Goal: Feedback & Contribution: Contribute content

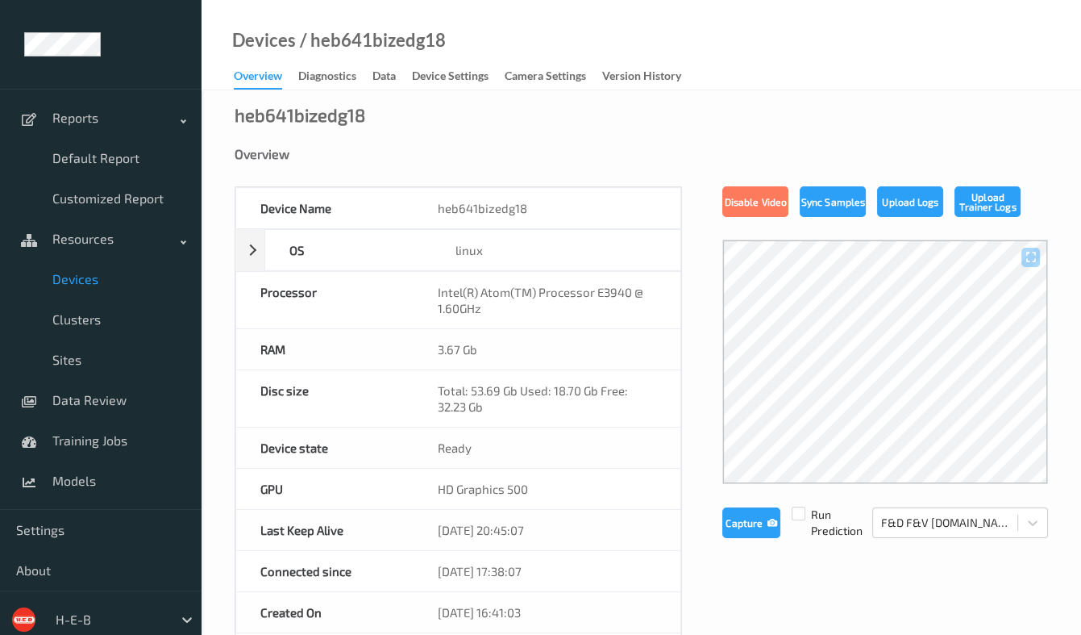
click at [96, 285] on span "Devices" at bounding box center [118, 279] width 133 height 16
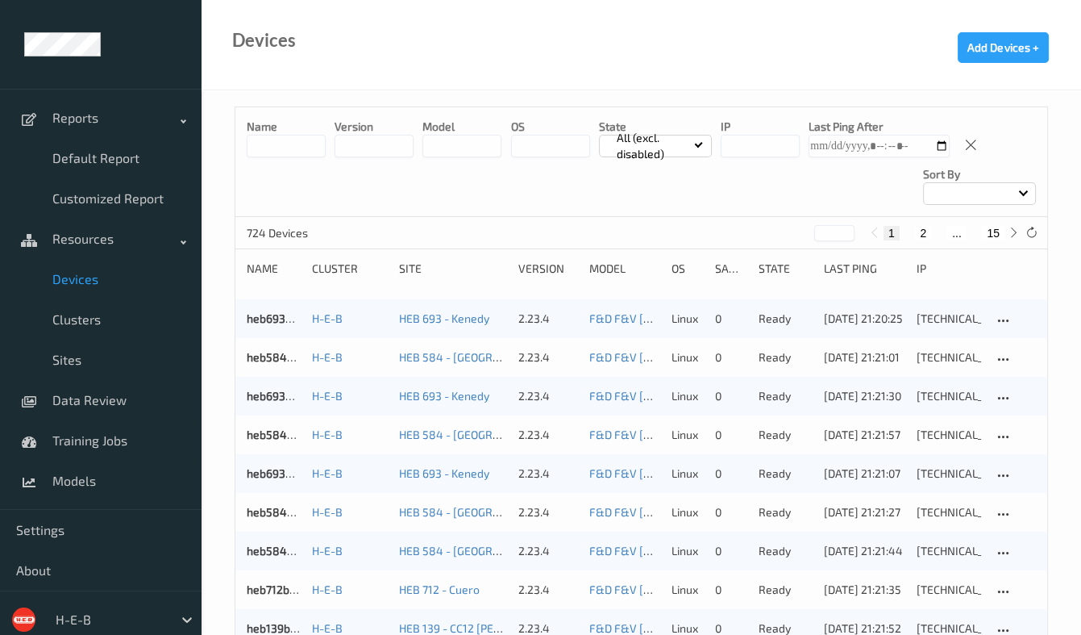
click at [285, 147] on input at bounding box center [286, 146] width 79 height 23
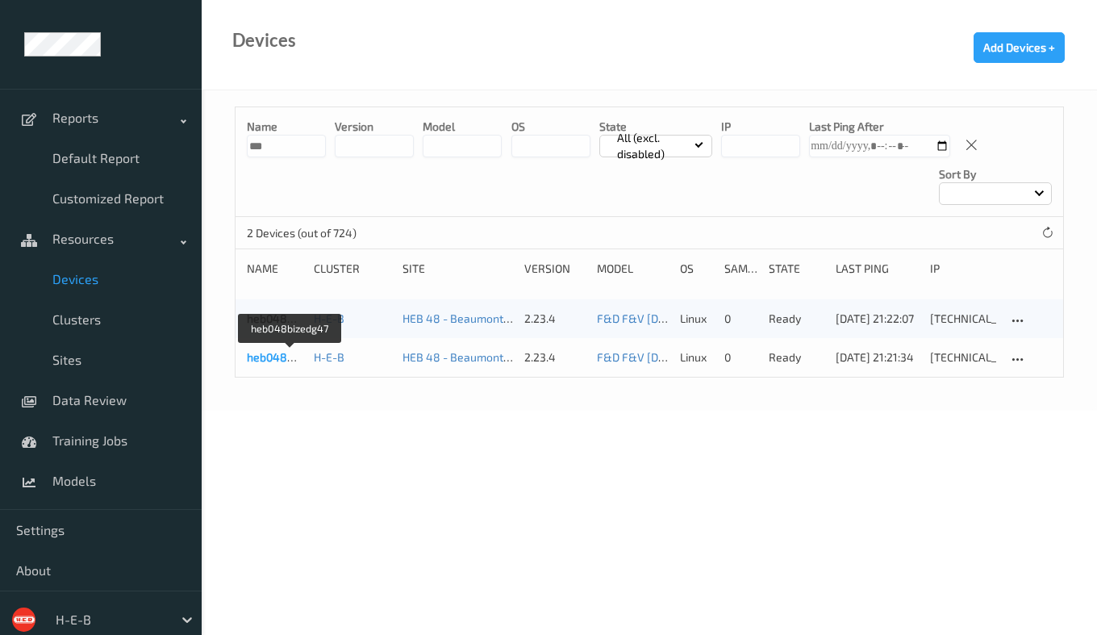
type input "***"
click at [268, 360] on link "heb048bizedg47" at bounding box center [290, 357] width 87 height 14
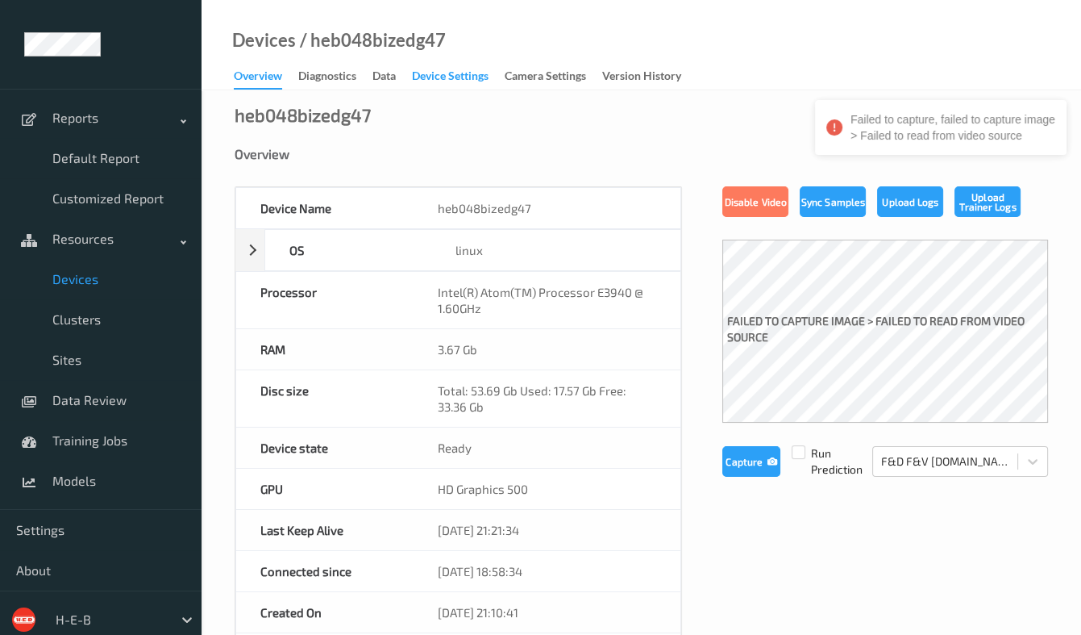
click at [441, 73] on div "Device Settings" at bounding box center [450, 78] width 77 height 20
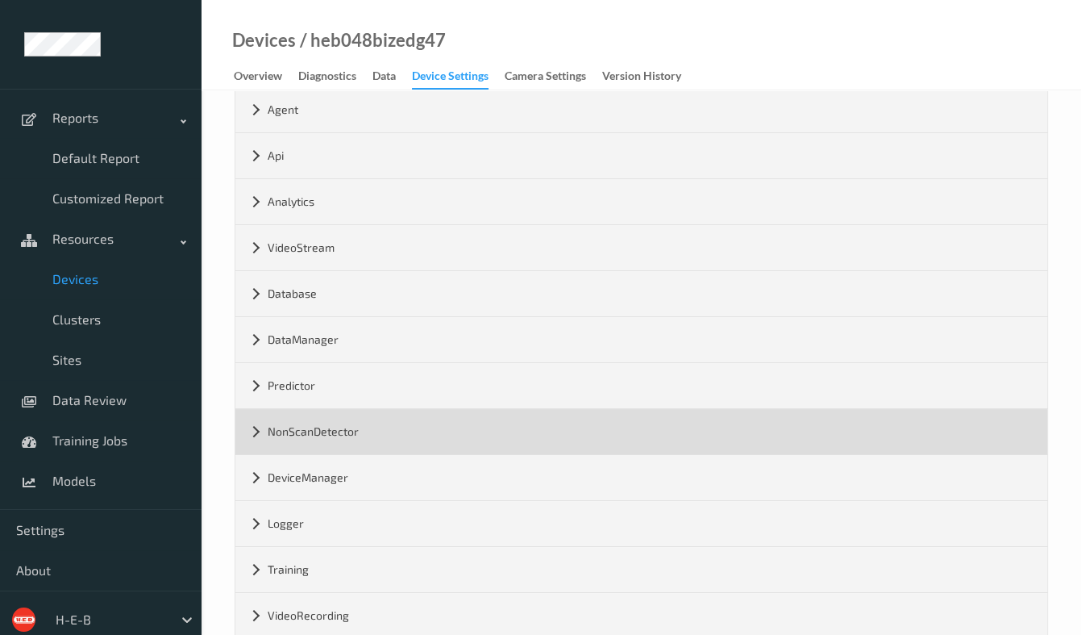
scroll to position [67, 0]
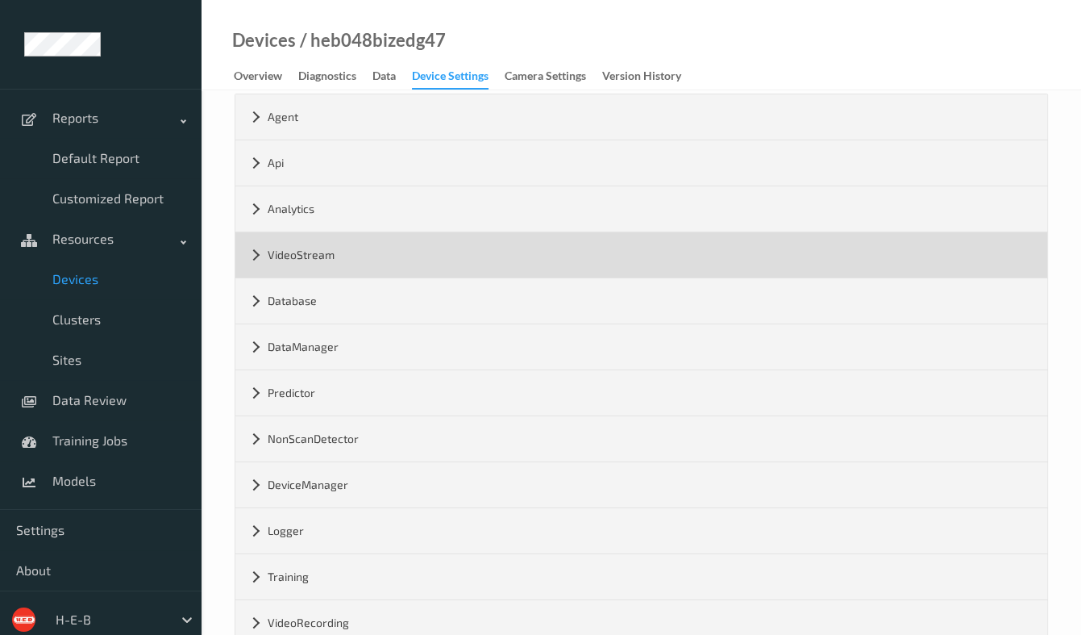
click at [348, 244] on div "VideoStream" at bounding box center [641, 254] width 812 height 45
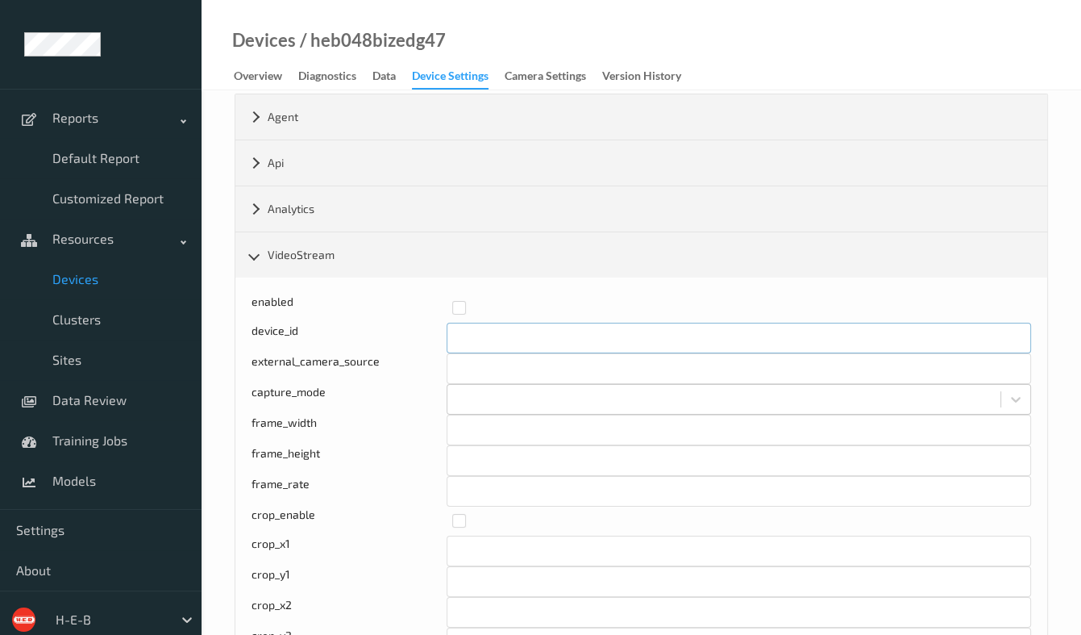
drag, startPoint x: 473, startPoint y: 336, endPoint x: 410, endPoint y: 340, distance: 63.0
click at [410, 340] on div "device_id *" at bounding box center [642, 338] width 780 height 31
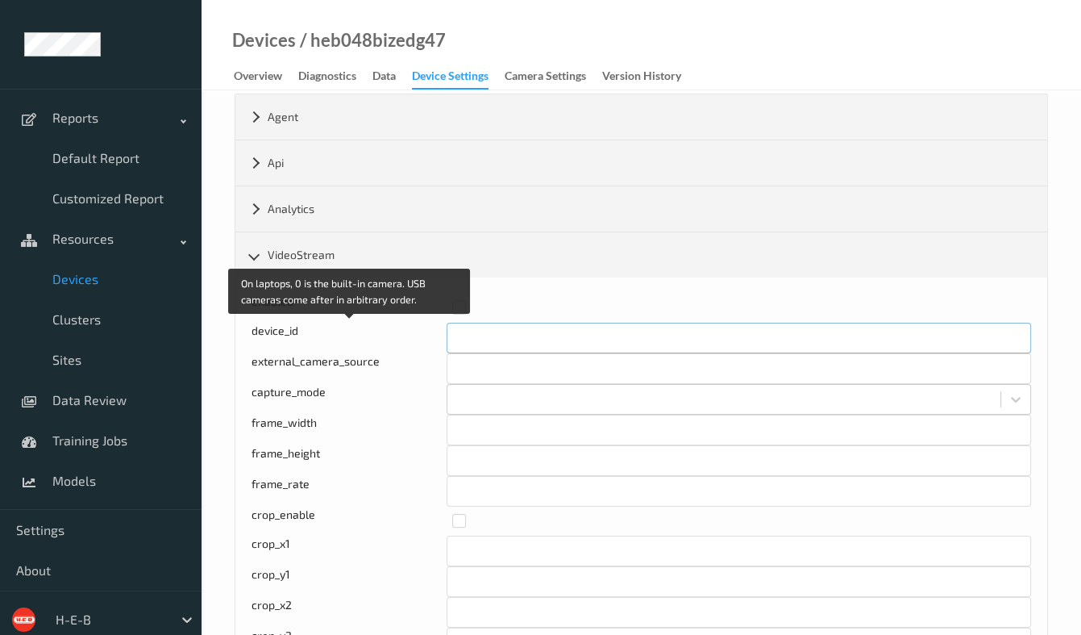
scroll to position [0, 0]
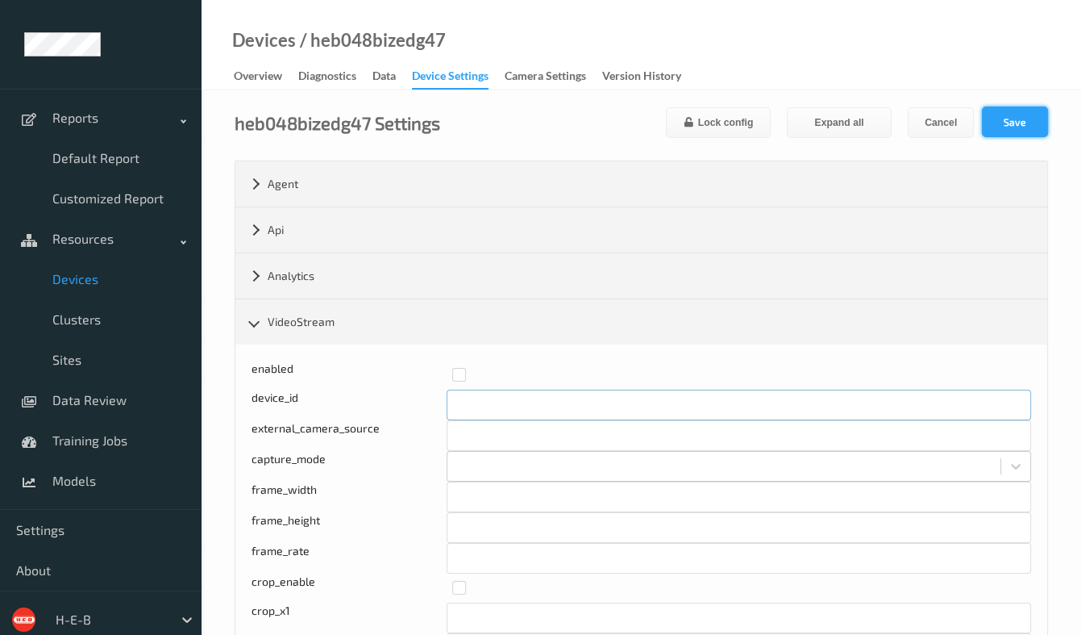
type input "*"
click at [1009, 123] on button "Save" at bounding box center [1015, 121] width 66 height 31
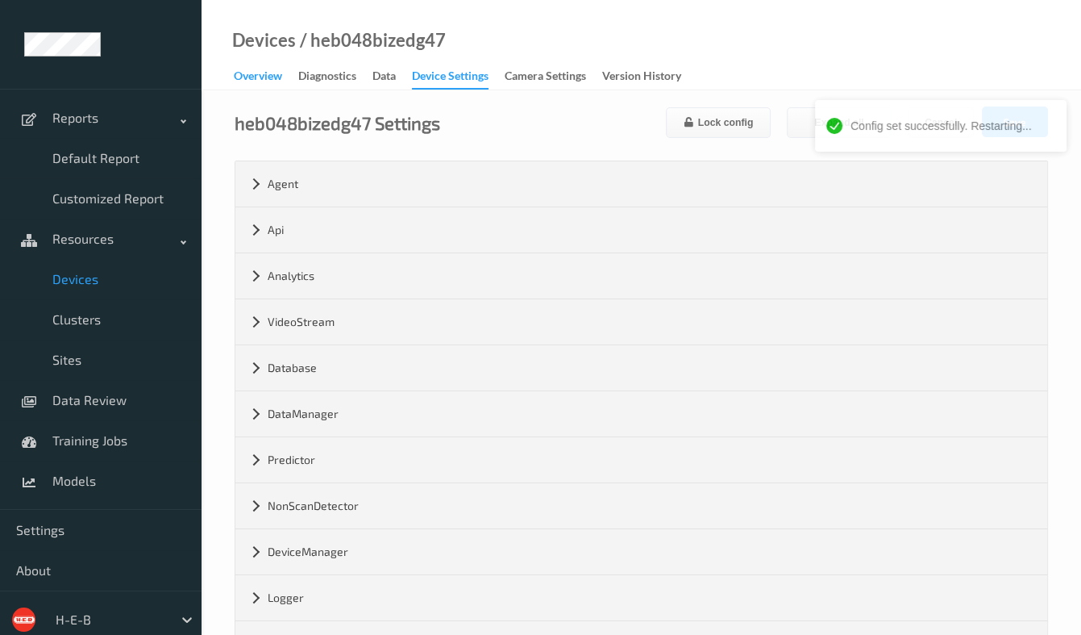
click at [253, 85] on div "Overview" at bounding box center [258, 78] width 48 height 20
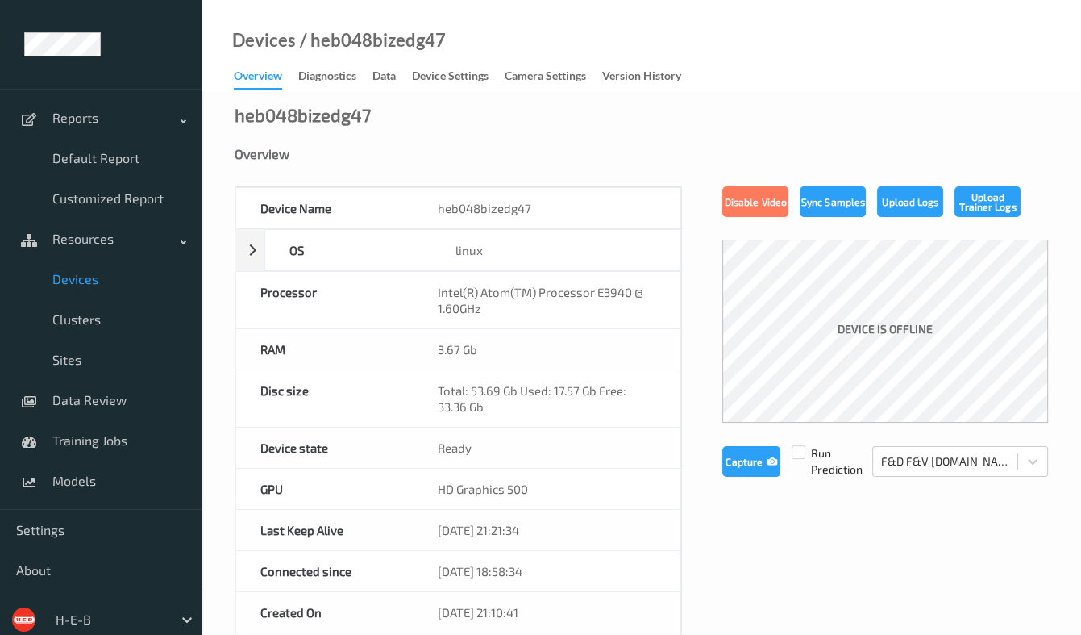
click at [564, 147] on div "Overview" at bounding box center [642, 154] width 814 height 16
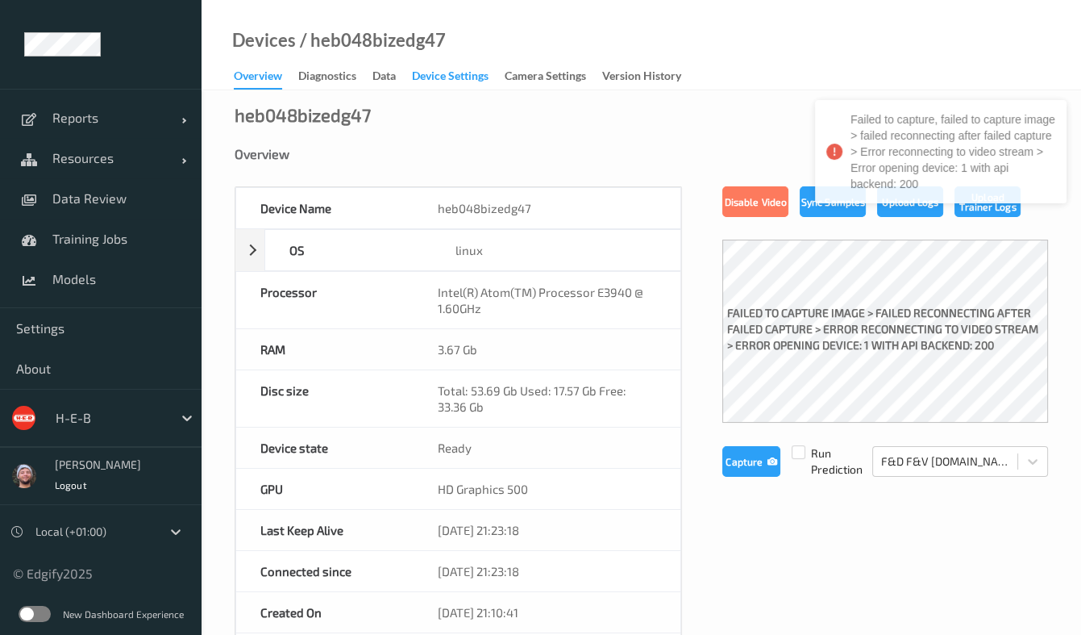
drag, startPoint x: 0, startPoint y: 0, endPoint x: 452, endPoint y: 78, distance: 458.3
click at [452, 78] on div "Device Settings" at bounding box center [450, 78] width 77 height 20
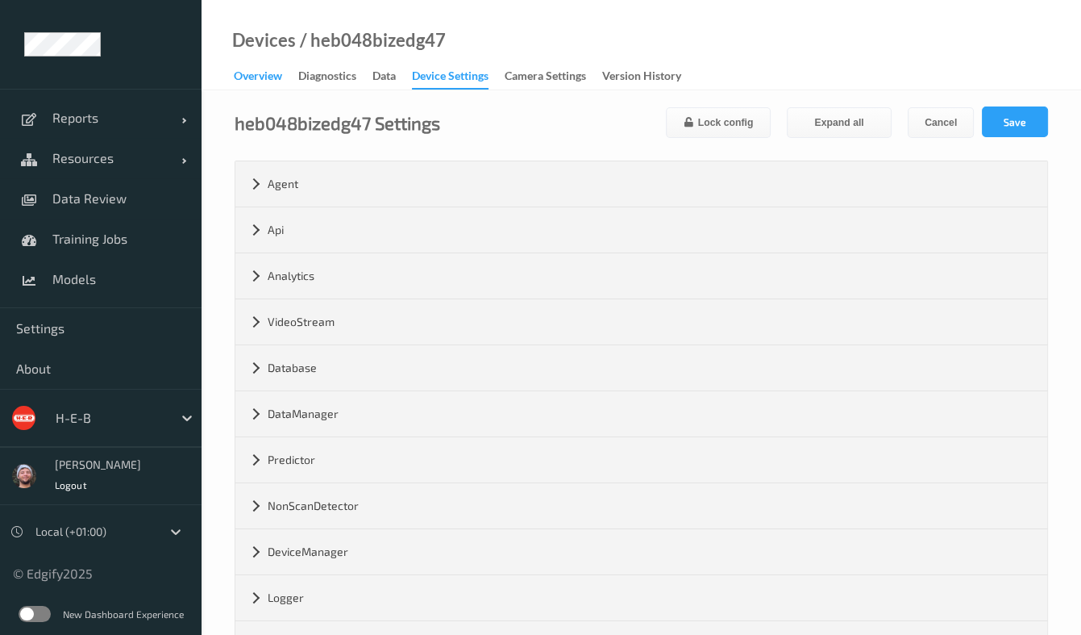
click at [270, 71] on div "Overview" at bounding box center [258, 78] width 48 height 20
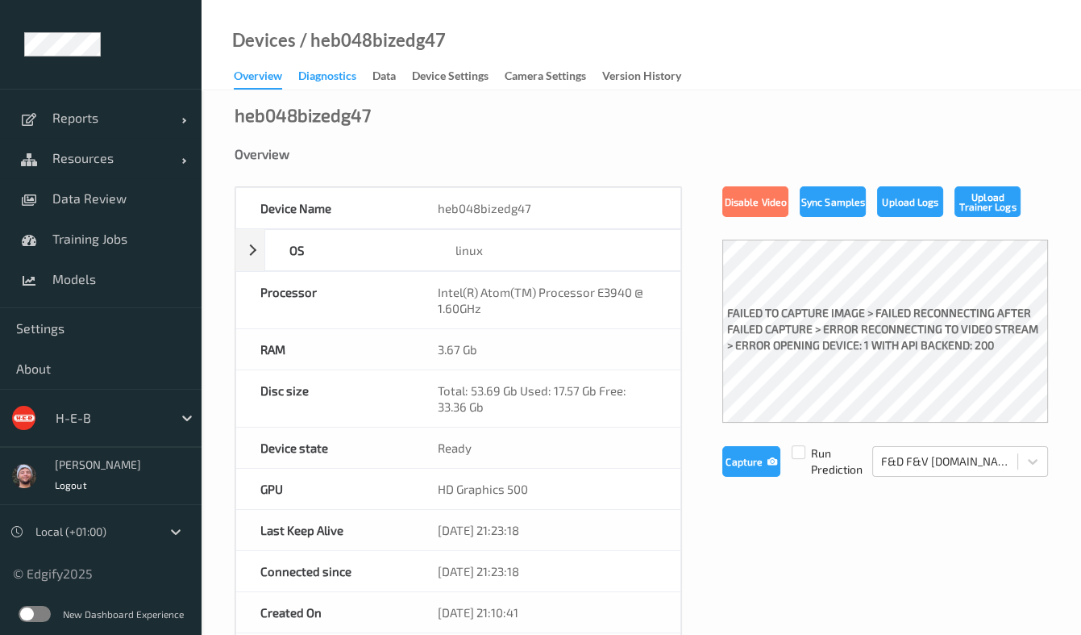
click at [334, 79] on div "Diagnostics" at bounding box center [327, 78] width 58 height 20
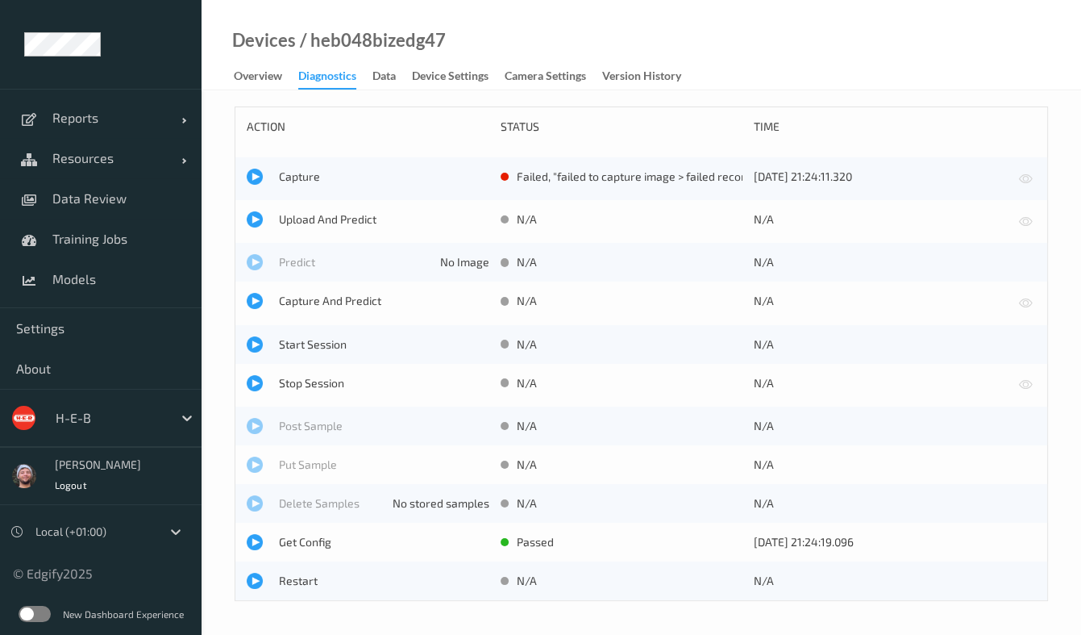
scroll to position [6, 0]
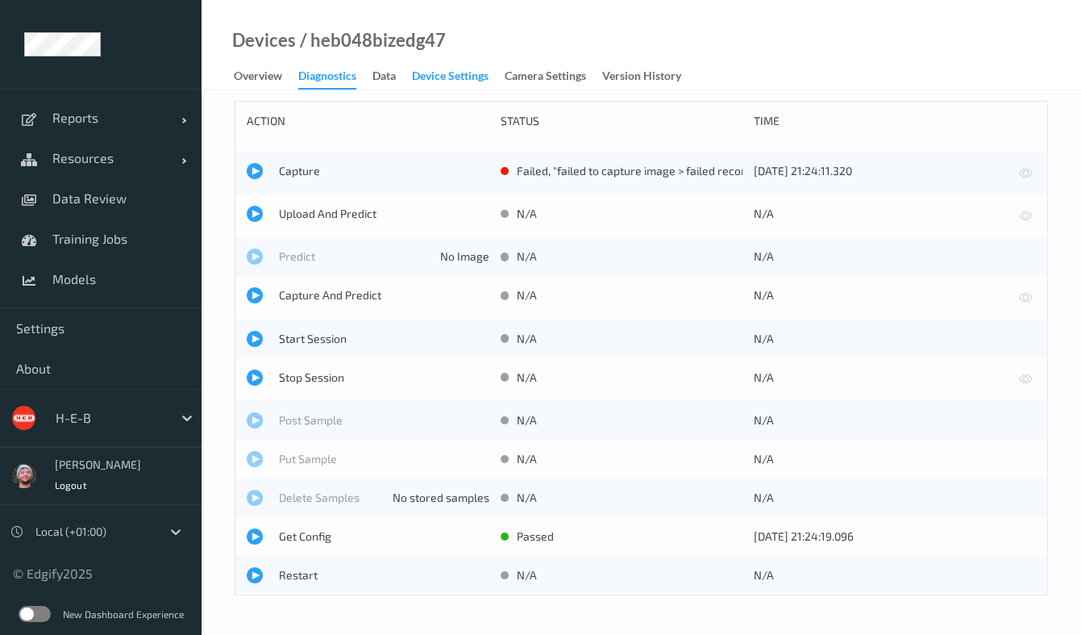
click at [443, 84] on div "Device Settings" at bounding box center [450, 78] width 77 height 20
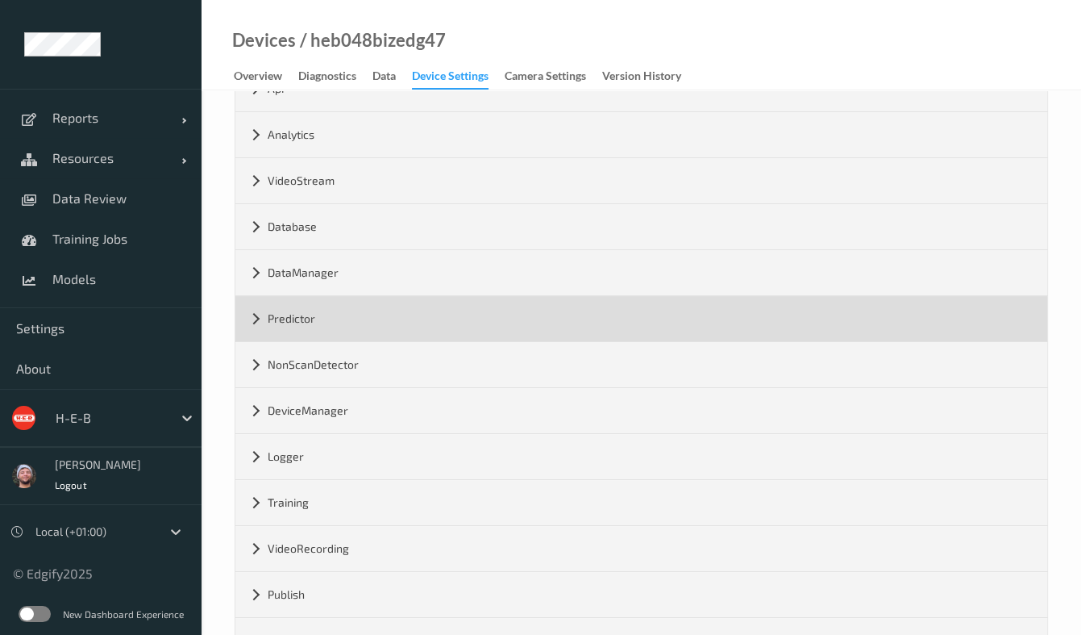
scroll to position [137, 0]
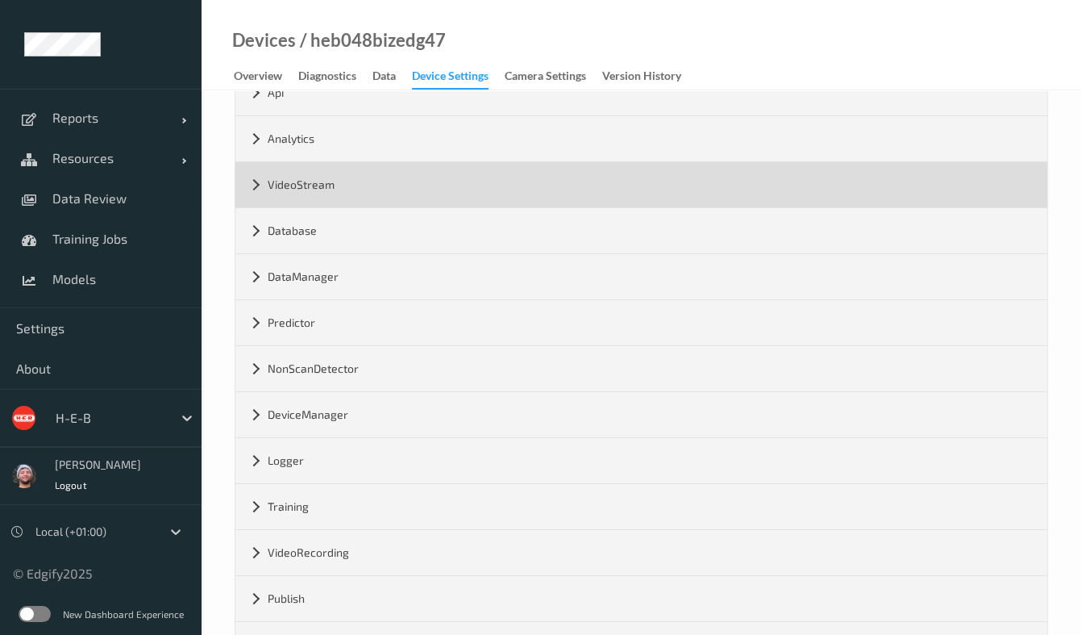
click at [380, 184] on div "VideoStream" at bounding box center [641, 184] width 812 height 45
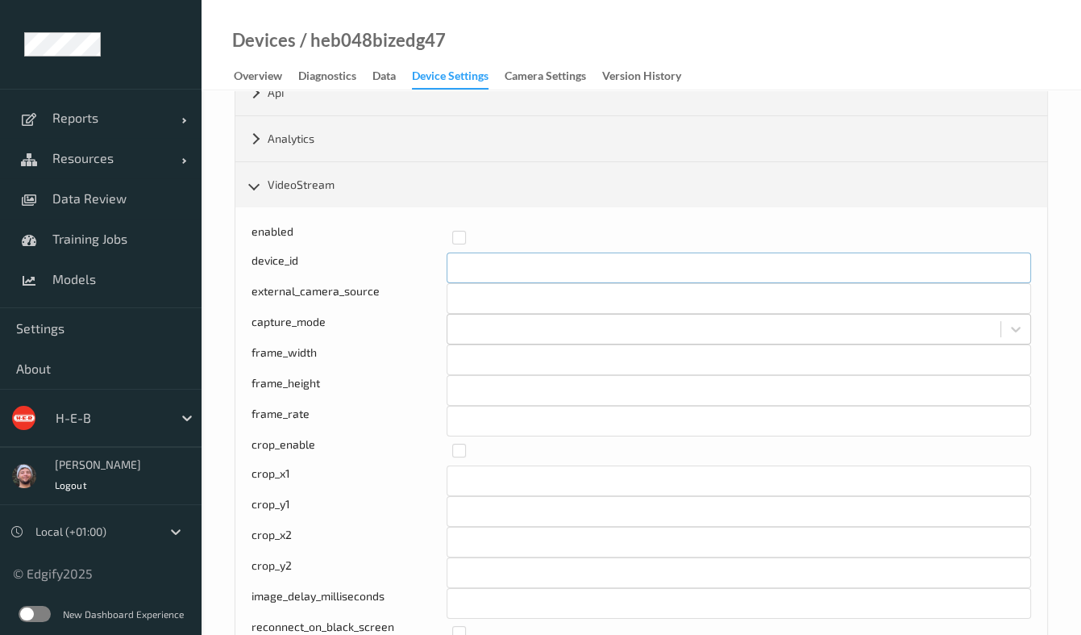
drag, startPoint x: 486, startPoint y: 256, endPoint x: 416, endPoint y: 256, distance: 70.2
click at [416, 256] on div "device_id *" at bounding box center [642, 267] width 780 height 31
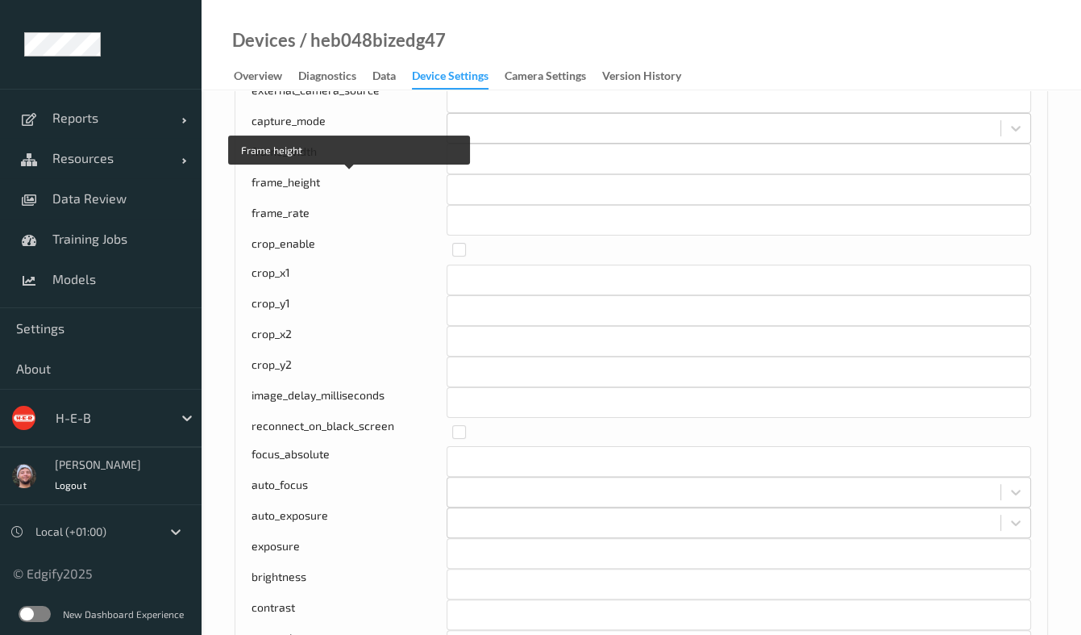
scroll to position [339, 0]
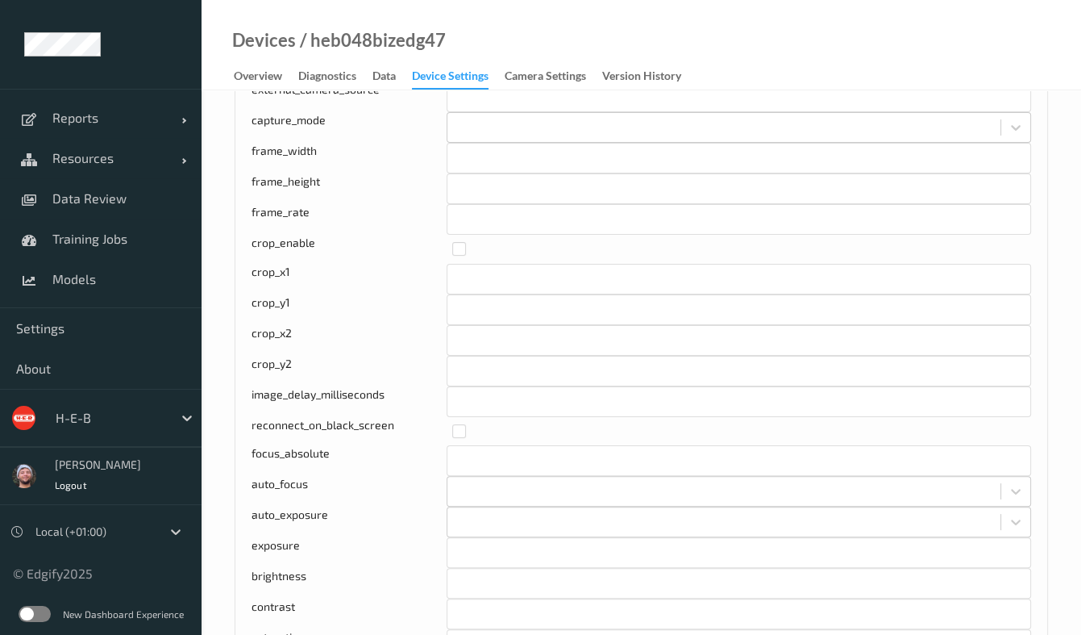
type input "*"
drag, startPoint x: 500, startPoint y: 215, endPoint x: 407, endPoint y: 206, distance: 93.2
click at [407, 206] on div "frame_rate **" at bounding box center [642, 219] width 780 height 31
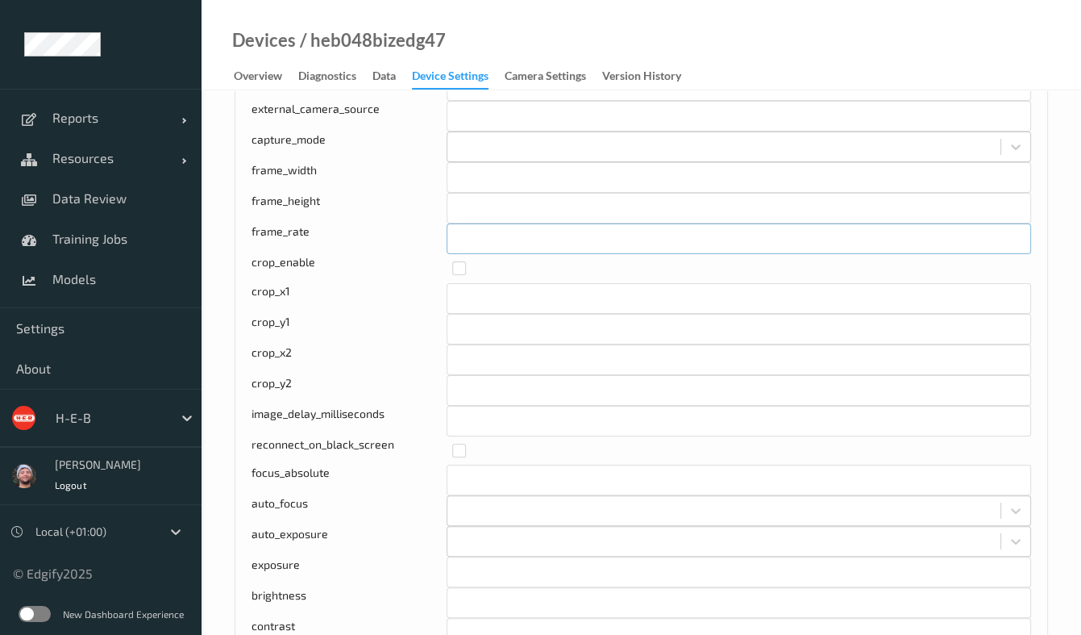
scroll to position [0, 0]
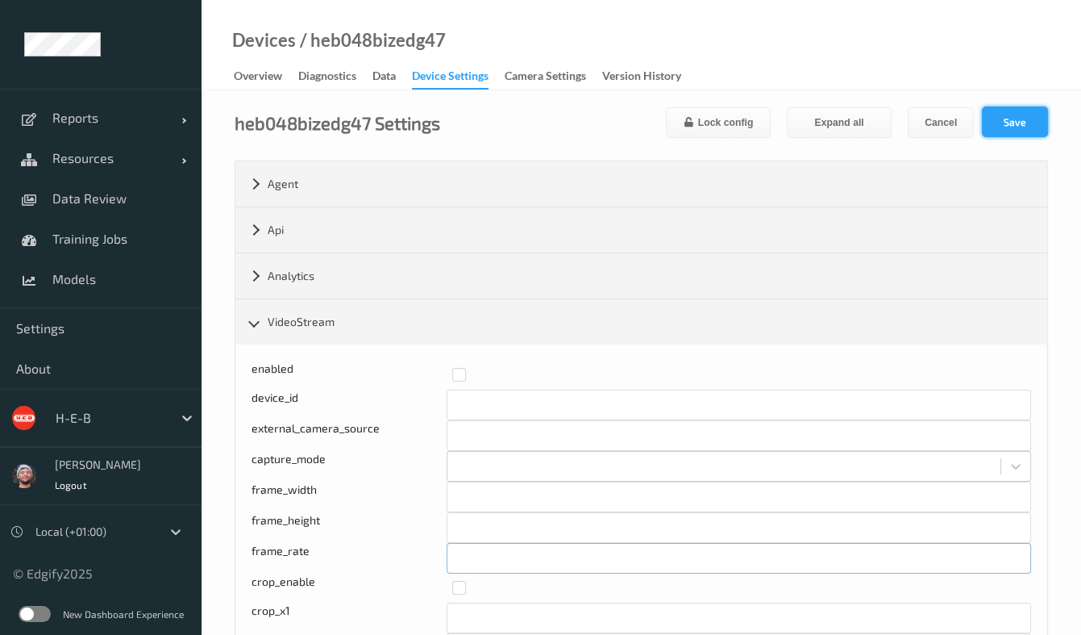
type input "**"
click at [986, 126] on button "Save" at bounding box center [1015, 121] width 66 height 31
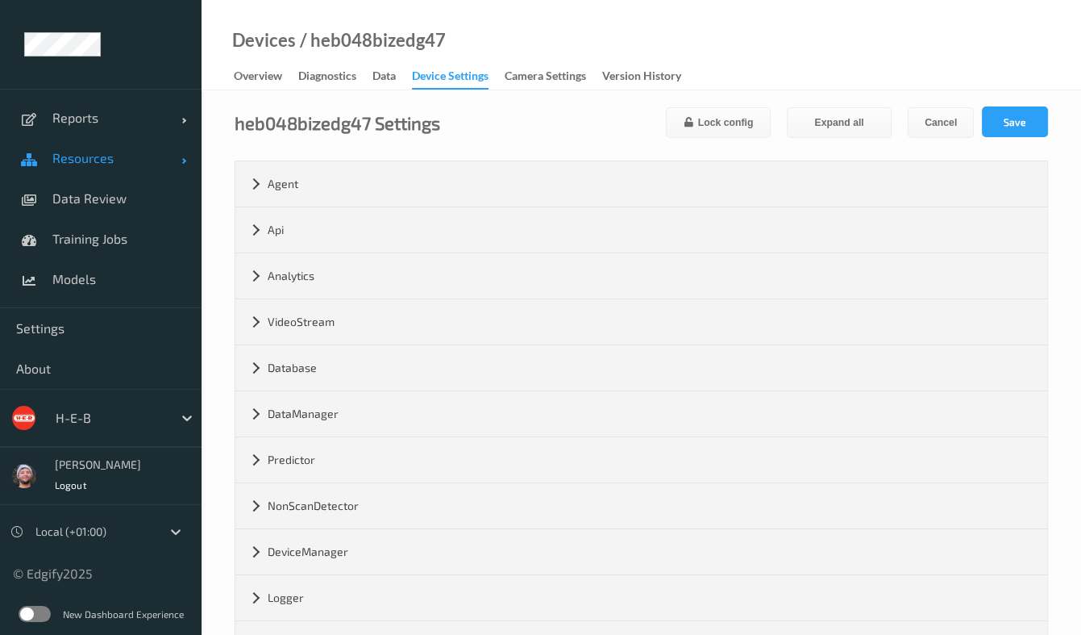
click at [112, 154] on span "Resources" at bounding box center [116, 158] width 129 height 16
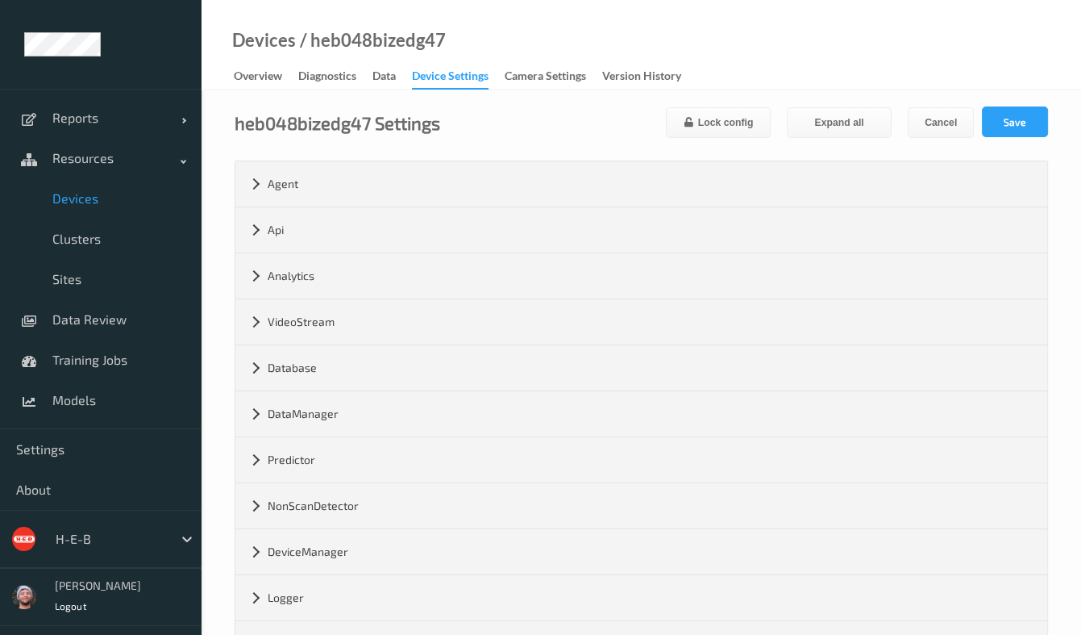
click at [130, 185] on link "Devices" at bounding box center [101, 198] width 202 height 40
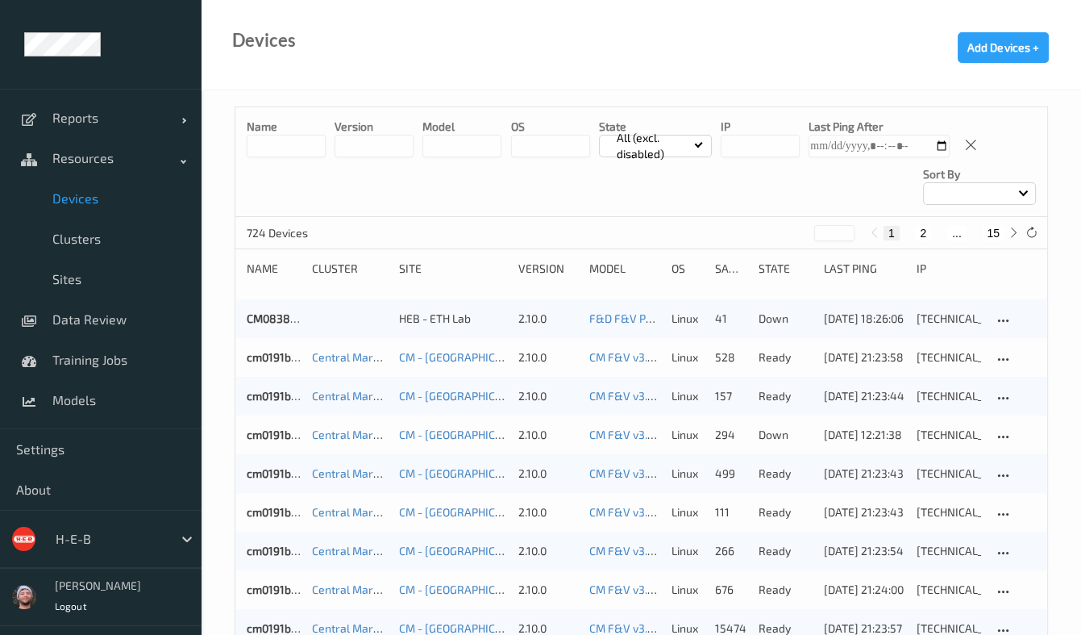
click at [295, 142] on input at bounding box center [286, 146] width 79 height 23
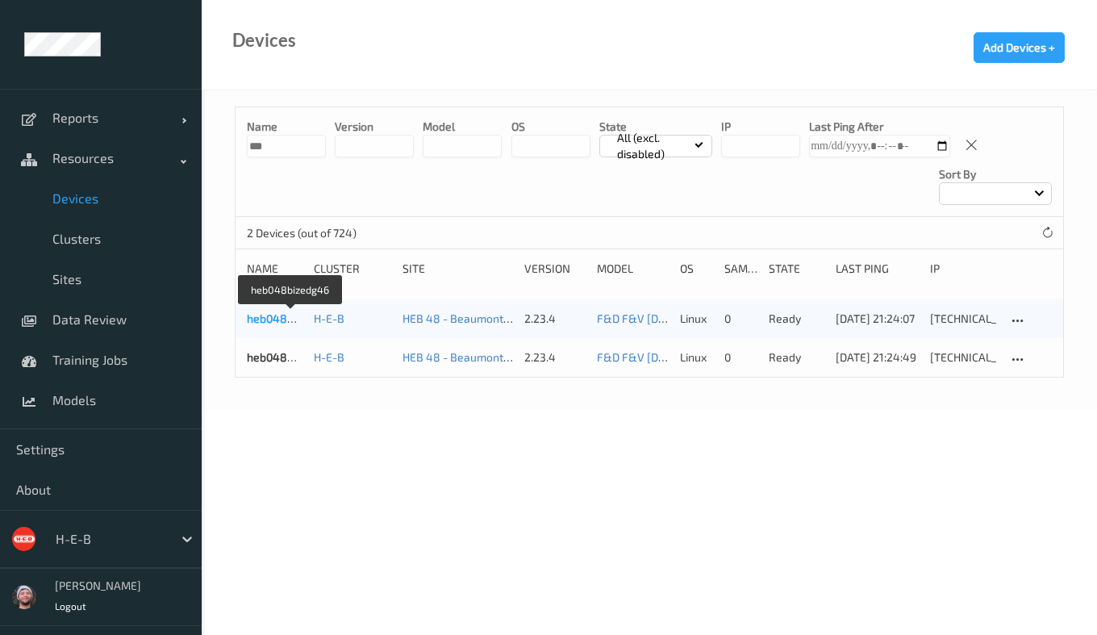
type input "***"
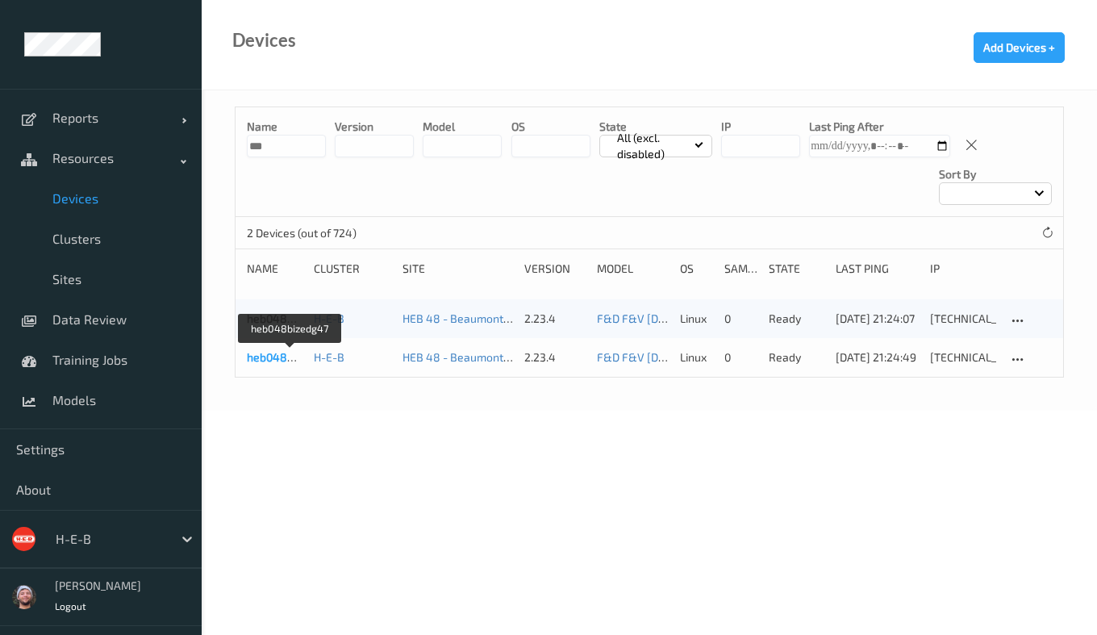
click at [270, 352] on link "heb048bizedg47" at bounding box center [290, 357] width 87 height 14
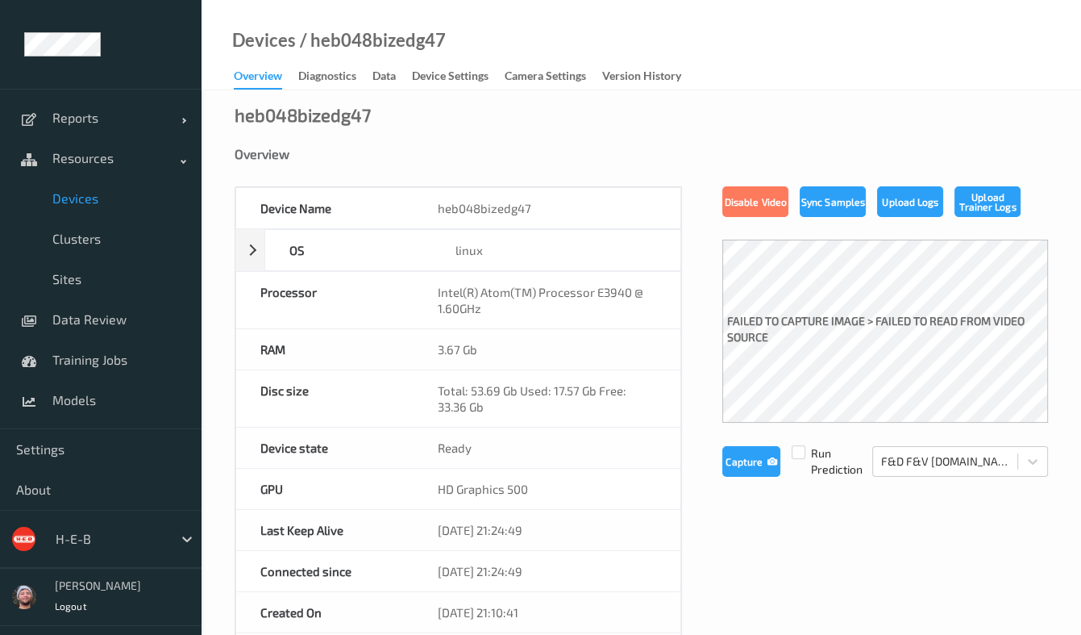
click at [370, 51] on div "Devices / heb048bizedg47" at bounding box center [324, 60] width 244 height 57
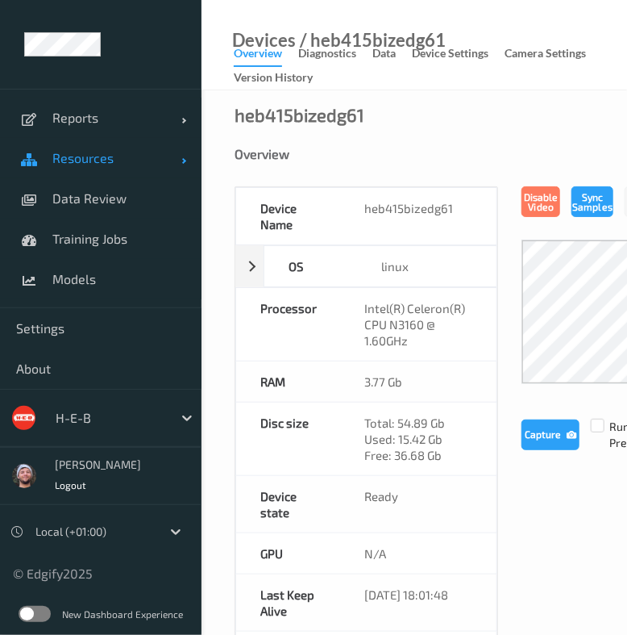
click at [148, 169] on link "Resources" at bounding box center [101, 158] width 202 height 40
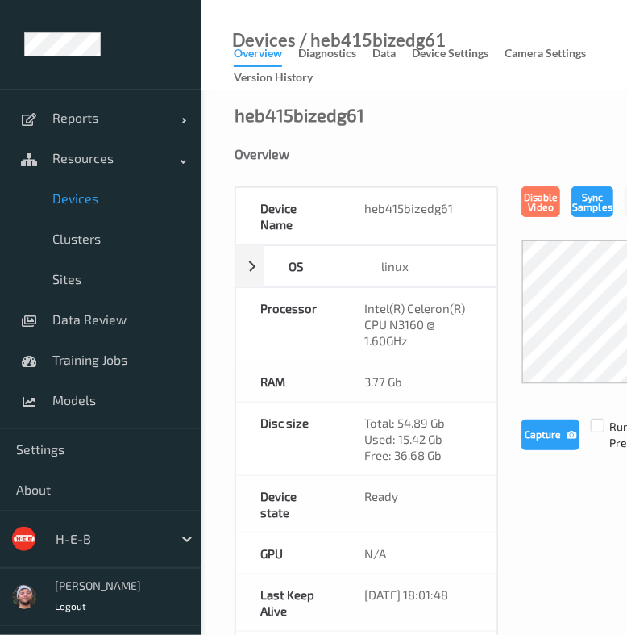
click at [116, 202] on span "Devices" at bounding box center [118, 198] width 133 height 16
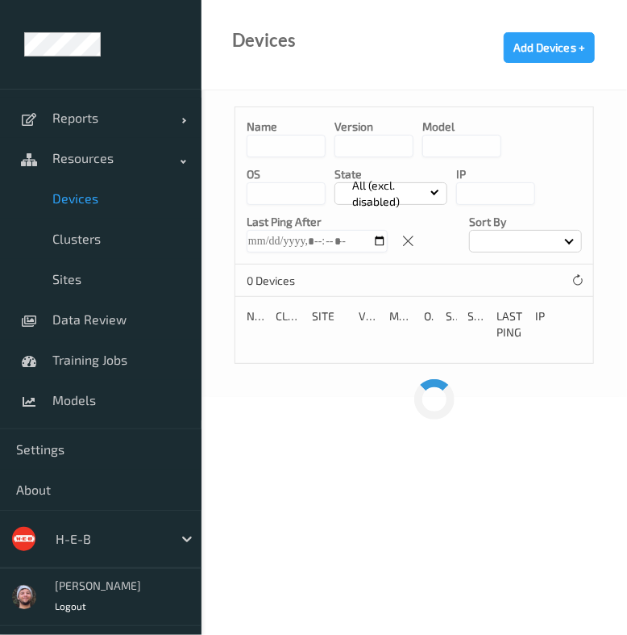
click at [116, 202] on span "Devices" at bounding box center [118, 198] width 133 height 16
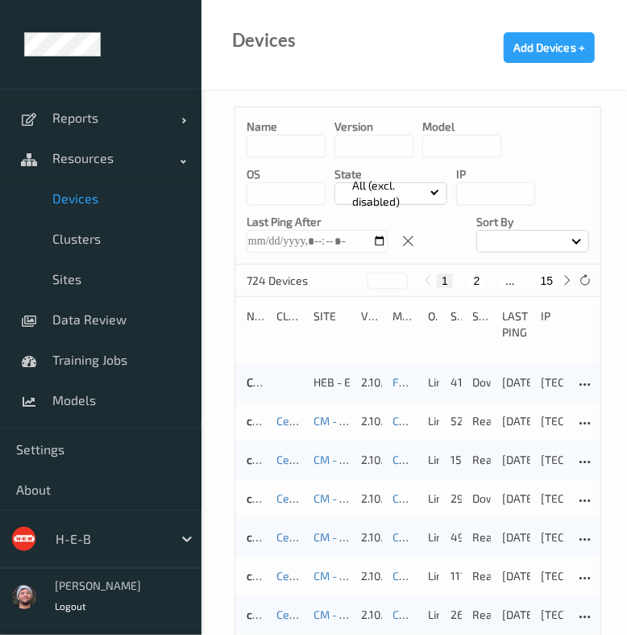
click at [282, 147] on input at bounding box center [286, 146] width 79 height 23
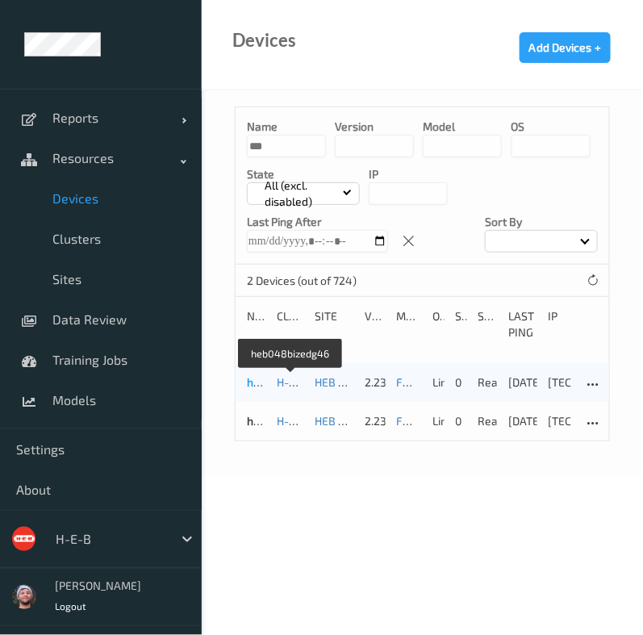
type input "***"
click at [254, 382] on link "heb048bizedg46" at bounding box center [291, 382] width 88 height 14
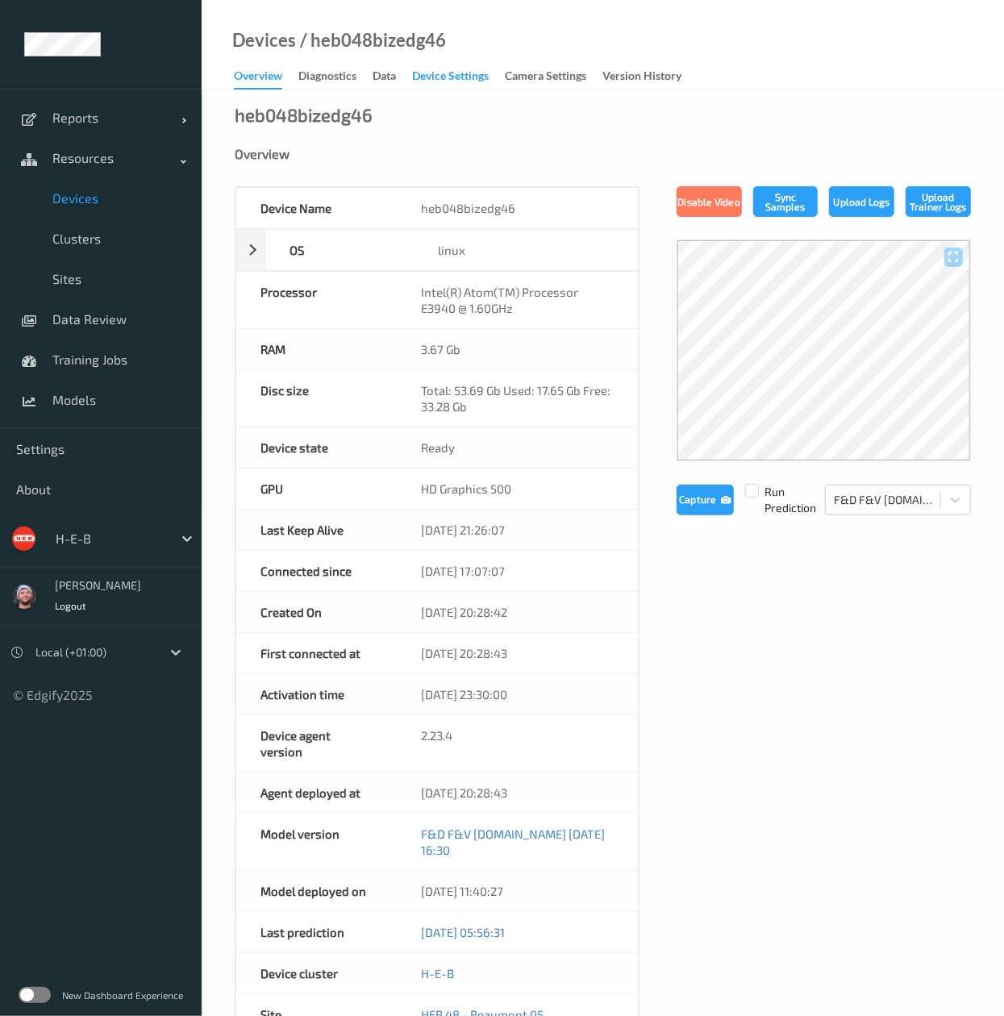
click at [423, 68] on div "Device Settings" at bounding box center [450, 78] width 77 height 20
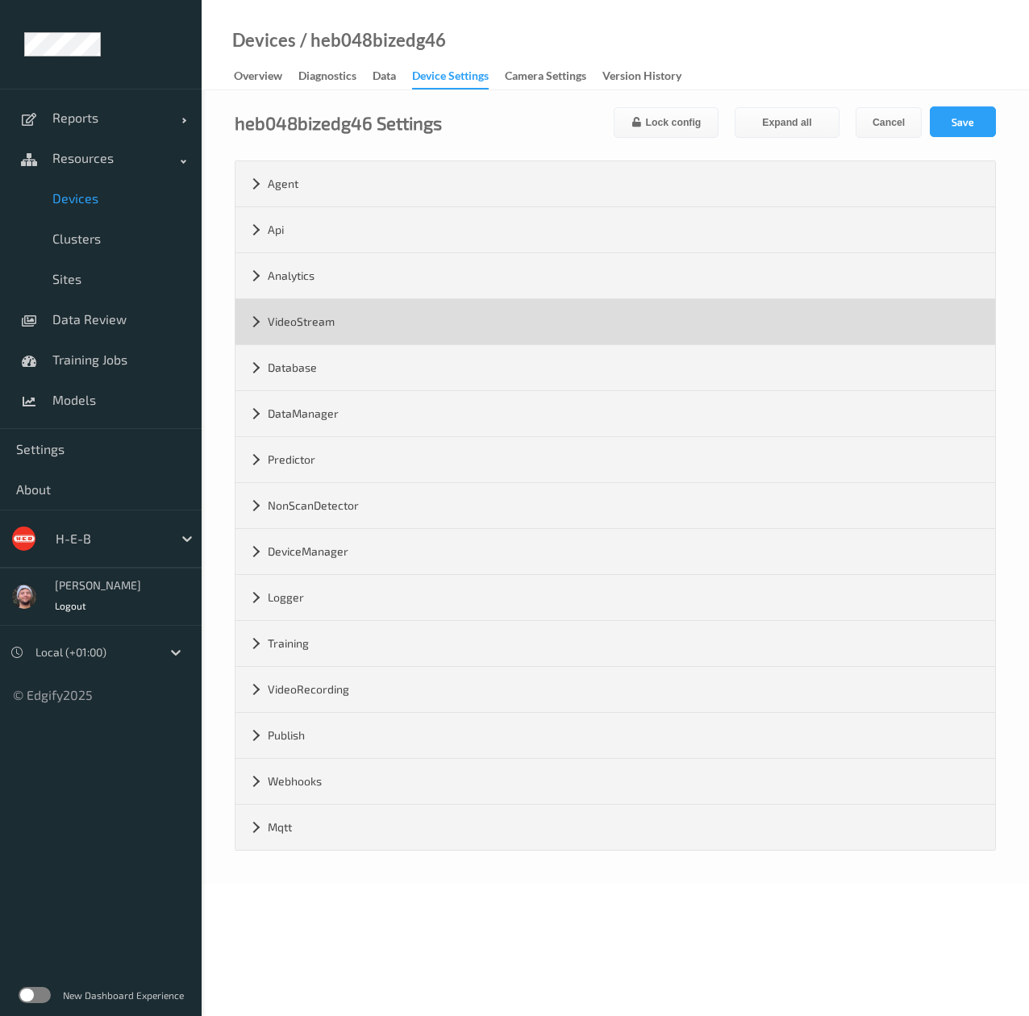
click at [321, 334] on div "VideoStream" at bounding box center [615, 321] width 760 height 45
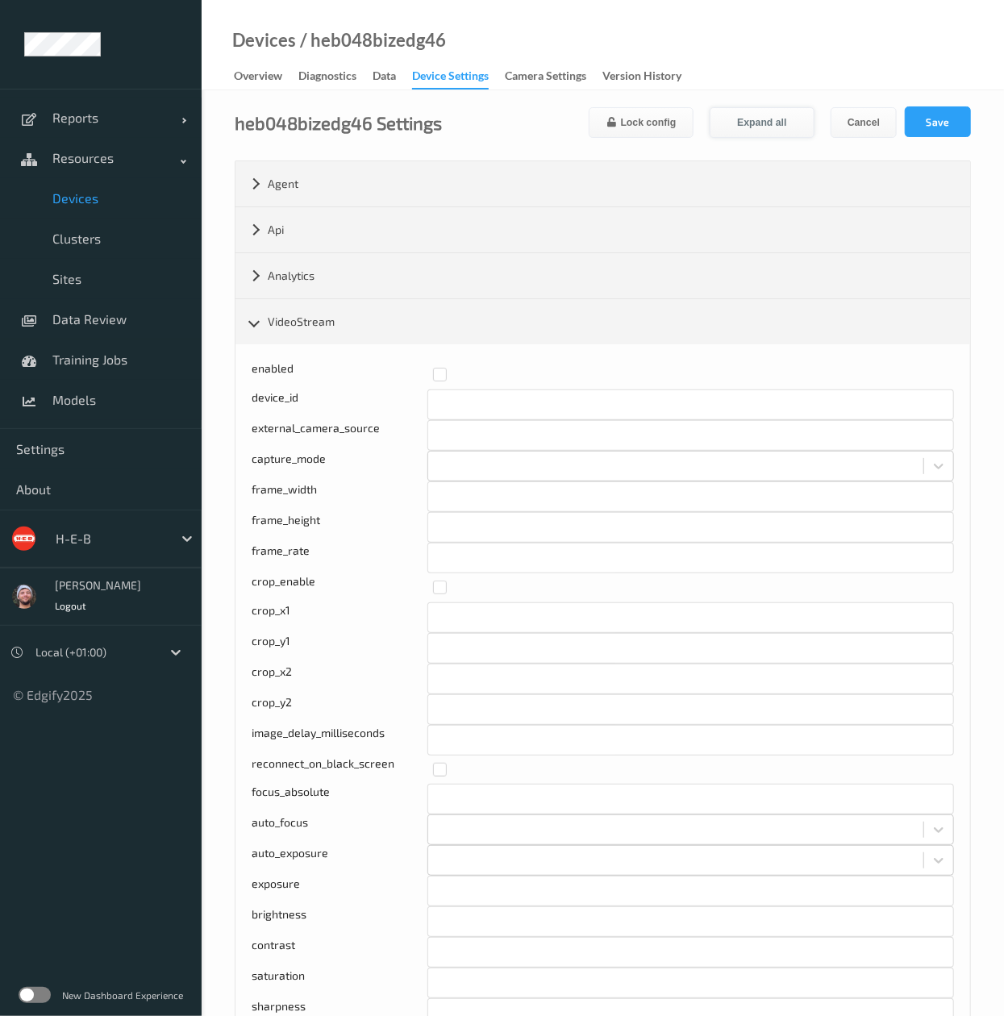
click at [753, 118] on button "Expand all" at bounding box center [762, 122] width 105 height 31
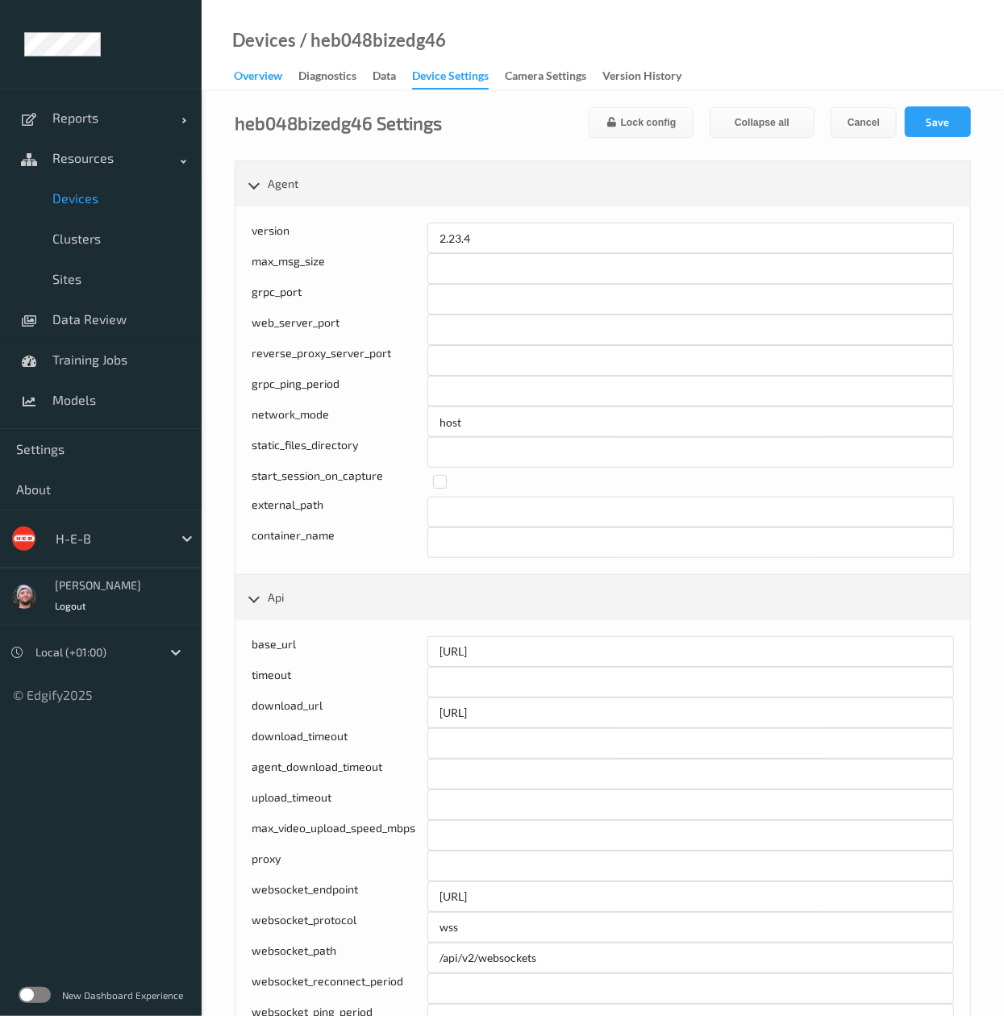
click at [260, 77] on div "Overview" at bounding box center [258, 78] width 48 height 20
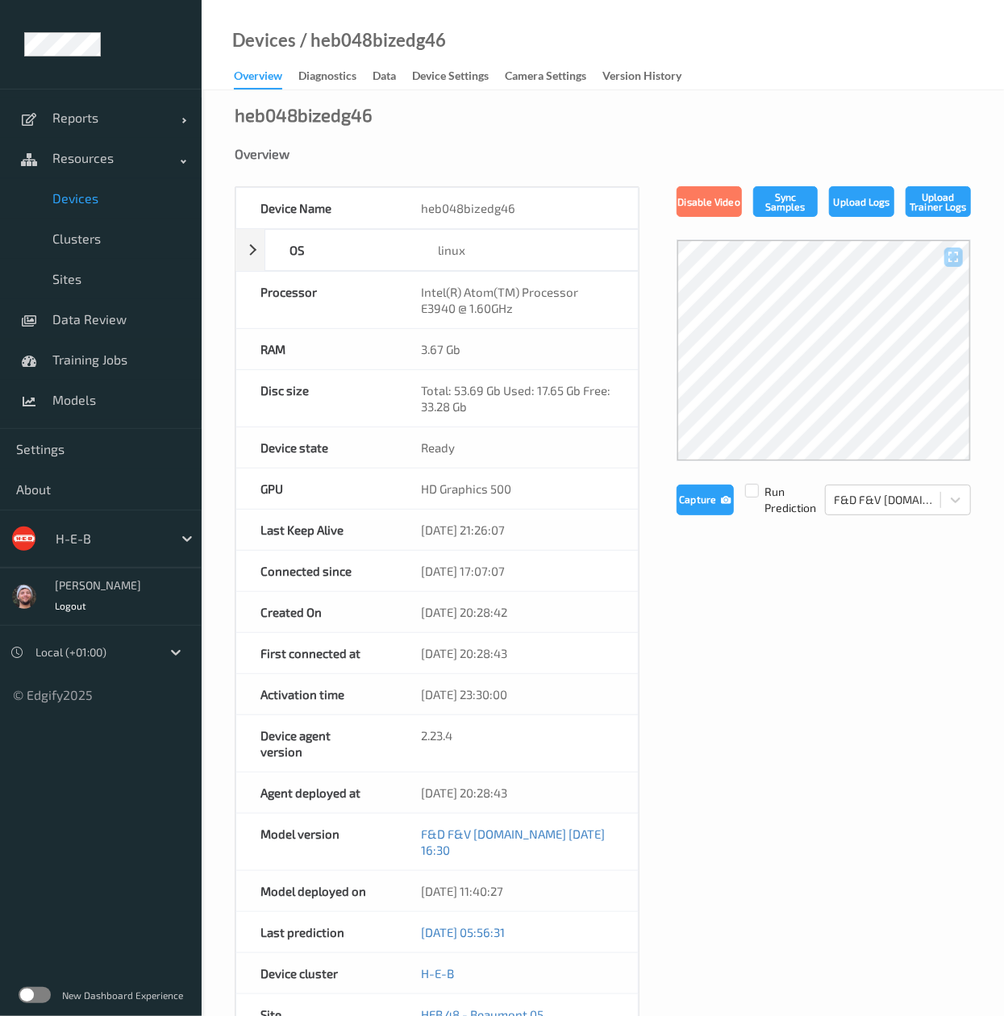
scroll to position [402, 0]
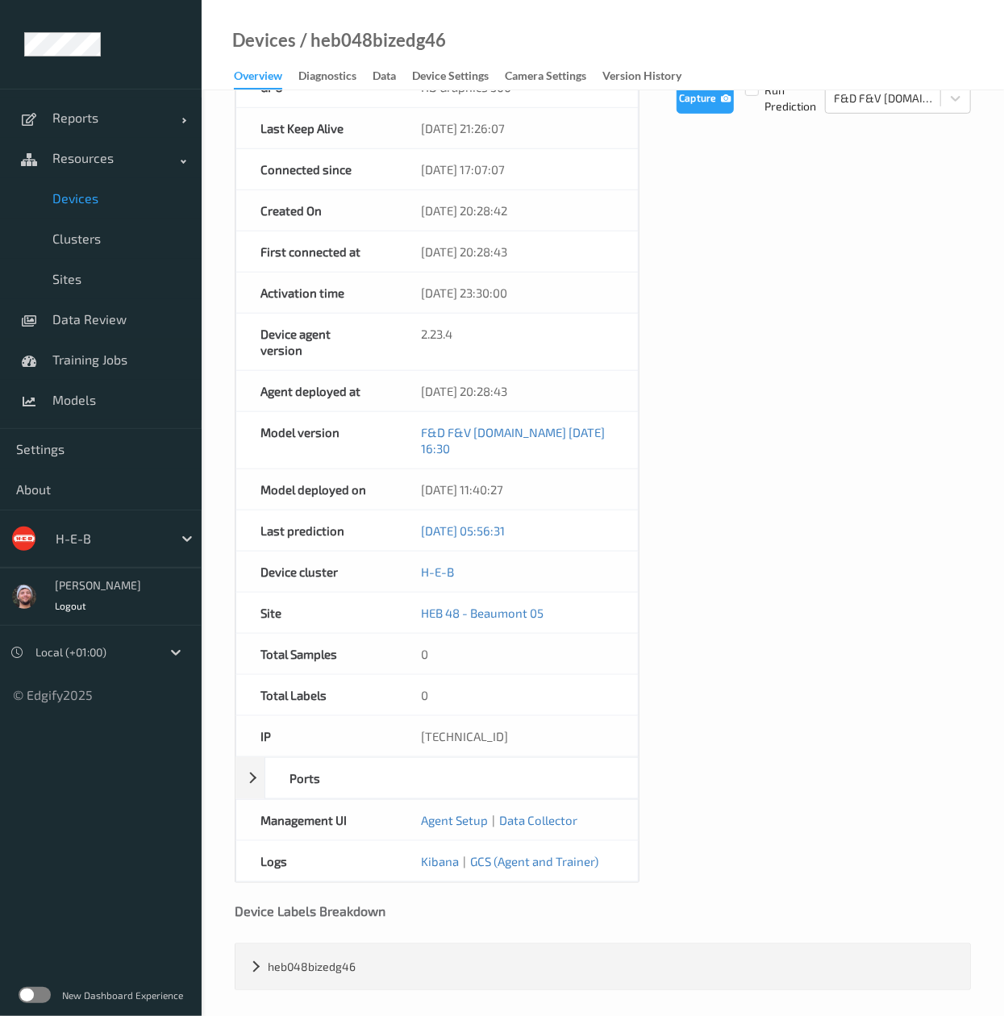
click at [429, 60] on div "Devices / heb048bizedg46" at bounding box center [324, 60] width 244 height 57
click at [455, 76] on div "Device Settings" at bounding box center [450, 78] width 77 height 20
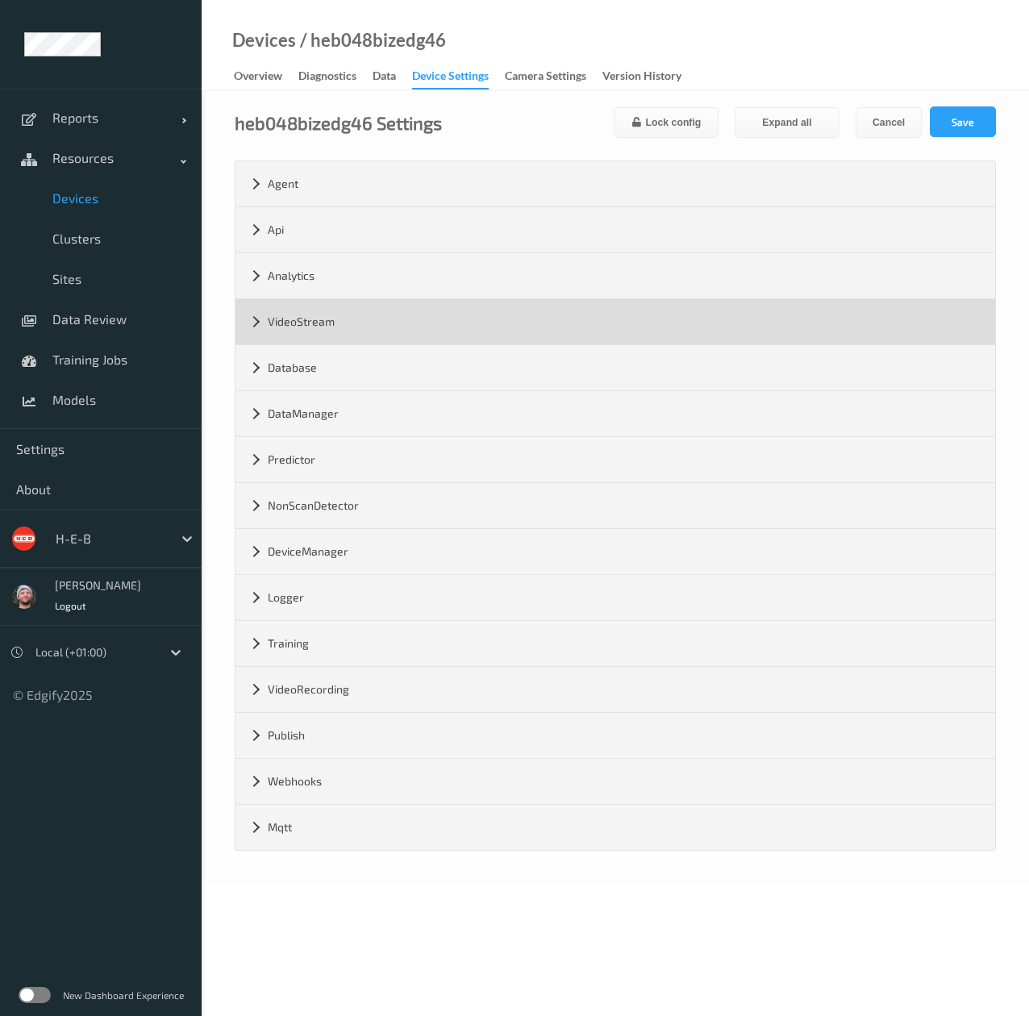
click at [339, 334] on div "VideoStream" at bounding box center [615, 321] width 760 height 45
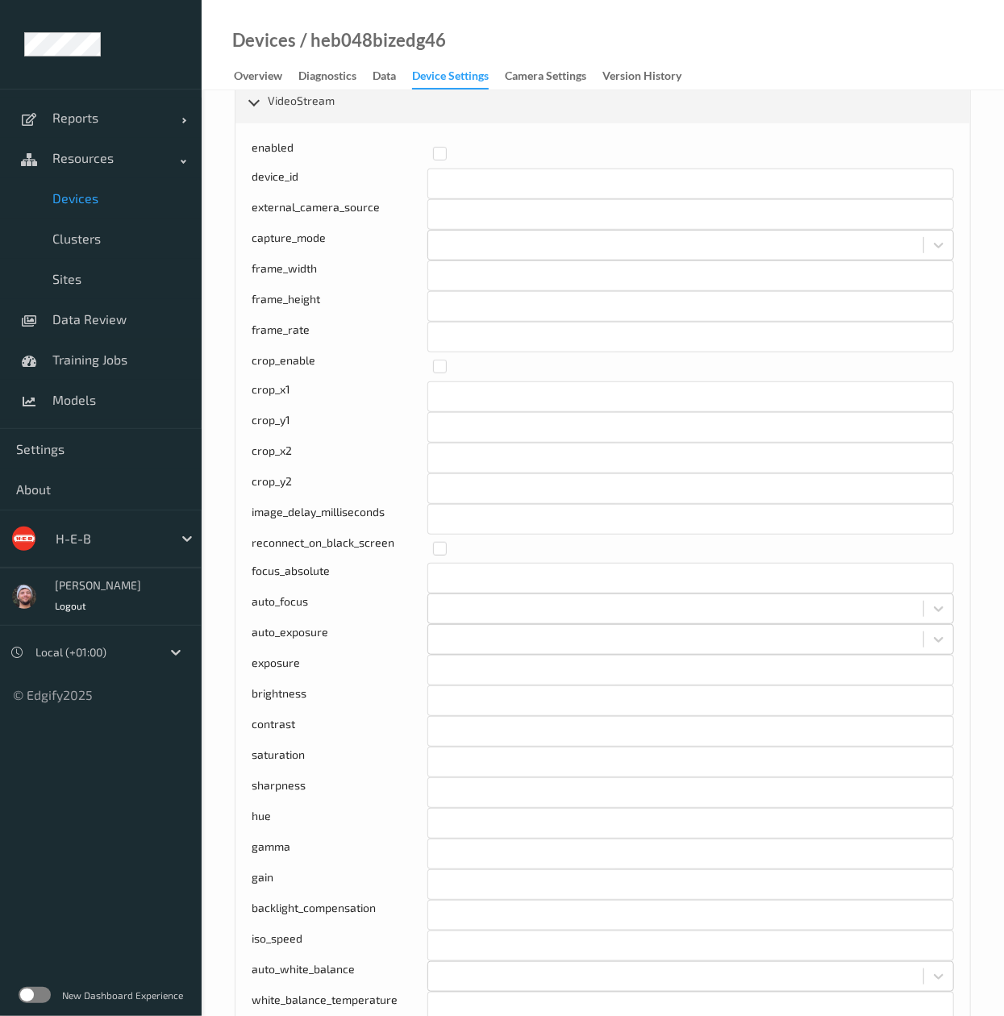
scroll to position [223, 0]
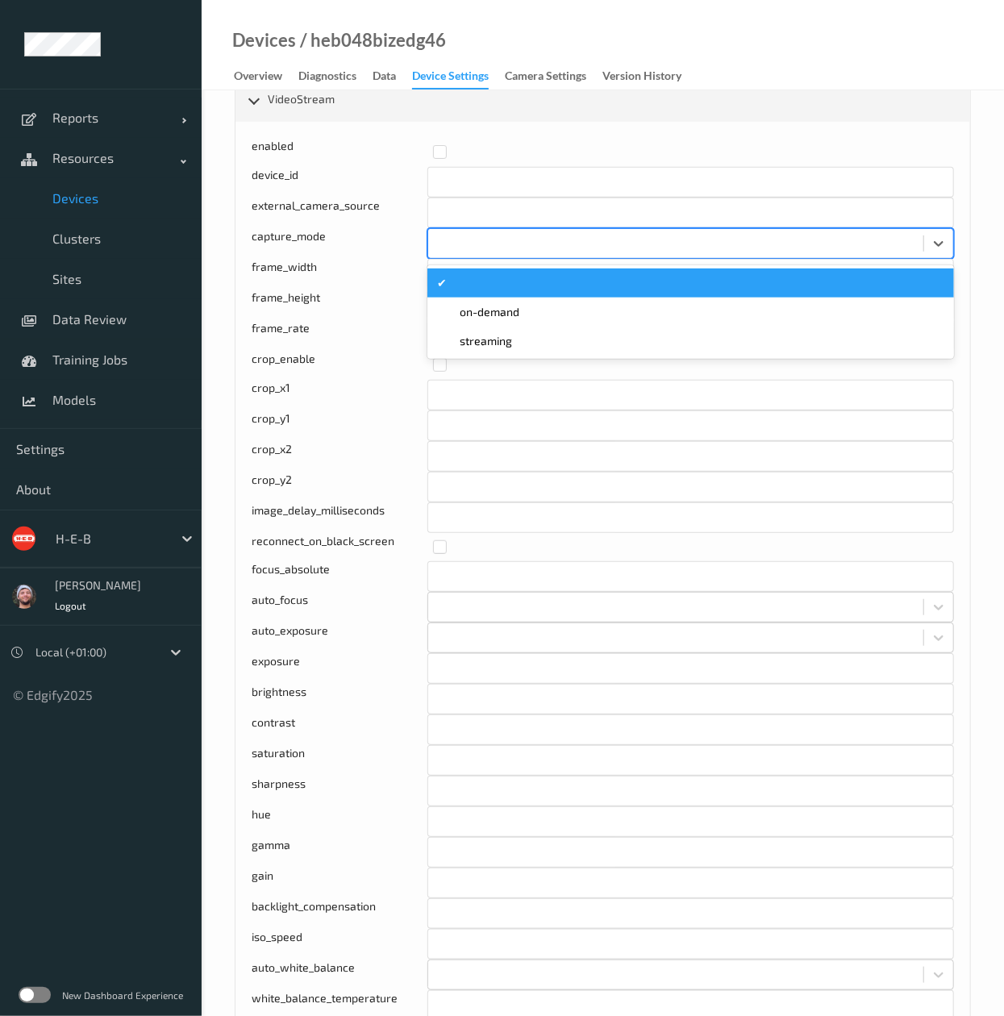
click at [485, 231] on div at bounding box center [690, 243] width 527 height 31
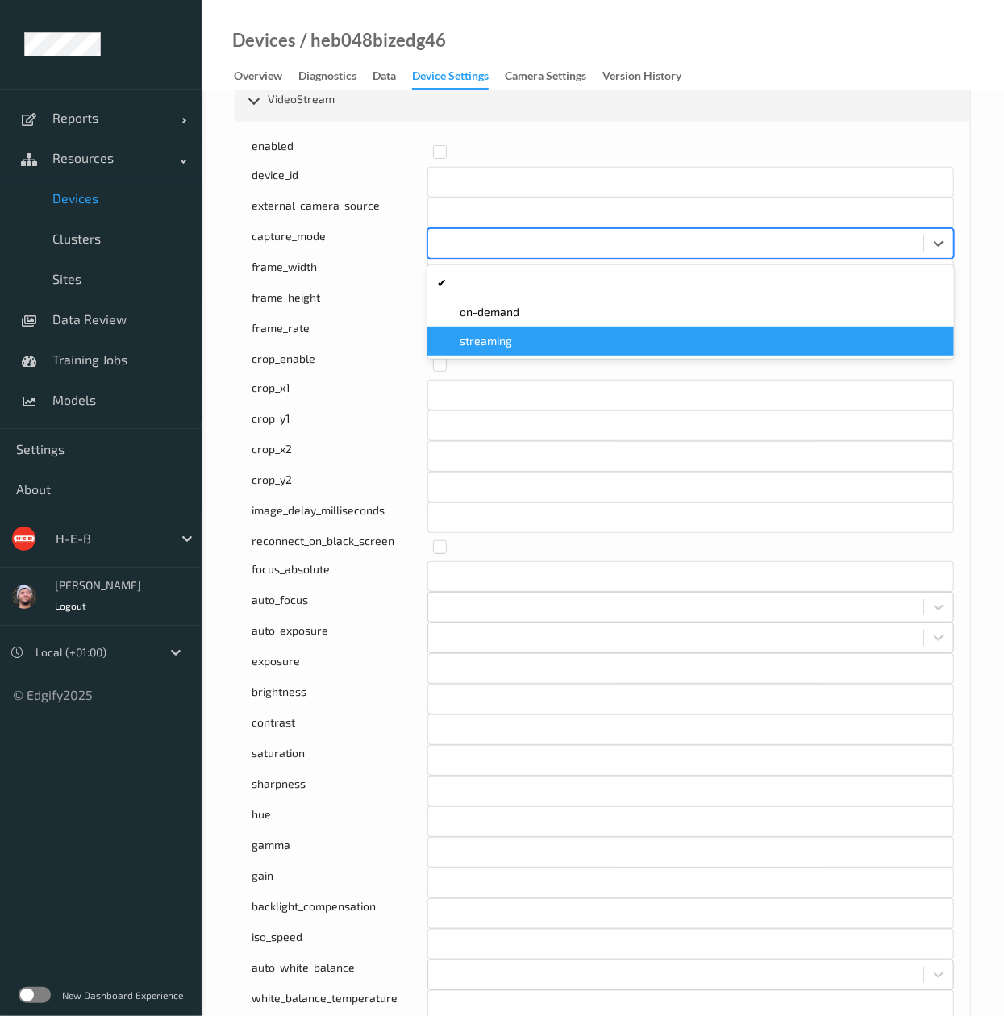
click at [493, 338] on span "streaming" at bounding box center [486, 341] width 52 height 16
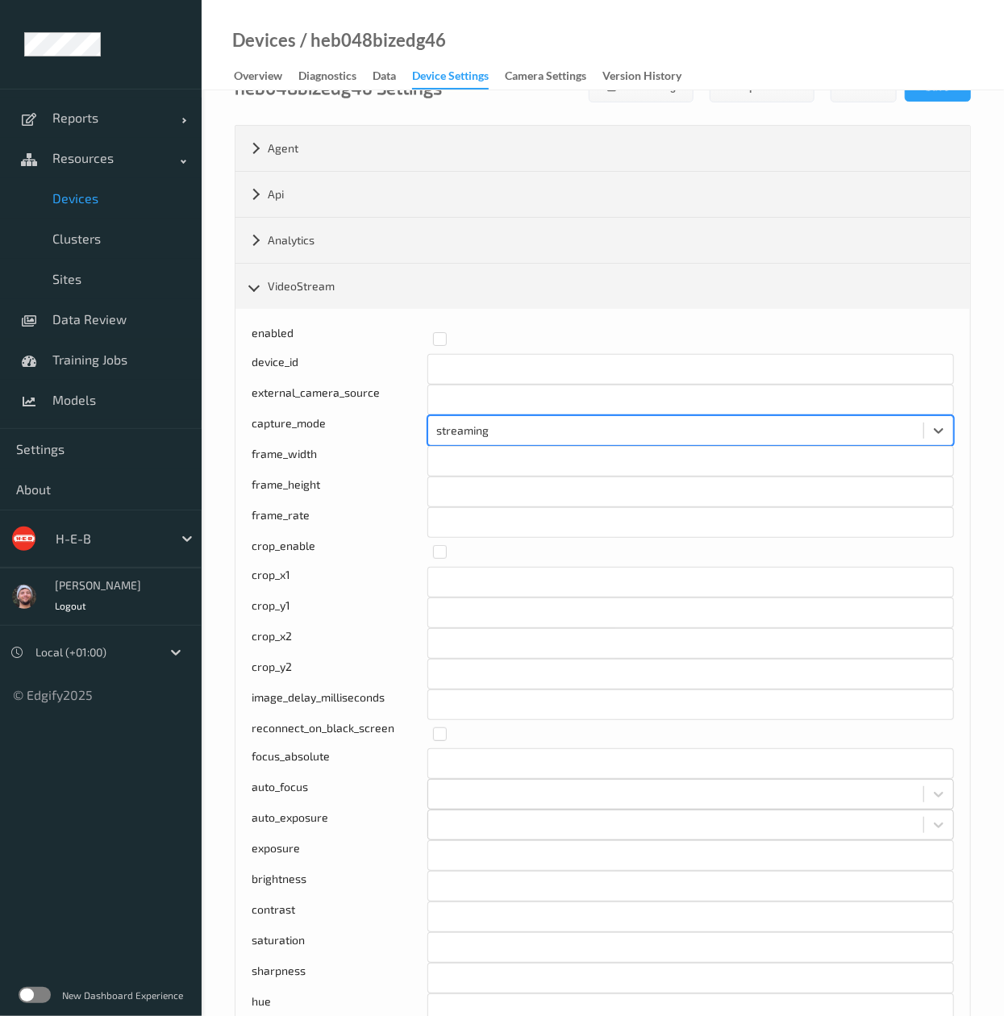
scroll to position [0, 0]
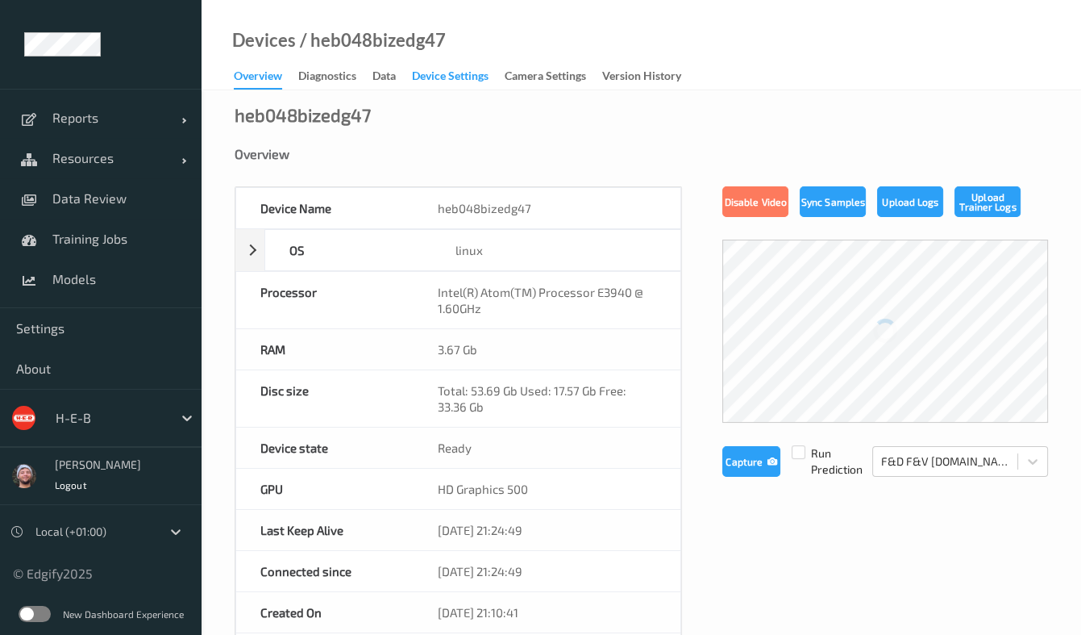
click at [481, 74] on div "Device Settings" at bounding box center [450, 78] width 77 height 20
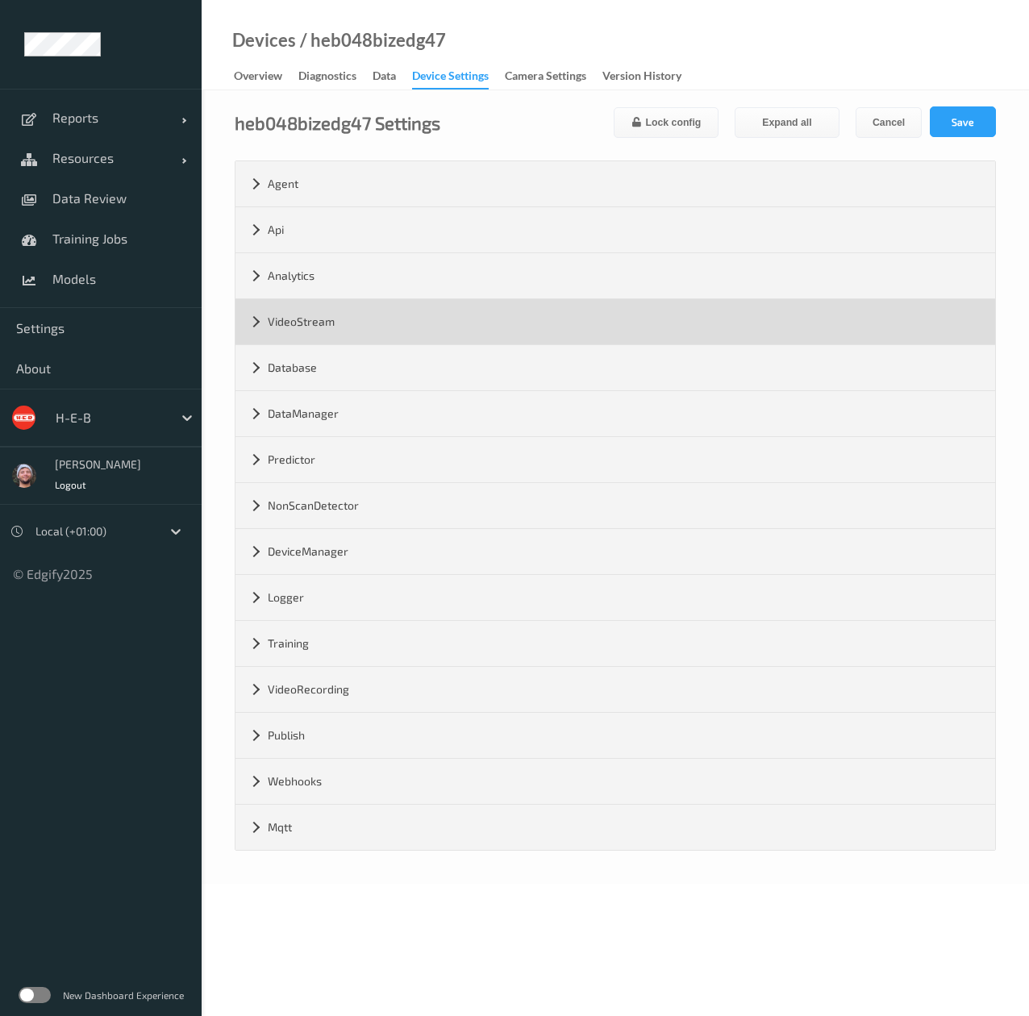
click at [639, 341] on div "VideoStream" at bounding box center [615, 321] width 760 height 45
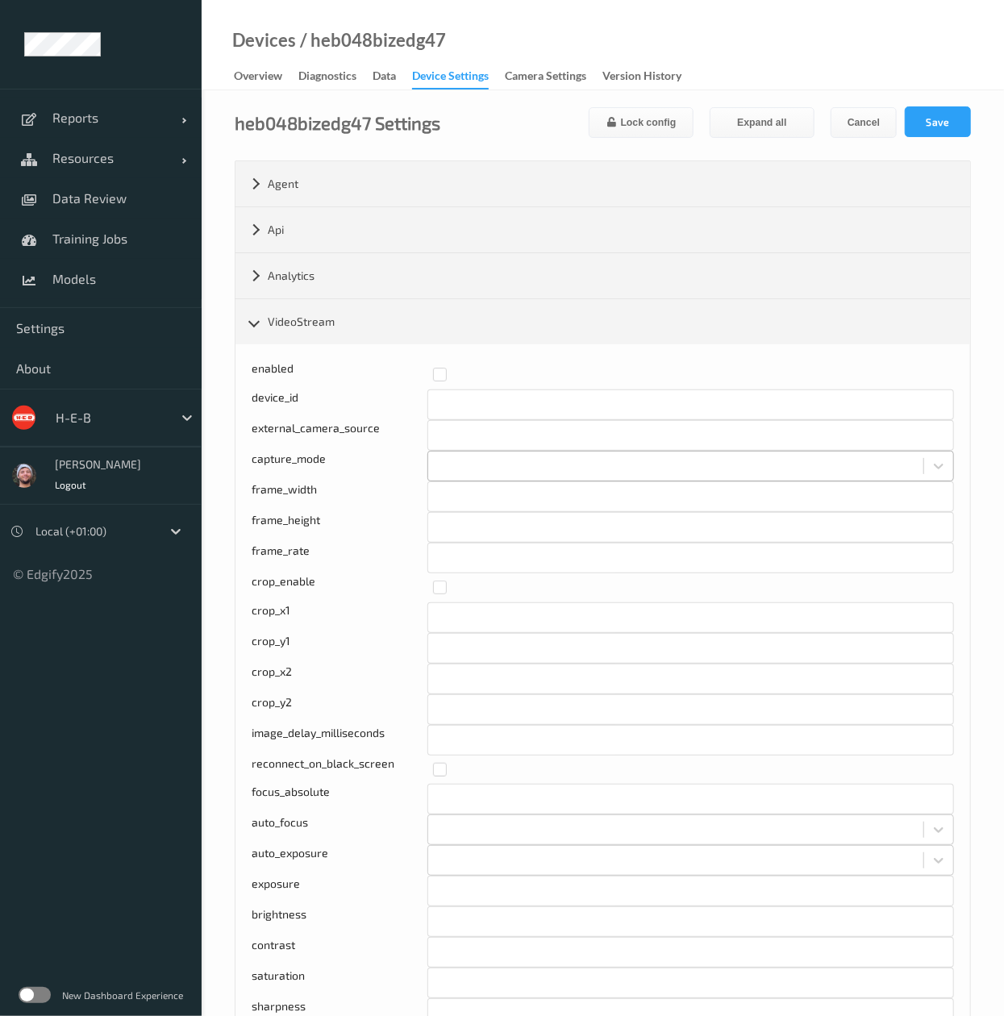
scroll to position [16, 0]
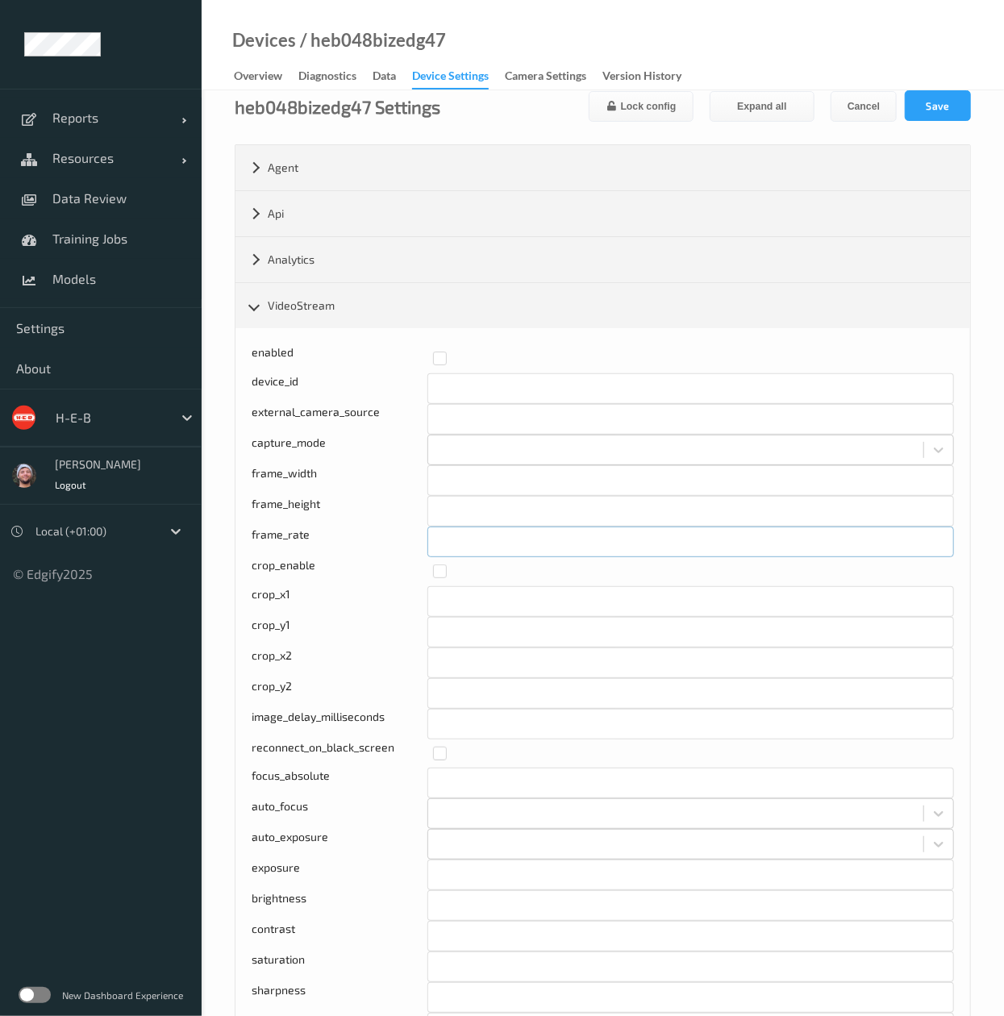
click at [803, 541] on input "**" at bounding box center [690, 542] width 527 height 31
click at [803, 541] on input "*" at bounding box center [690, 542] width 527 height 31
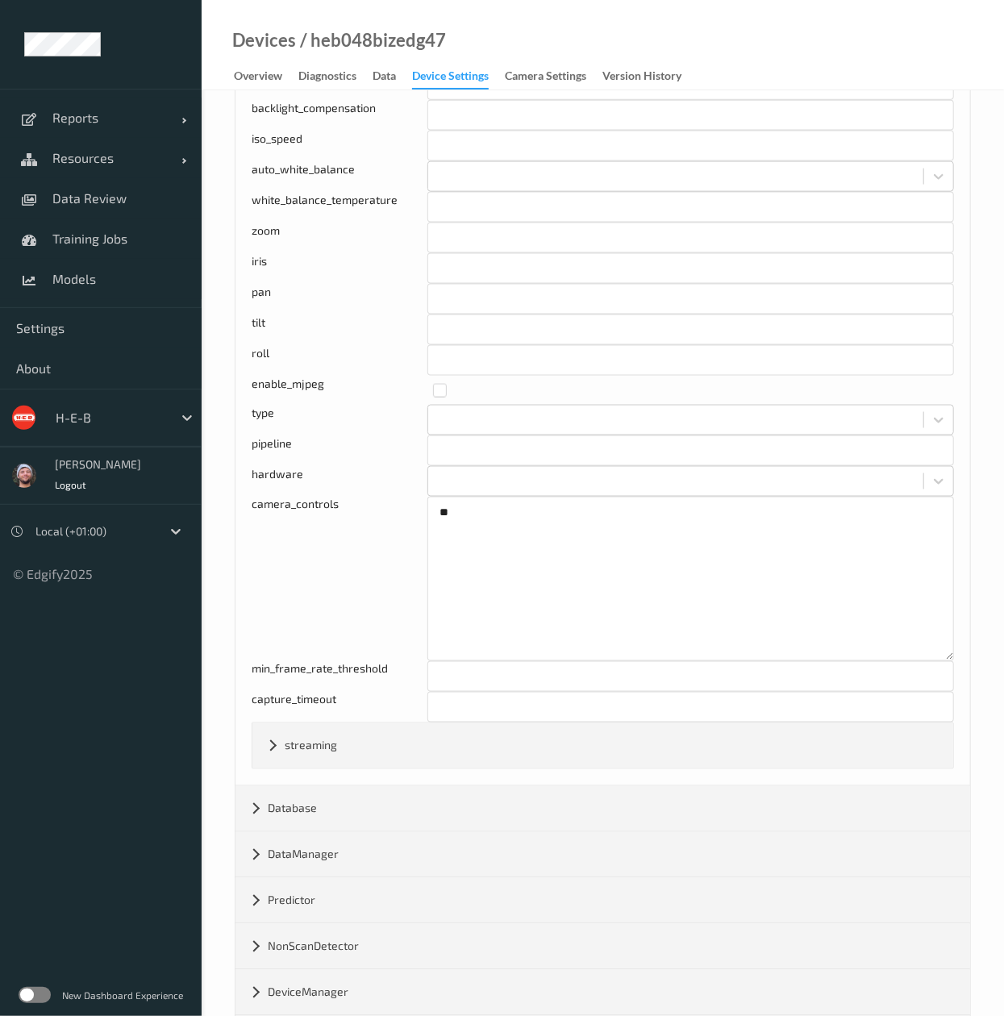
scroll to position [0, 0]
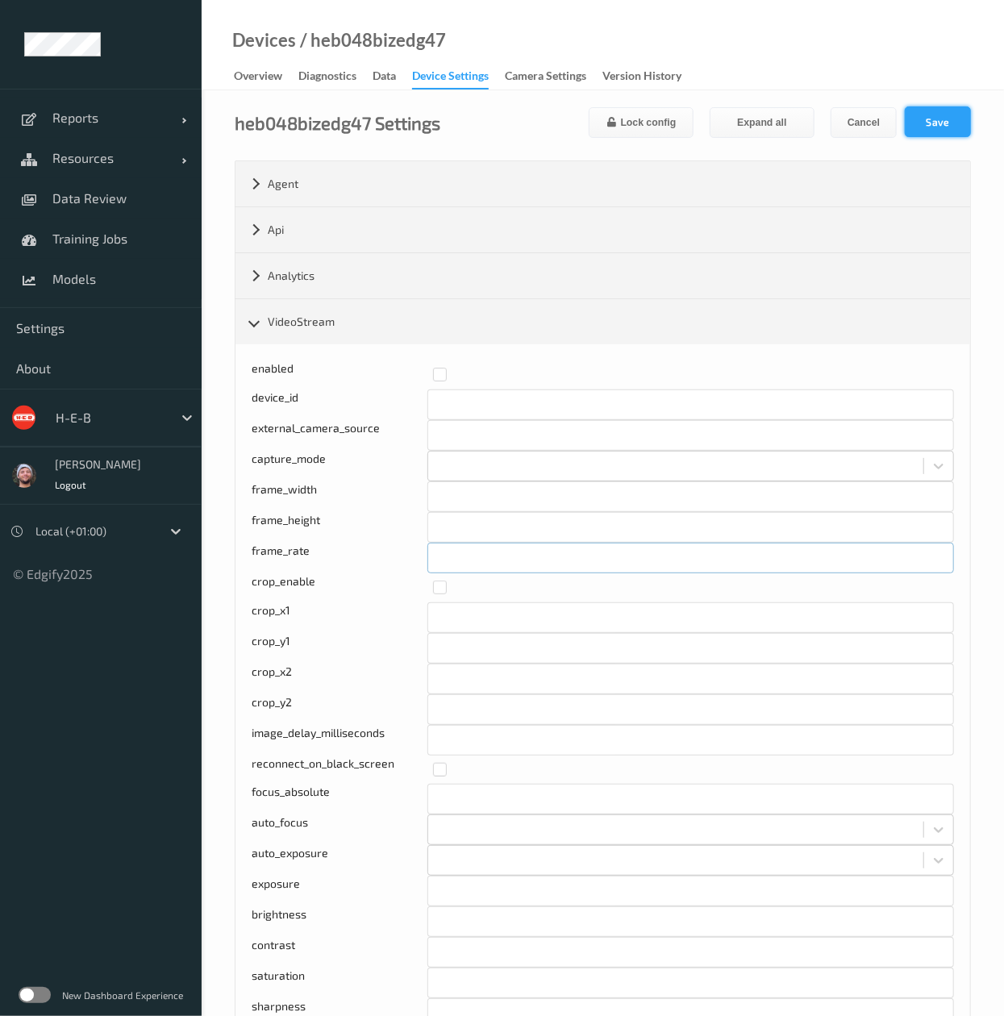
type input "**"
click at [934, 116] on button "Save" at bounding box center [938, 121] width 66 height 31
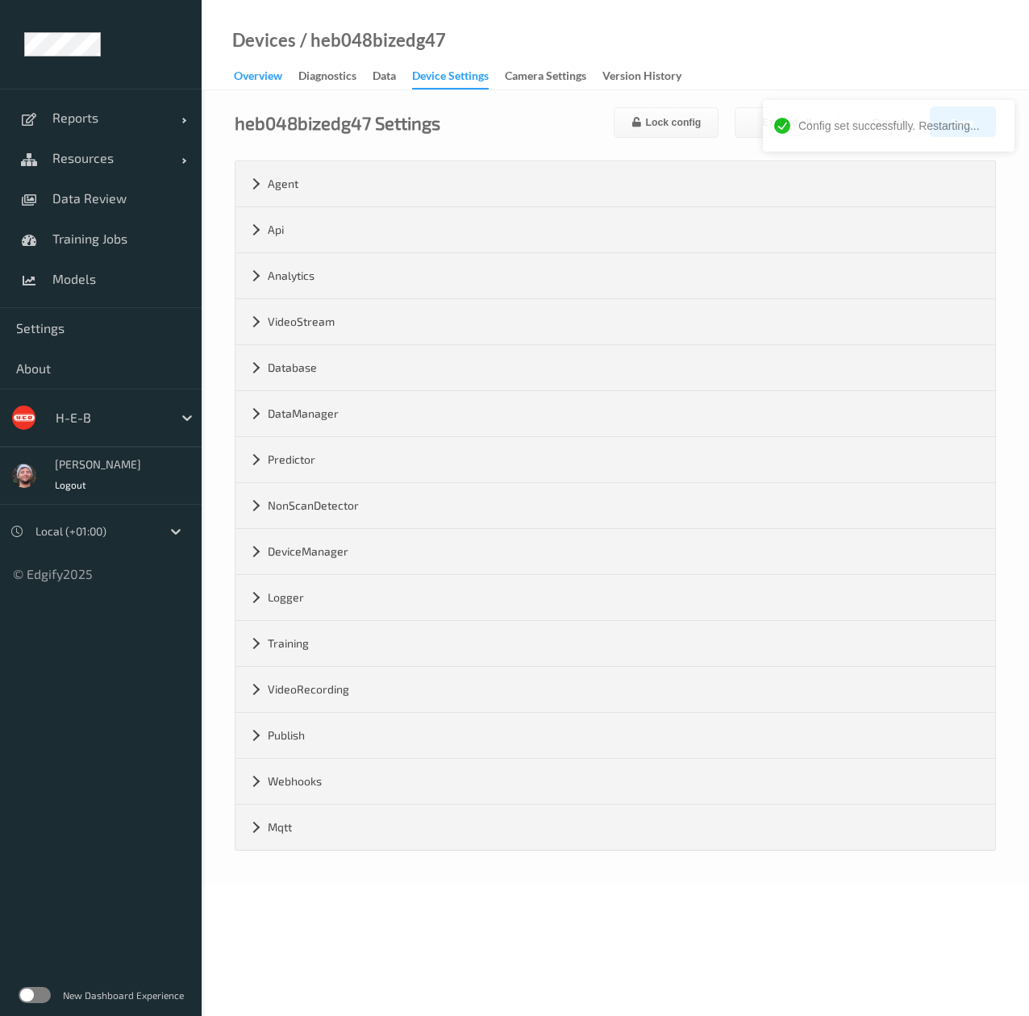
click at [266, 84] on div "Overview" at bounding box center [258, 78] width 48 height 20
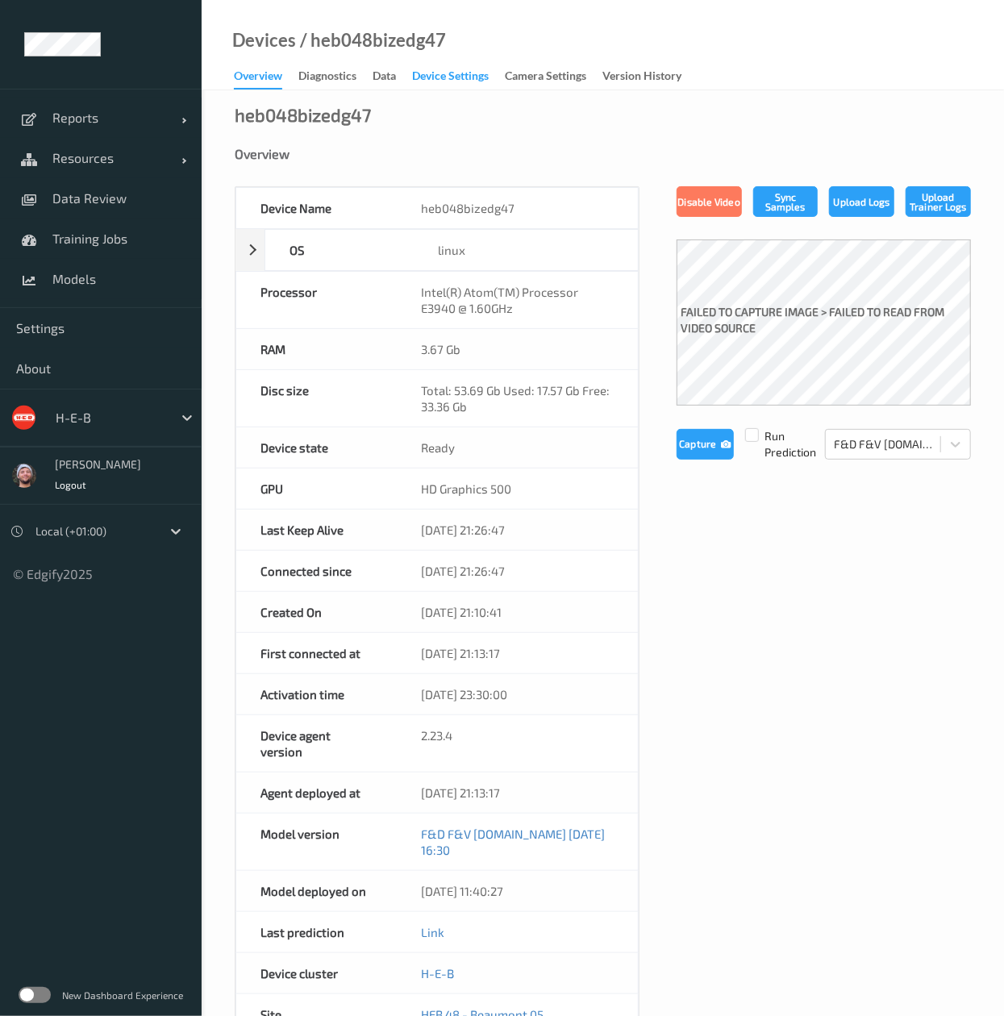
click at [434, 68] on div "Device Settings" at bounding box center [450, 78] width 77 height 20
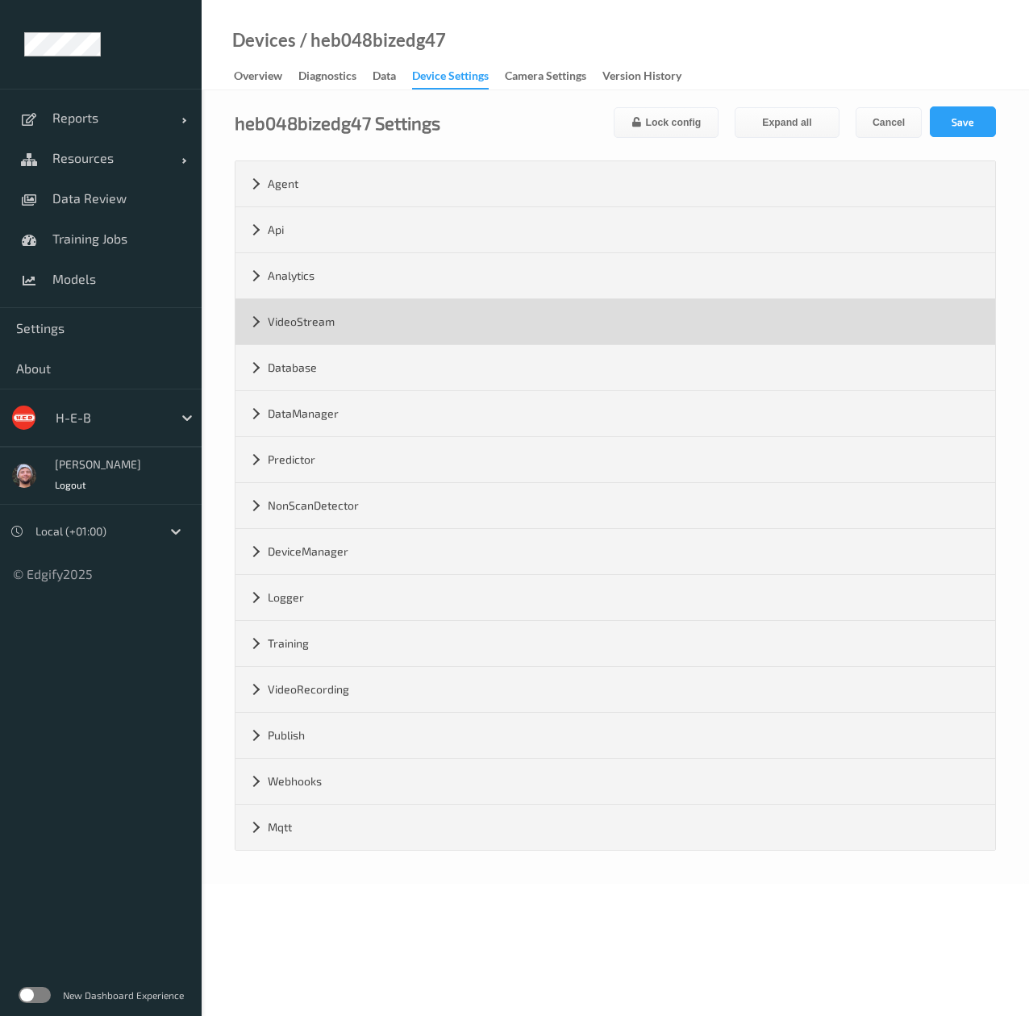
click at [434, 319] on div "VideoStream" at bounding box center [615, 321] width 760 height 45
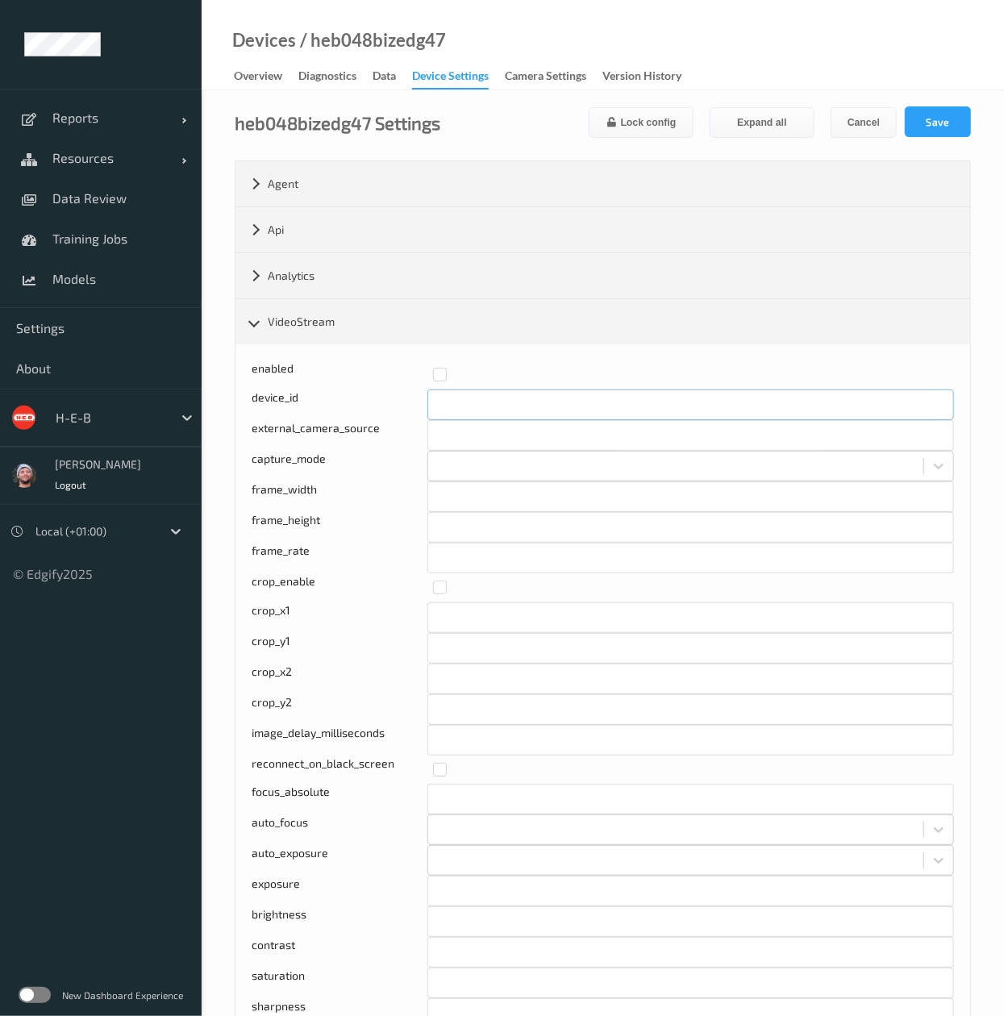
click at [471, 403] on input "*" at bounding box center [690, 404] width 527 height 31
type input "*"
click at [933, 115] on button "Save" at bounding box center [938, 121] width 66 height 31
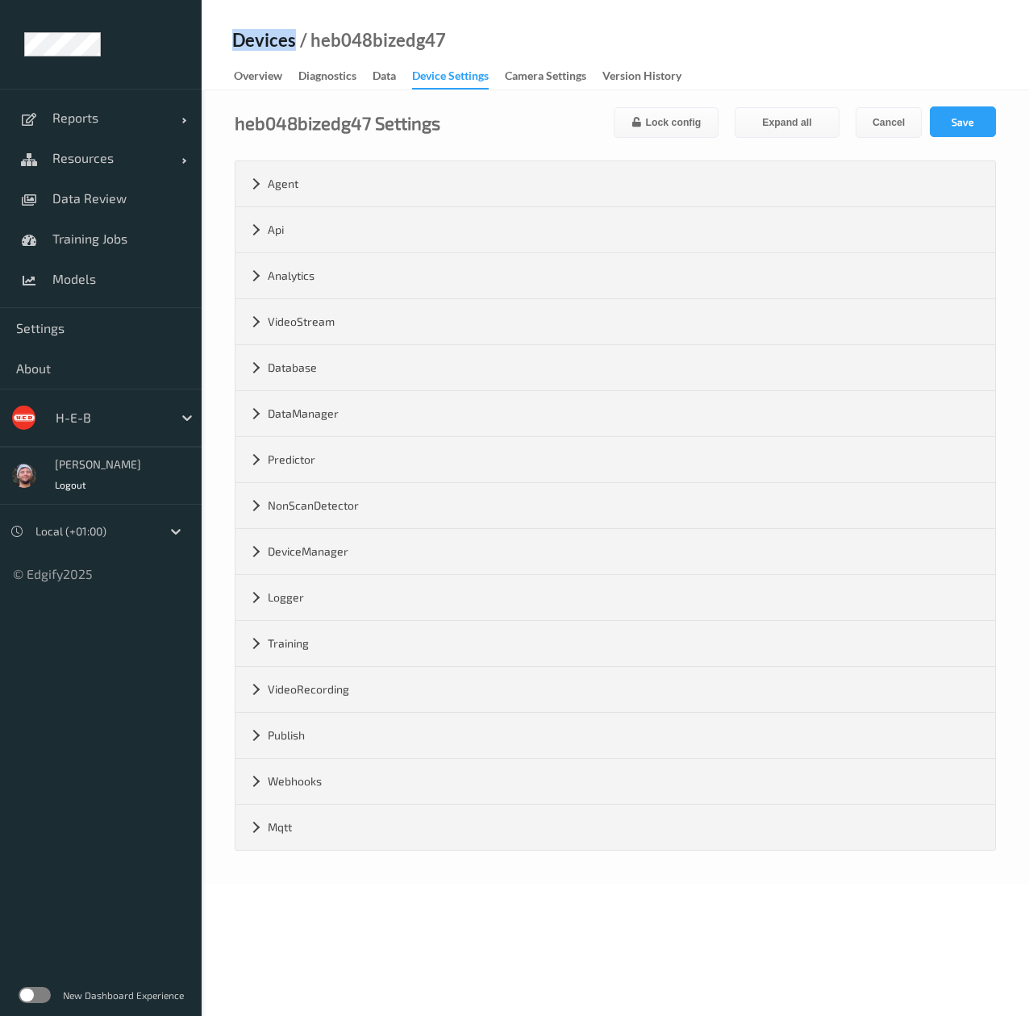
drag, startPoint x: 227, startPoint y: 56, endPoint x: 240, endPoint y: 90, distance: 35.5
click at [240, 90] on div "Devices / heb048bizedg47 Overview Diagnostics Data Device Settings Camera Setti…" at bounding box center [615, 45] width 827 height 90
click at [250, 80] on div "Overview" at bounding box center [258, 78] width 48 height 20
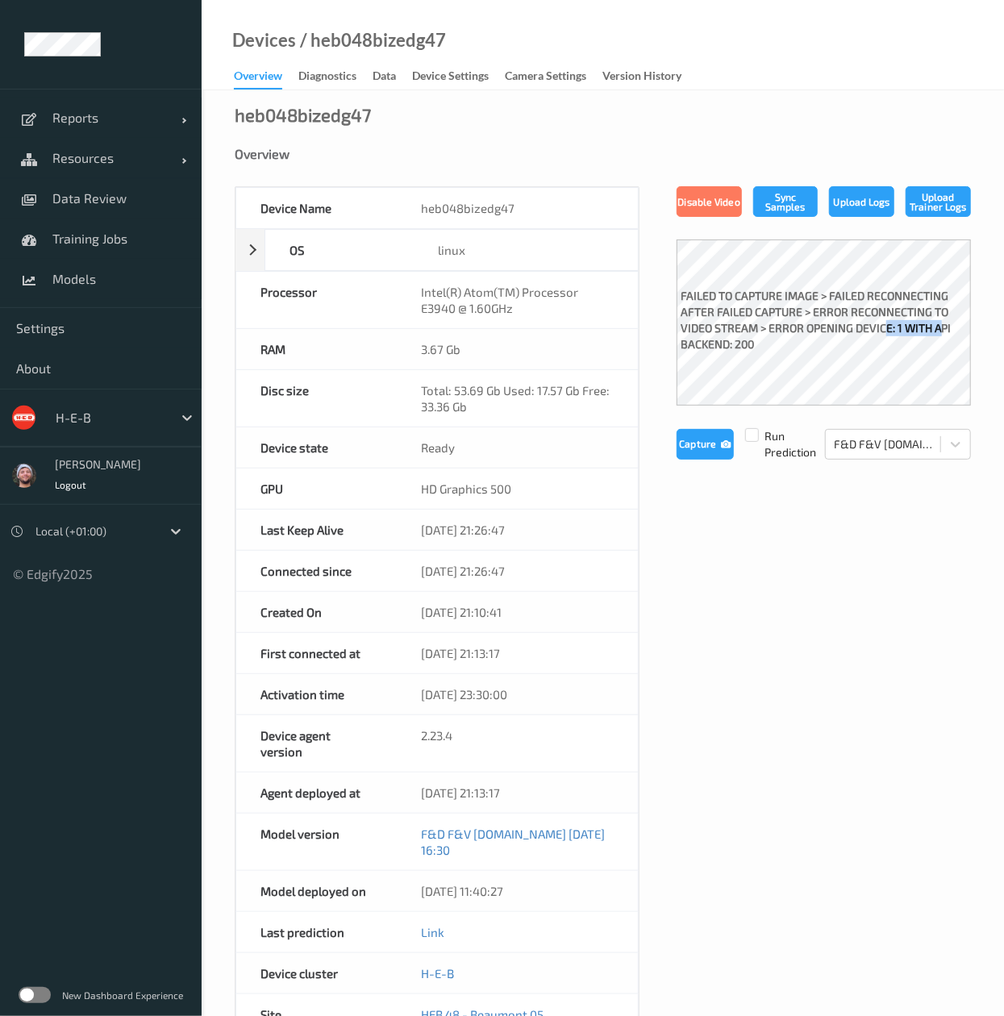
drag, startPoint x: 882, startPoint y: 329, endPoint x: 937, endPoint y: 335, distance: 55.1
click at [937, 335] on label "failed to capture image > failed reconnecting after failed capture > Error reco…" at bounding box center [824, 322] width 294 height 77
click at [695, 434] on button "Capture" at bounding box center [705, 444] width 57 height 31
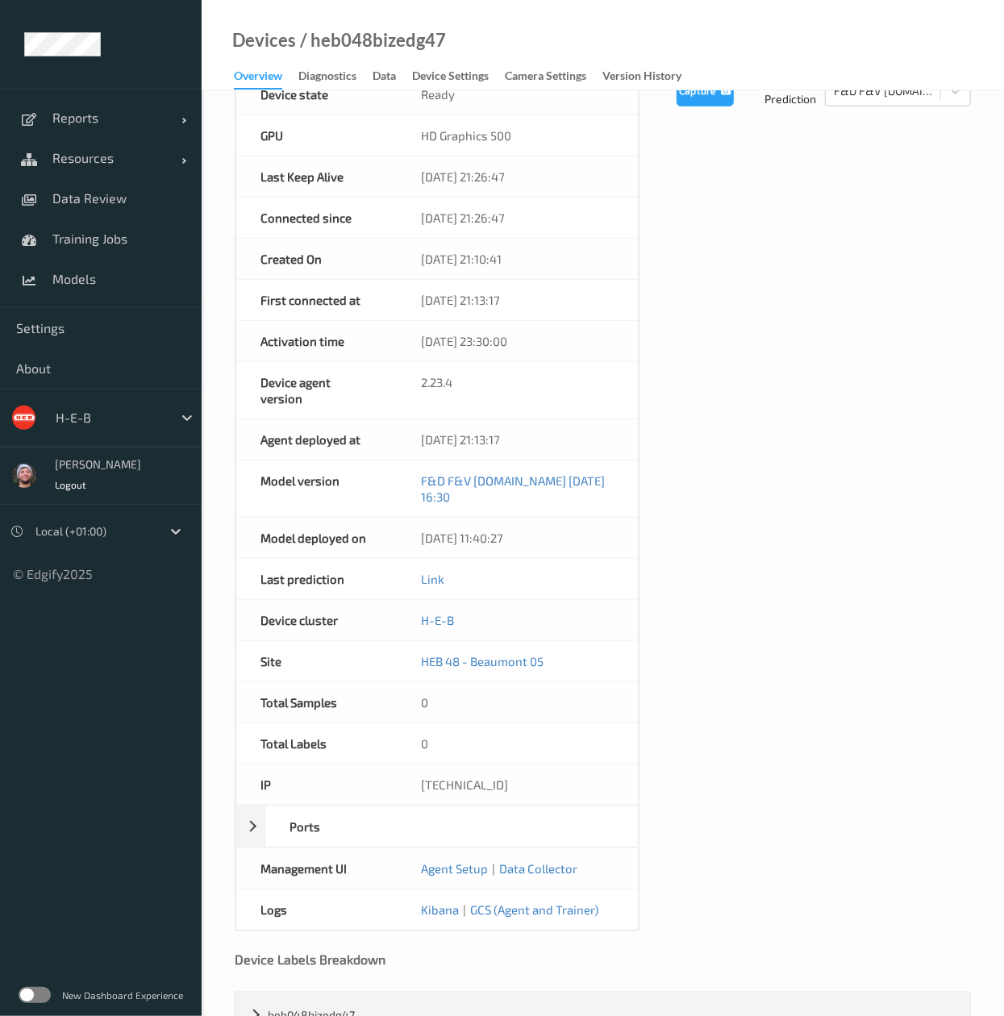
scroll to position [368, 0]
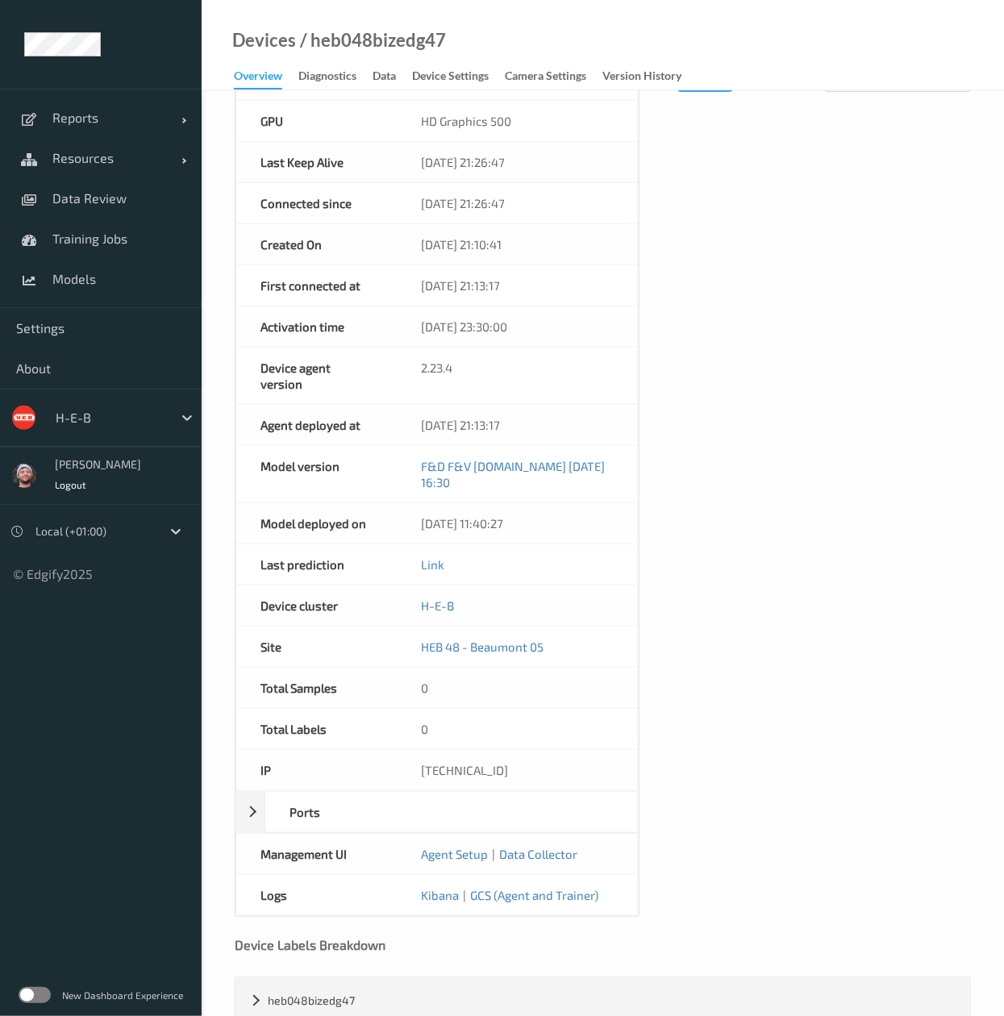
click at [456, 776] on div "10.4.82.47" at bounding box center [517, 770] width 241 height 40
copy div "10.4.82.47"
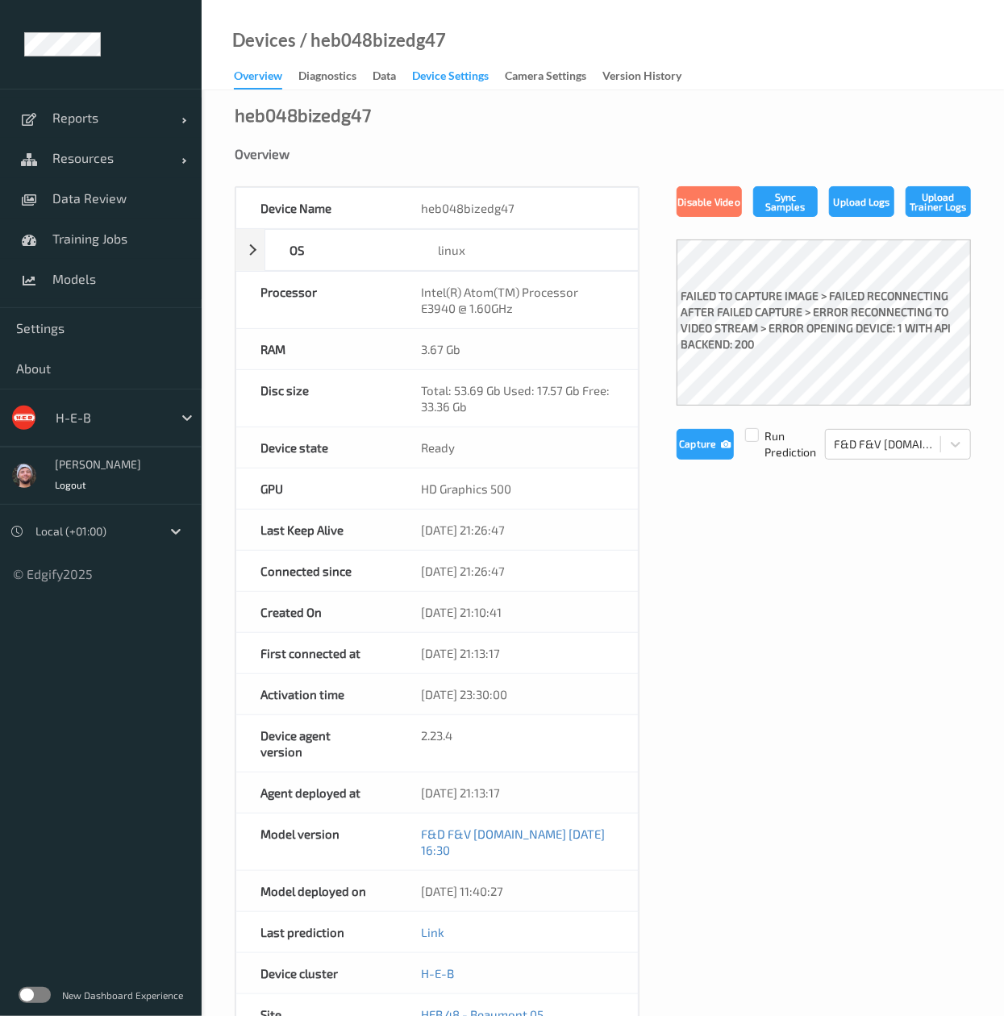
click at [427, 68] on div "Device Settings" at bounding box center [450, 78] width 77 height 20
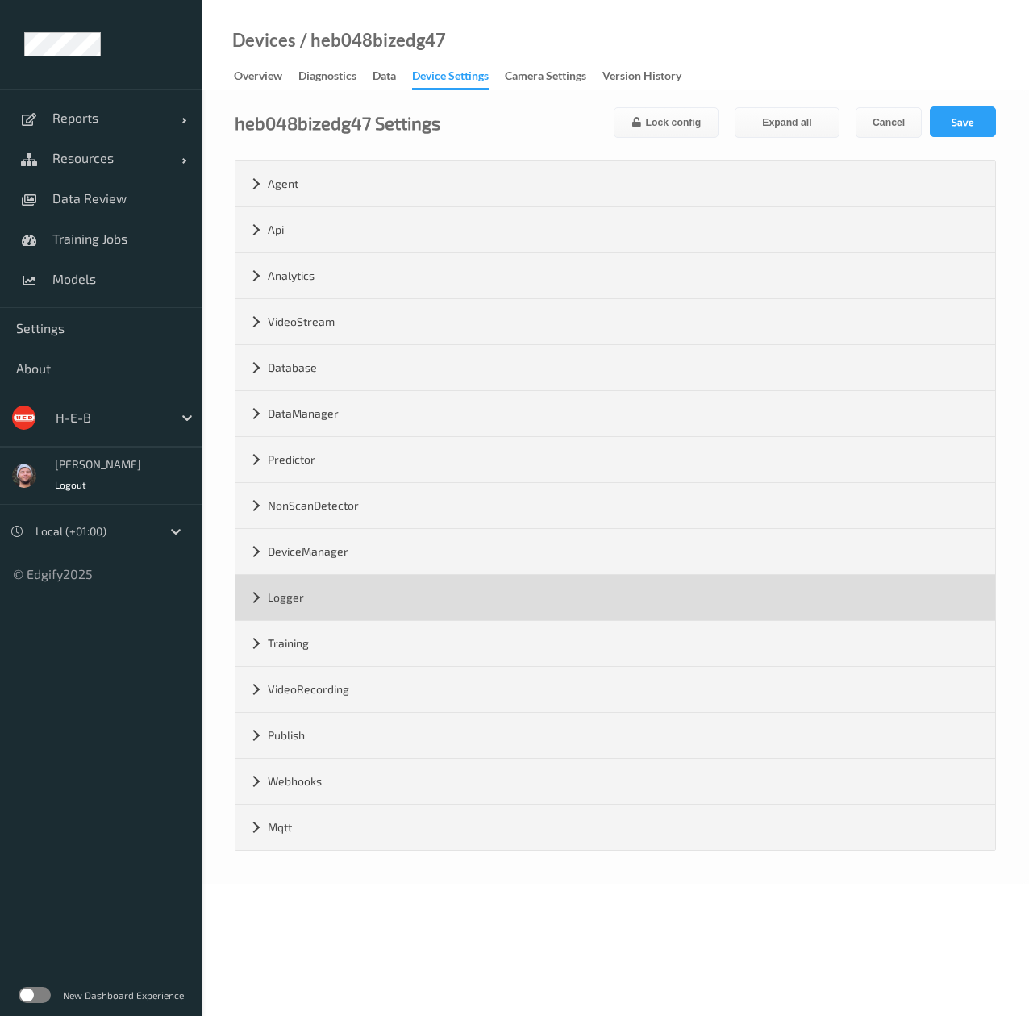
click at [343, 598] on div "Logger" at bounding box center [615, 597] width 760 height 45
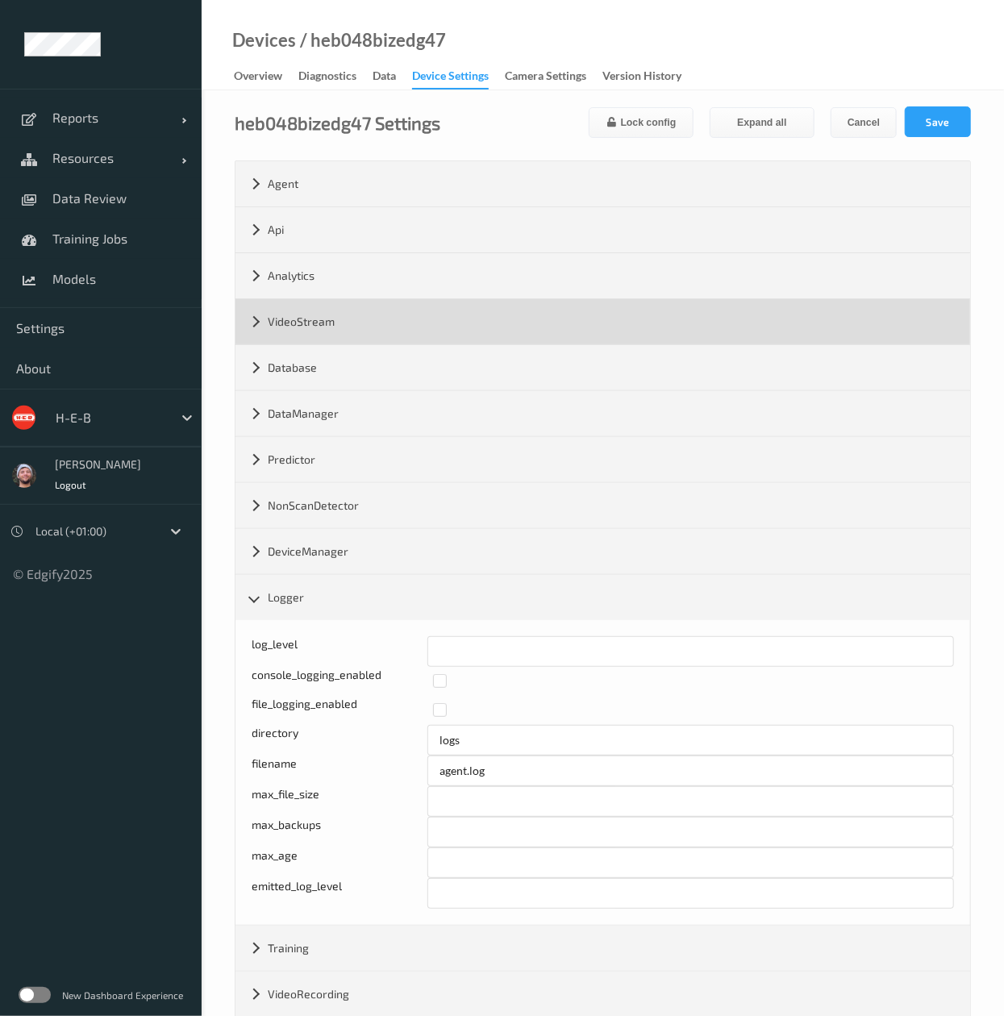
click at [385, 325] on div "VideoStream" at bounding box center [602, 321] width 735 height 45
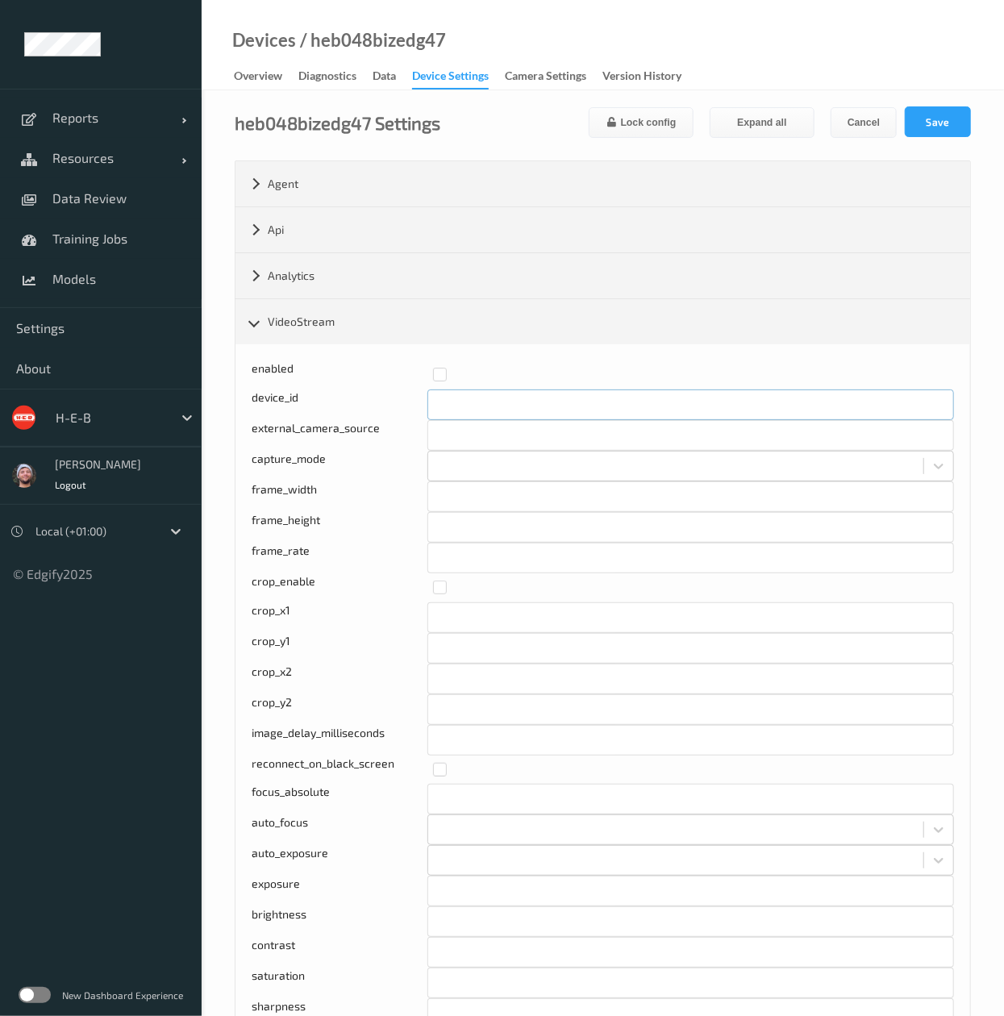
click at [510, 410] on input "*" at bounding box center [690, 404] width 527 height 31
type input "*"
click at [968, 115] on button "Save" at bounding box center [938, 121] width 66 height 31
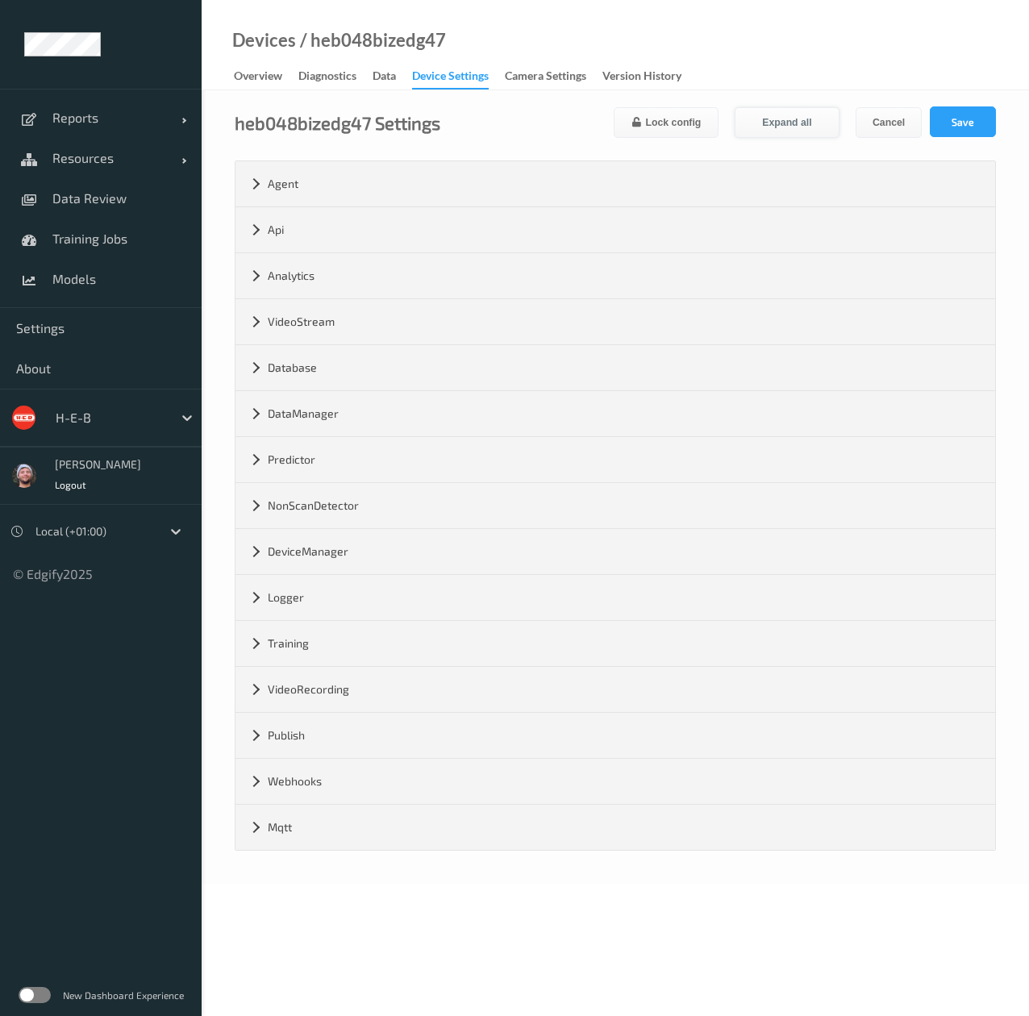
click at [775, 113] on button "Expand all" at bounding box center [787, 122] width 105 height 31
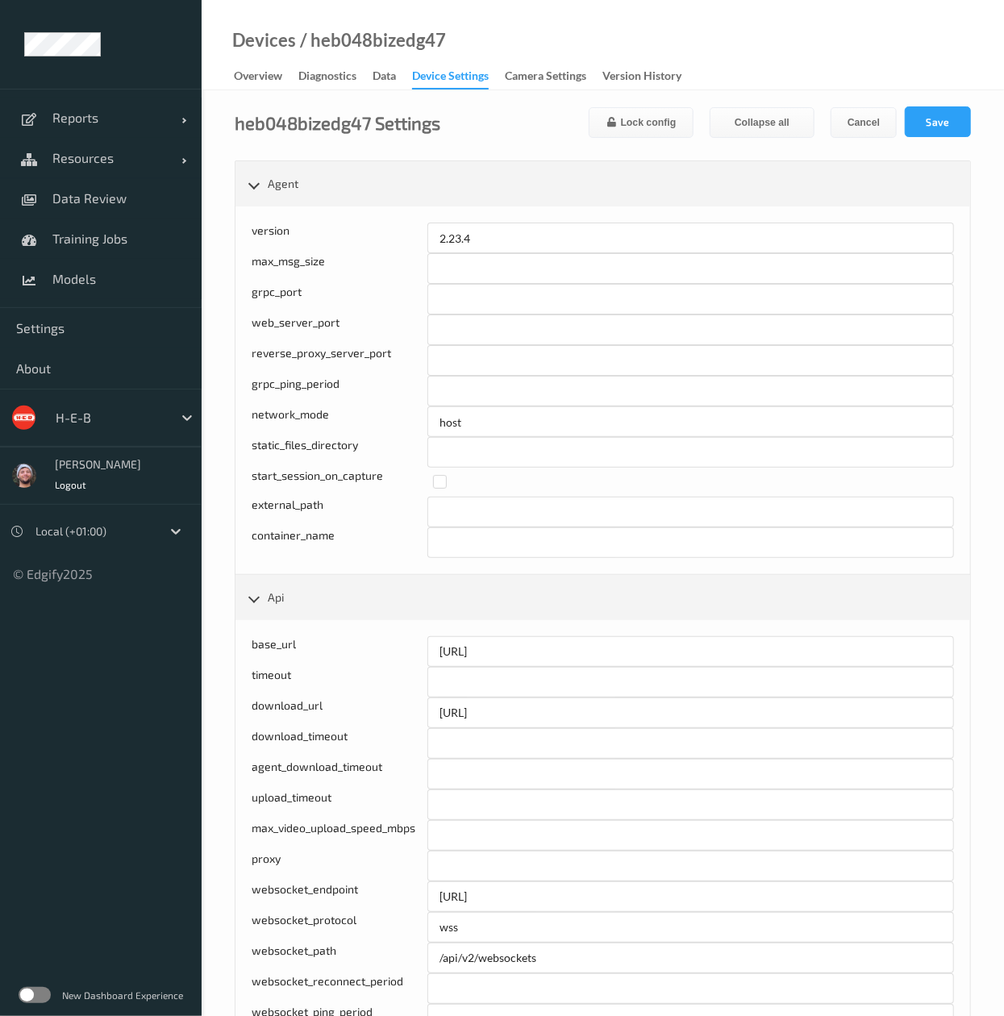
click at [285, 76] on link "Overview" at bounding box center [266, 76] width 65 height 23
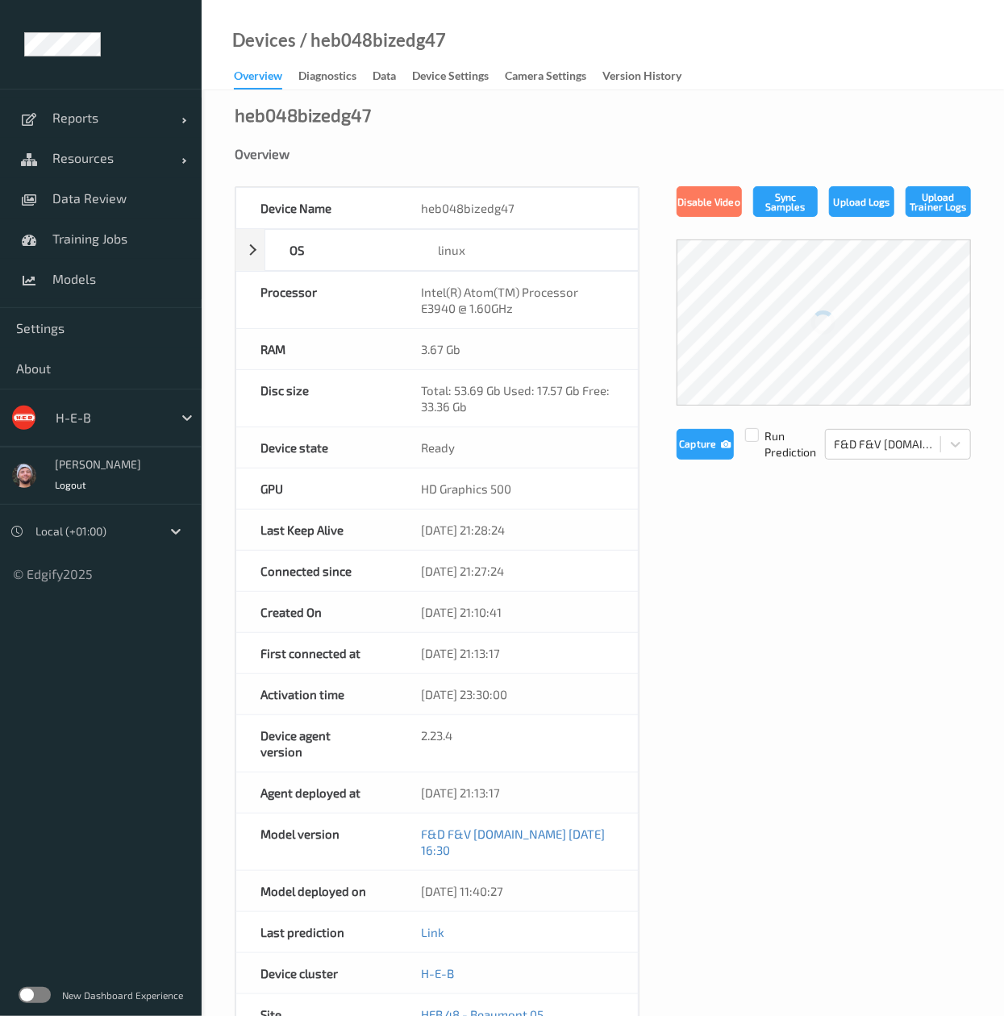
click at [769, 505] on div "Device Name heb048bizedg47 OS linux Platform debian Platform Version 12.10 Plat…" at bounding box center [603, 735] width 736 height 1098
click at [456, 83] on div "Device Settings" at bounding box center [450, 78] width 77 height 20
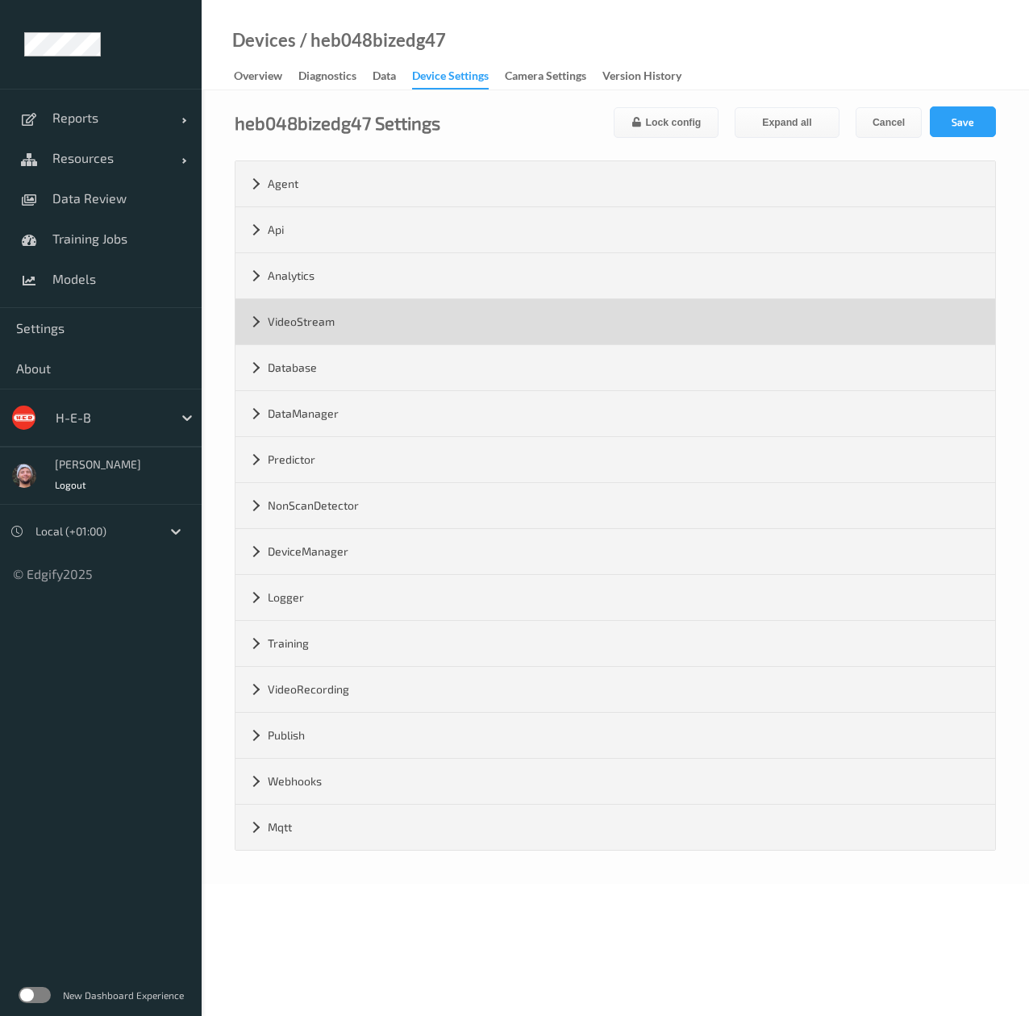
click at [398, 338] on div "VideoStream" at bounding box center [615, 321] width 760 height 45
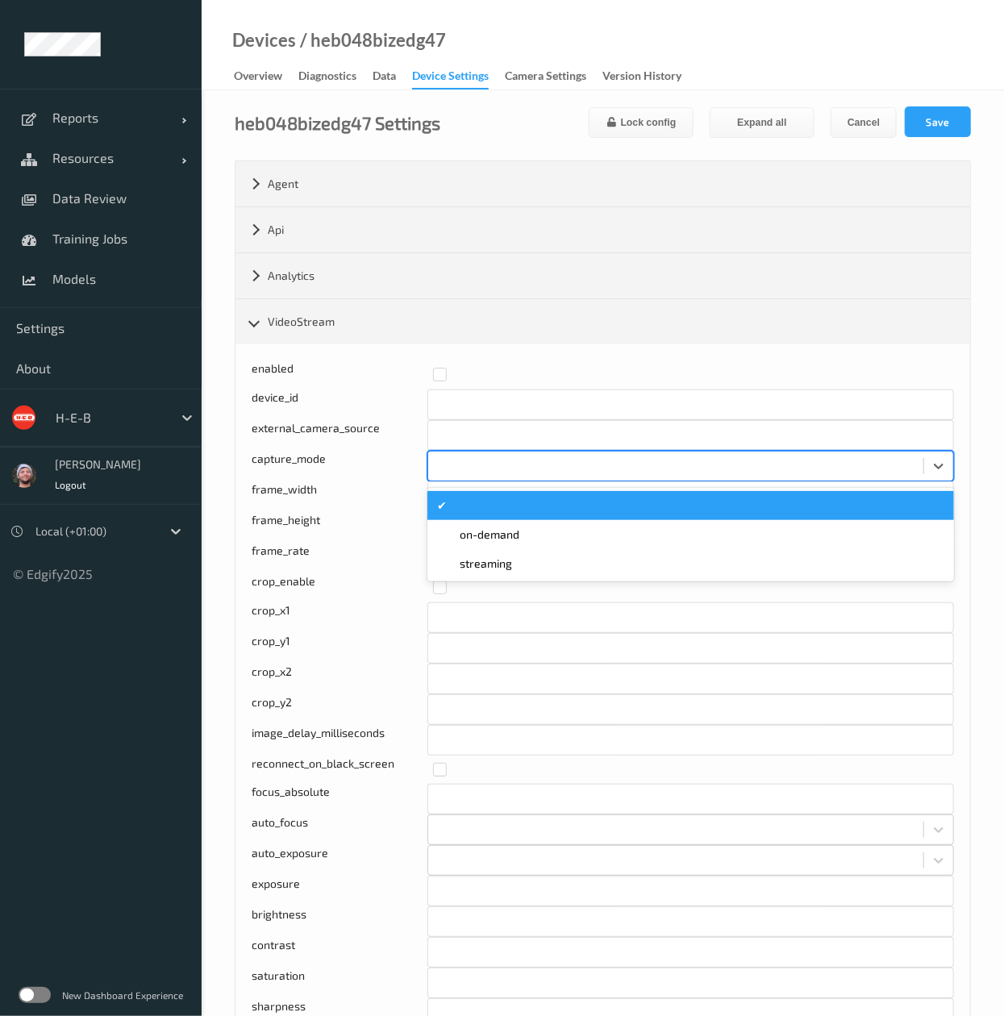
click at [575, 460] on div at bounding box center [675, 465] width 479 height 19
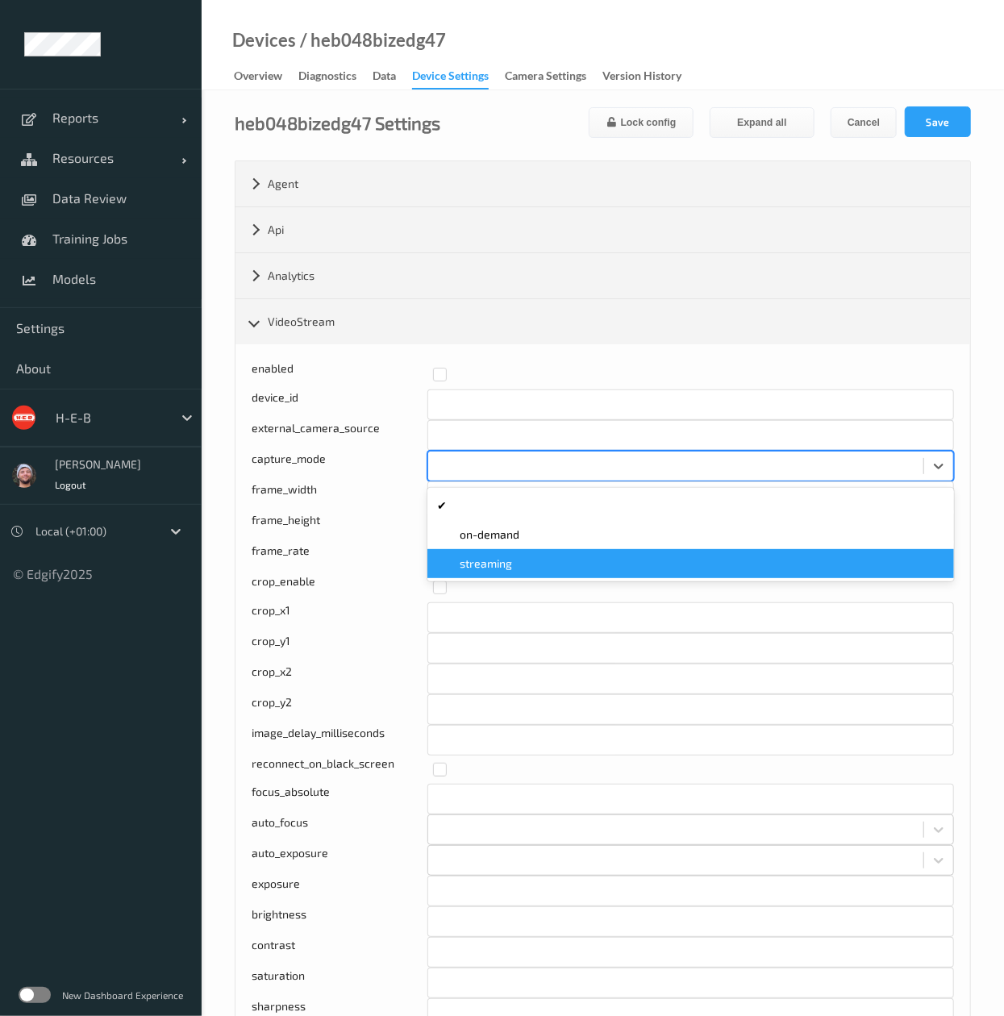
click at [590, 560] on div "streaming" at bounding box center [690, 564] width 507 height 16
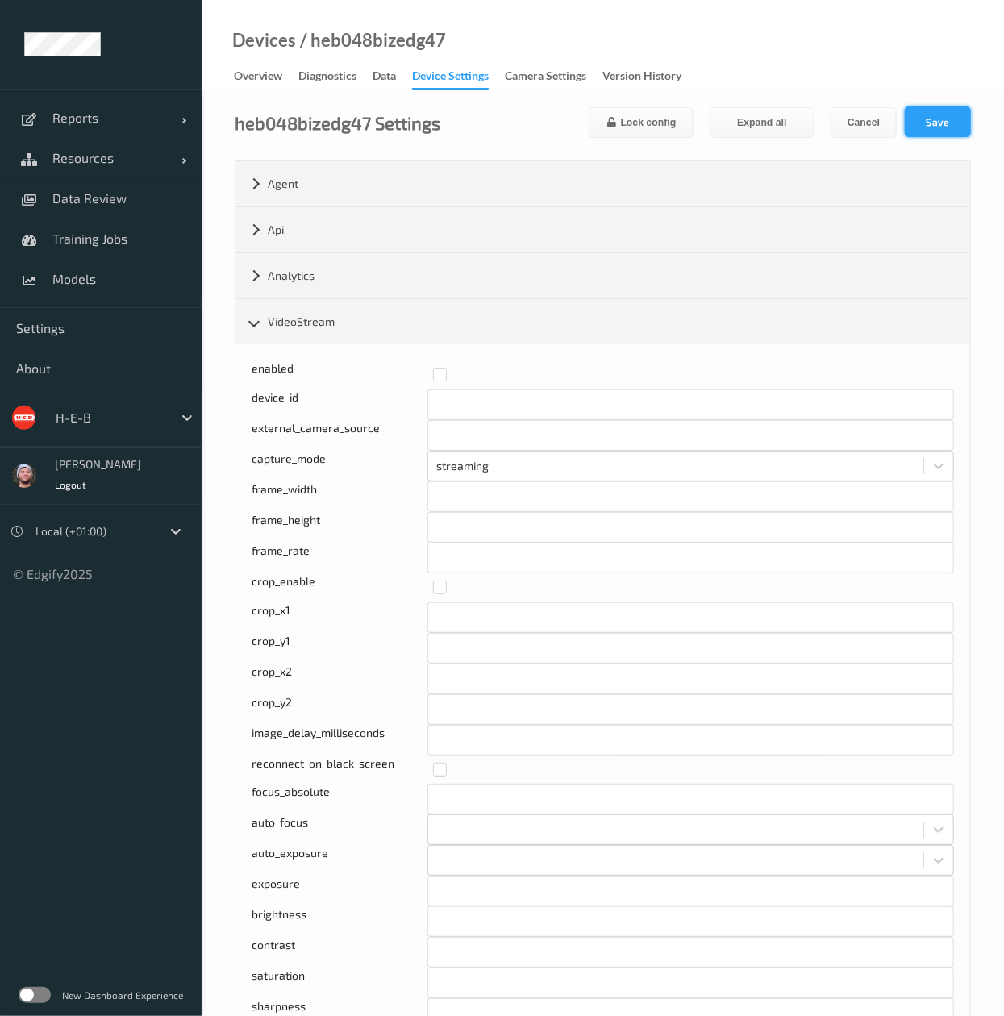
click at [924, 124] on button "Save" at bounding box center [938, 121] width 66 height 31
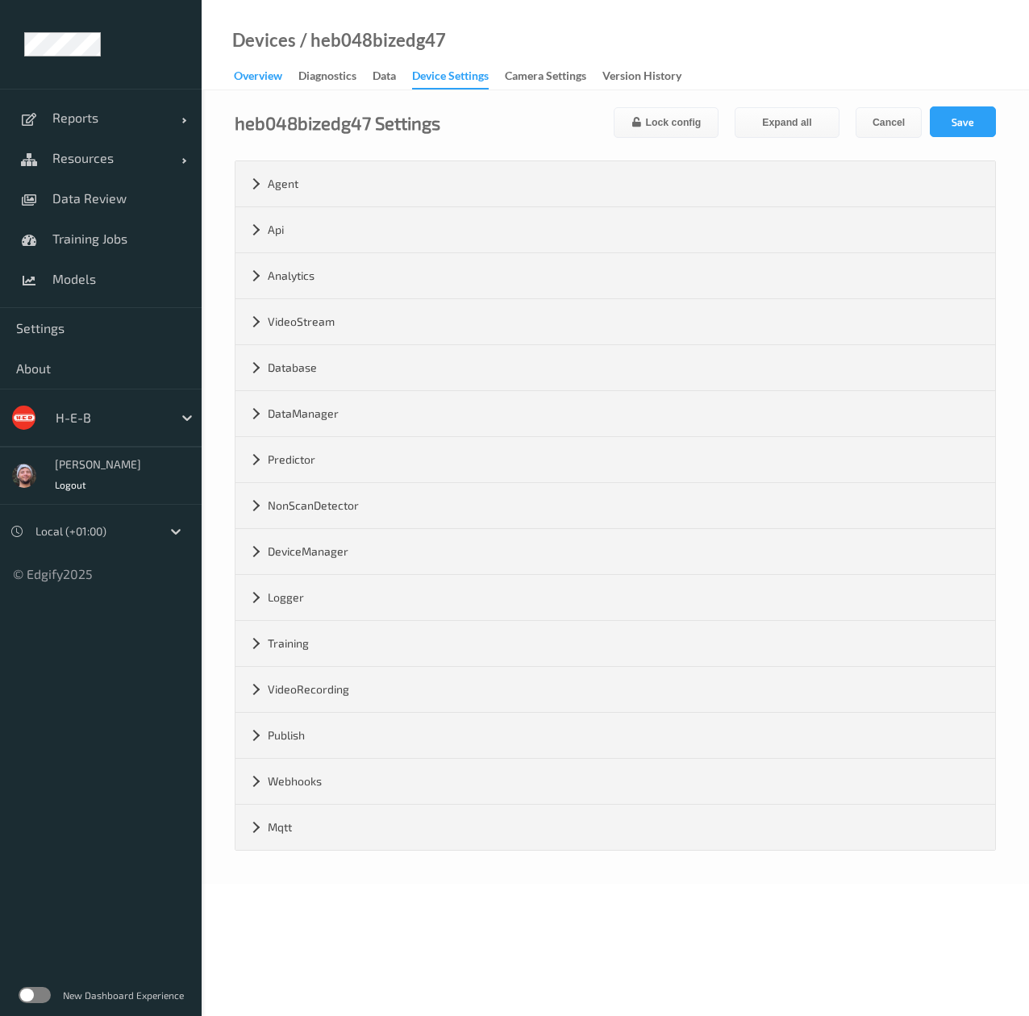
click at [269, 84] on div "Overview" at bounding box center [258, 78] width 48 height 20
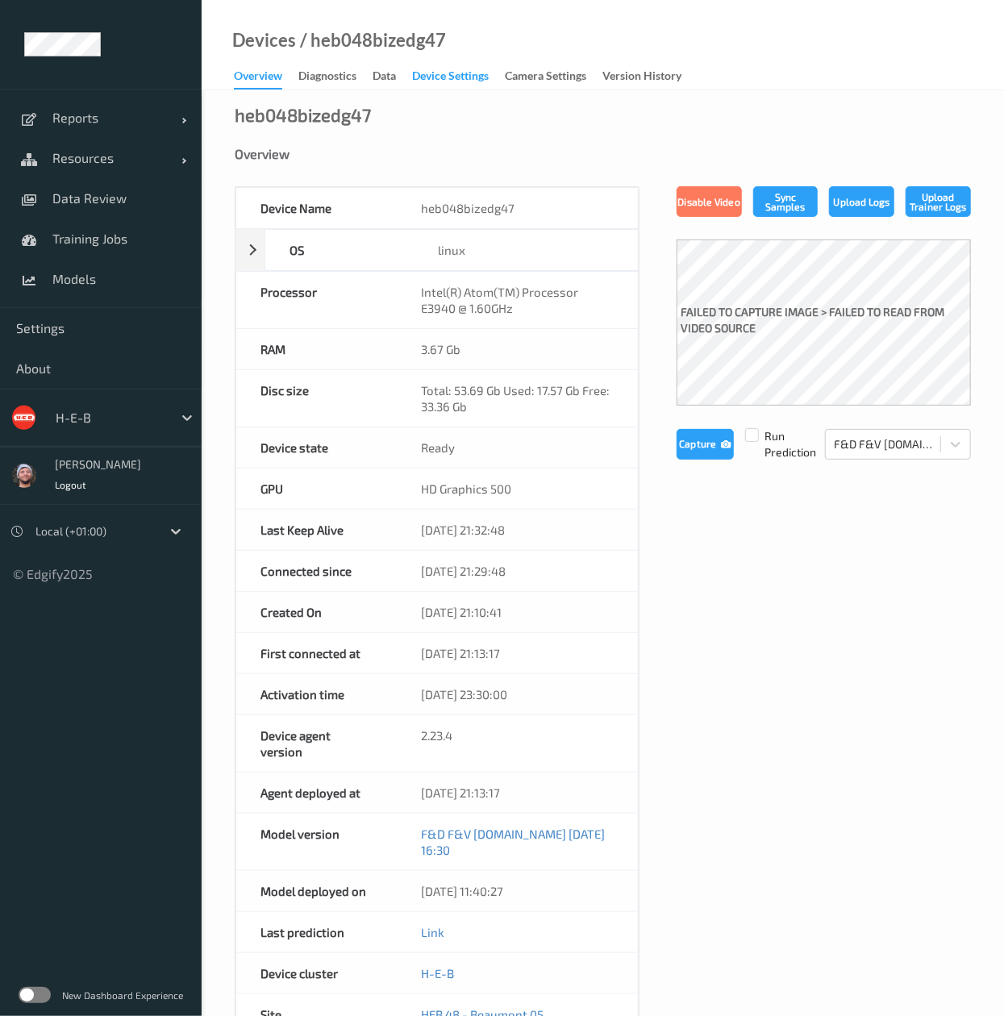
click at [449, 68] on div "Device Settings" at bounding box center [450, 78] width 77 height 20
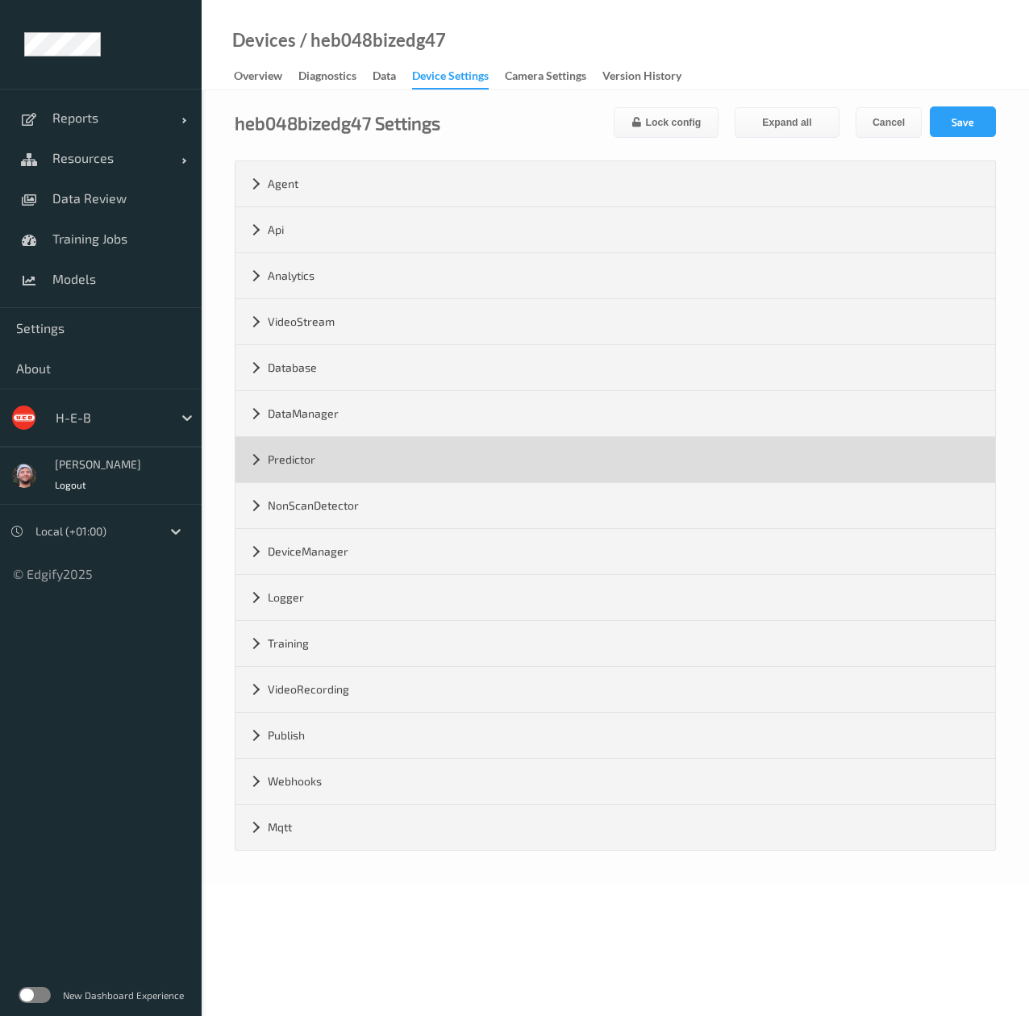
click at [381, 469] on div "Predictor" at bounding box center [615, 459] width 760 height 45
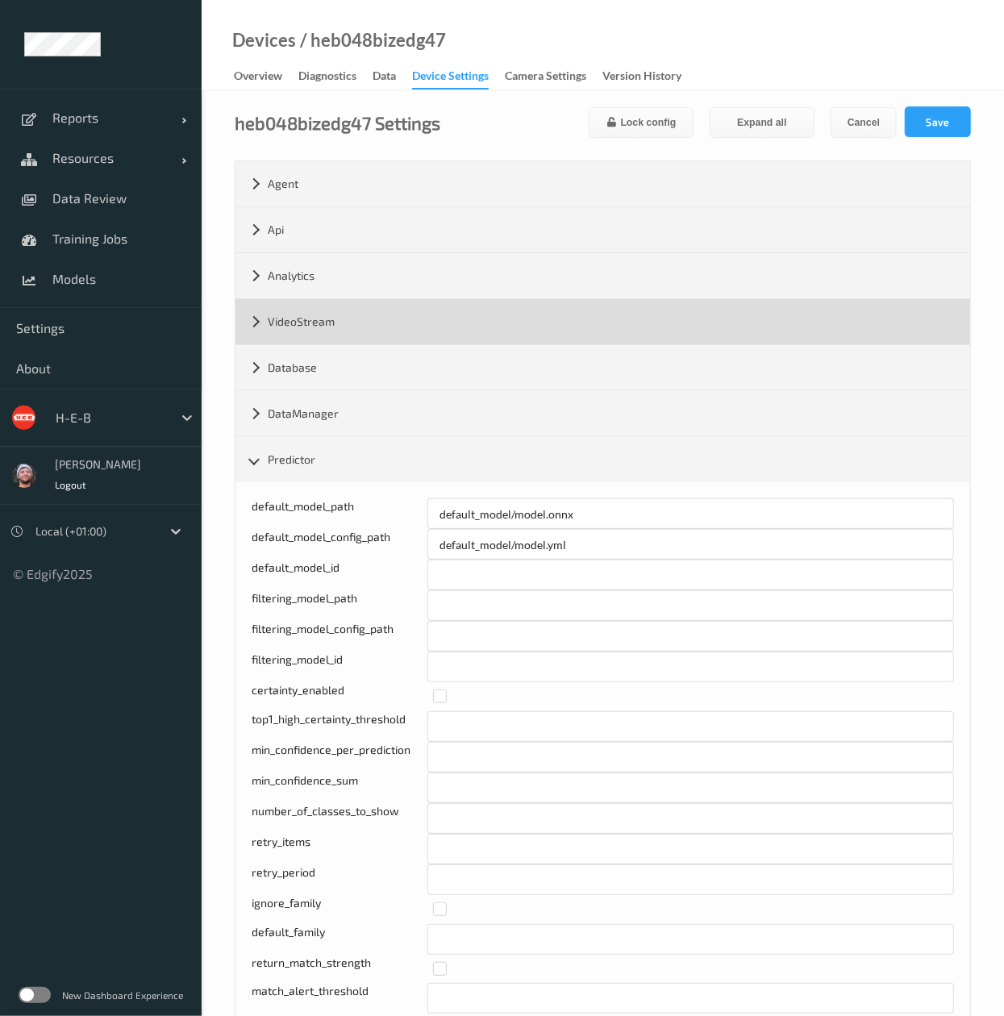
click at [471, 324] on div "VideoStream" at bounding box center [602, 321] width 735 height 45
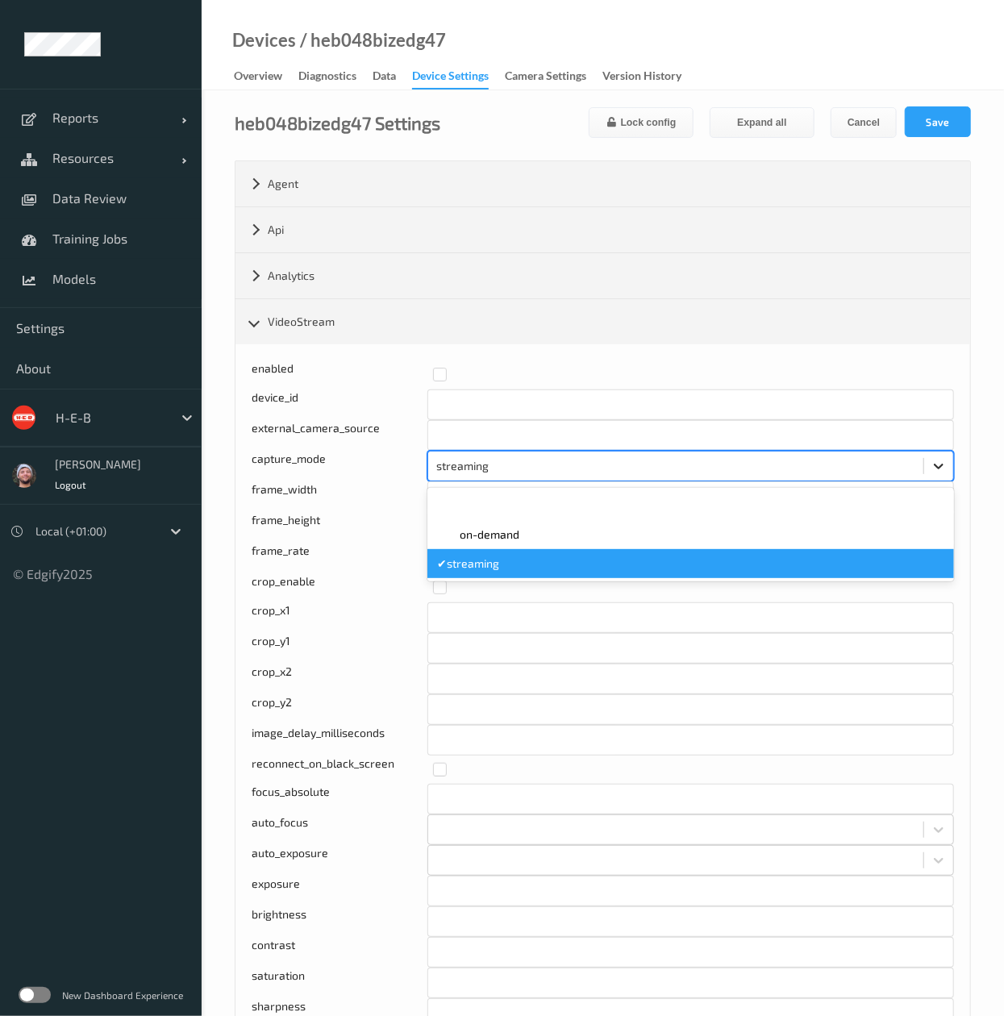
click at [947, 473] on div at bounding box center [938, 466] width 29 height 29
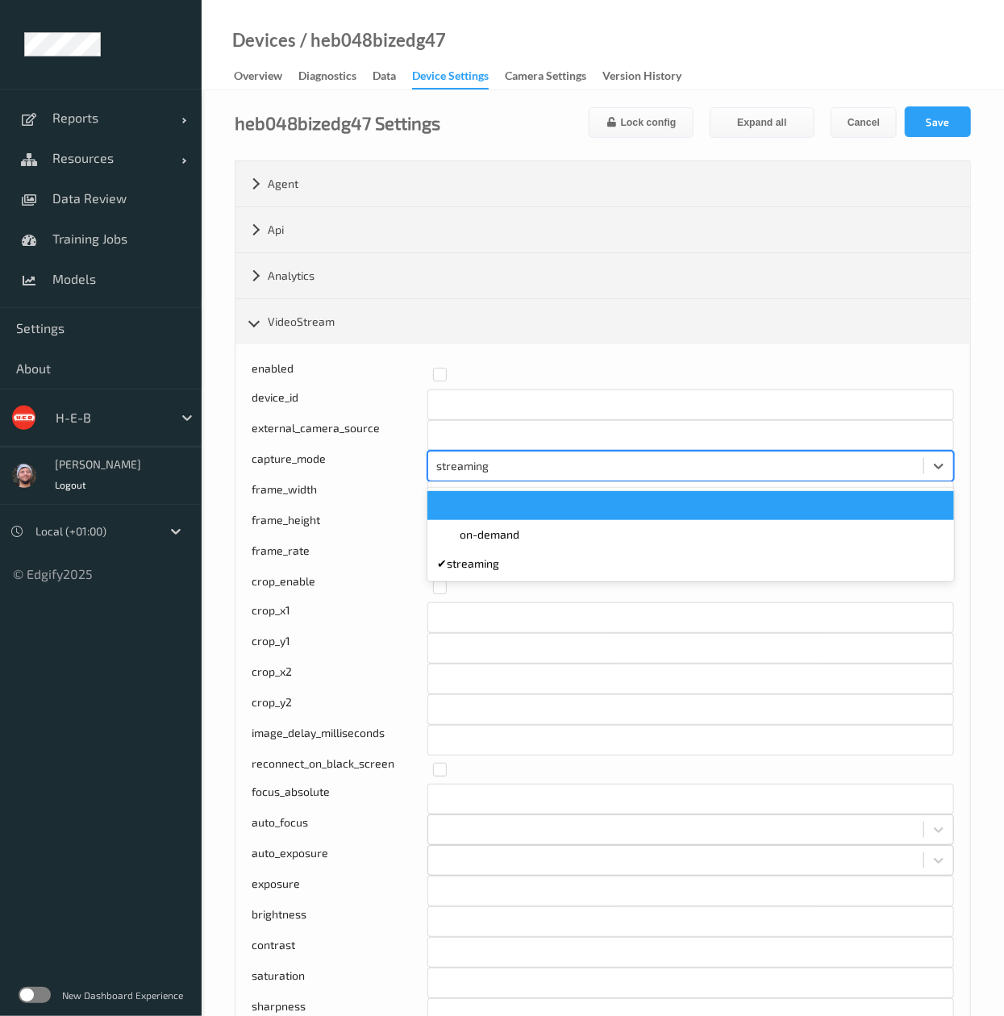
click at [785, 509] on div at bounding box center [690, 506] width 507 height 16
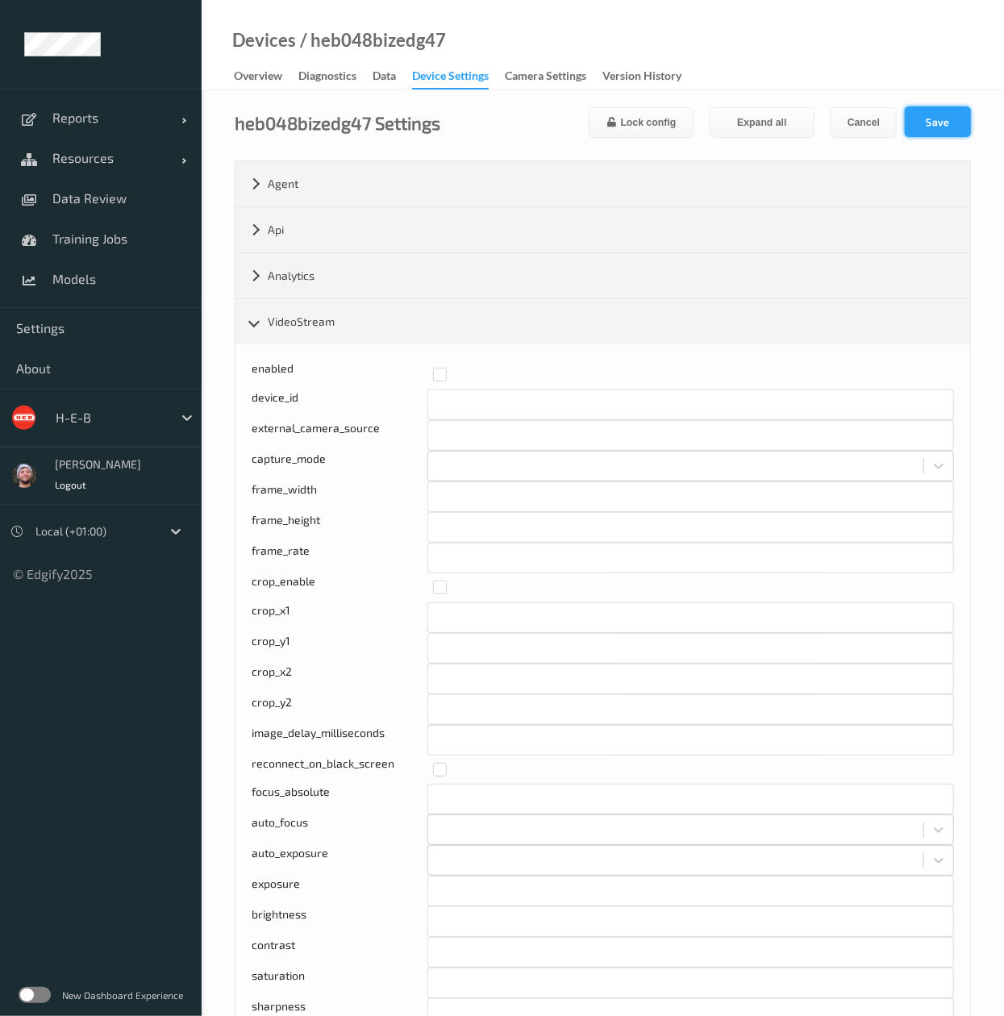
click at [927, 118] on button "Save" at bounding box center [938, 121] width 66 height 31
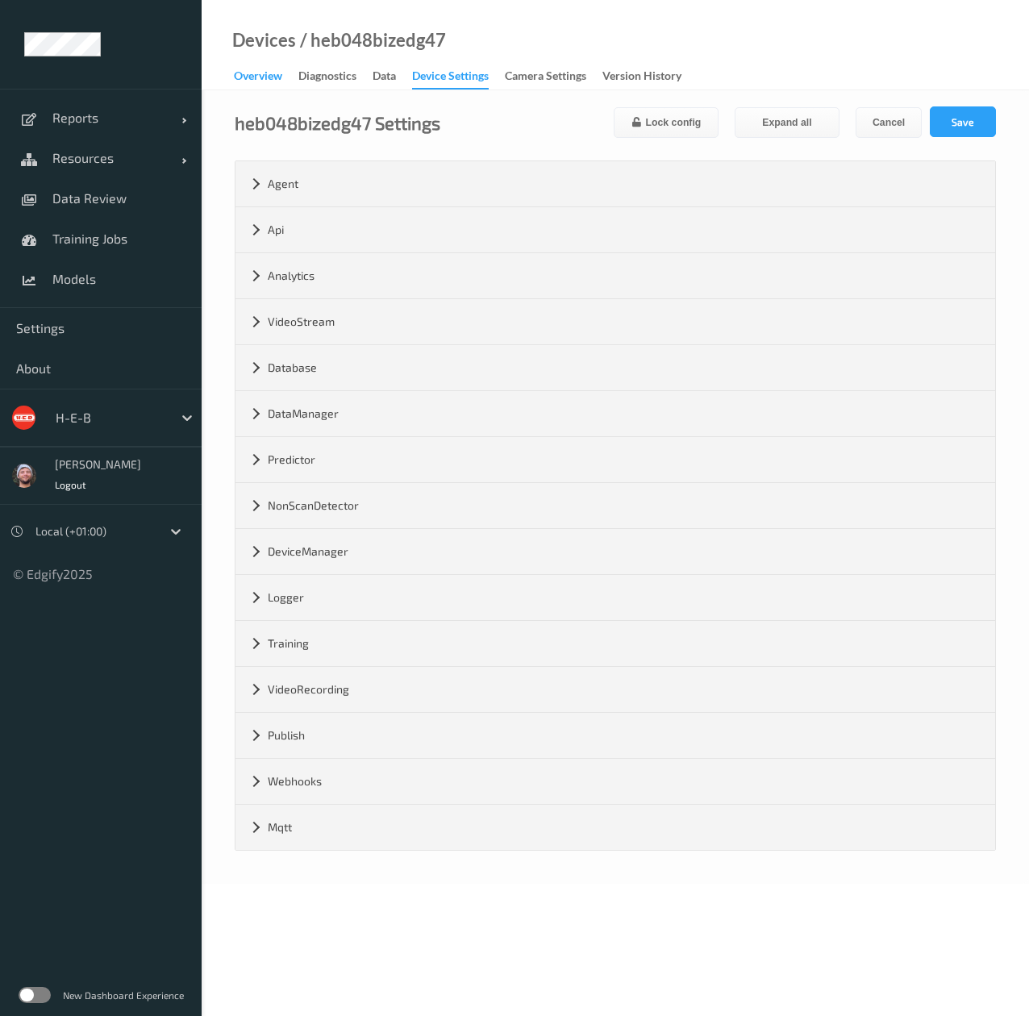
click at [256, 76] on div "Overview" at bounding box center [258, 78] width 48 height 20
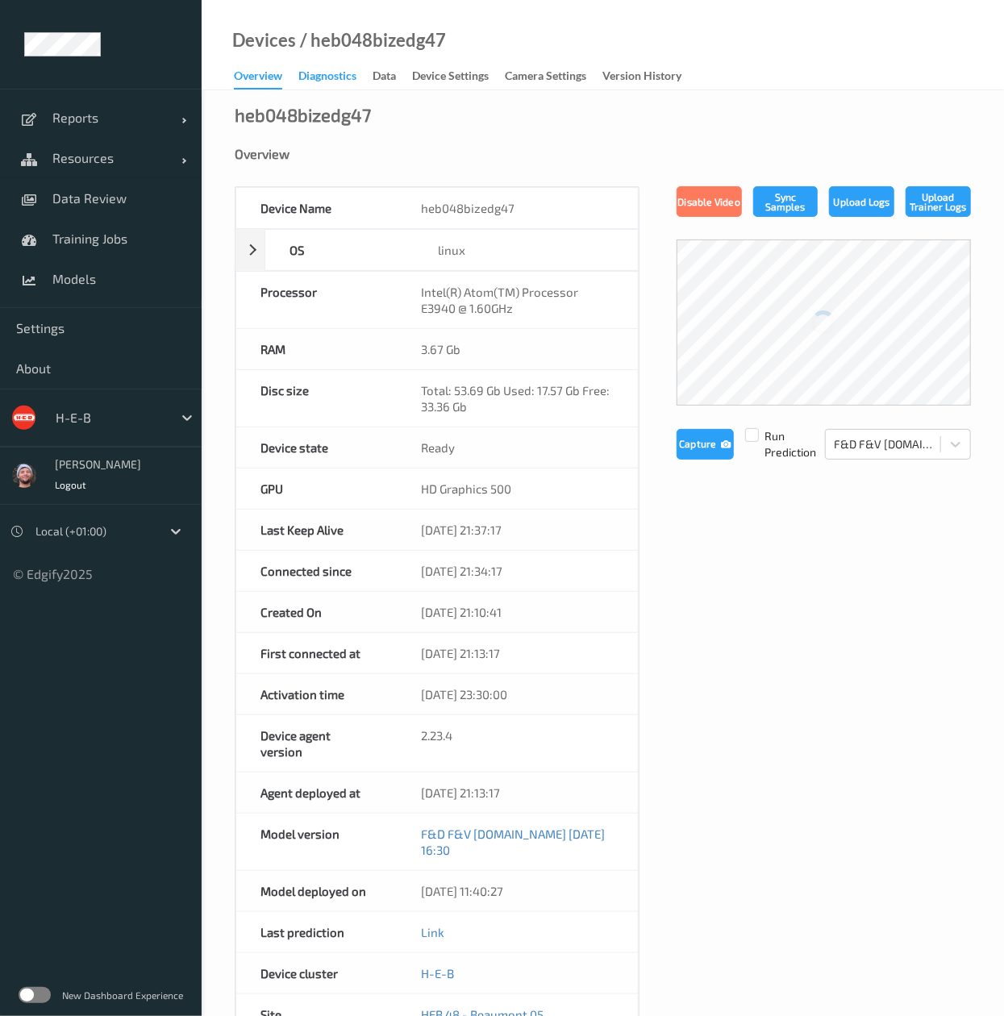
click at [343, 76] on div "Diagnostics" at bounding box center [327, 78] width 58 height 20
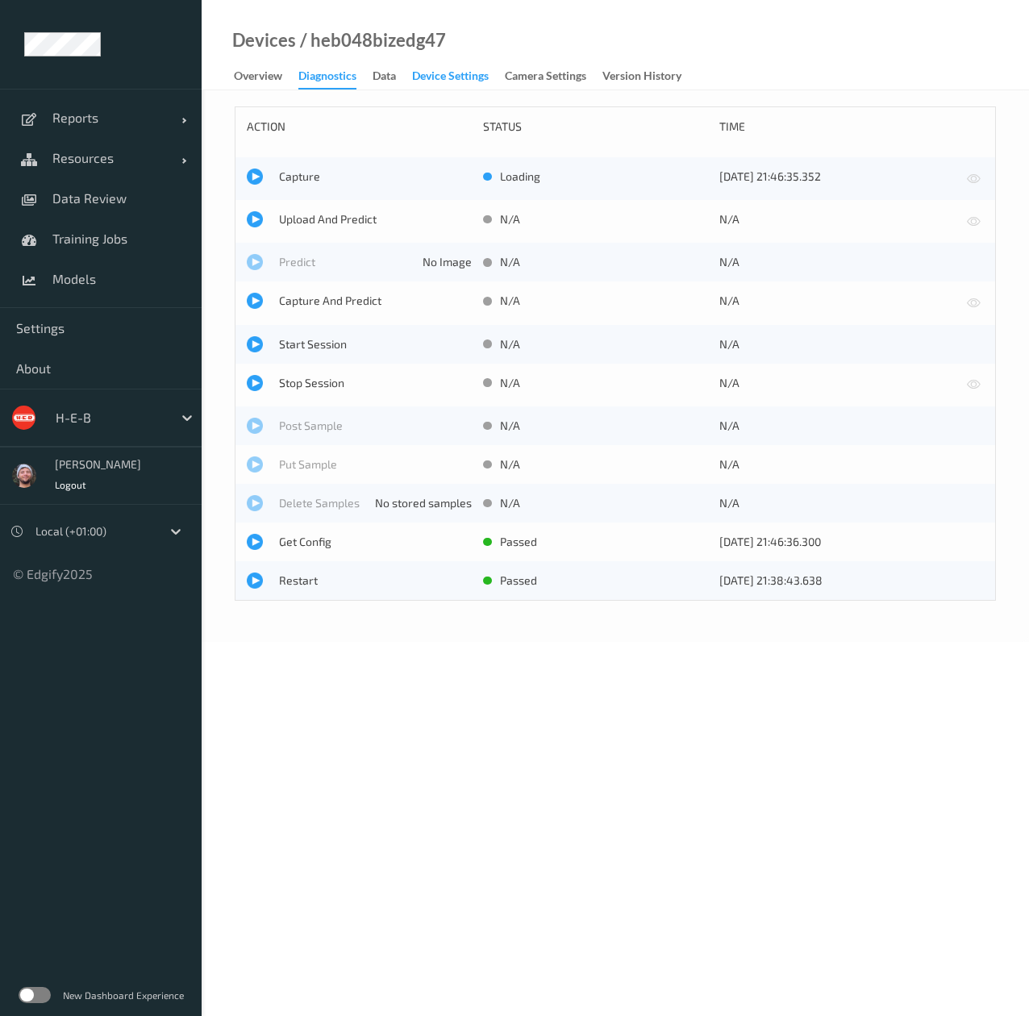
click at [452, 73] on div "Device Settings" at bounding box center [450, 78] width 77 height 20
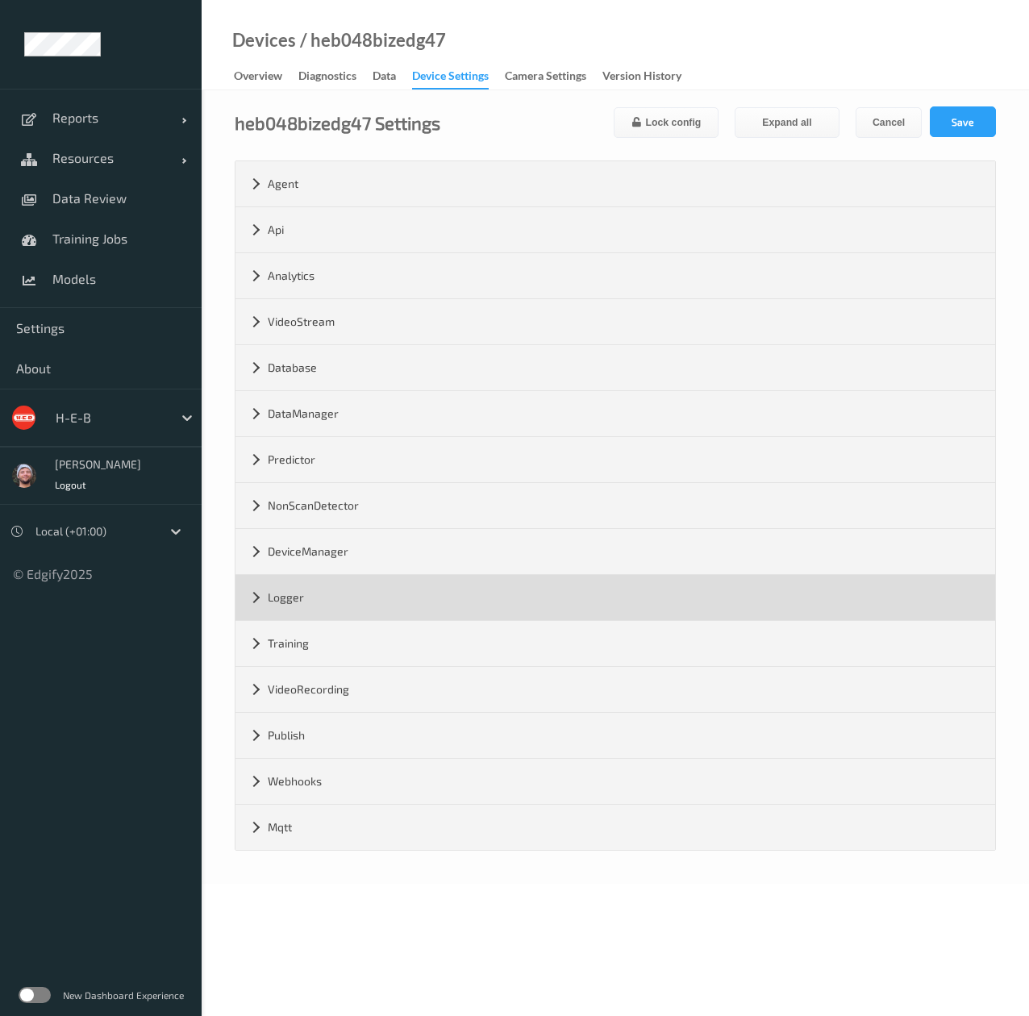
click at [314, 596] on div "Logger" at bounding box center [615, 597] width 760 height 45
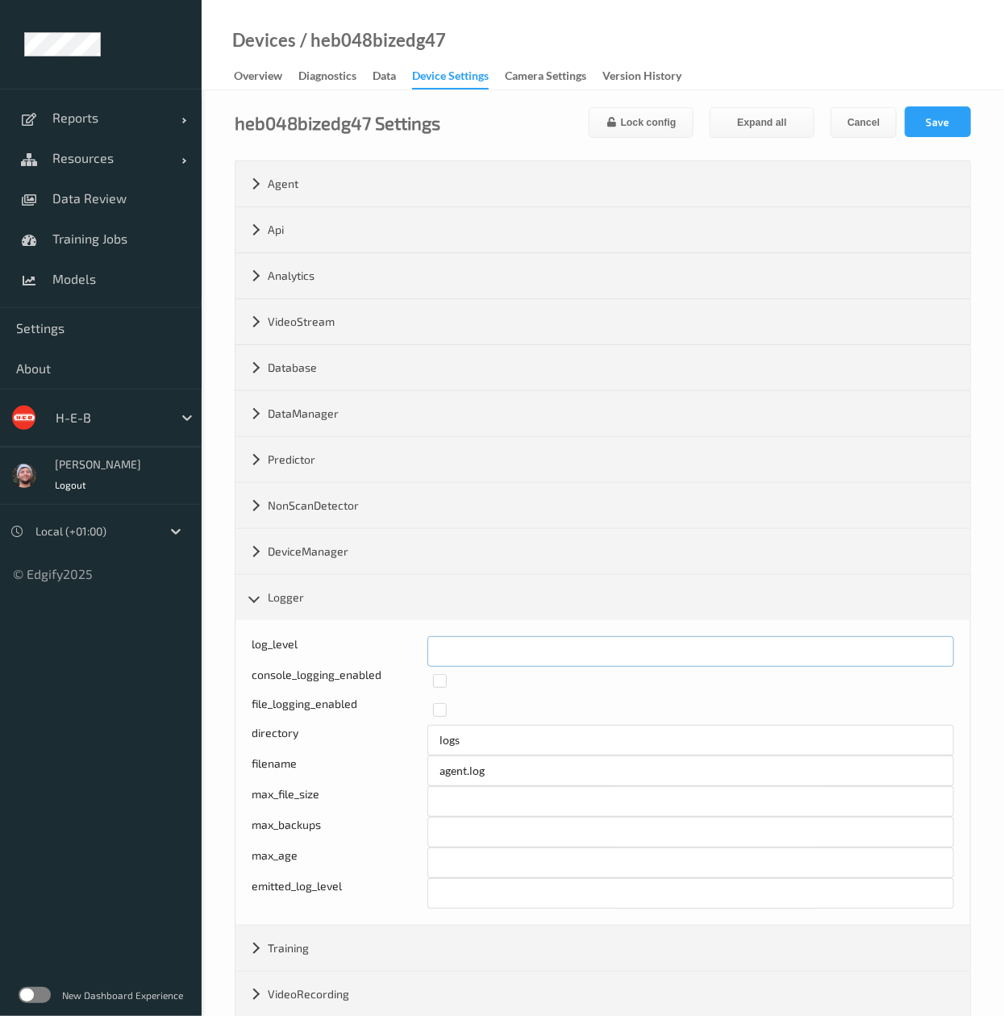
click at [461, 651] on input "*" at bounding box center [690, 651] width 527 height 31
type input "*"
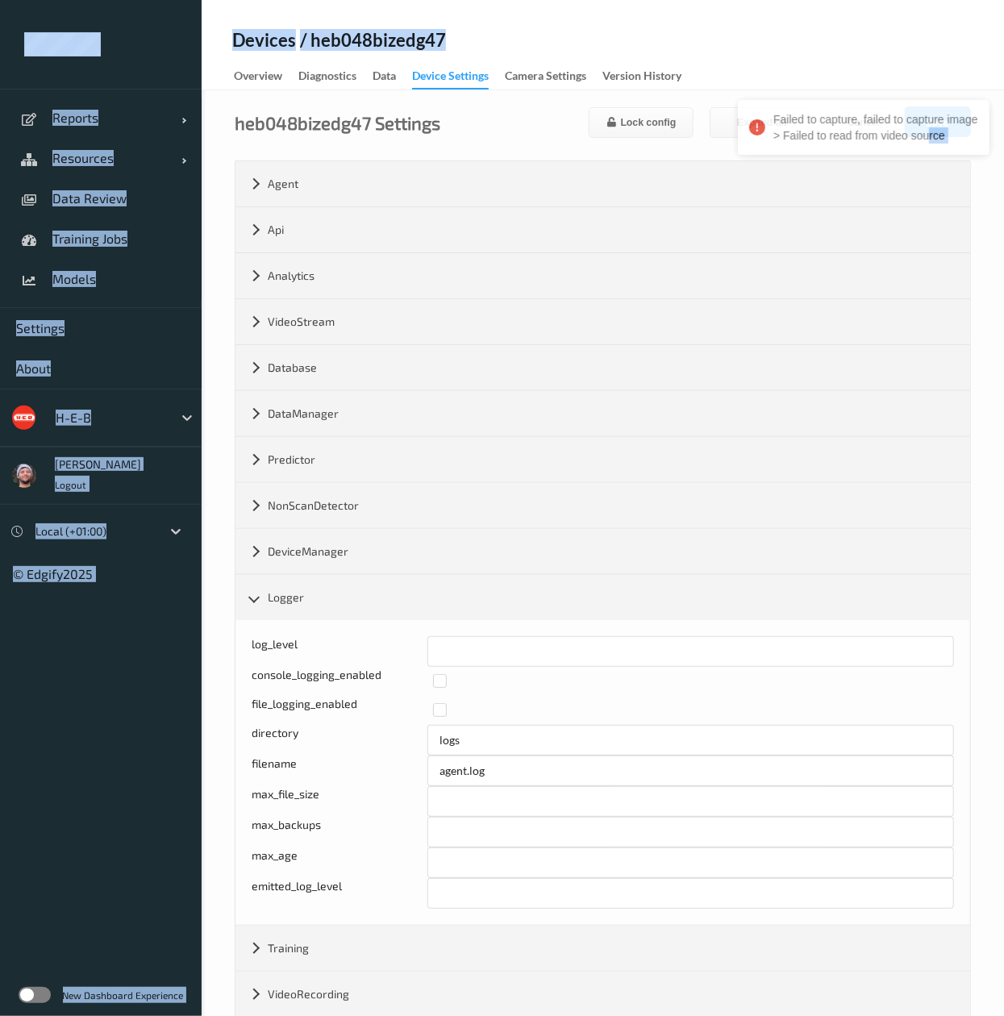
drag, startPoint x: 982, startPoint y: 64, endPoint x: 924, endPoint y: 157, distance: 110.1
click at [924, 157] on div "Failed to capture, failed to capture image > Failed to read from video source R…" at bounding box center [502, 549] width 1004 height 1098
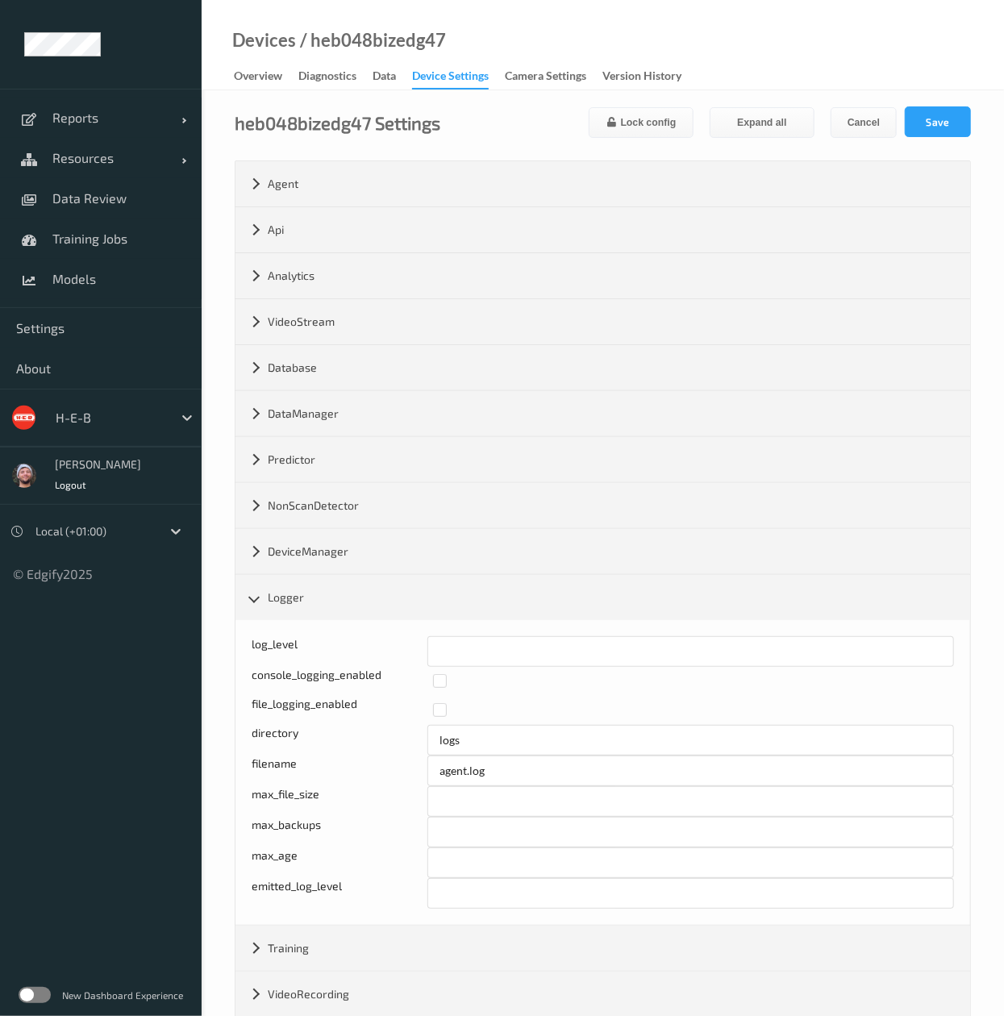
click at [937, 127] on div "Failed to capture, failed to capture image > Failed to read from video source R…" at bounding box center [502, 549] width 1004 height 1098
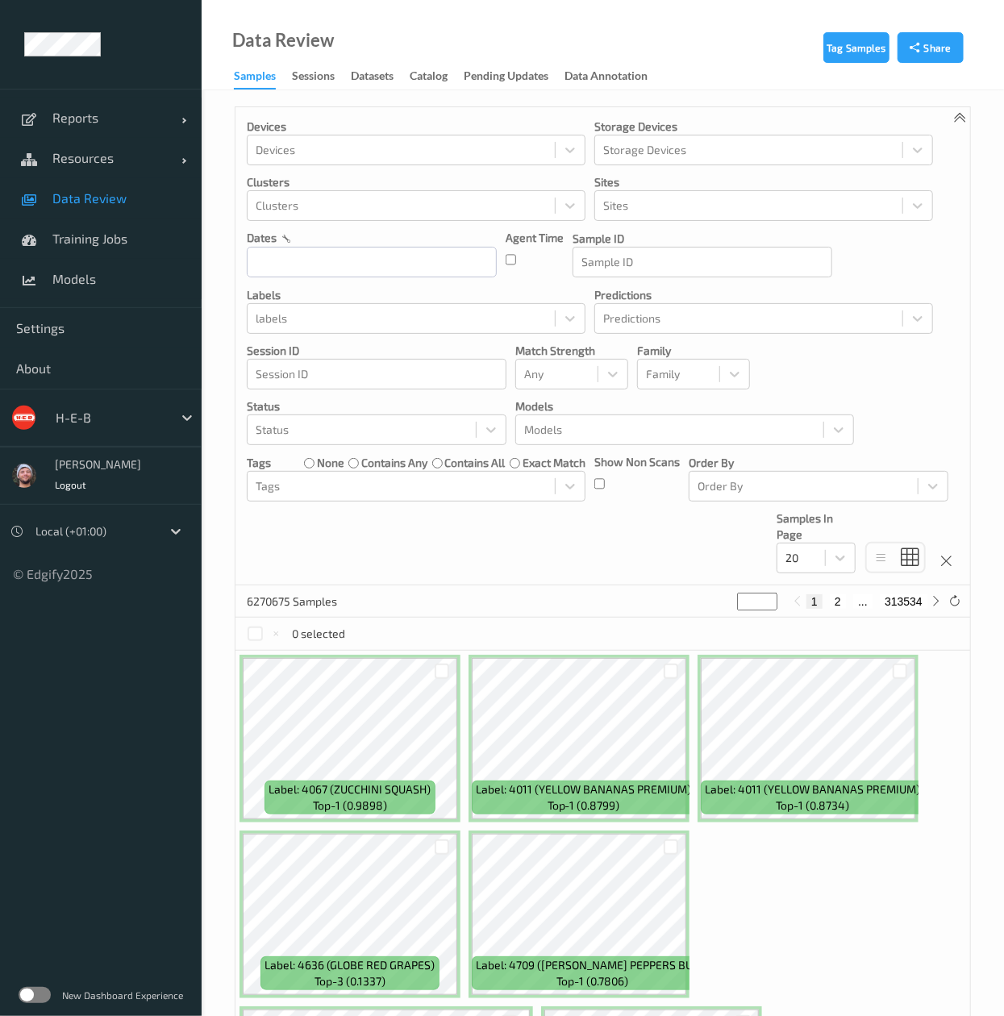
click at [117, 287] on link "Models" at bounding box center [101, 279] width 202 height 40
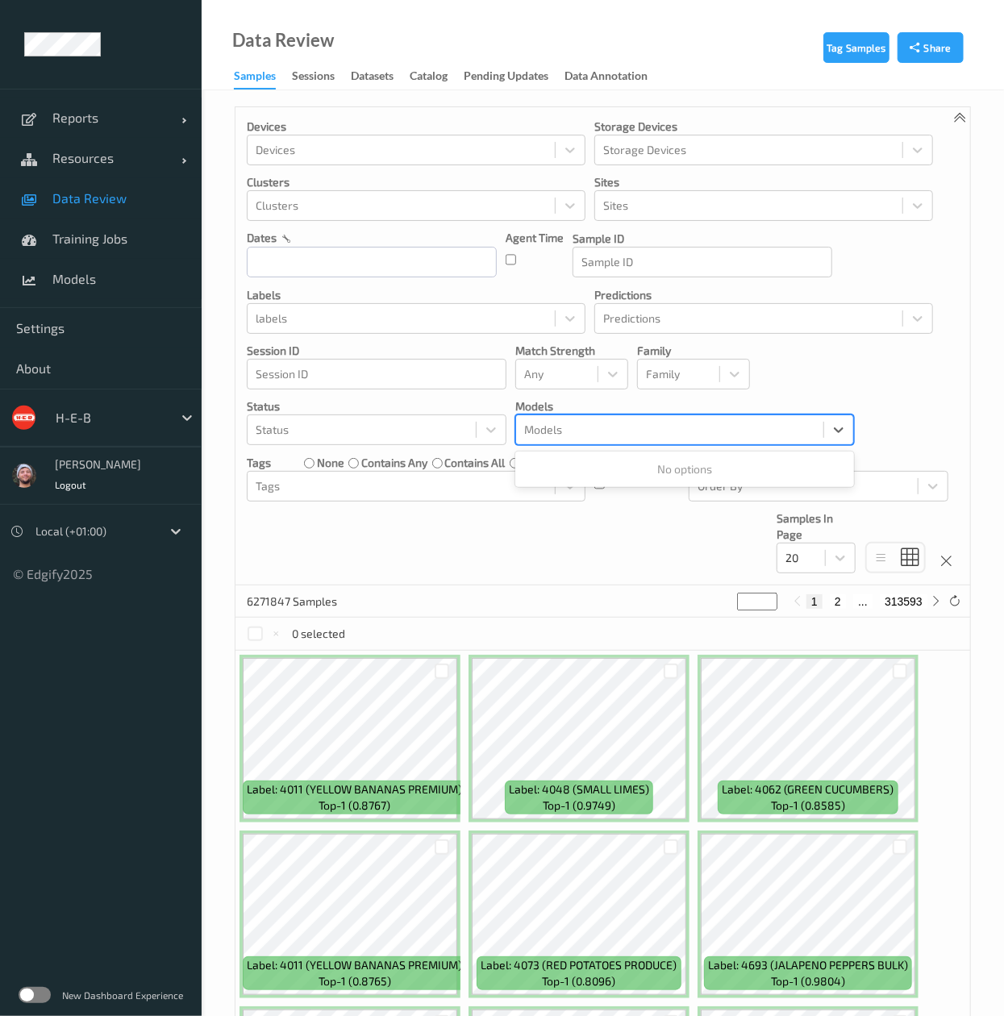
click at [582, 443] on div "Models" at bounding box center [669, 430] width 307 height 26
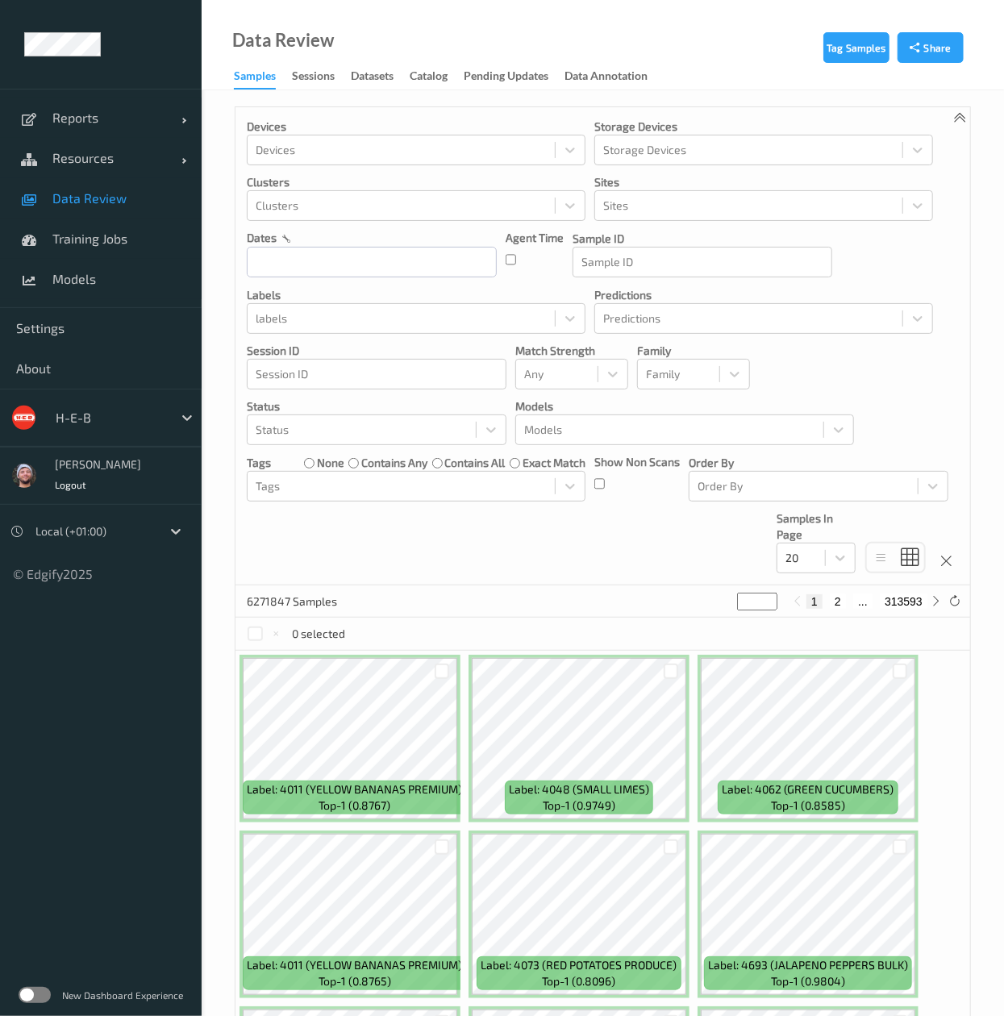
click at [559, 585] on div "Devices Devices Storage Devices Storage Devices Clusters Clusters Sites Sites d…" at bounding box center [602, 346] width 735 height 478
click at [568, 414] on p "Models" at bounding box center [684, 406] width 339 height 16
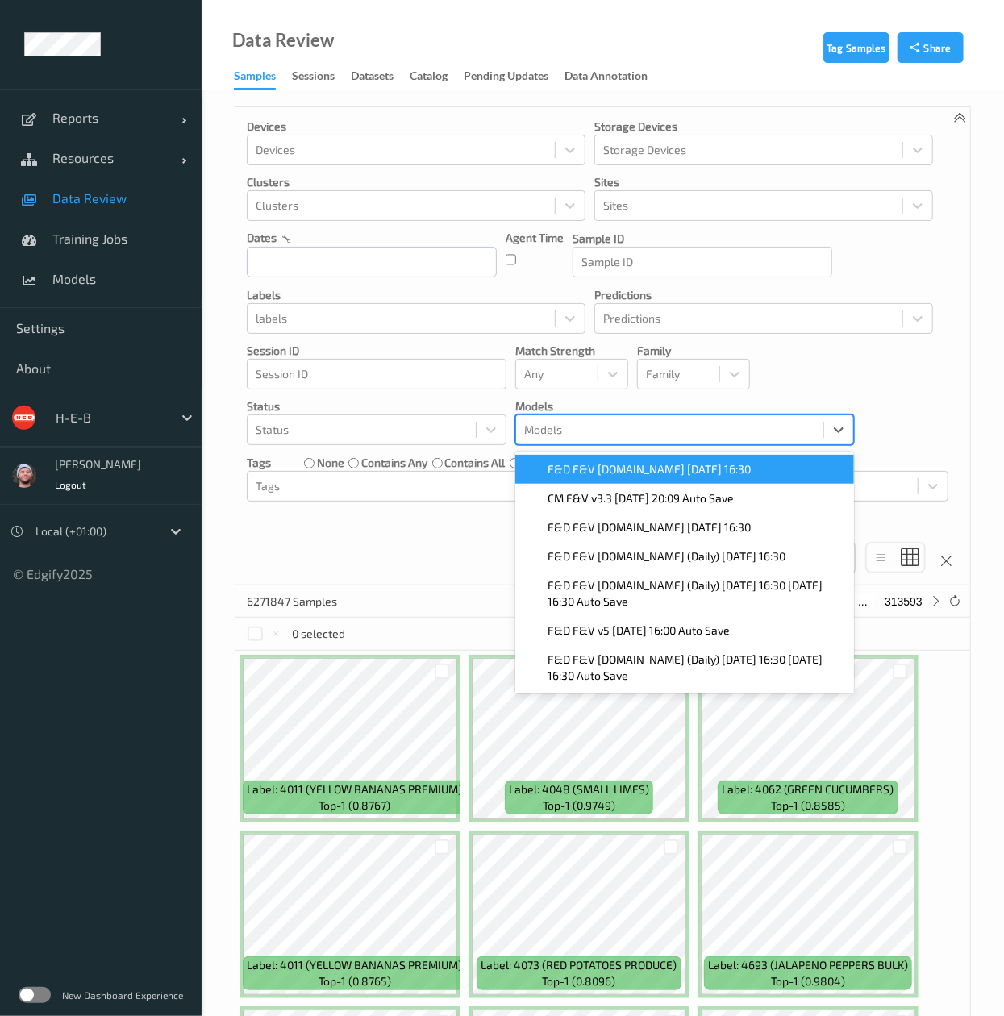
click at [624, 442] on div "Models" at bounding box center [669, 430] width 307 height 26
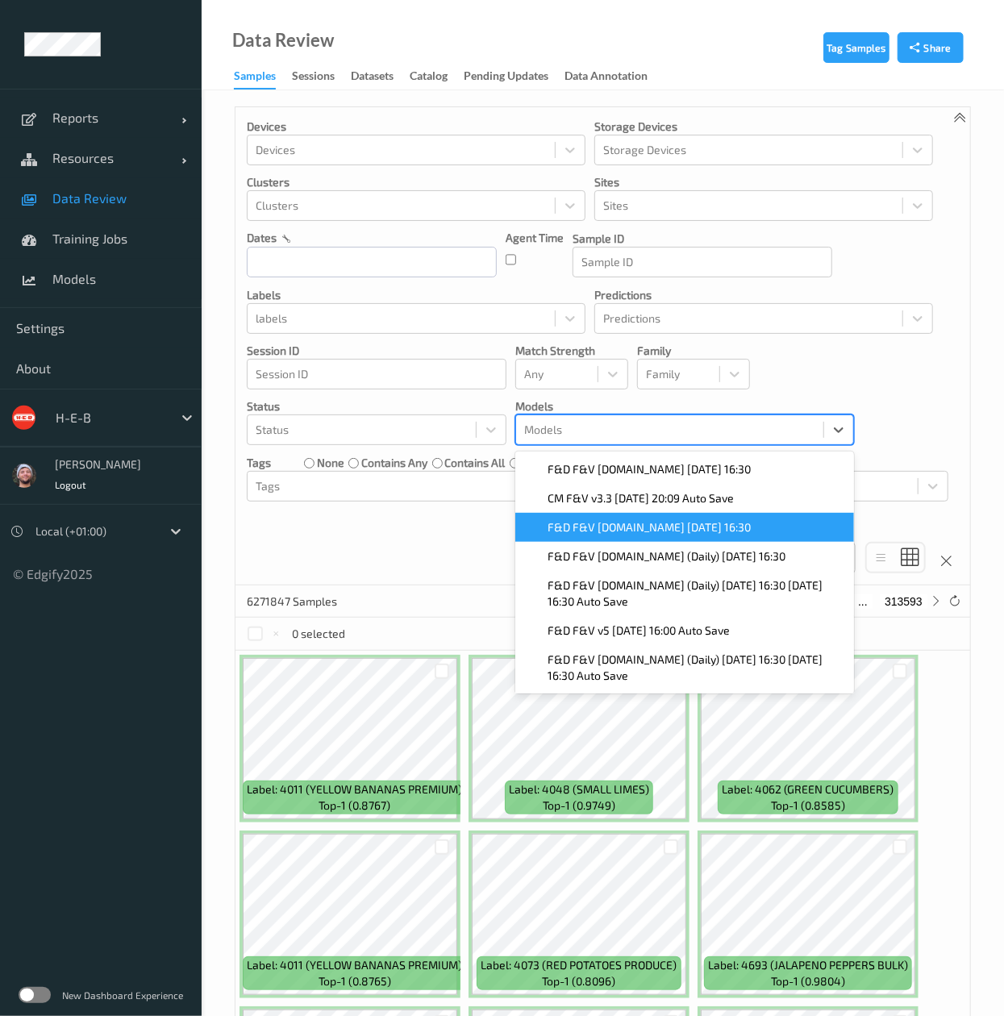
click at [623, 535] on span "F&D F&V [DOMAIN_NAME] [DATE] 16:30" at bounding box center [649, 527] width 203 height 16
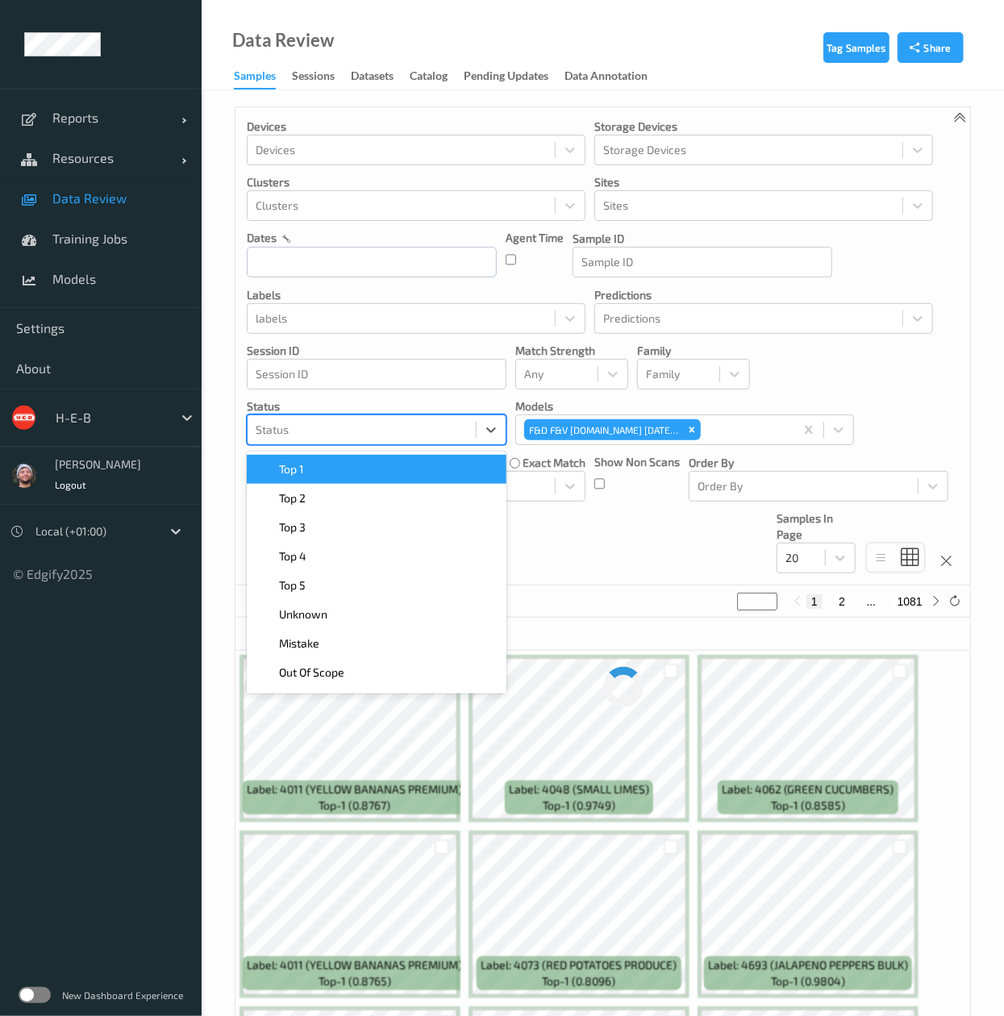
click at [405, 435] on div at bounding box center [362, 429] width 212 height 19
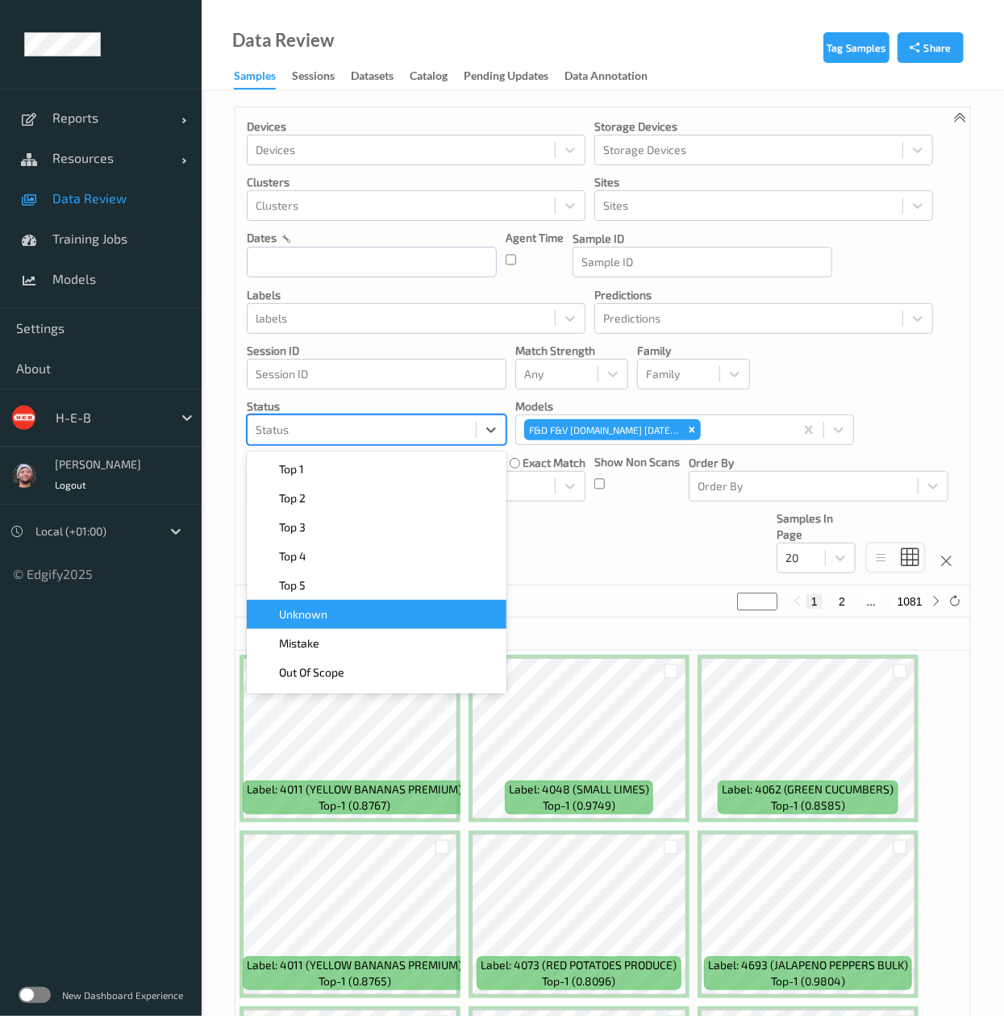
click at [373, 623] on div "Unknown" at bounding box center [376, 614] width 240 height 16
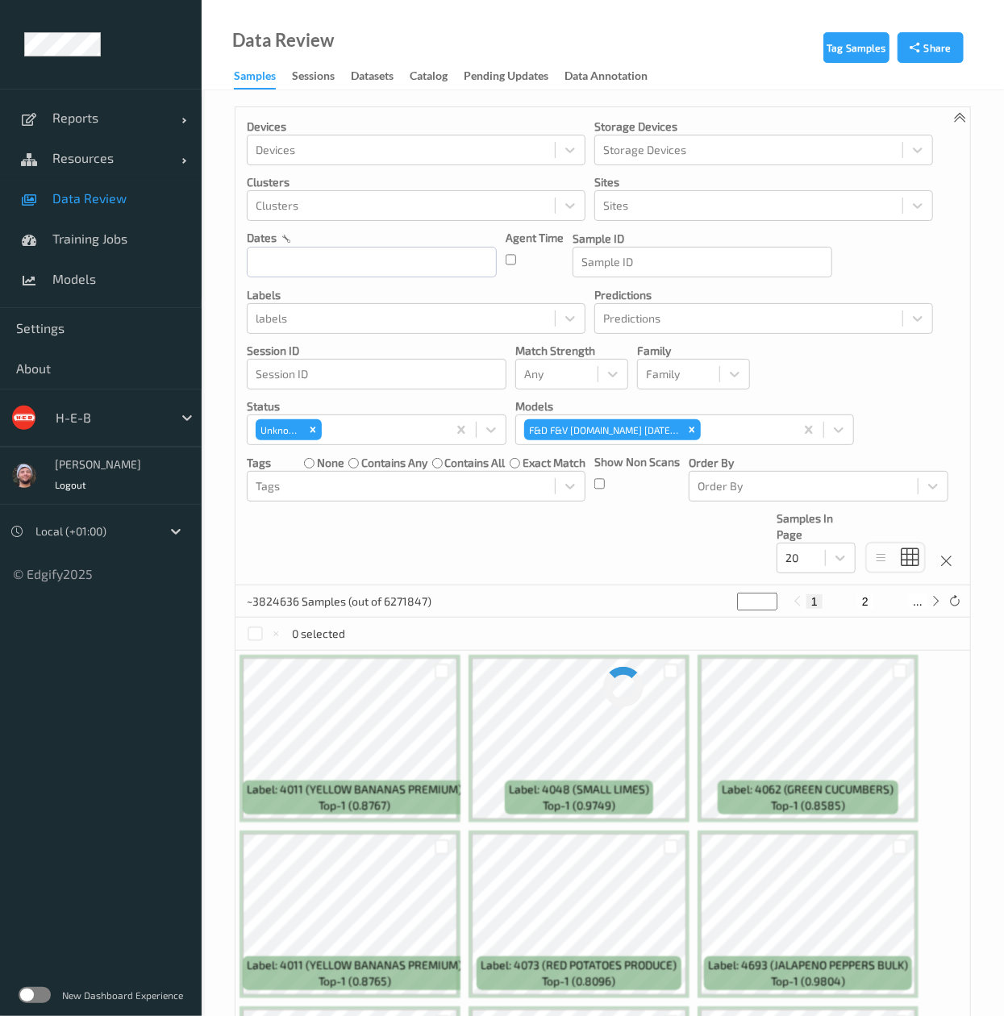
click at [593, 550] on div "Devices Devices Storage Devices Storage Devices Clusters Clusters Sites Sites d…" at bounding box center [602, 346] width 735 height 478
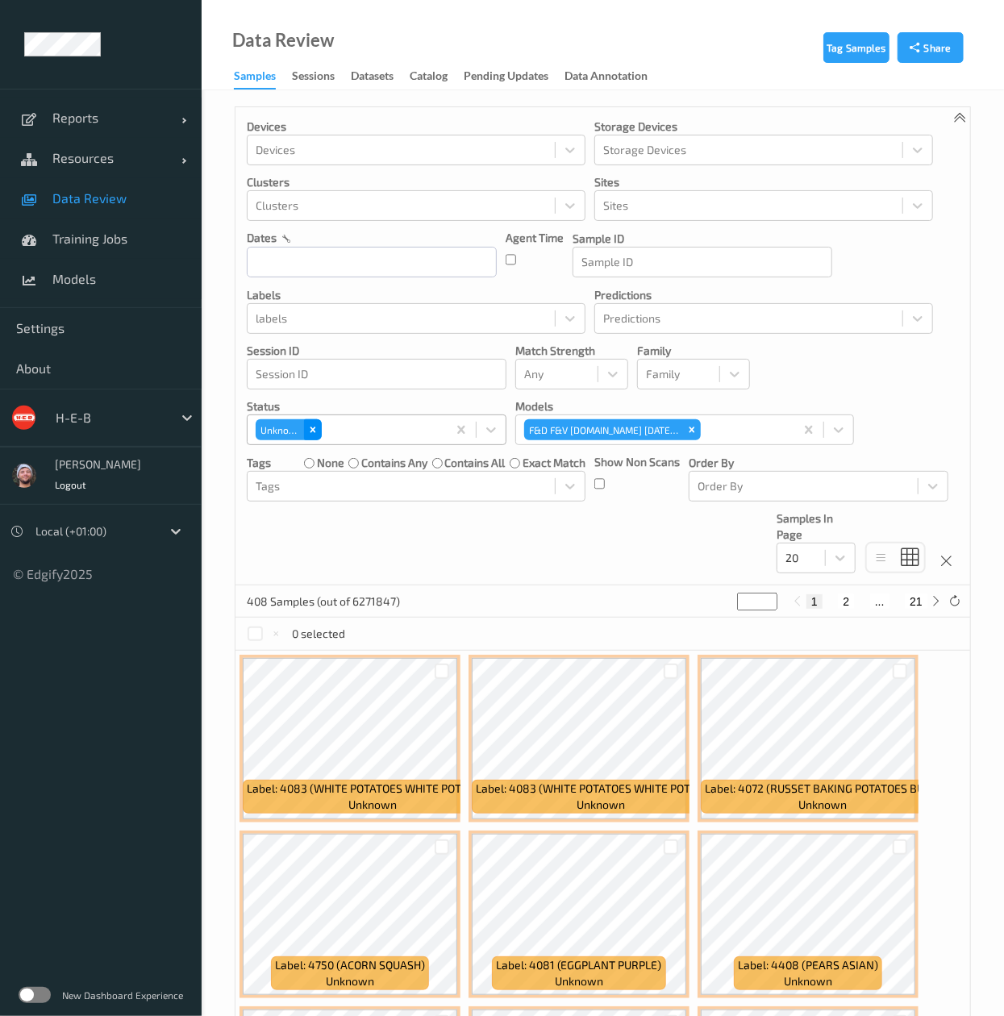
click at [313, 432] on icon "Remove Unknown" at bounding box center [313, 430] width 6 height 6
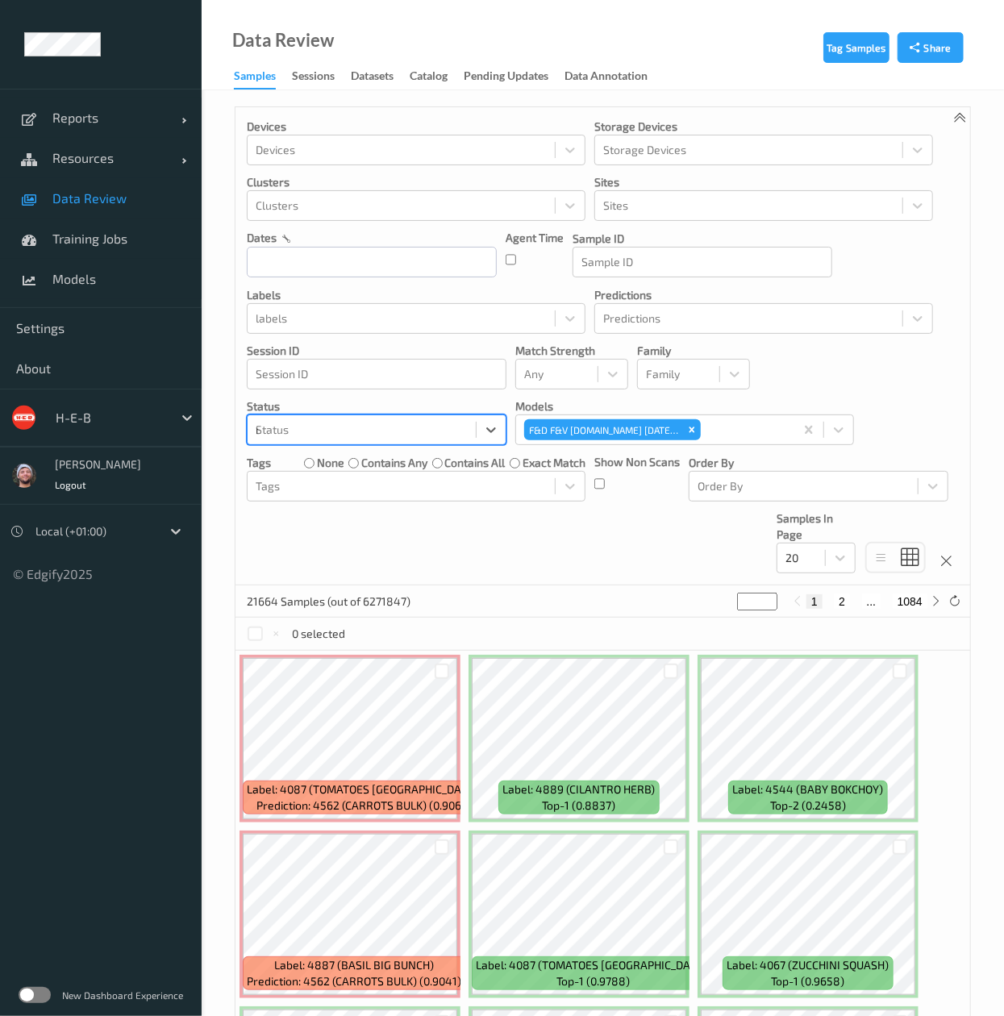
type input "mis"
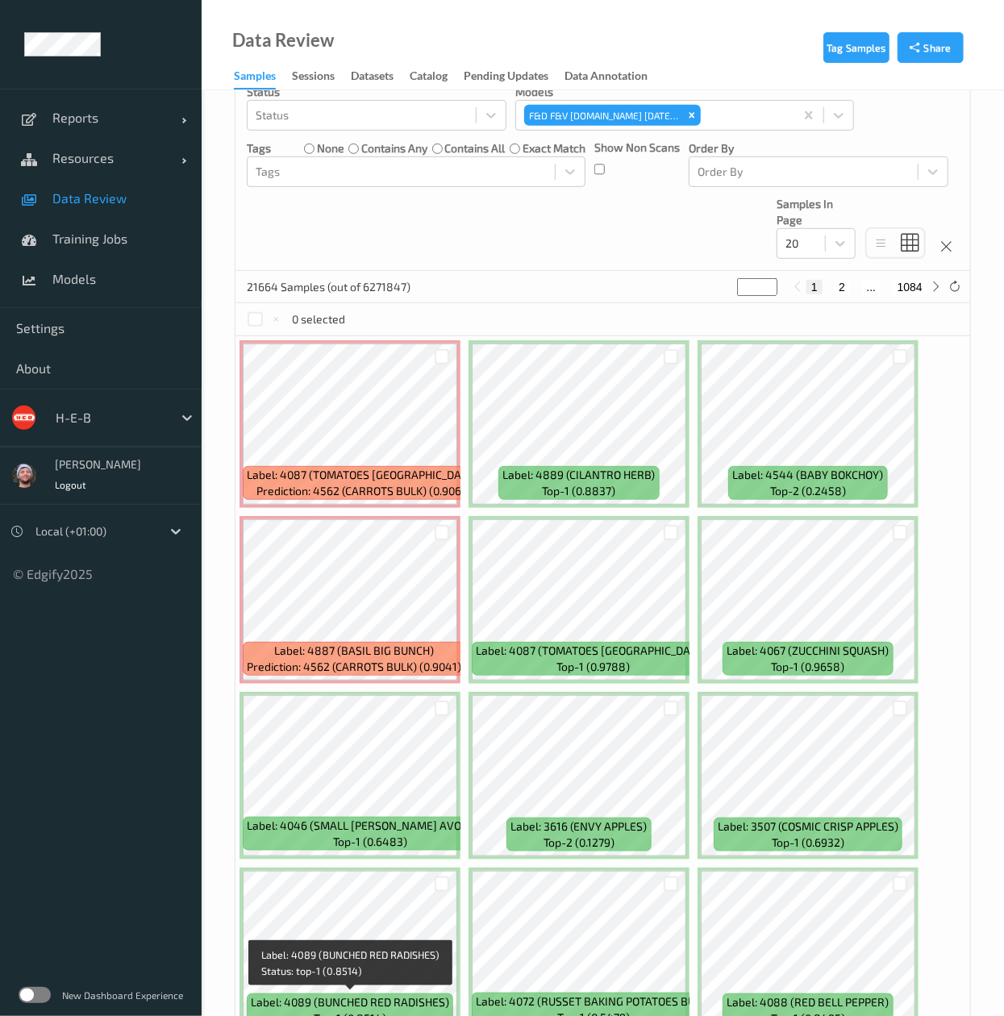
scroll to position [306, 0]
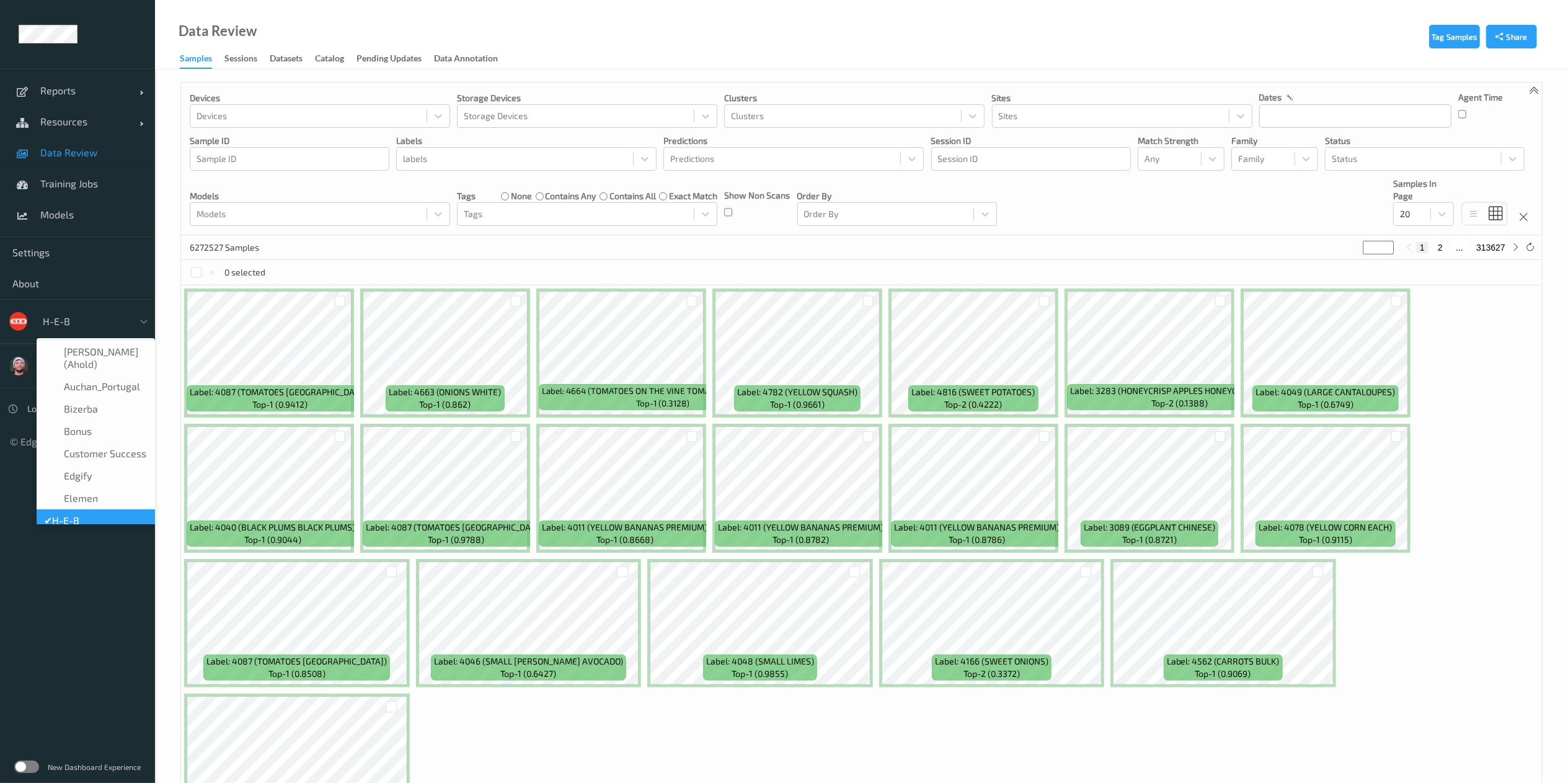
click at [63, 320] on div at bounding box center [85, 321] width 84 height 15
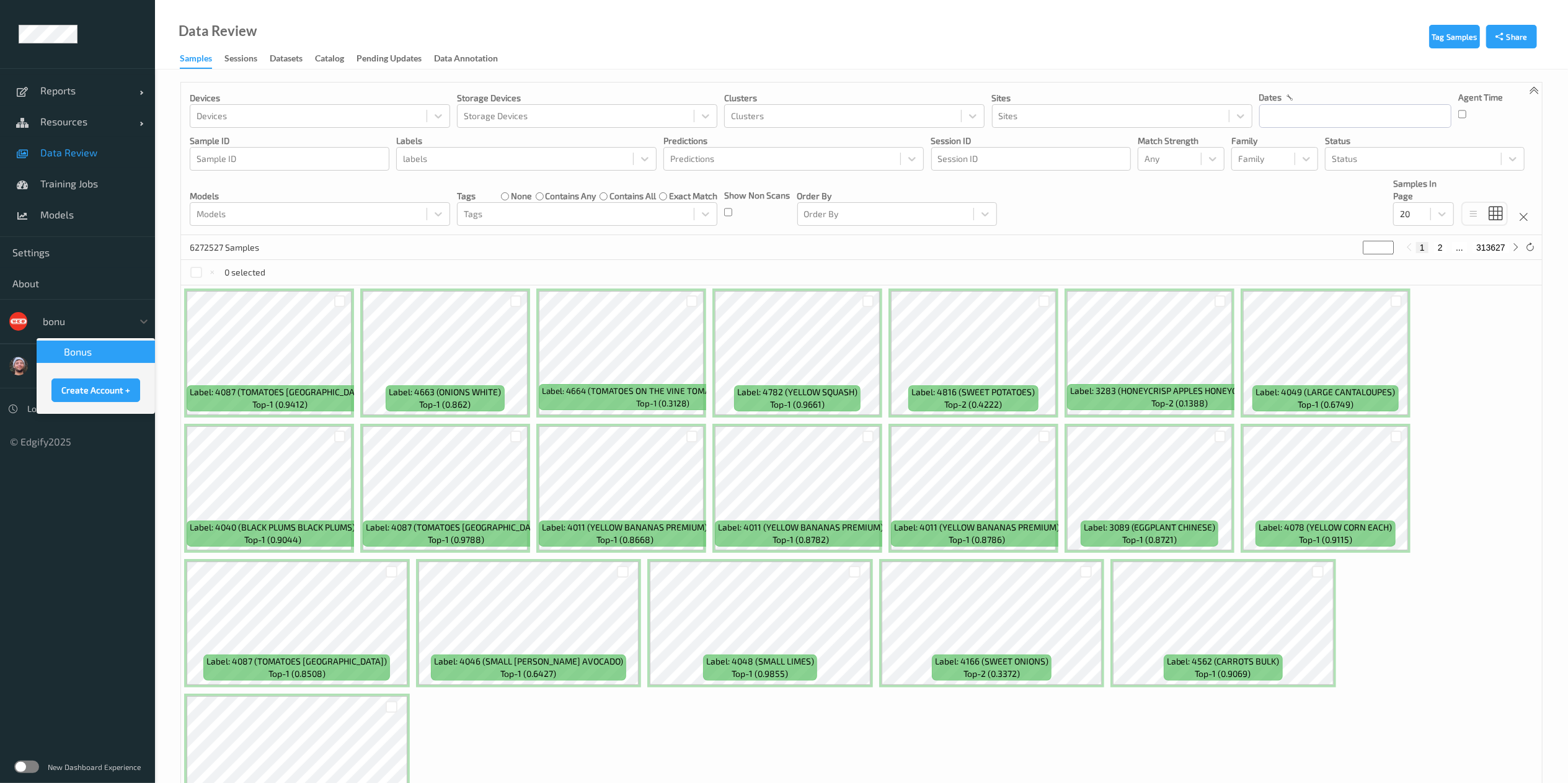
type input "bonus"
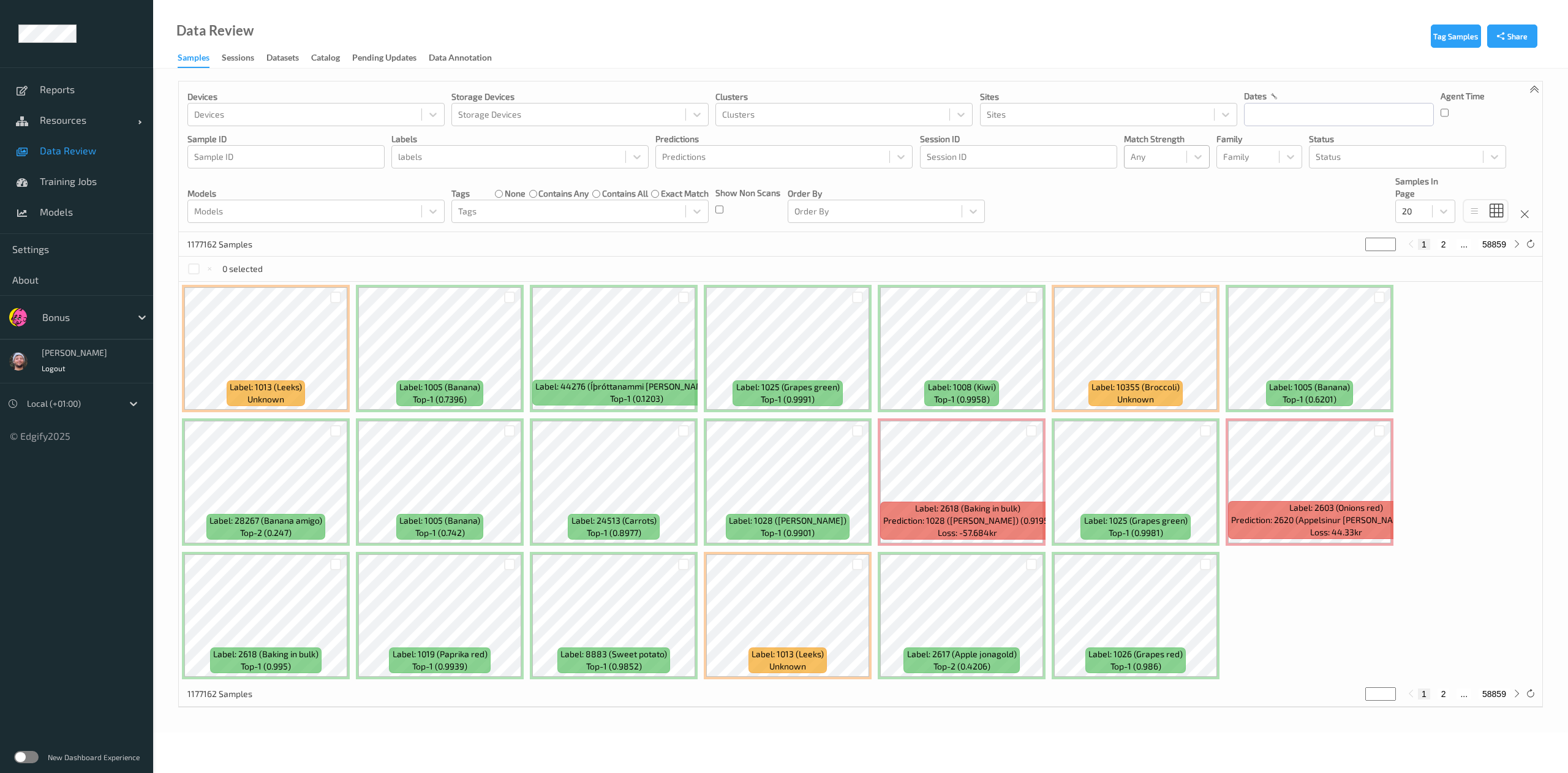
click at [1167, 150] on div at bounding box center [1155, 156] width 49 height 14
click at [1154, 218] on span "Alert non-match" at bounding box center [1175, 215] width 54 height 24
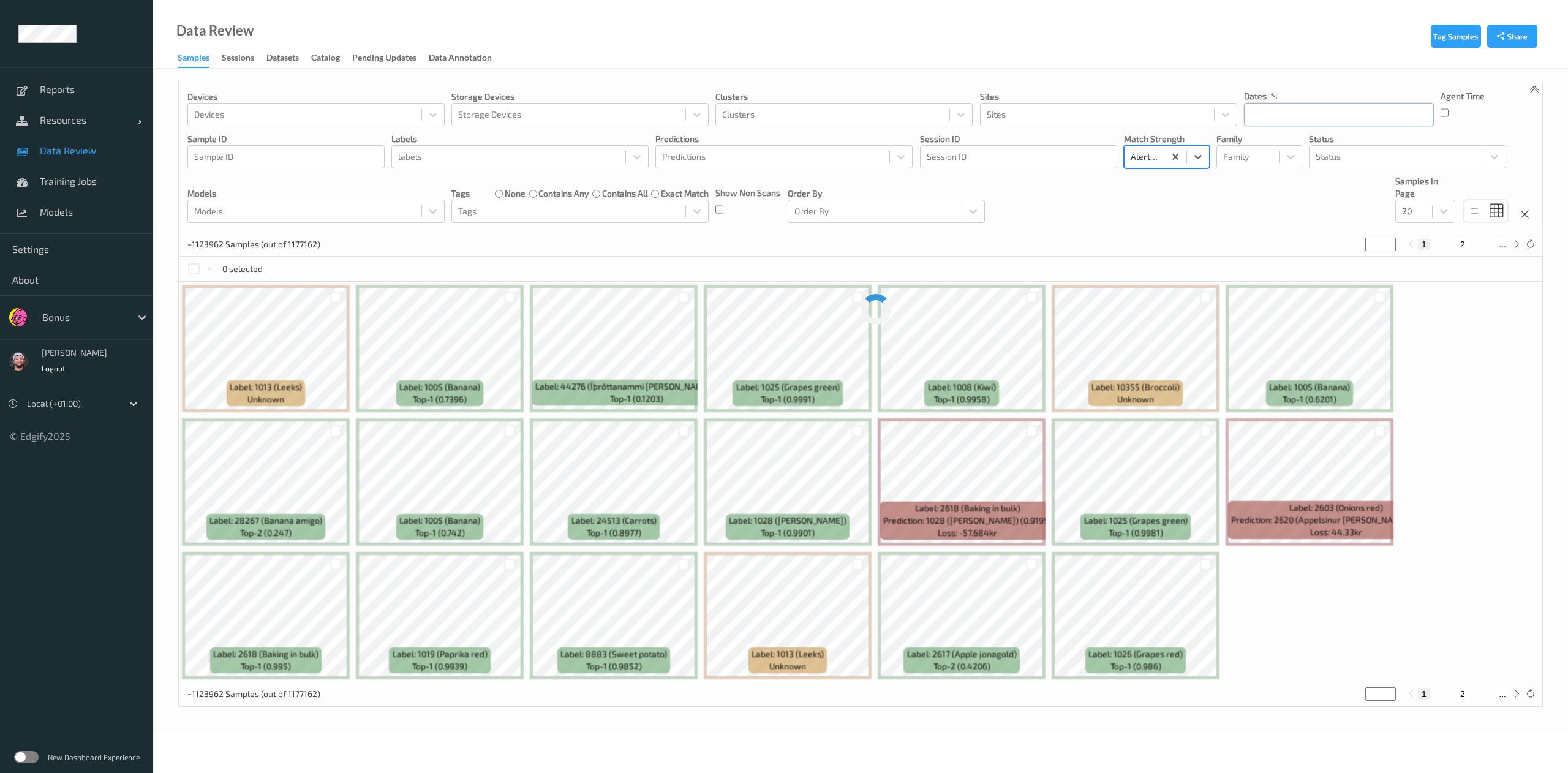
click at [1309, 107] on input "text" at bounding box center [1339, 114] width 190 height 24
click at [1299, 283] on span "30" at bounding box center [1301, 279] width 17 height 17
type input "[DATE] 00:00 -> [DATE] 23:59"
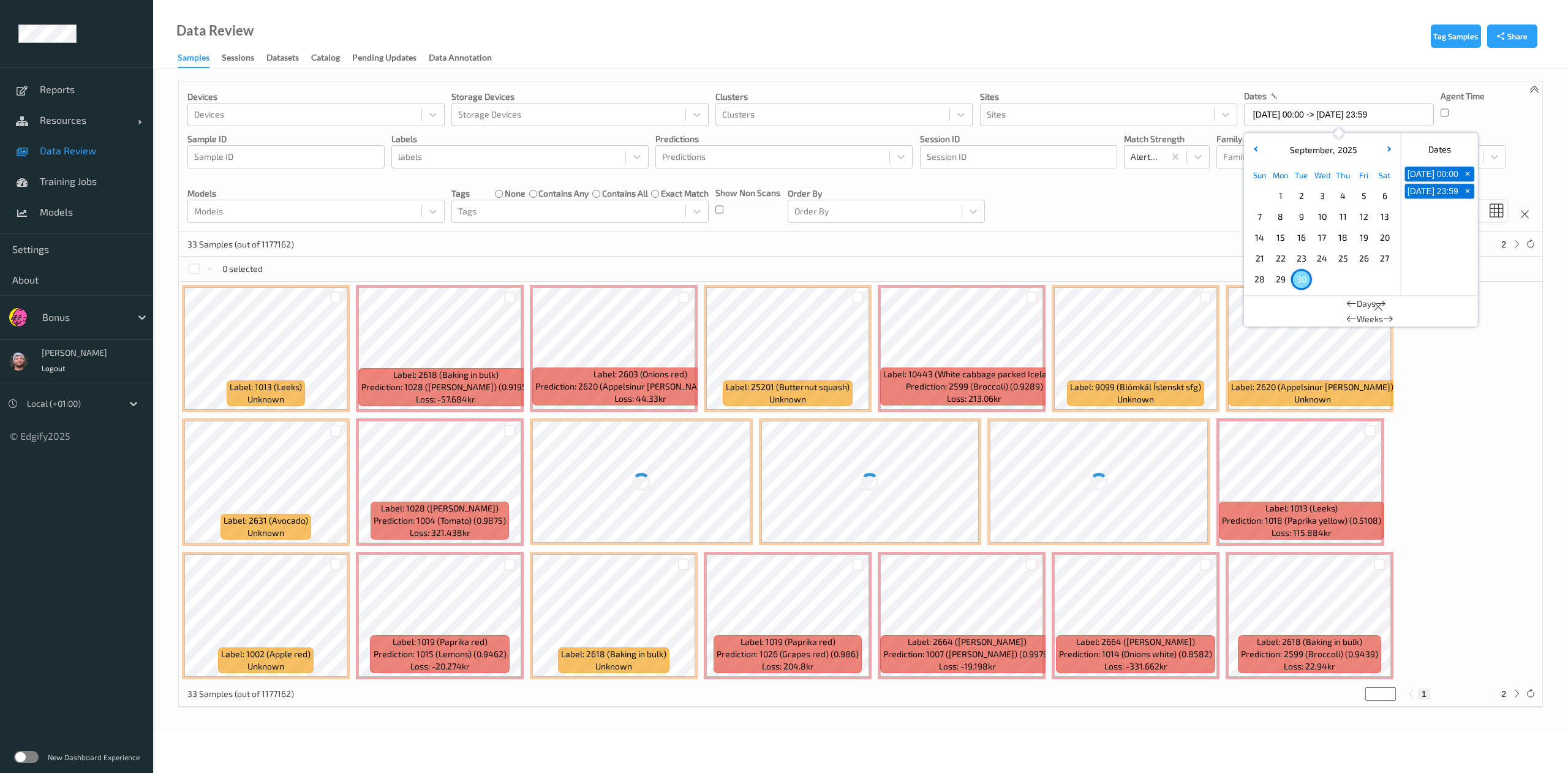
click at [1068, 205] on div "Devices Devices Storage Devices Storage Devices Clusters Clusters Sites Sites d…" at bounding box center [860, 156] width 1364 height 150
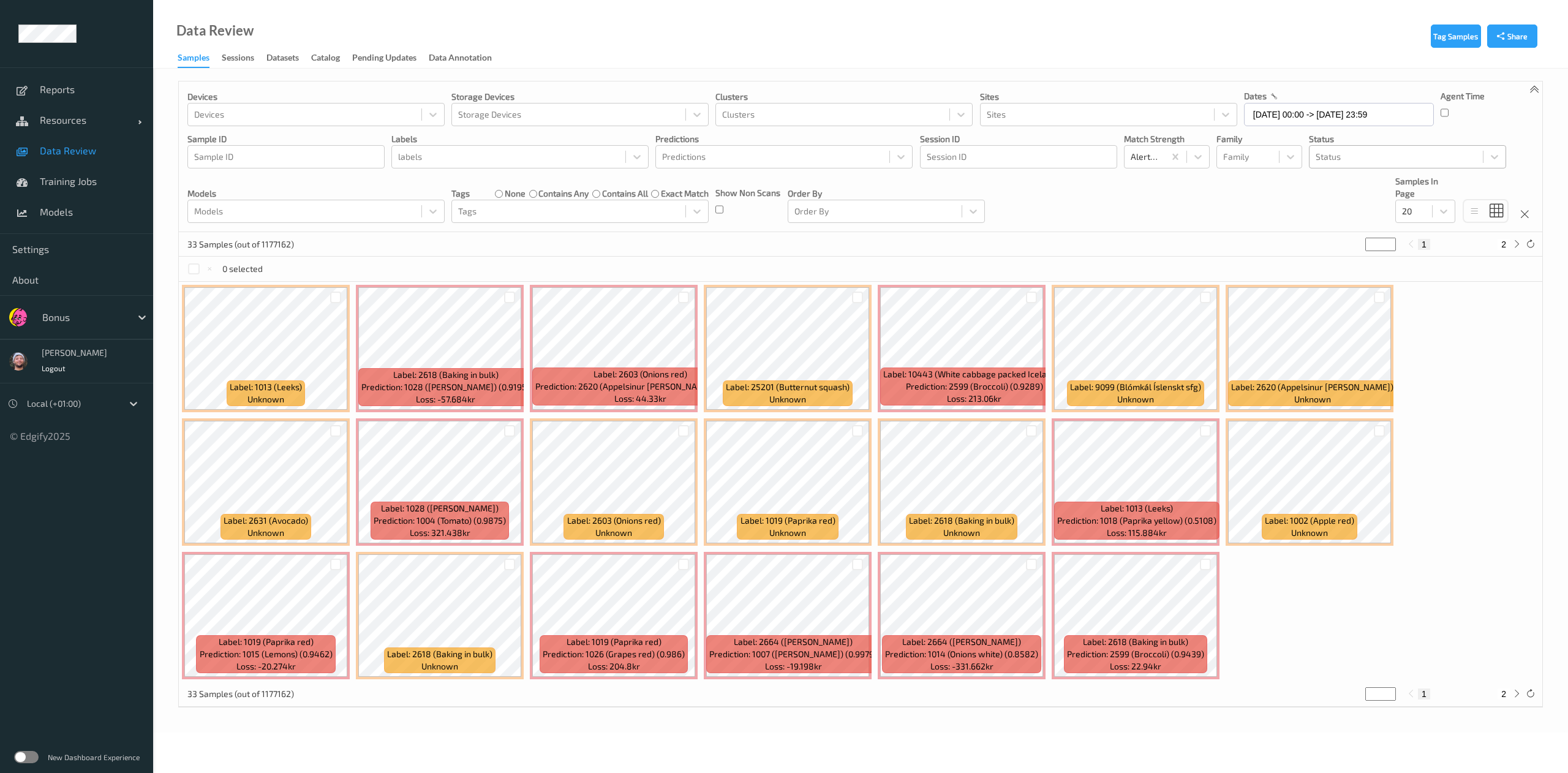
click at [1354, 162] on div at bounding box center [1396, 156] width 161 height 14
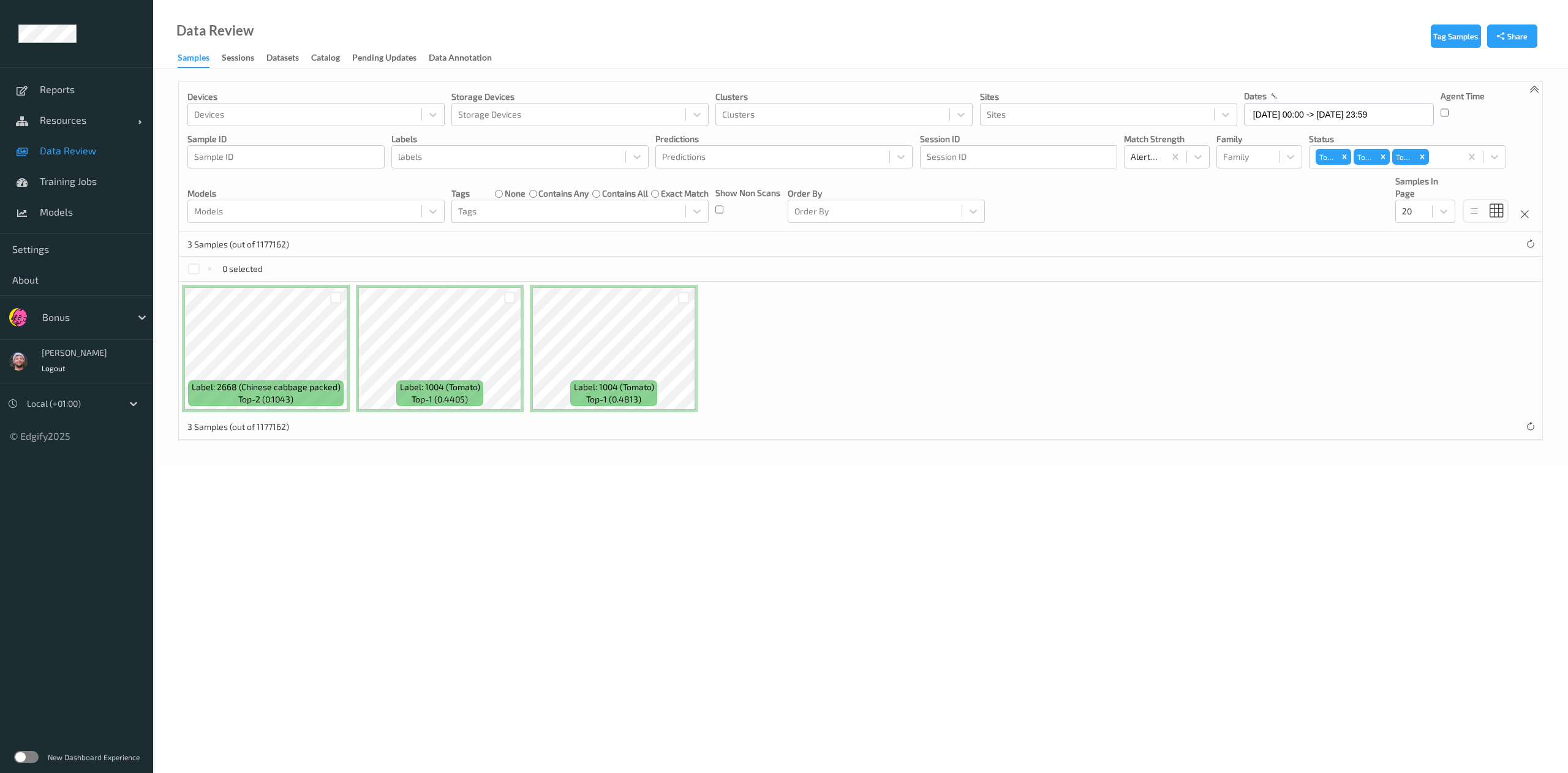
click at [1089, 247] on div "3 Samples (out of 1177162)" at bounding box center [860, 245] width 1364 height 24
click at [506, 294] on div at bounding box center [510, 297] width 11 height 11
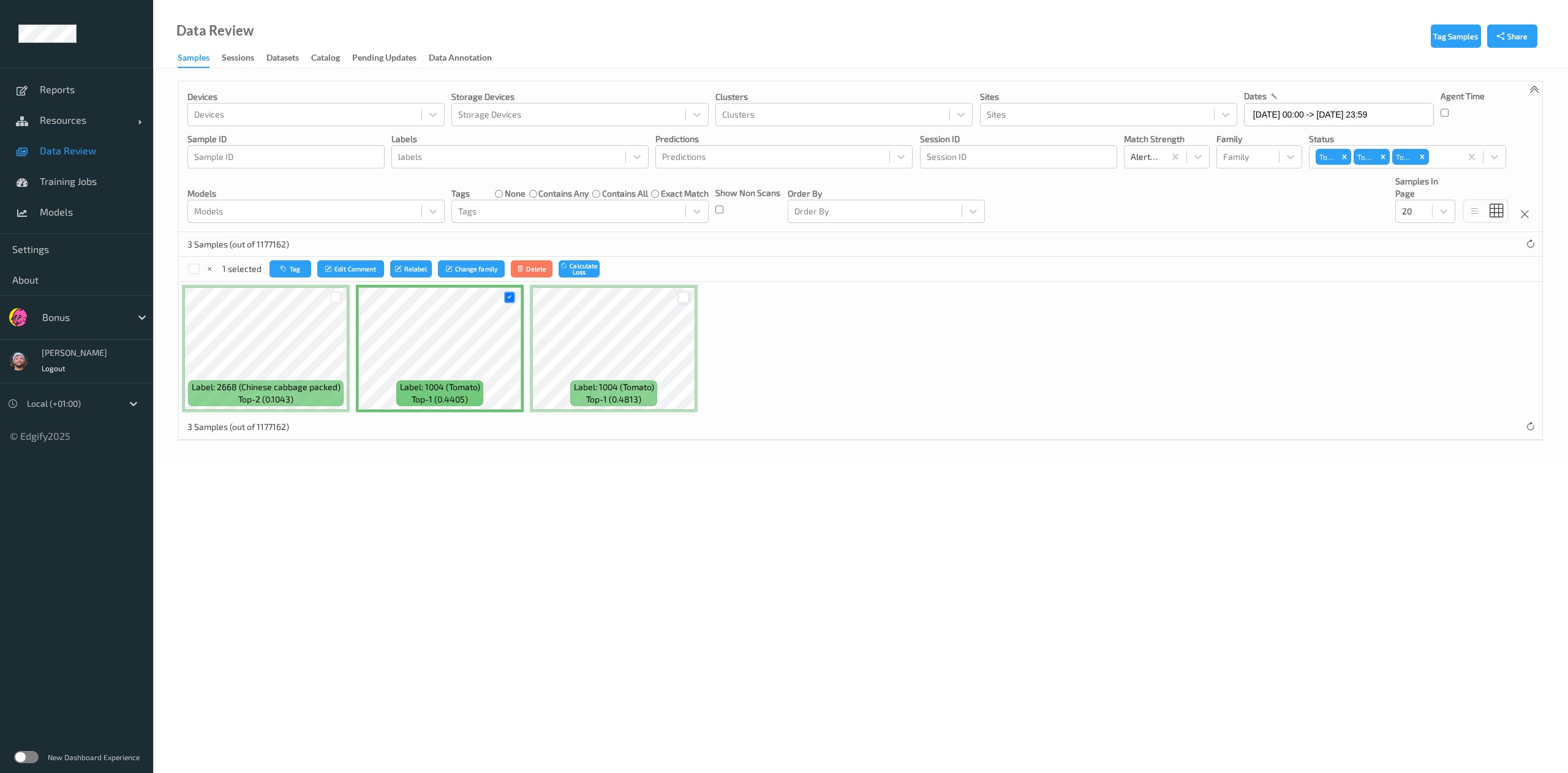
click at [680, 298] on div at bounding box center [684, 297] width 11 height 11
click at [283, 263] on button "Tag" at bounding box center [291, 269] width 42 height 17
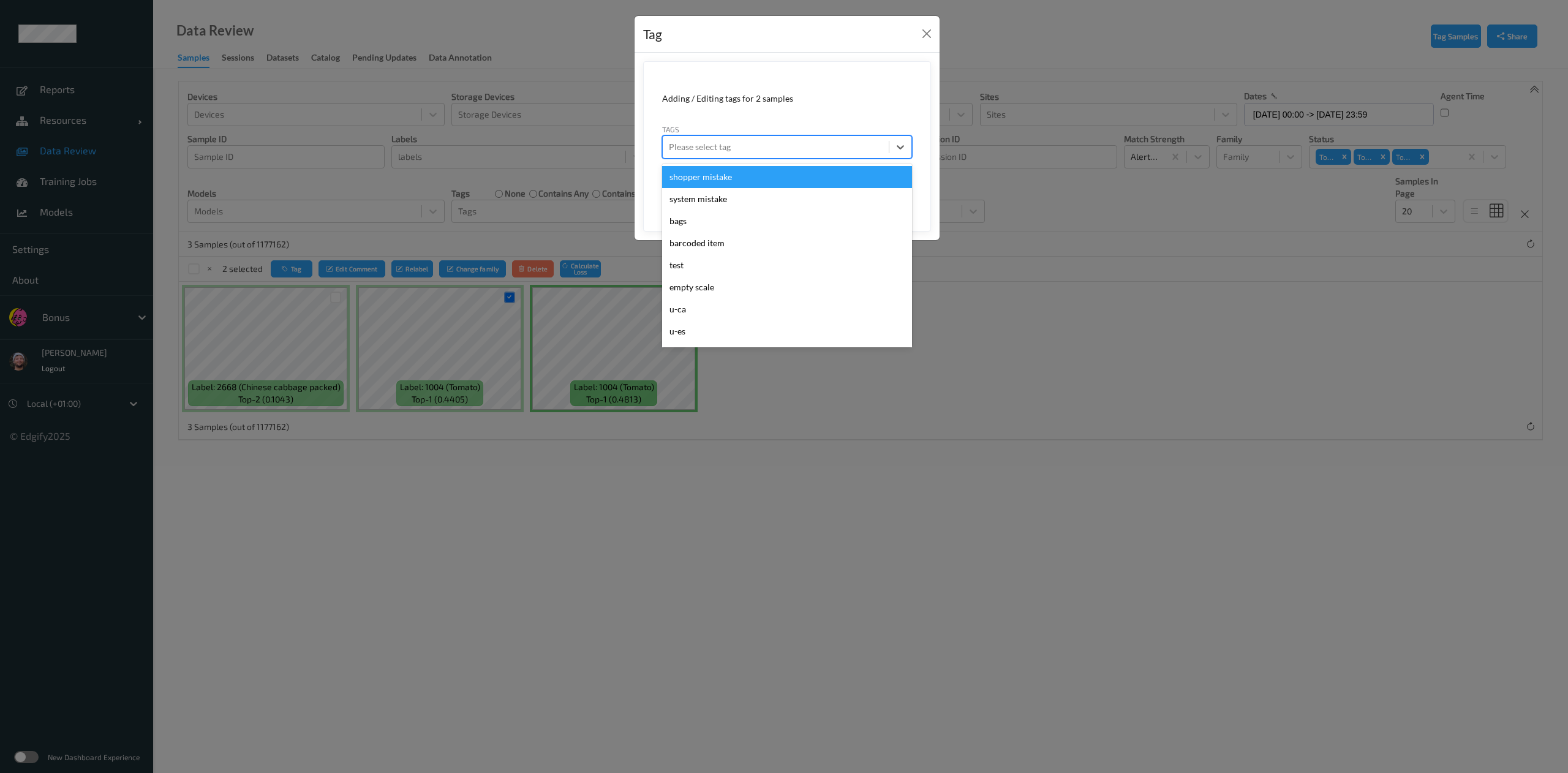
click at [726, 151] on div at bounding box center [776, 147] width 213 height 14
type input "ca"
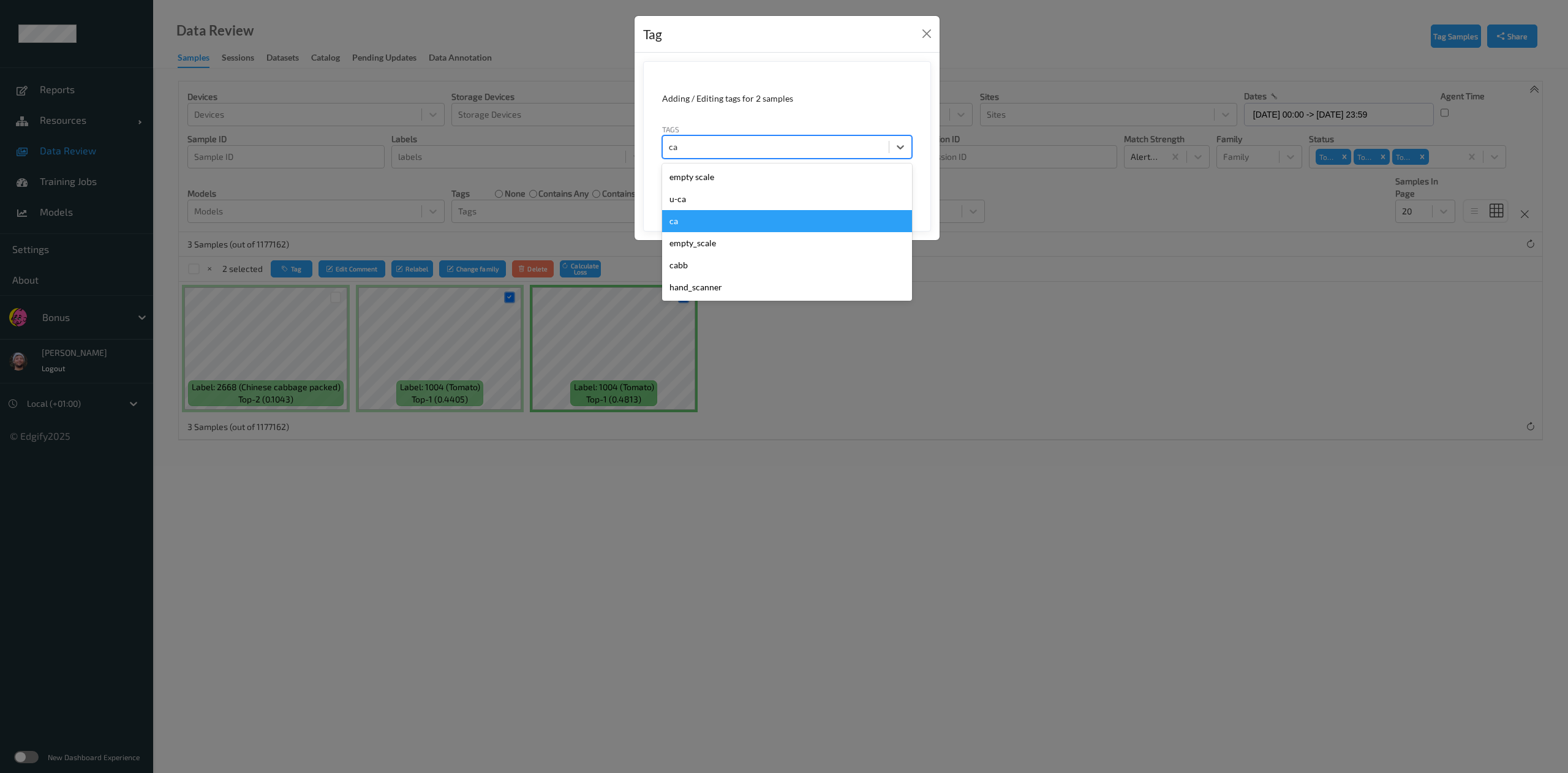
click at [704, 220] on div "ca" at bounding box center [787, 221] width 250 height 22
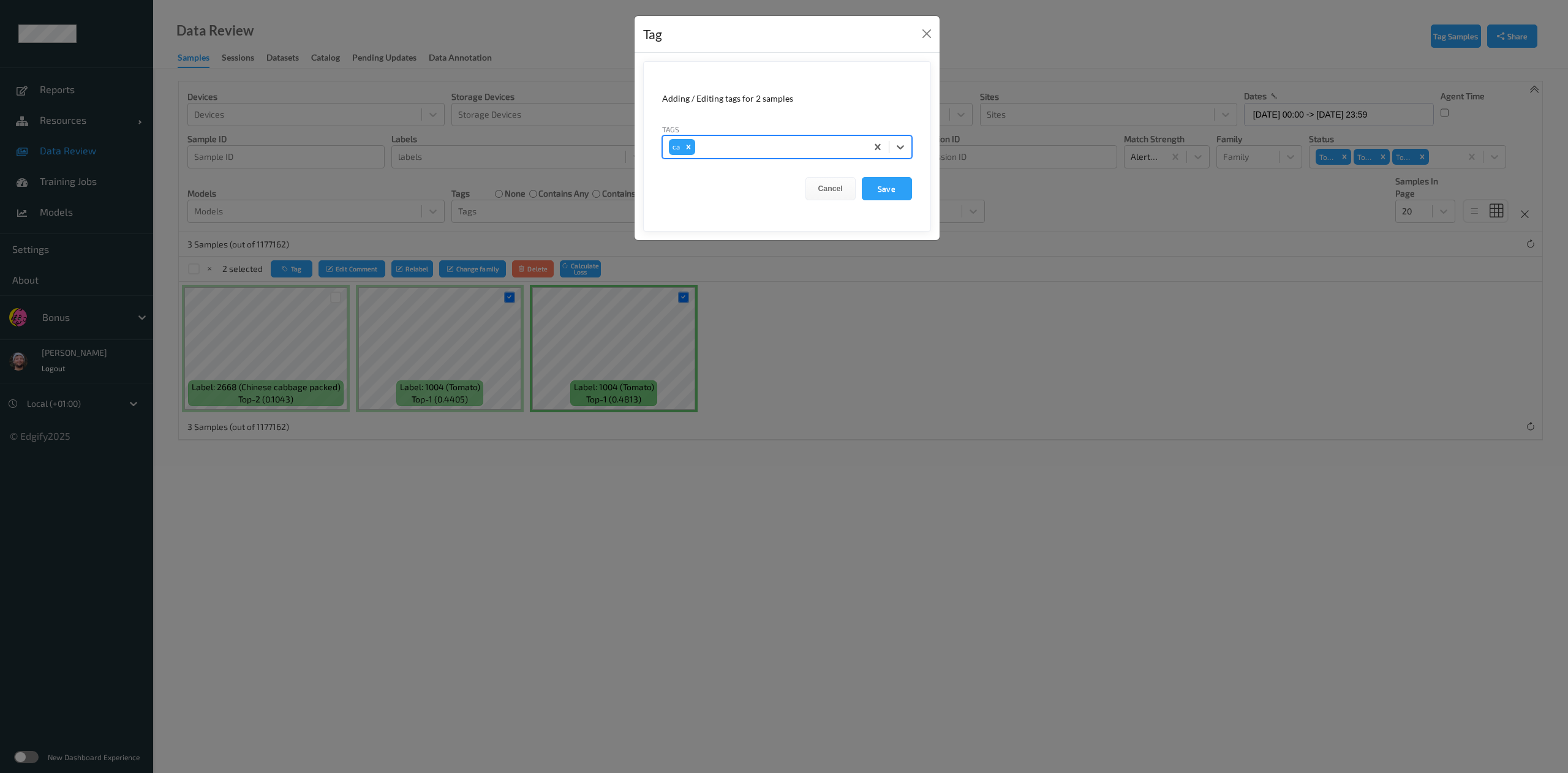
type input "s"
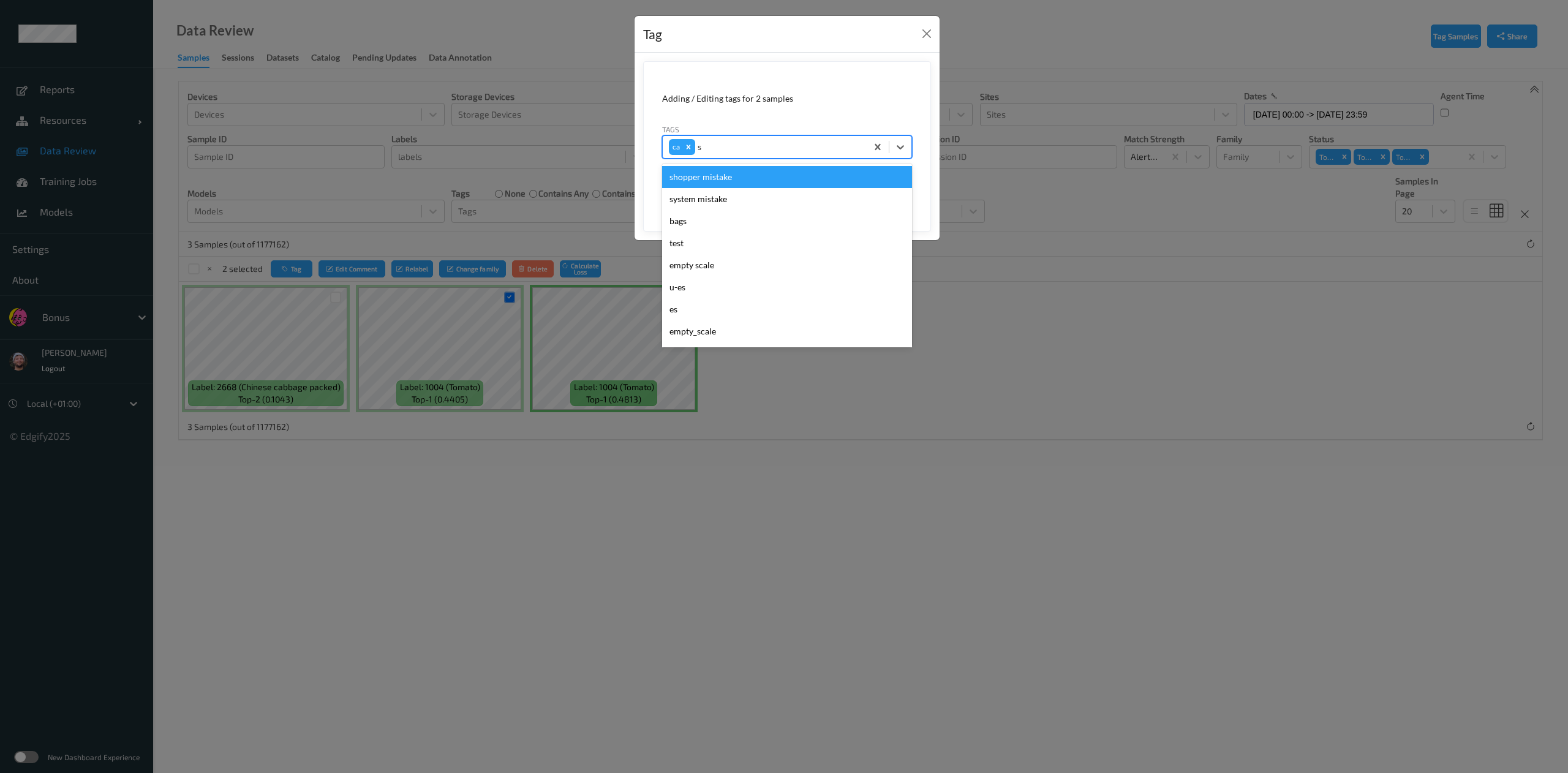
click at [770, 185] on div "shopper mistake" at bounding box center [787, 177] width 250 height 22
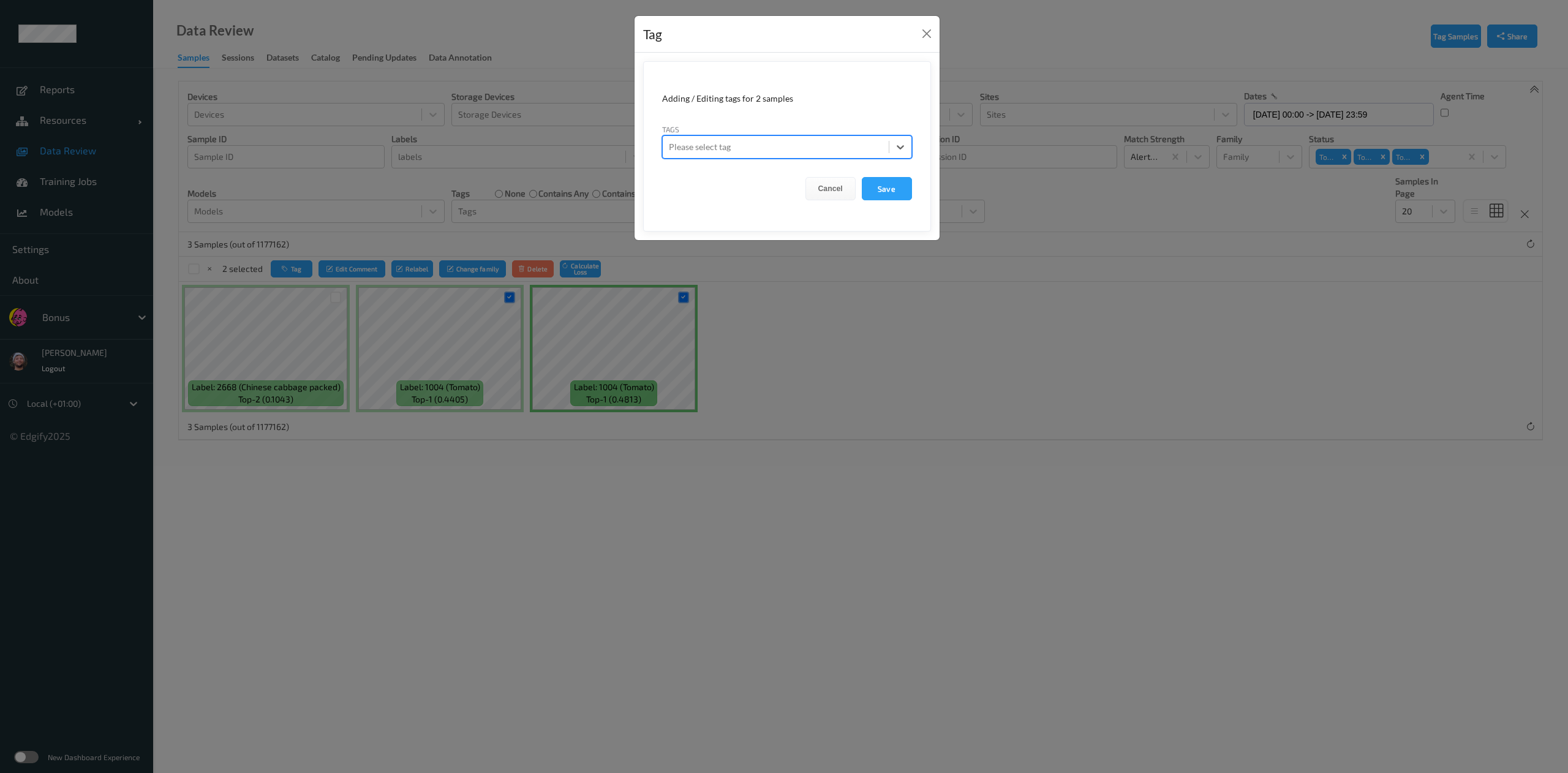
click at [615, 522] on div "Tag Adding / Editing tags for 2 samples Tags option , deselected. Select is foc…" at bounding box center [784, 386] width 1568 height 773
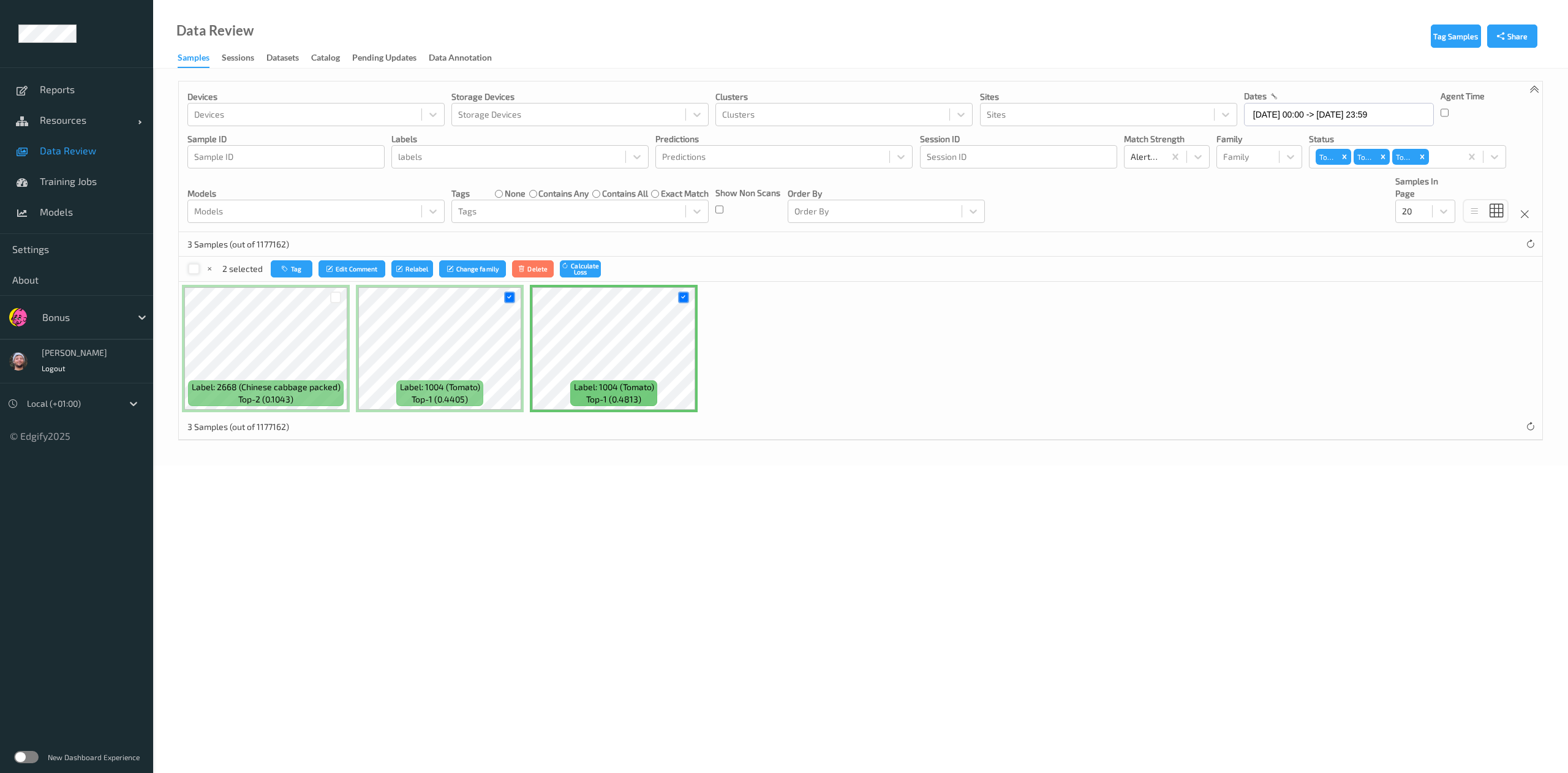
click at [192, 270] on div at bounding box center [194, 269] width 11 height 11
click at [302, 262] on button "Tag" at bounding box center [291, 269] width 42 height 17
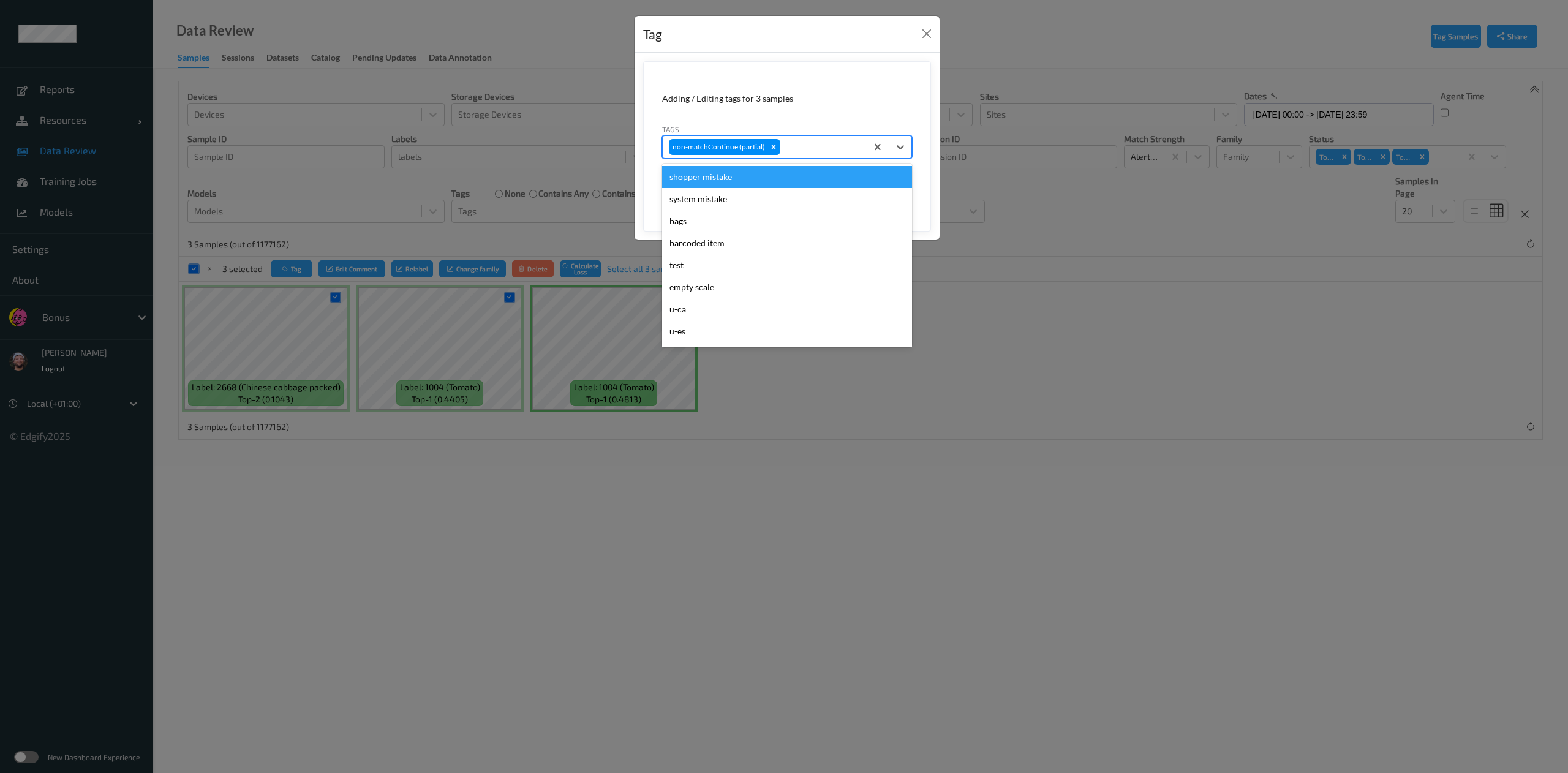
click at [843, 152] on div at bounding box center [822, 147] width 77 height 14
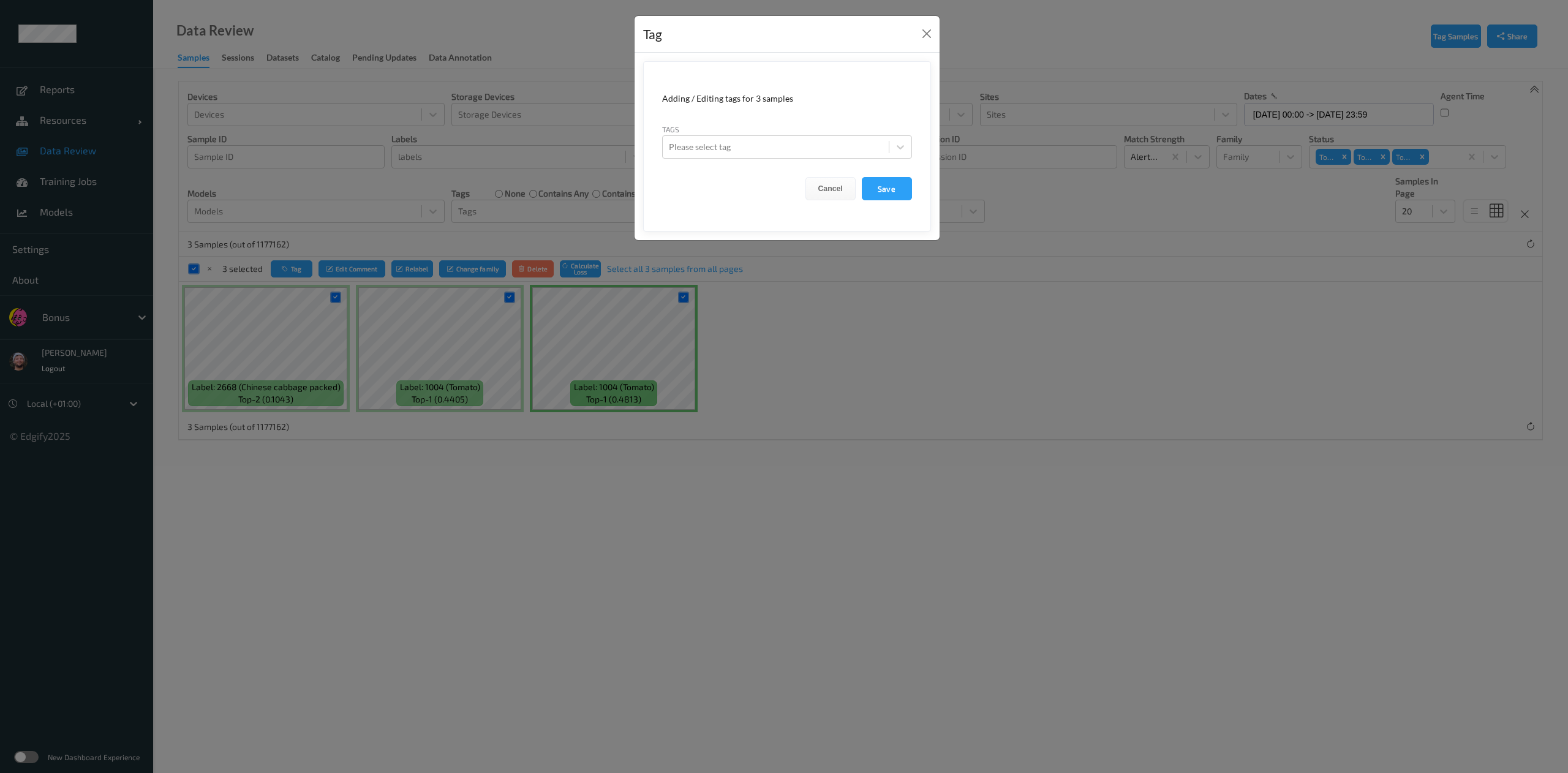
click at [897, 534] on div "Tag Adding / Editing tags for 3 samples Tags Please select tag Cancel Save" at bounding box center [784, 386] width 1568 height 773
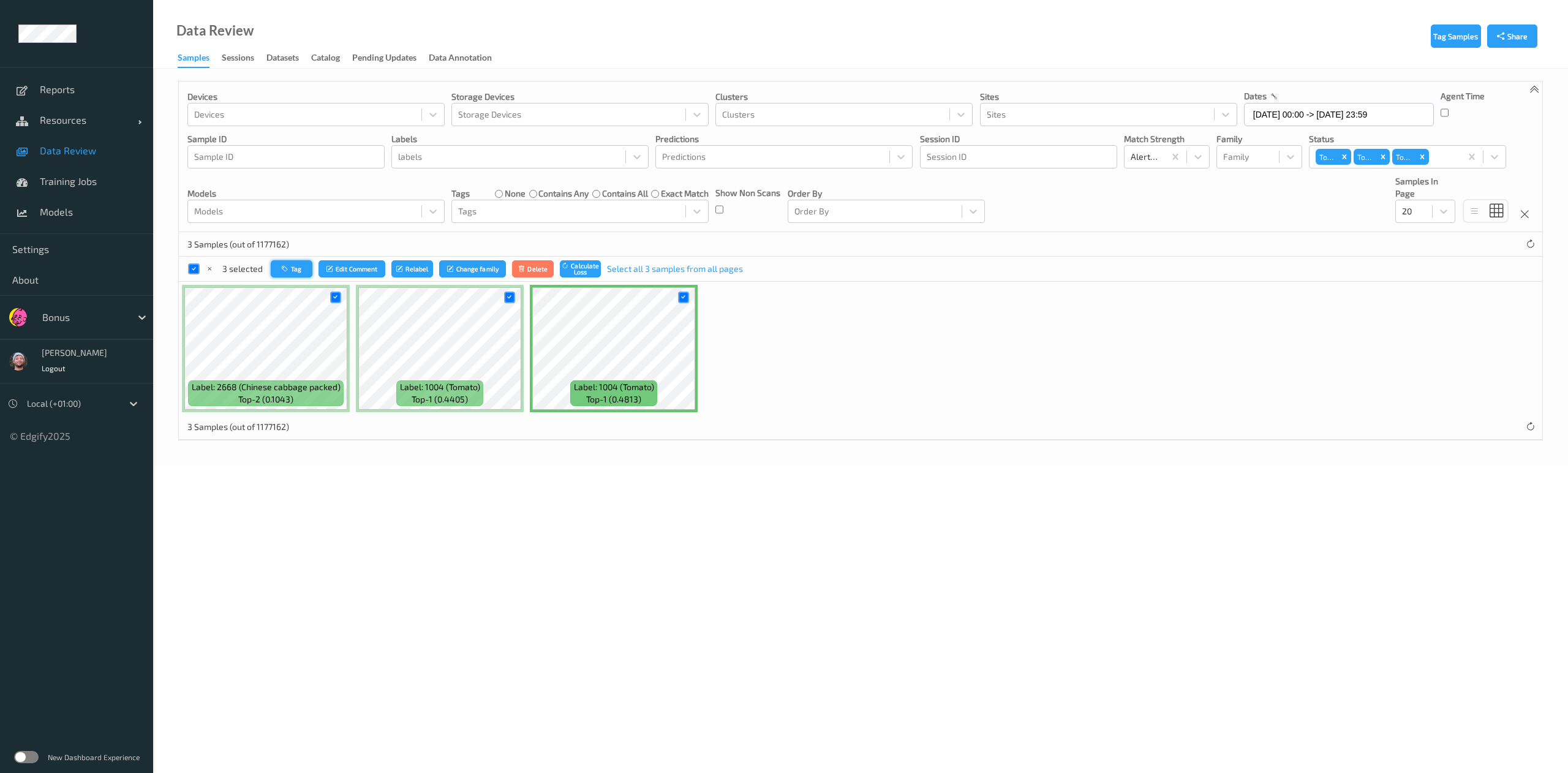
click at [284, 276] on button "Tag" at bounding box center [291, 269] width 42 height 17
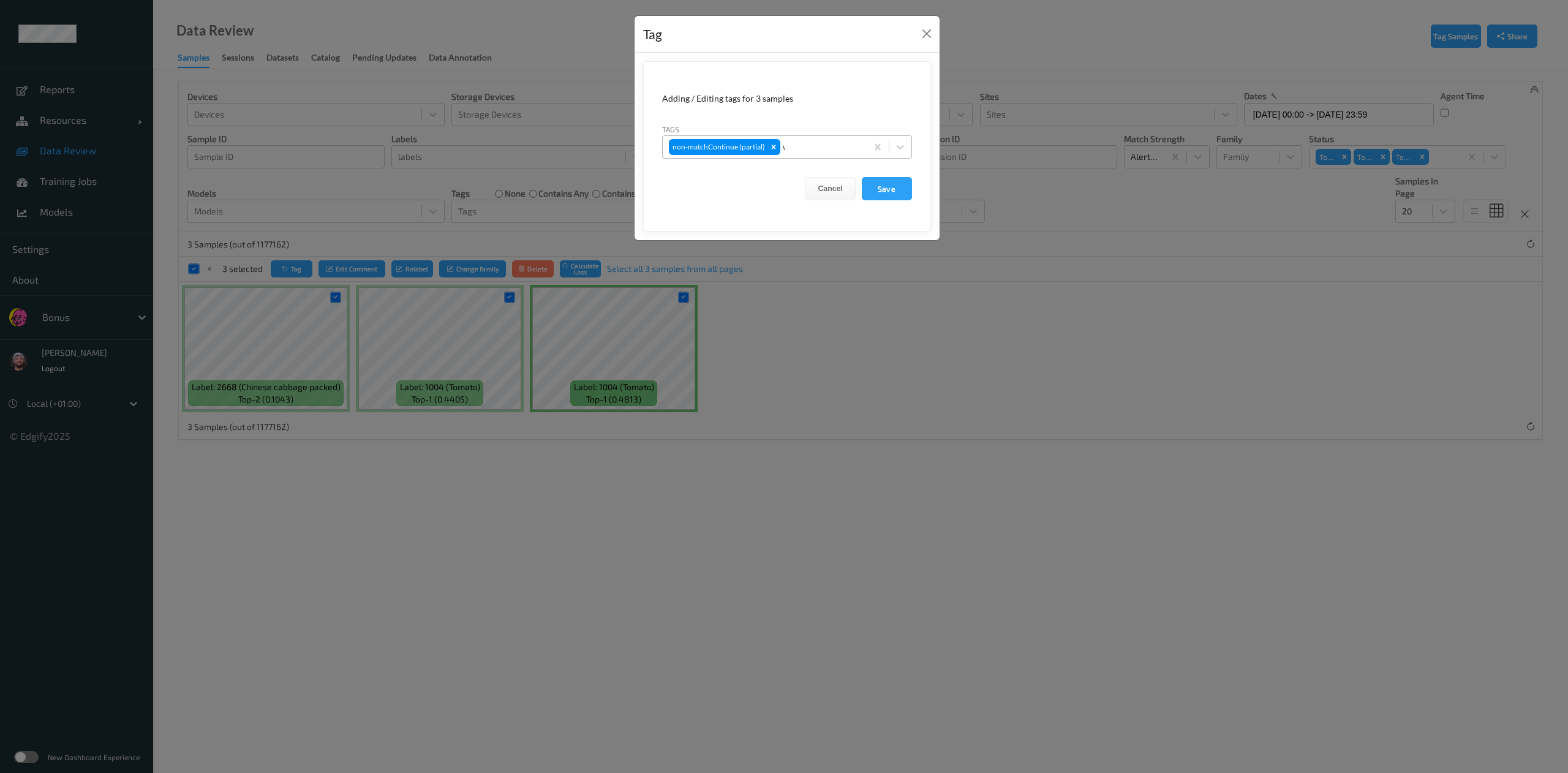
click at [826, 152] on div "w" at bounding box center [822, 147] width 77 height 14
type input "wa"
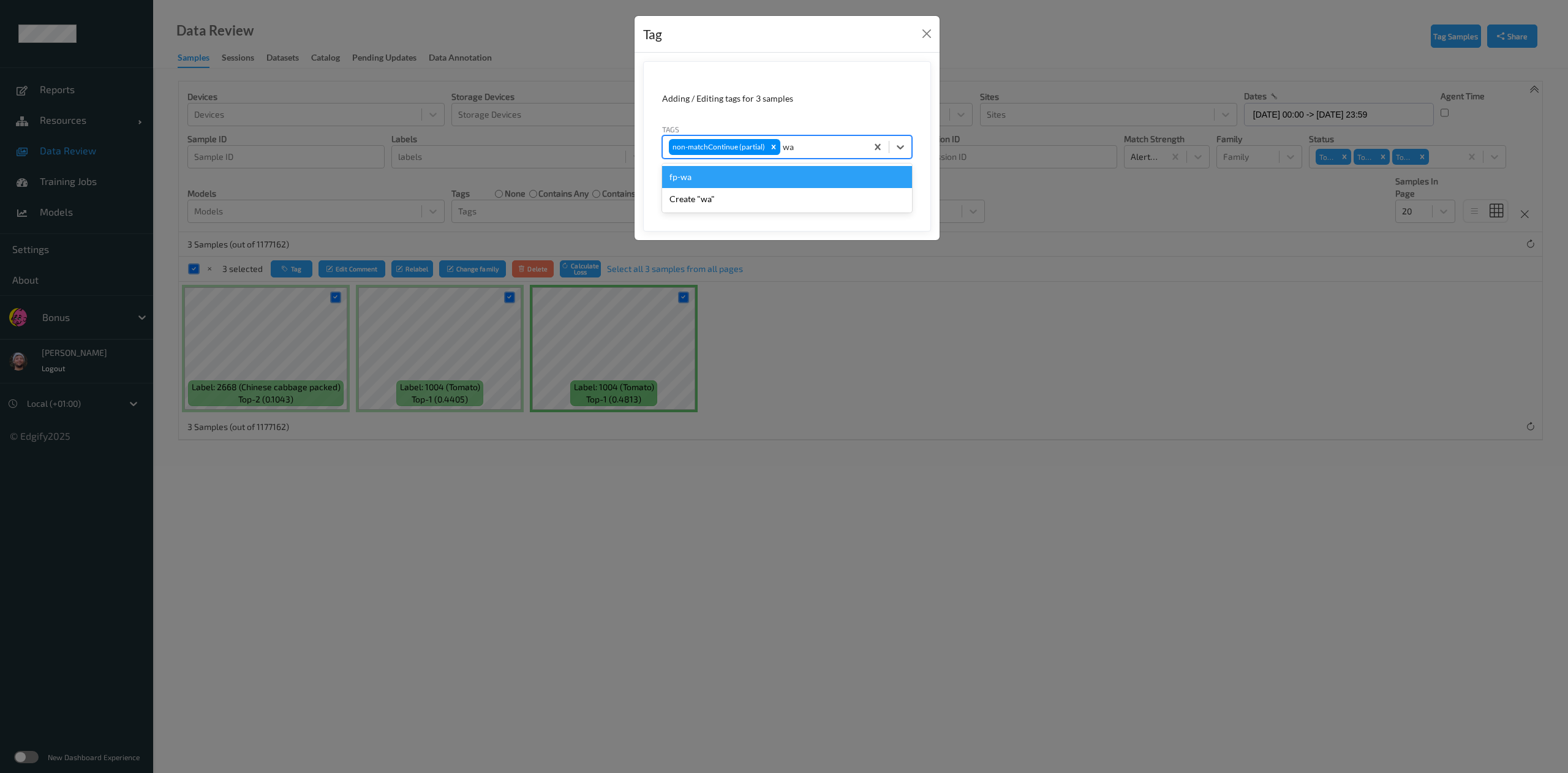
click at [741, 178] on div "fp-wa" at bounding box center [787, 177] width 250 height 22
click at [862, 177] on button "Save" at bounding box center [887, 188] width 50 height 24
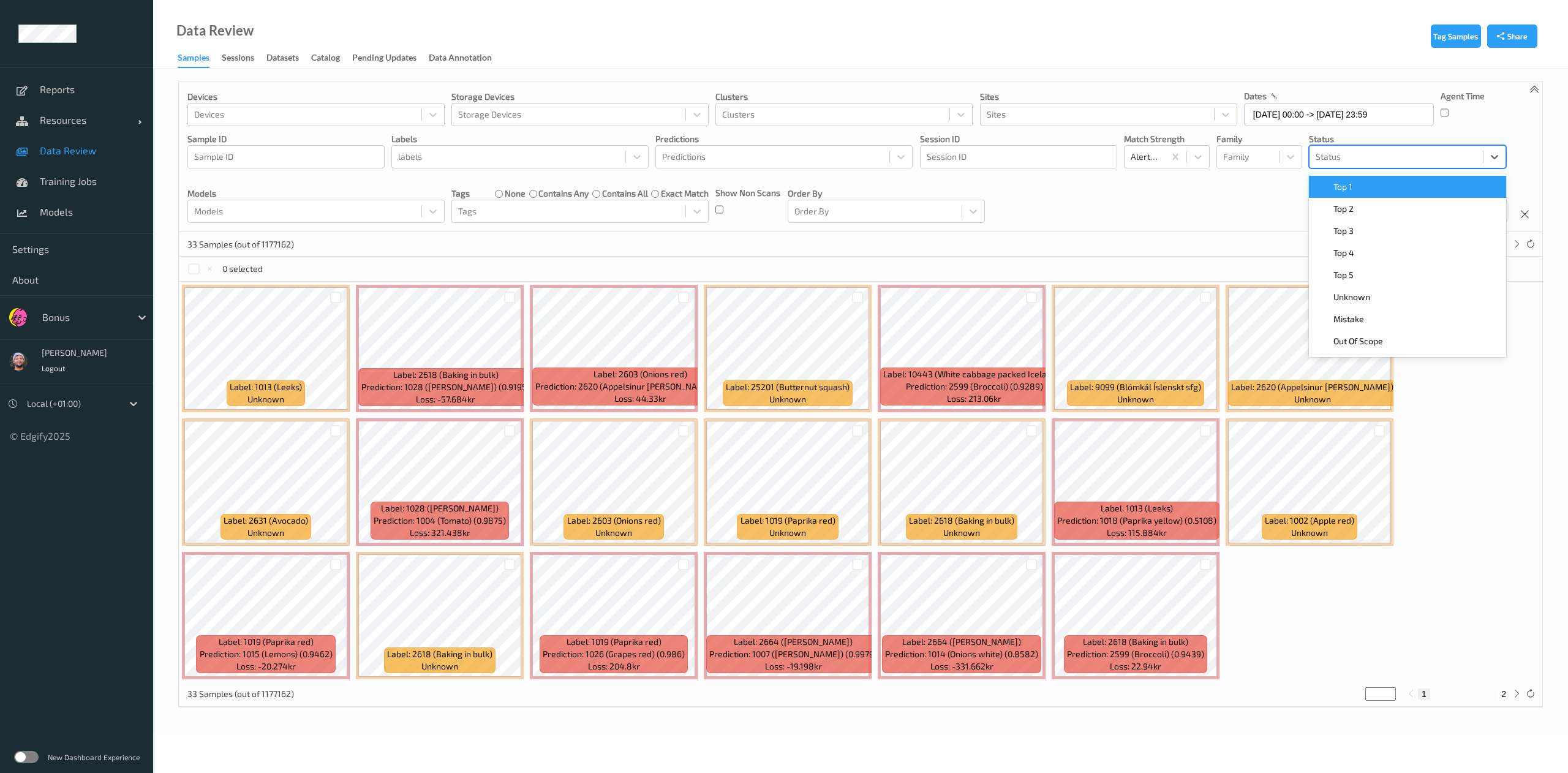
click at [1384, 152] on div at bounding box center [1396, 156] width 161 height 14
type input "unkn"
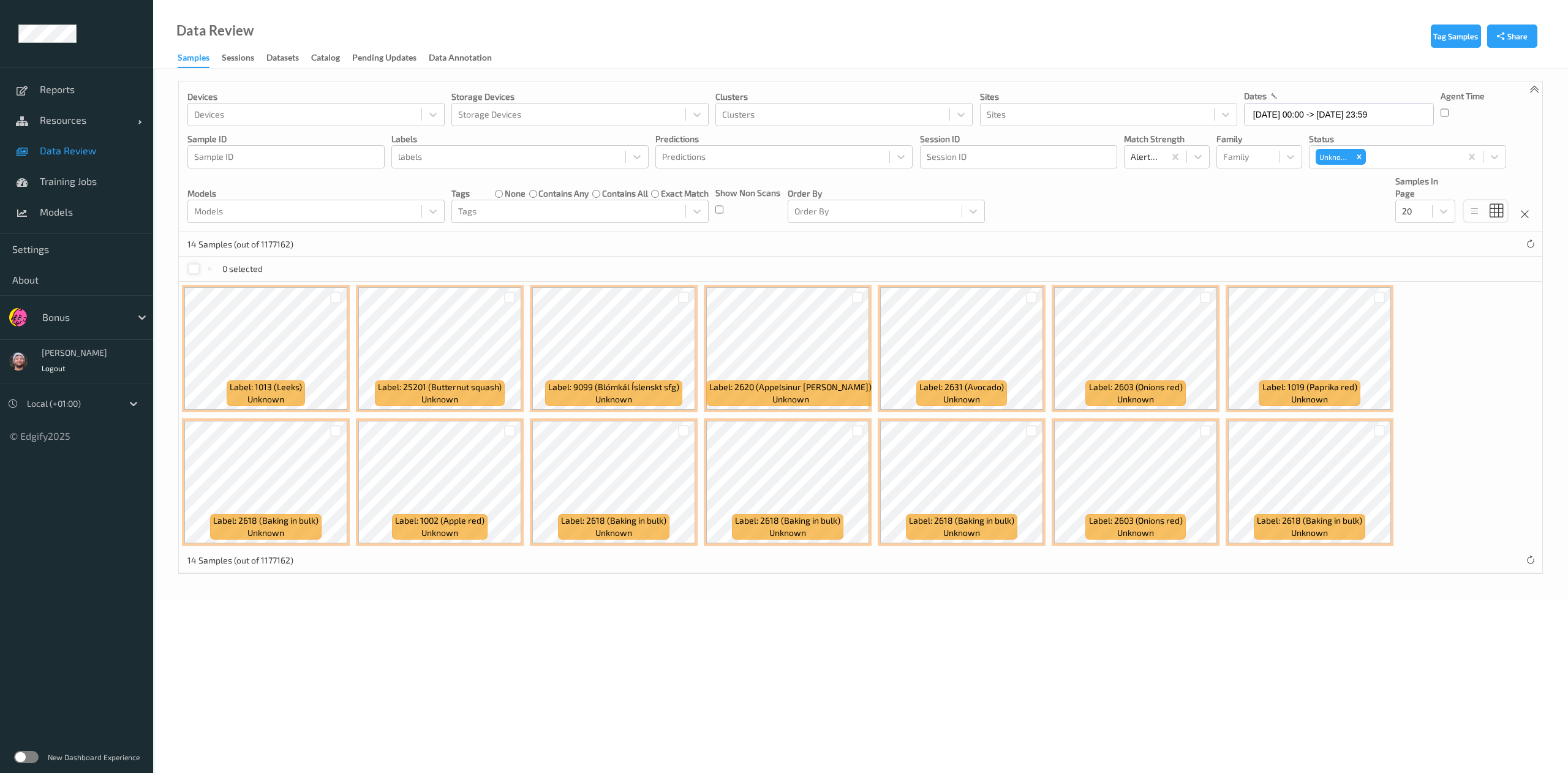
click at [197, 269] on div at bounding box center [194, 269] width 11 height 11
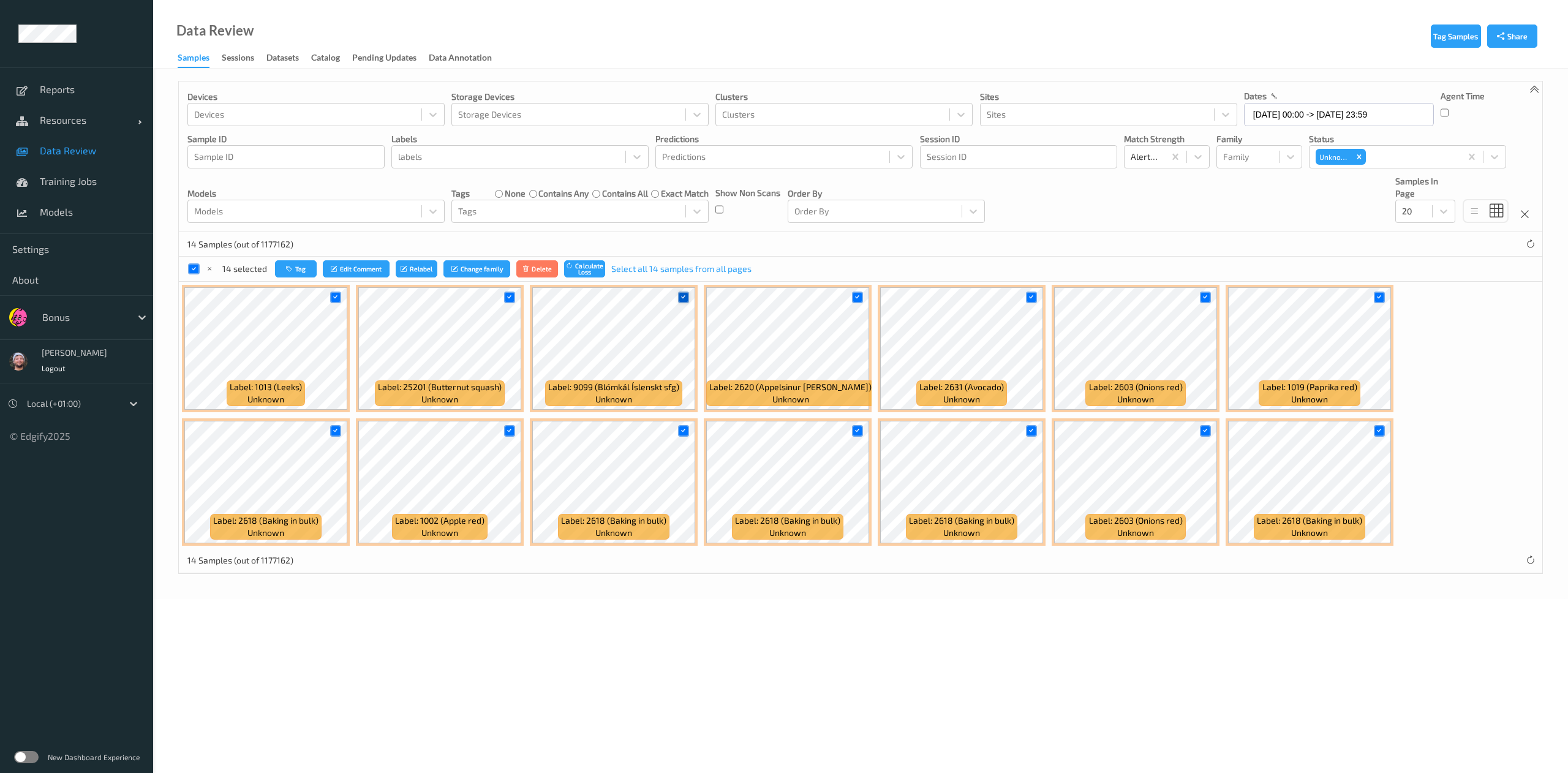
click at [684, 301] on icon at bounding box center [683, 297] width 8 height 8
drag, startPoint x: 505, startPoint y: 421, endPoint x: 507, endPoint y: 435, distance: 14.1
click at [507, 435] on div at bounding box center [510, 431] width 24 height 21
click at [507, 435] on icon at bounding box center [509, 431] width 8 height 8
click at [294, 267] on button "Tag" at bounding box center [295, 269] width 42 height 17
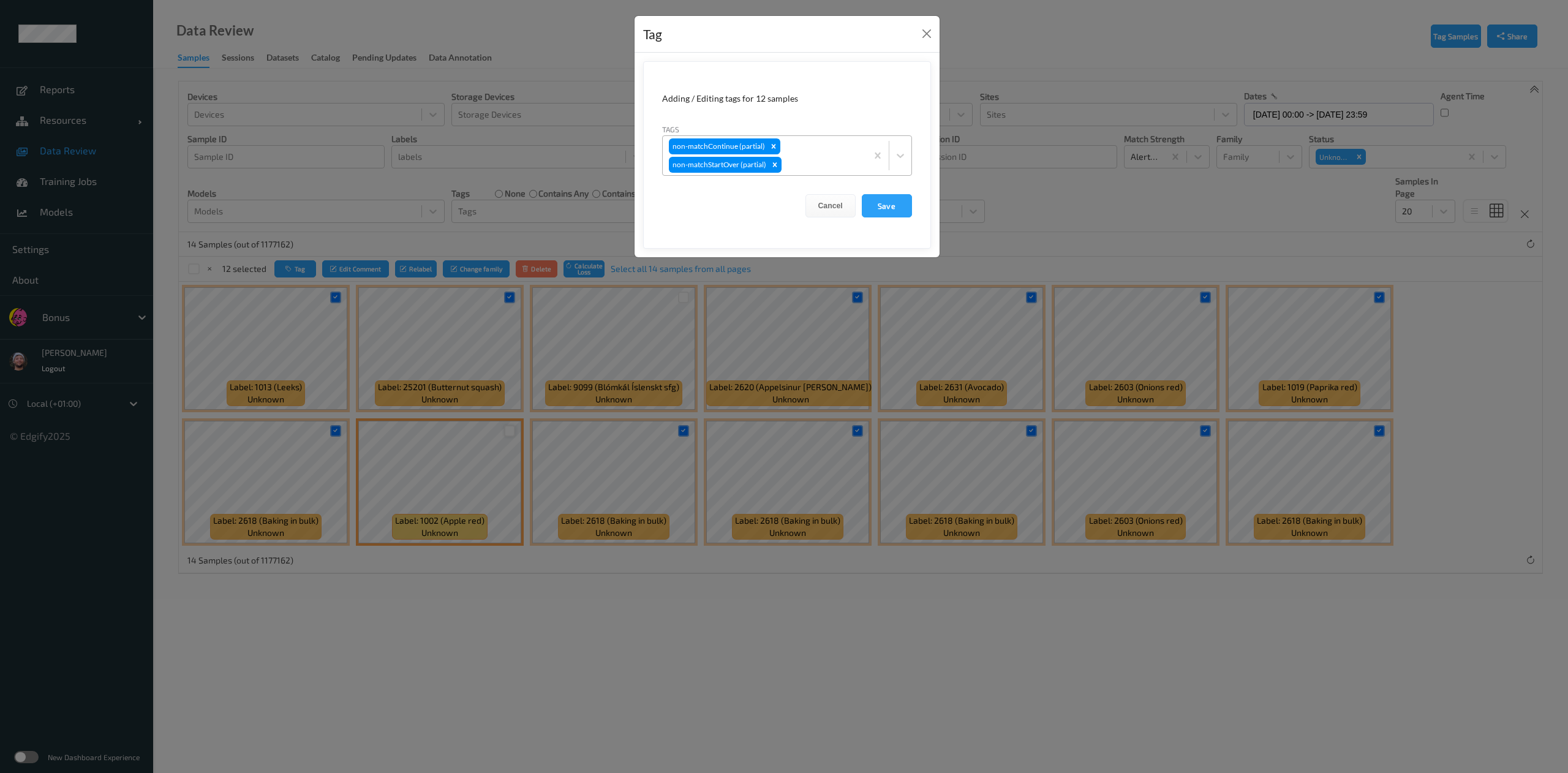
click at [814, 166] on div at bounding box center [822, 164] width 77 height 14
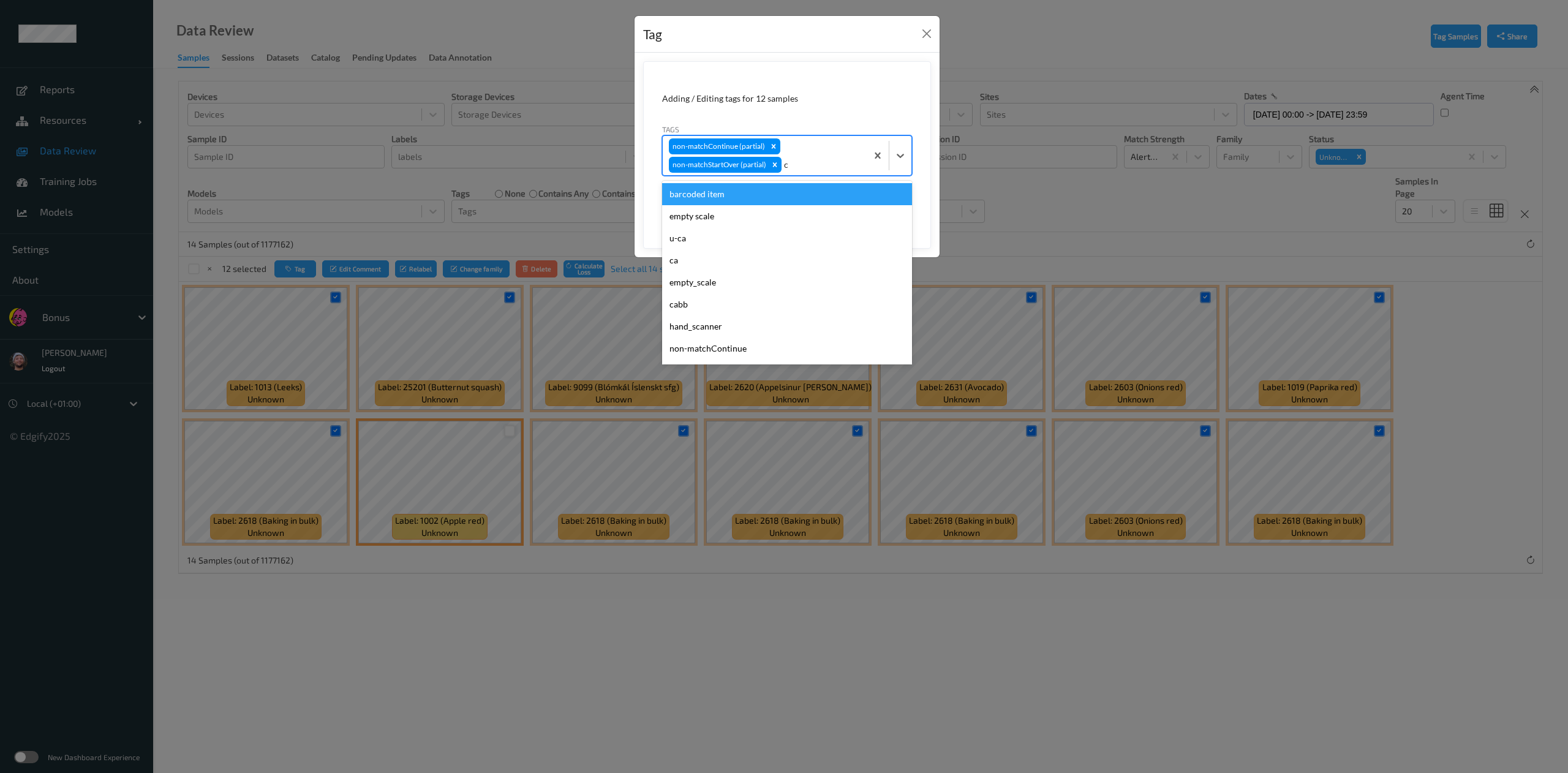
type input "ca"
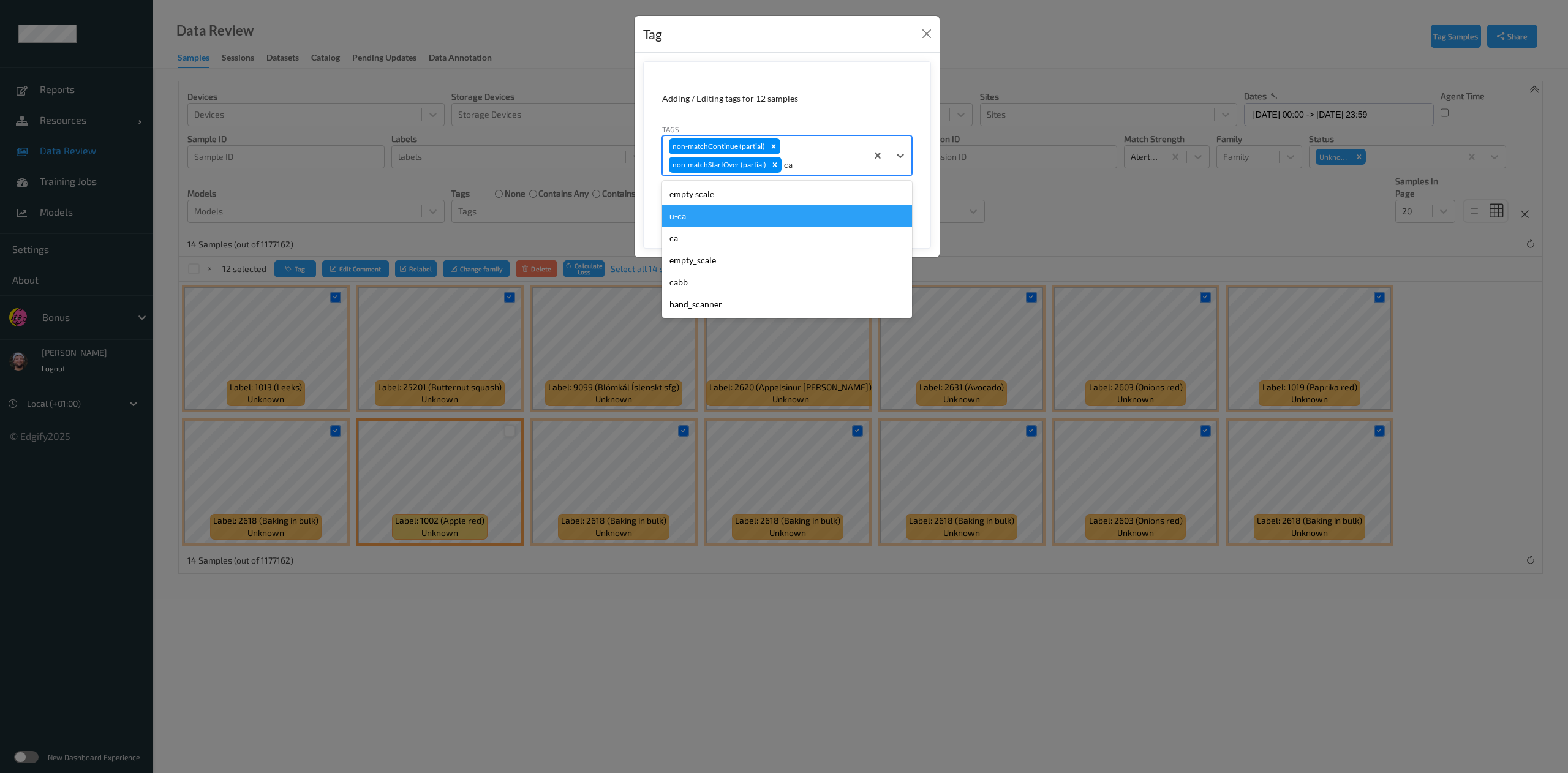
click at [722, 219] on div "u-ca" at bounding box center [787, 216] width 250 height 22
type input "s"
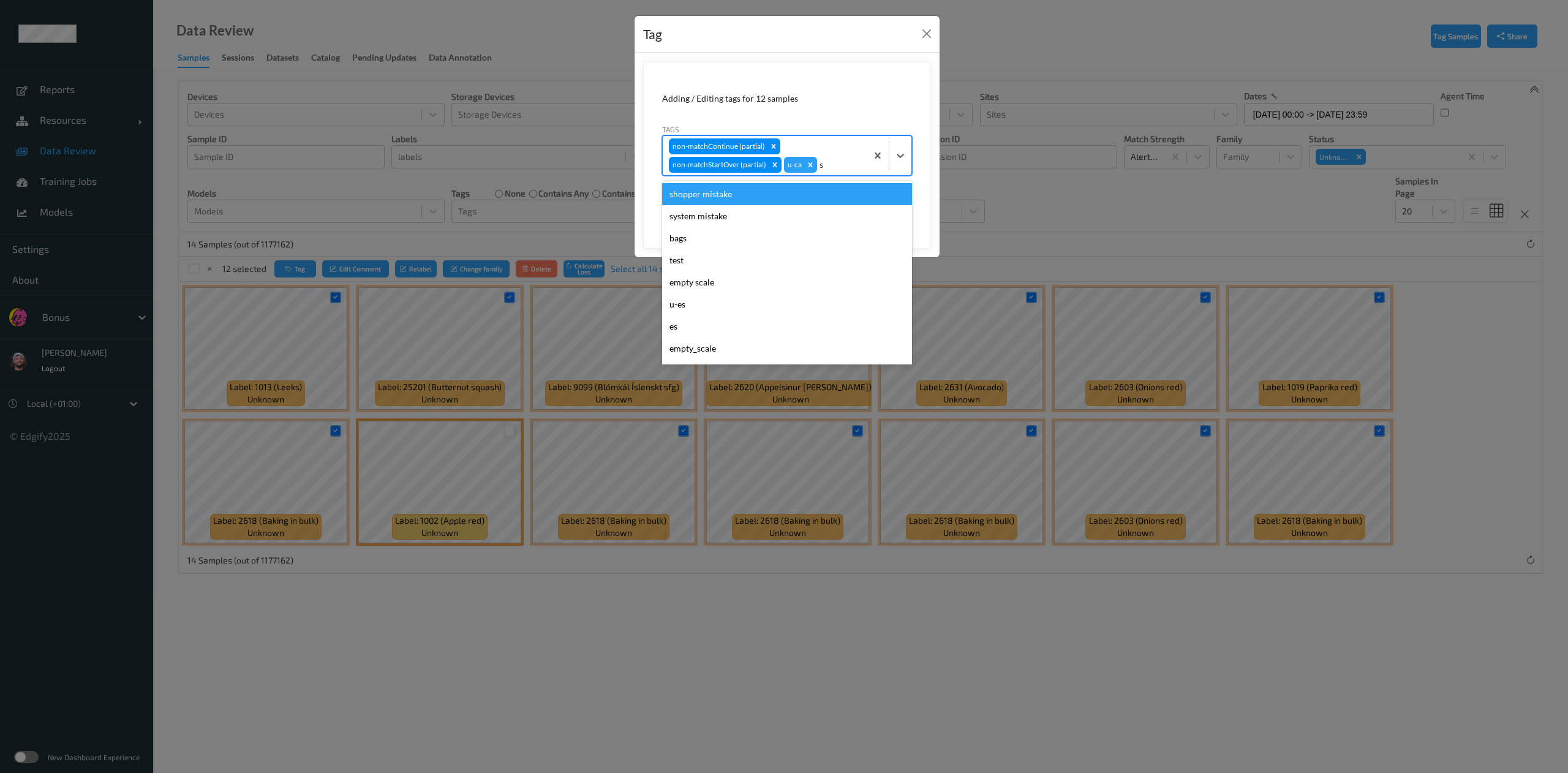
click at [760, 200] on div "shopper mistake" at bounding box center [787, 194] width 250 height 22
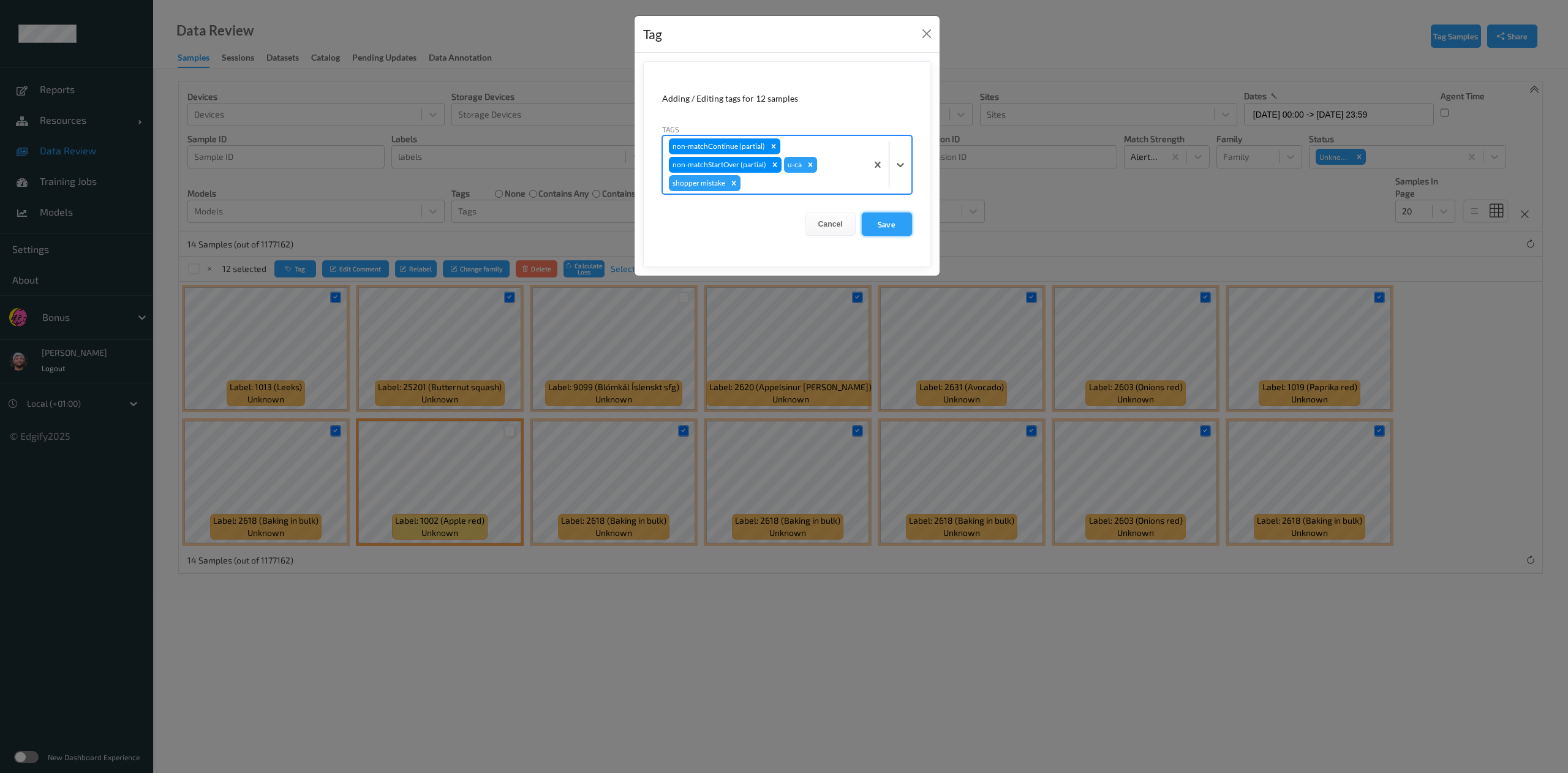
click at [881, 228] on button "Save" at bounding box center [887, 224] width 50 height 24
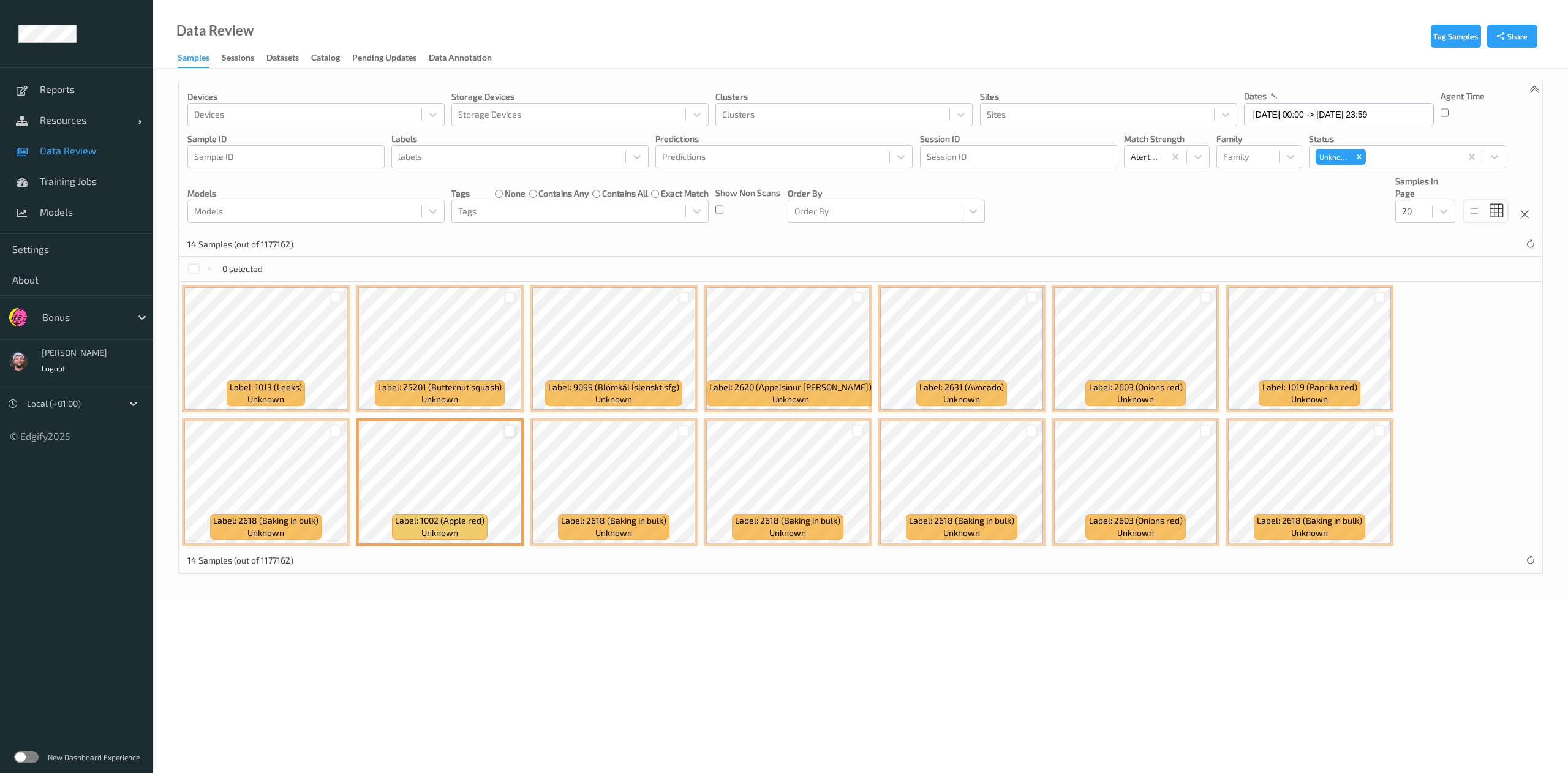
click at [479, 188] on div "Tags none contains any contains all exact match" at bounding box center [580, 194] width 258 height 12
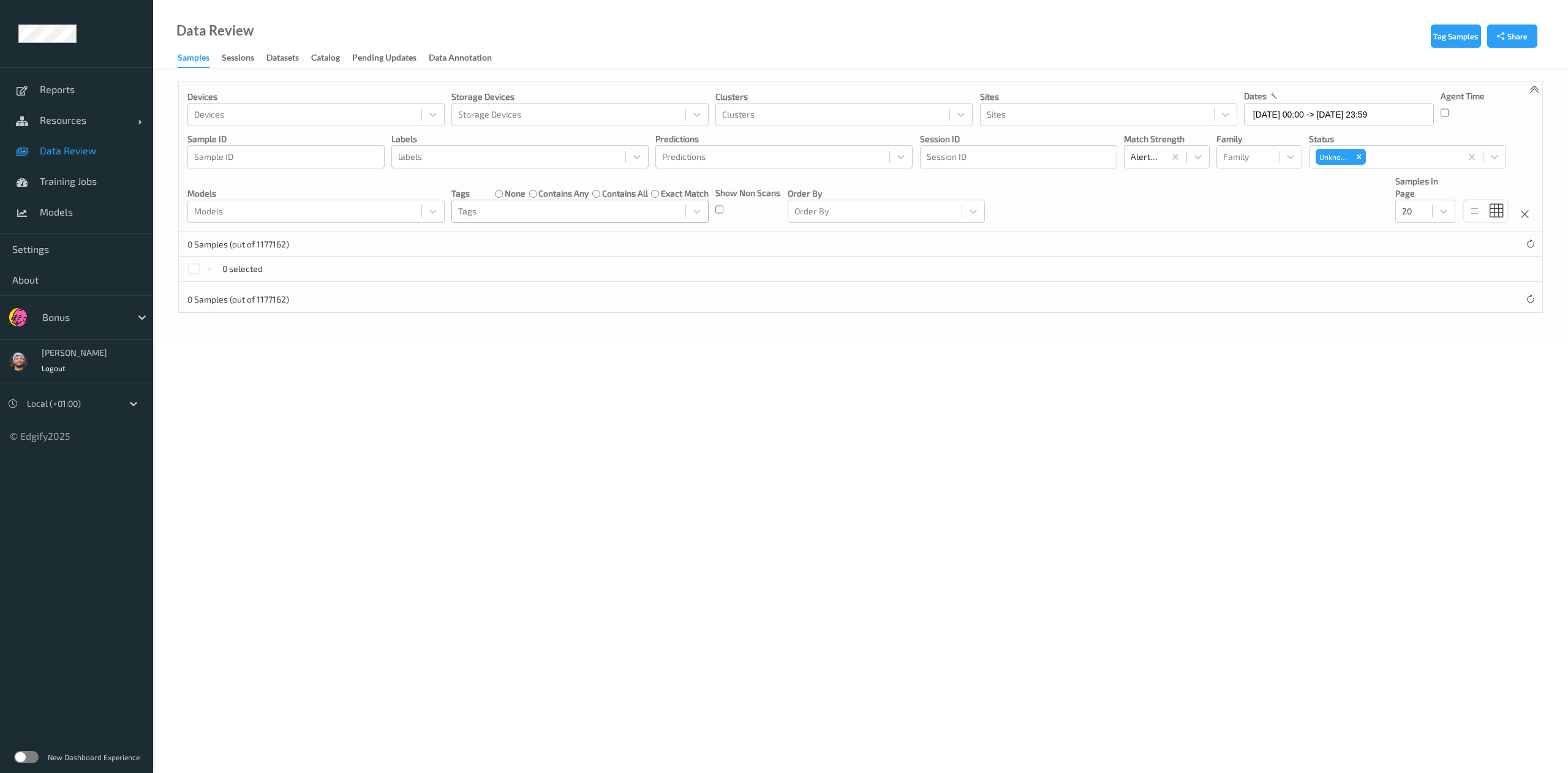
click at [504, 213] on div at bounding box center [568, 211] width 221 height 14
type input "s"
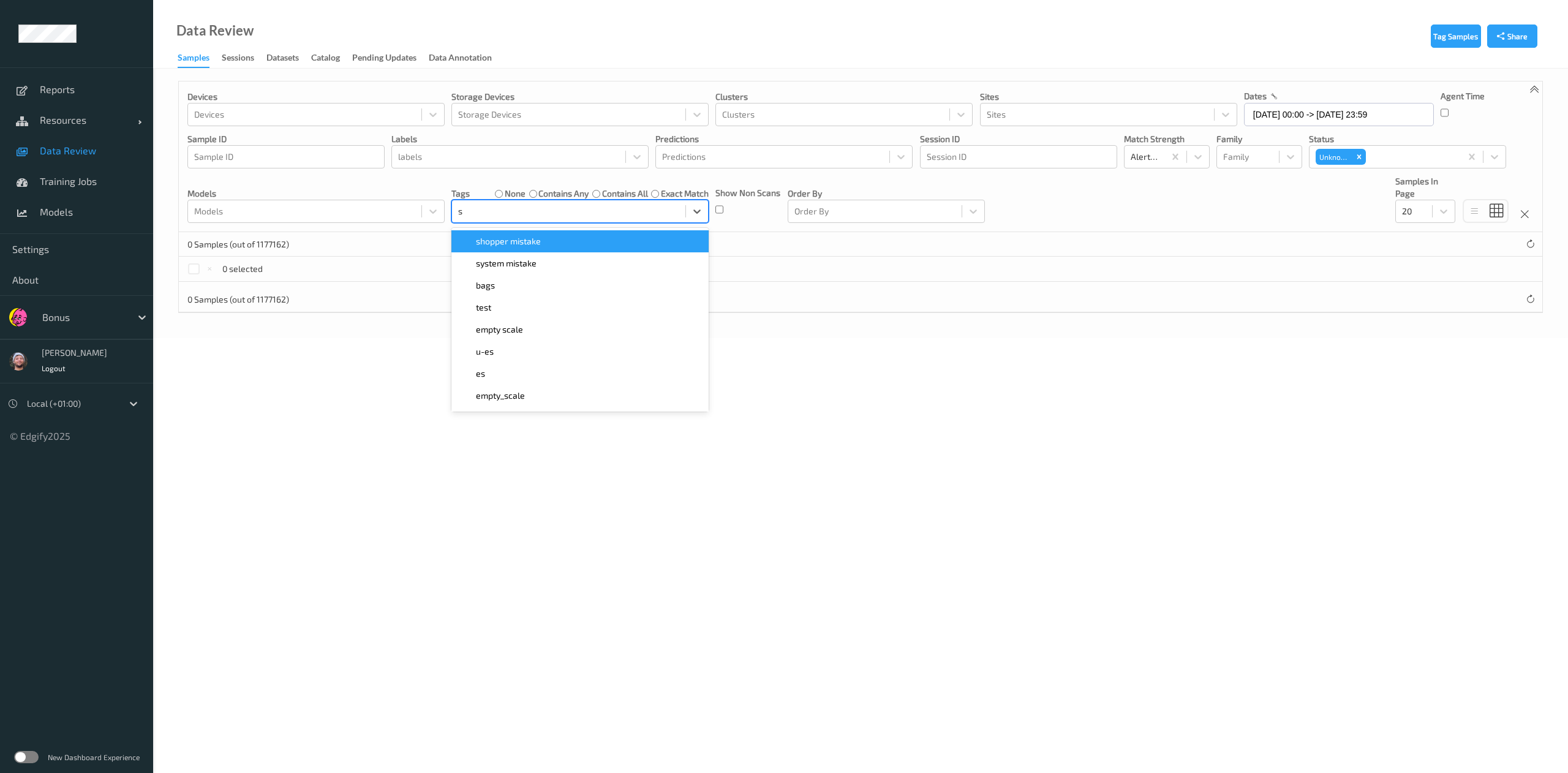
click at [520, 241] on span "shopper mistake" at bounding box center [508, 241] width 65 height 12
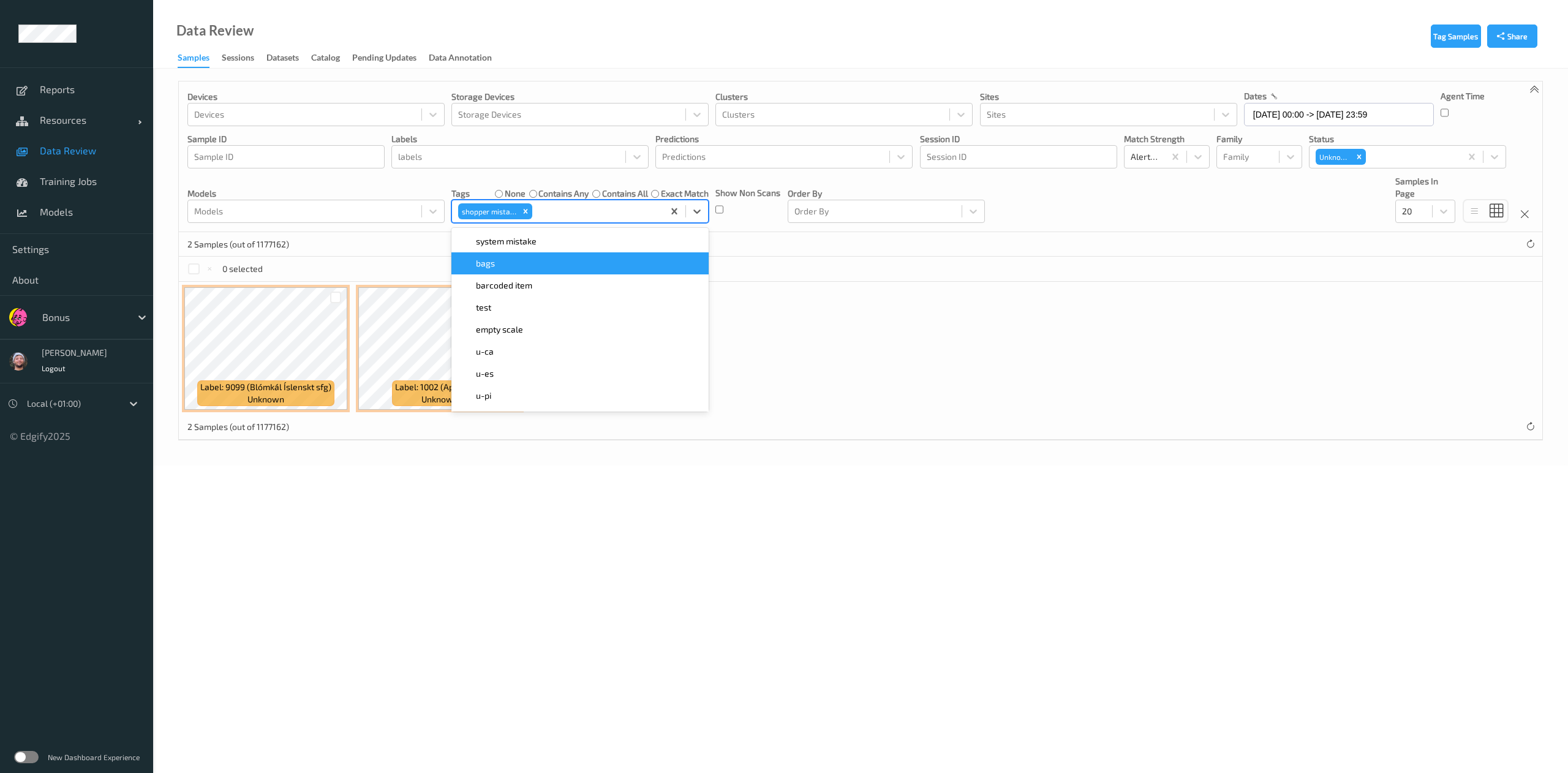
click at [754, 270] on div "0 selected" at bounding box center [860, 269] width 1364 height 24
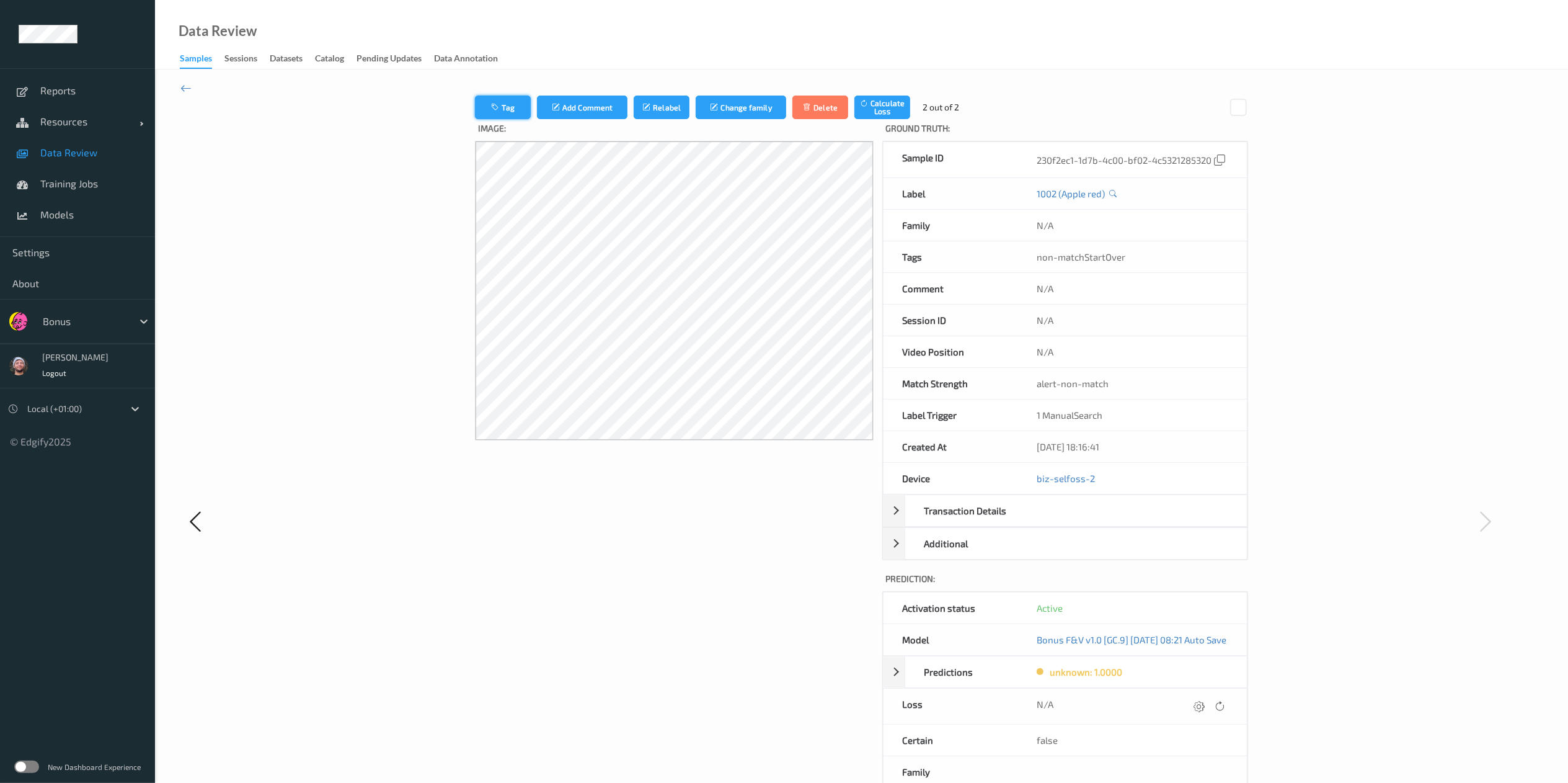
click at [497, 107] on button "Tag" at bounding box center [503, 107] width 56 height 24
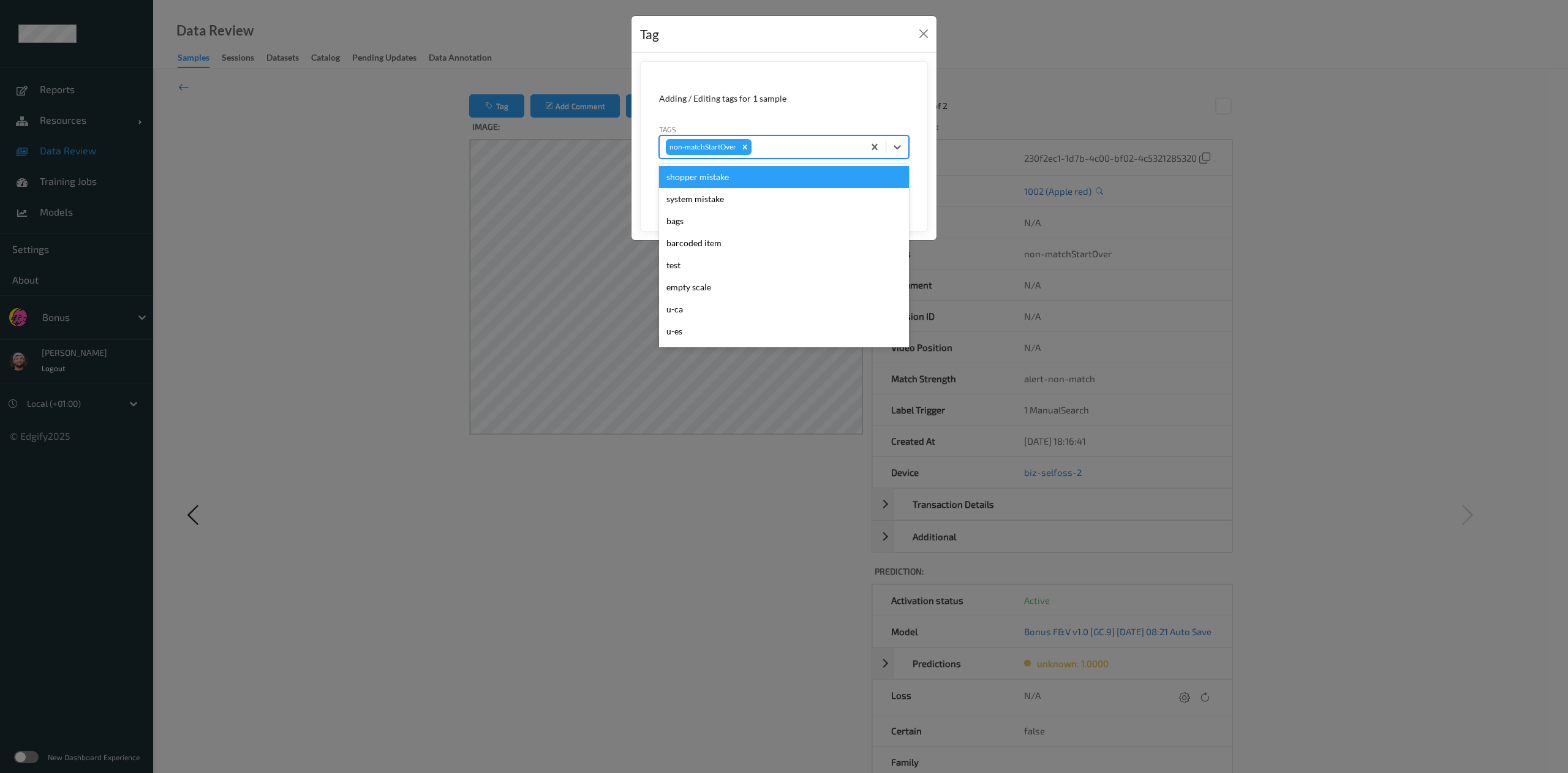
click at [785, 144] on div at bounding box center [806, 147] width 103 height 14
type input "pi"
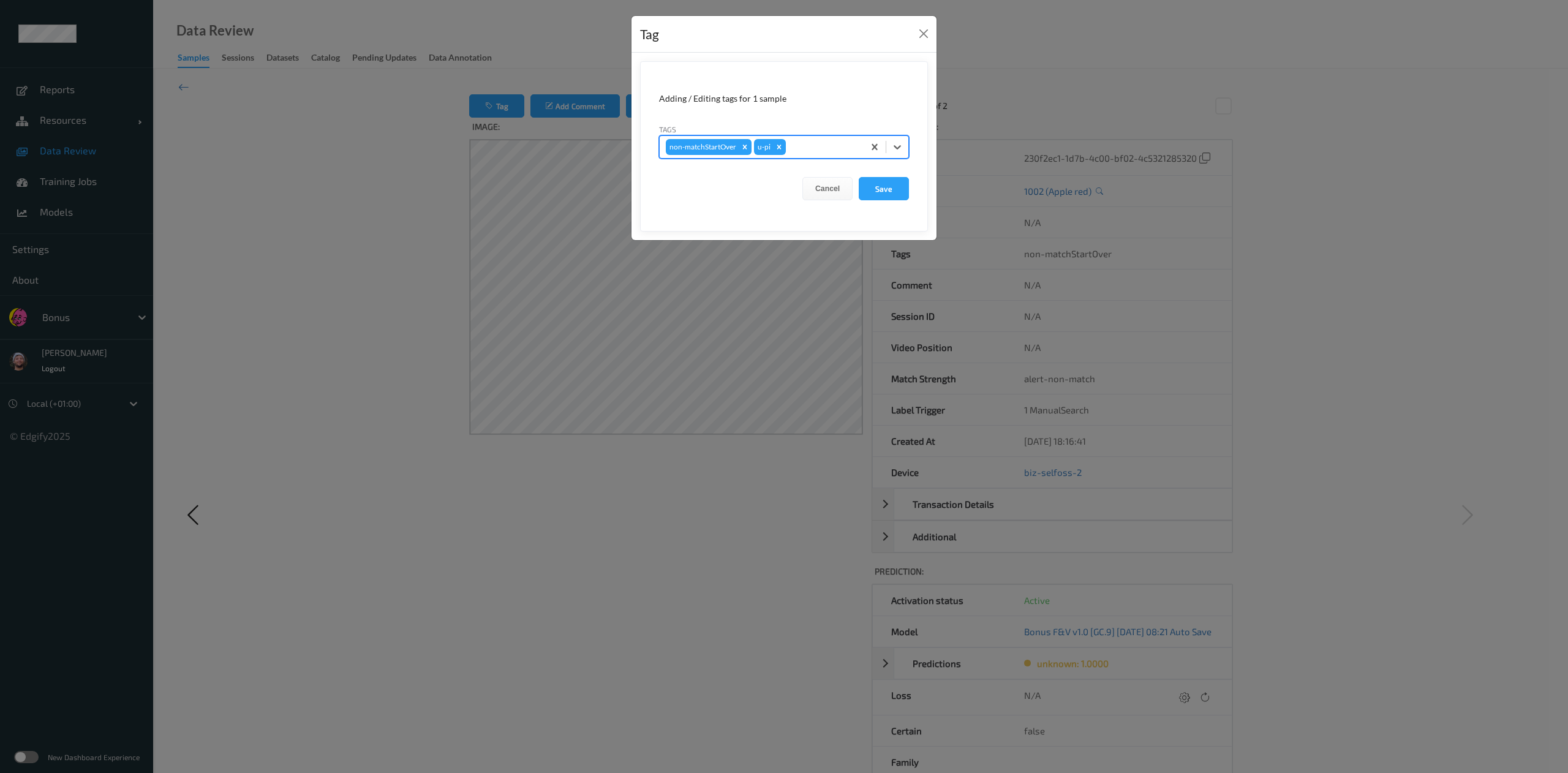
click at [859, 177] on button "Save" at bounding box center [884, 188] width 50 height 24
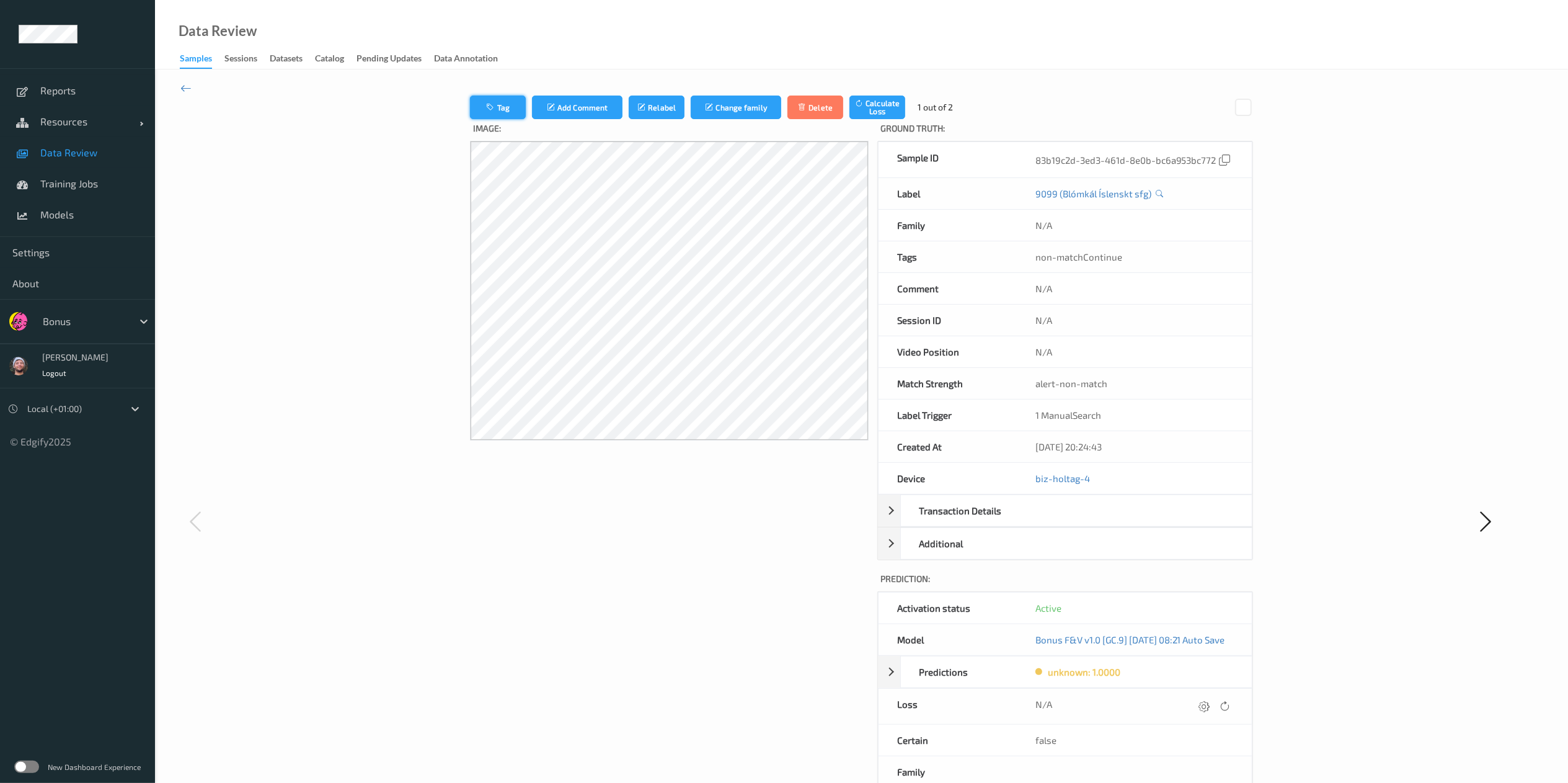
click at [498, 112] on button "Tag" at bounding box center [498, 107] width 56 height 24
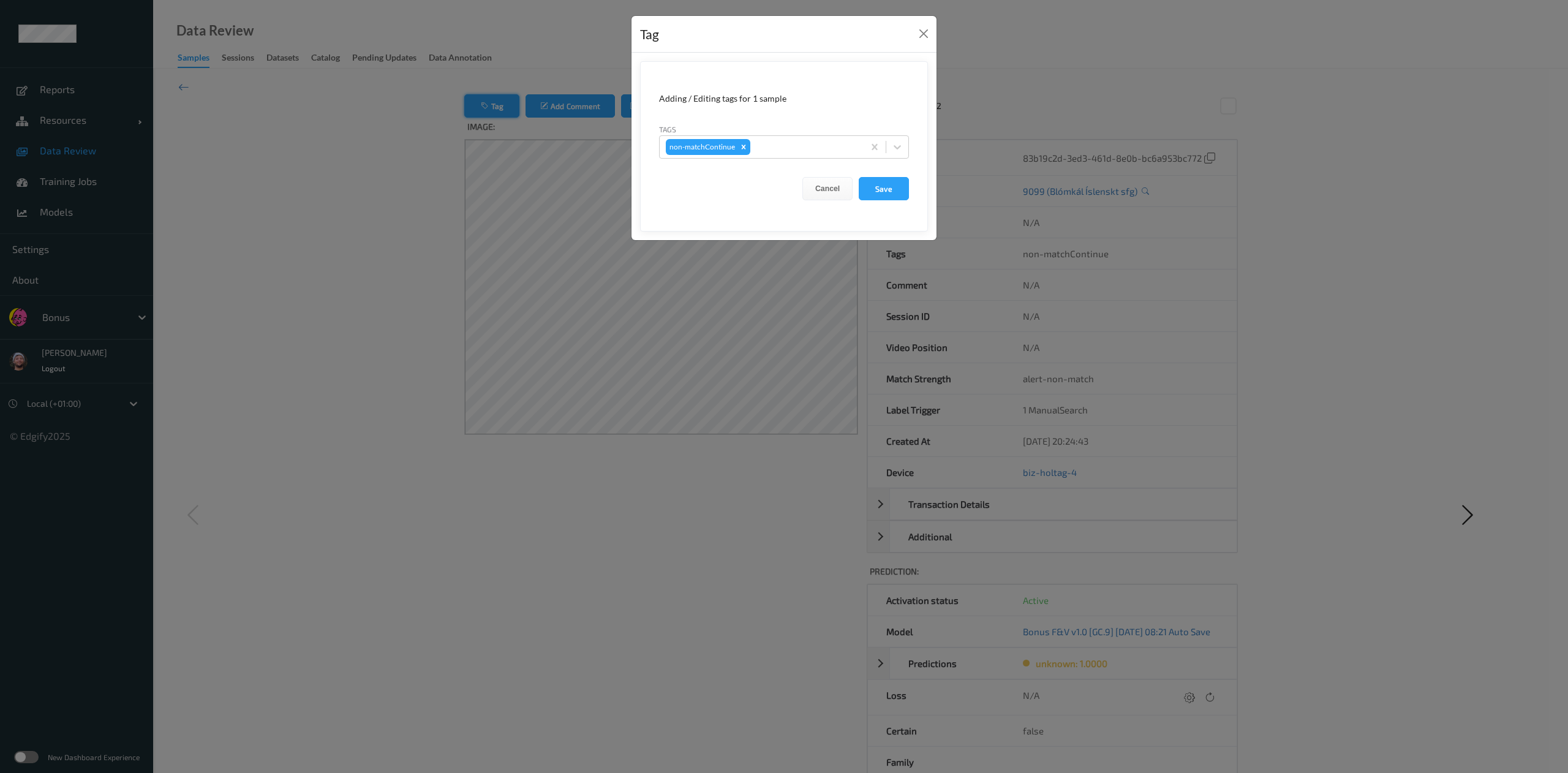
click at [492, 110] on div "Tag Adding / Editing tags for 1 sample Tags non-matchContinue Cancel Save" at bounding box center [784, 386] width 1568 height 773
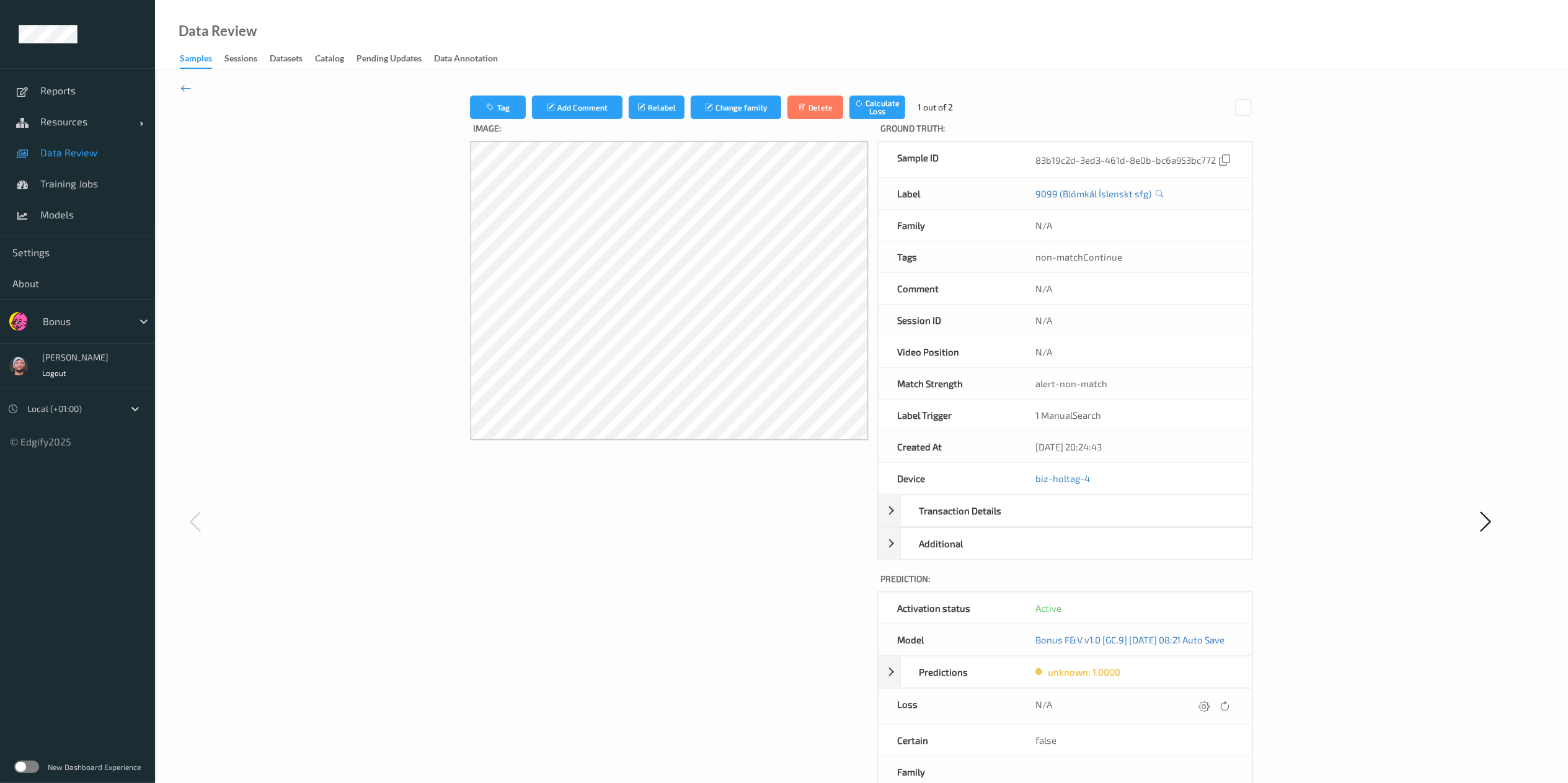
click at [490, 119] on label "Image:" at bounding box center [669, 130] width 398 height 22
drag, startPoint x: 469, startPoint y: 122, endPoint x: 466, endPoint y: 114, distance: 8.5
click at [470, 114] on div "Tag Add Comment Relabel Change family Delete Calculate Loss 1 out of 2 Image: G…" at bounding box center [861, 521] width 783 height 851
click at [470, 114] on button "Tag" at bounding box center [498, 107] width 56 height 24
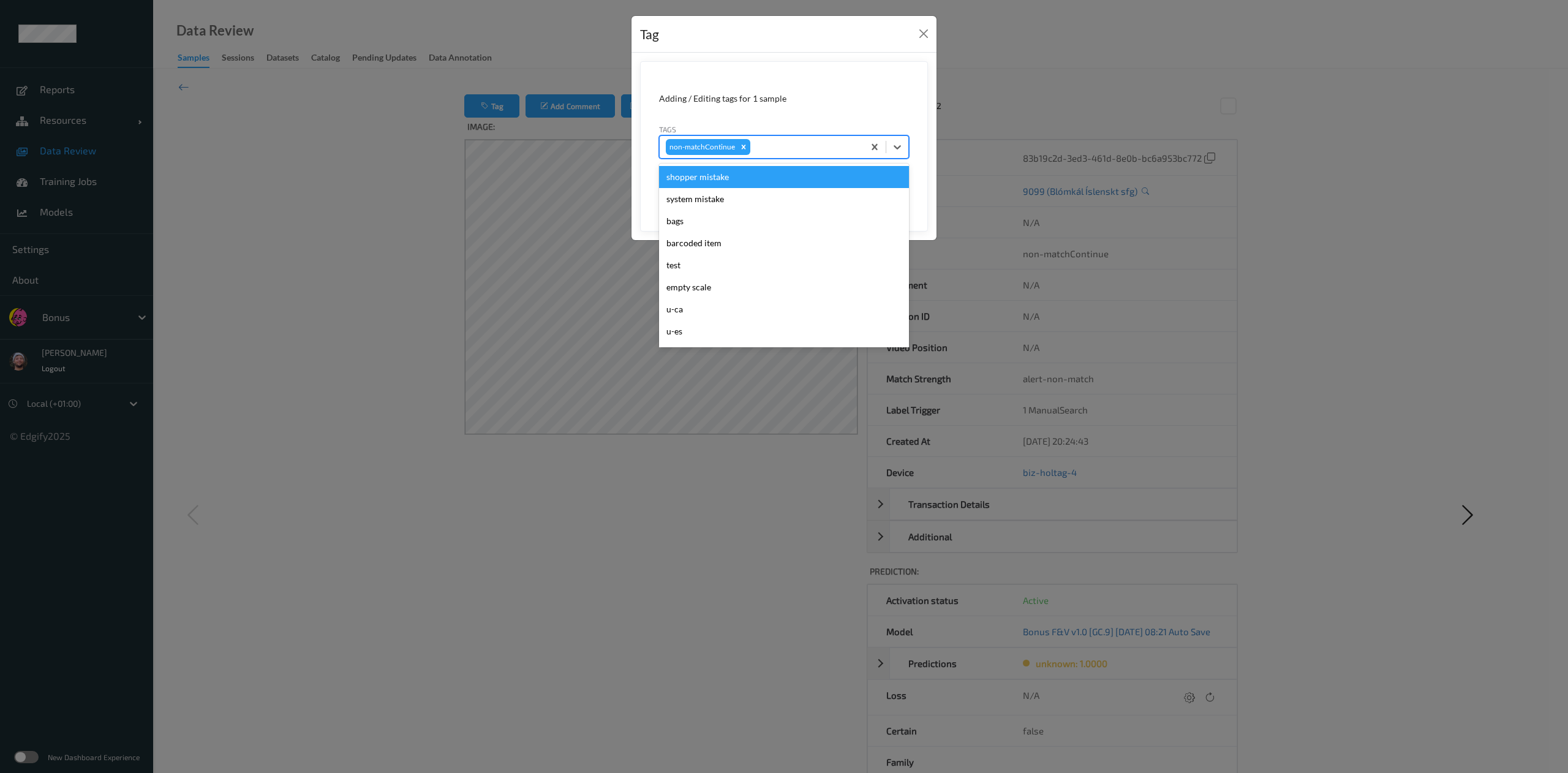
click at [836, 150] on div at bounding box center [805, 147] width 105 height 14
type input "gi"
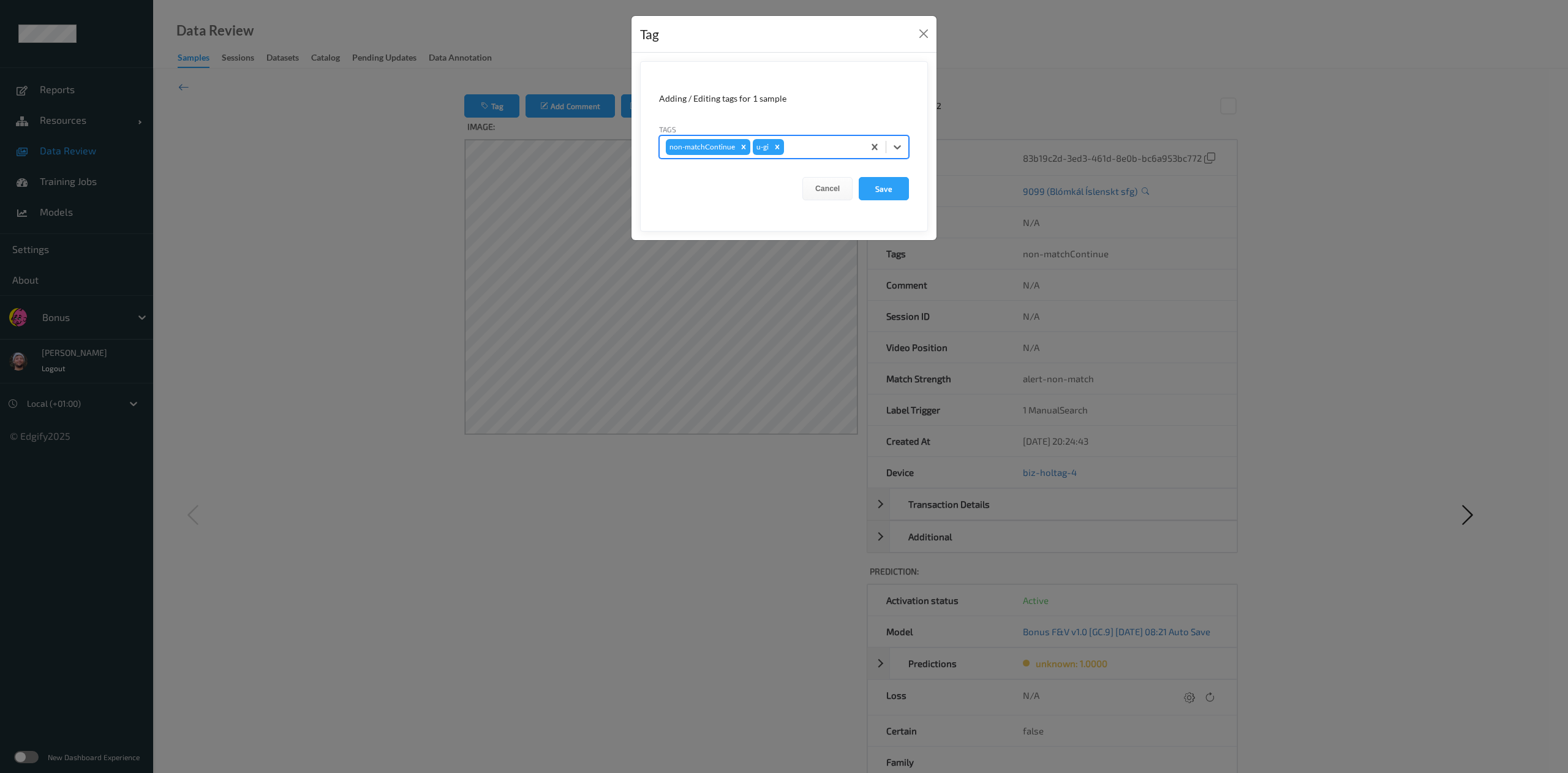
click at [859, 177] on button "Save" at bounding box center [884, 188] width 50 height 24
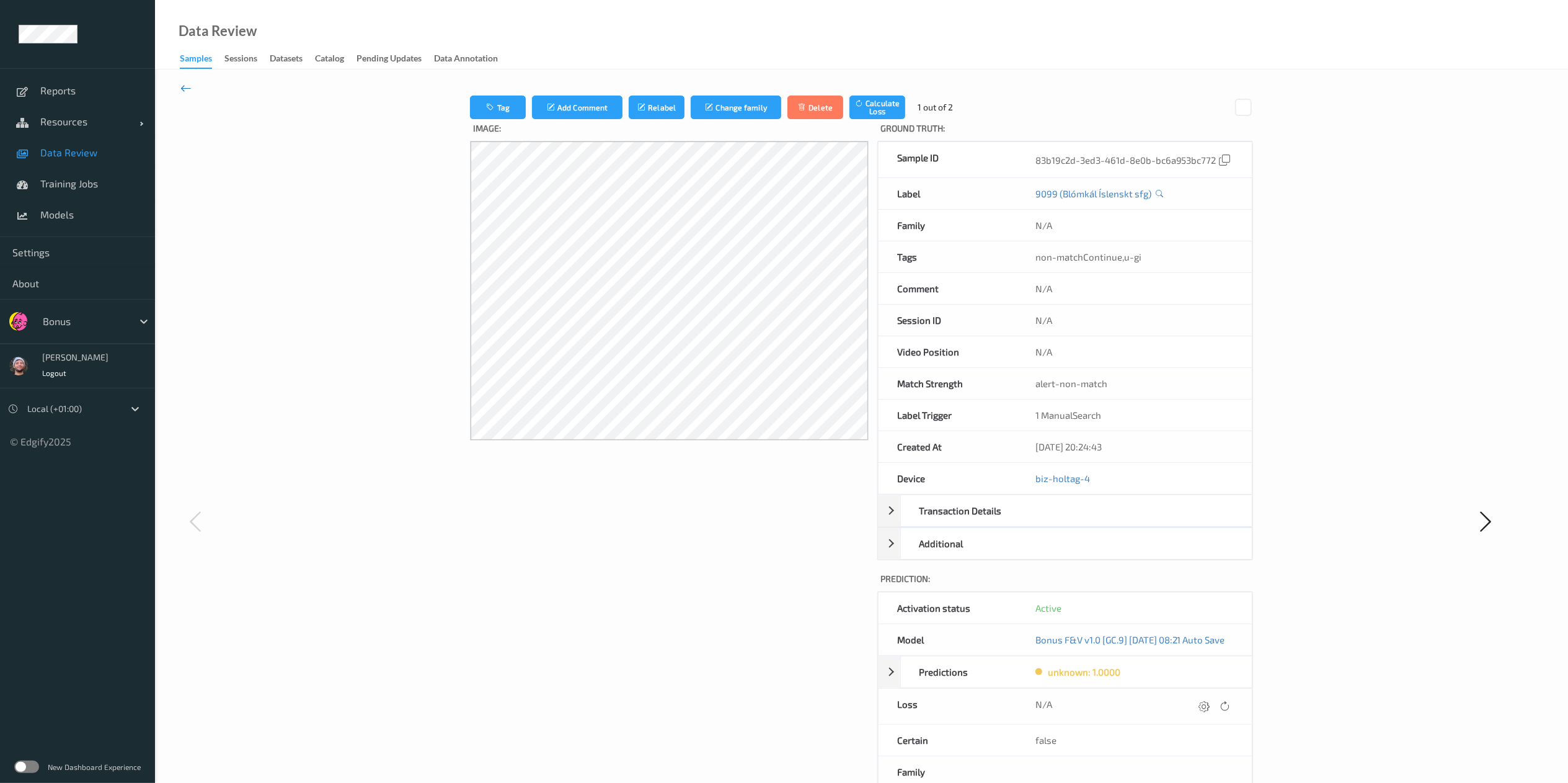
click at [190, 89] on icon at bounding box center [186, 88] width 12 height 14
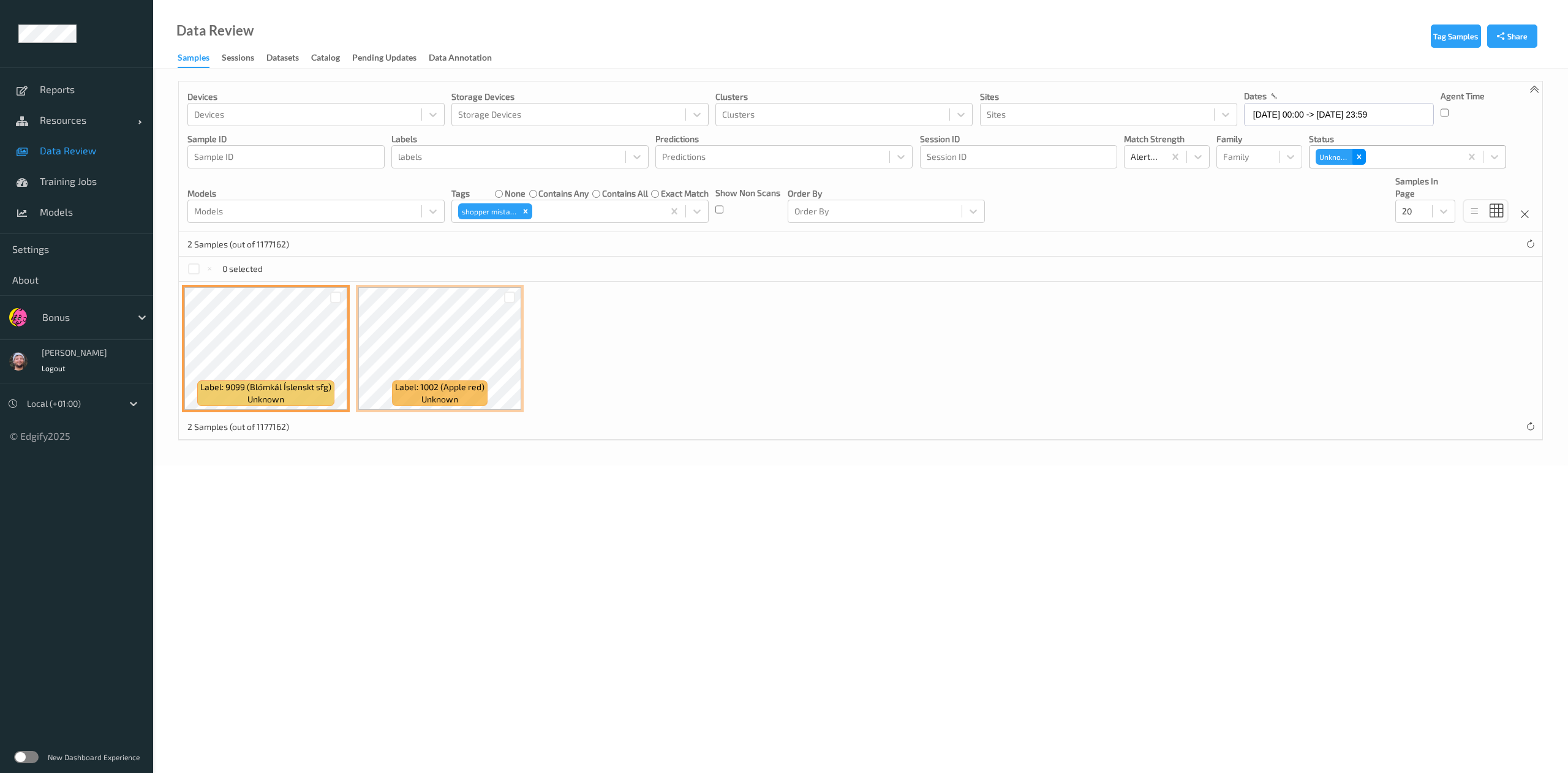
click at [1365, 153] on div "Remove Unknown" at bounding box center [1359, 156] width 14 height 16
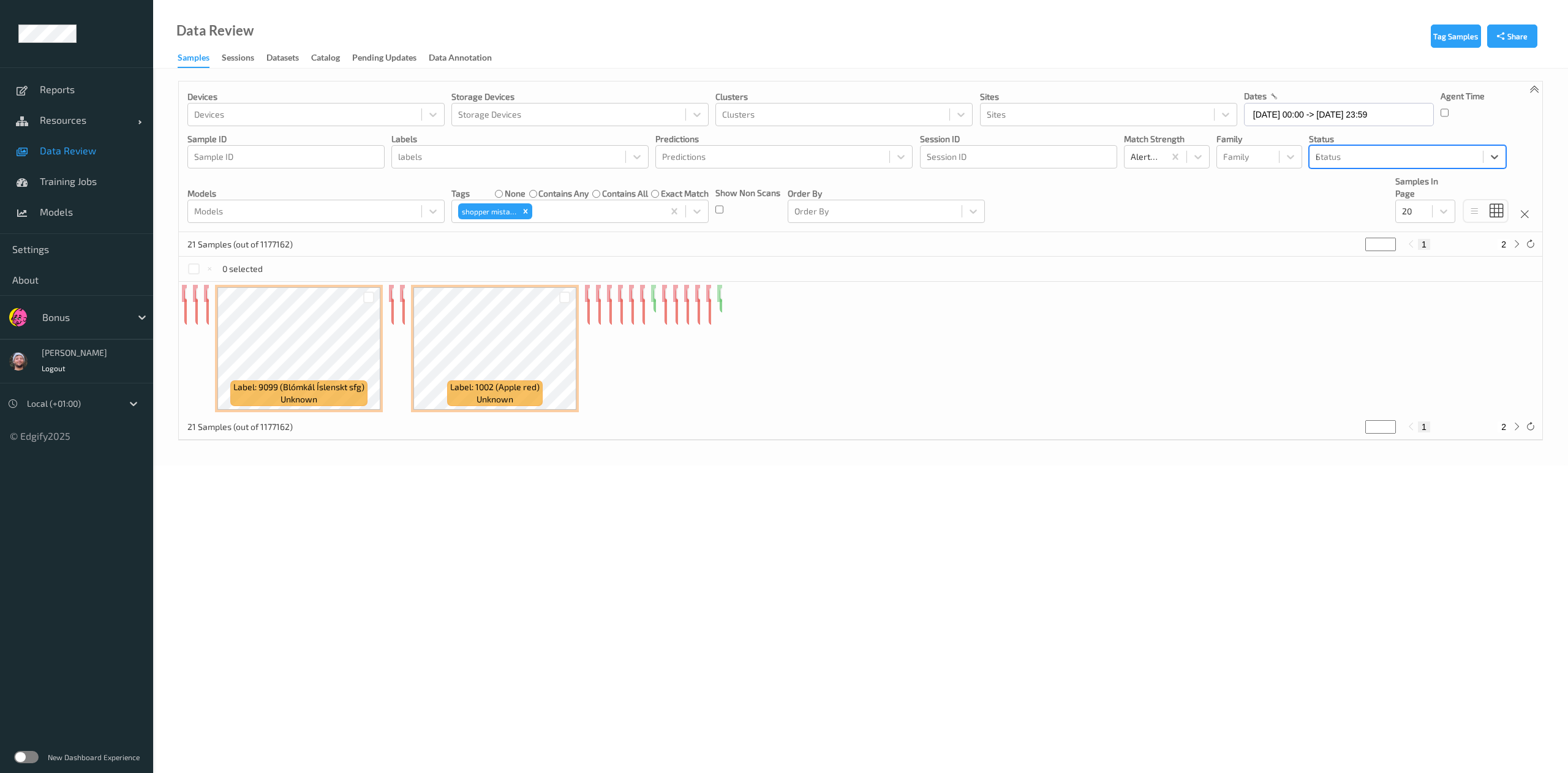
type input "mis"
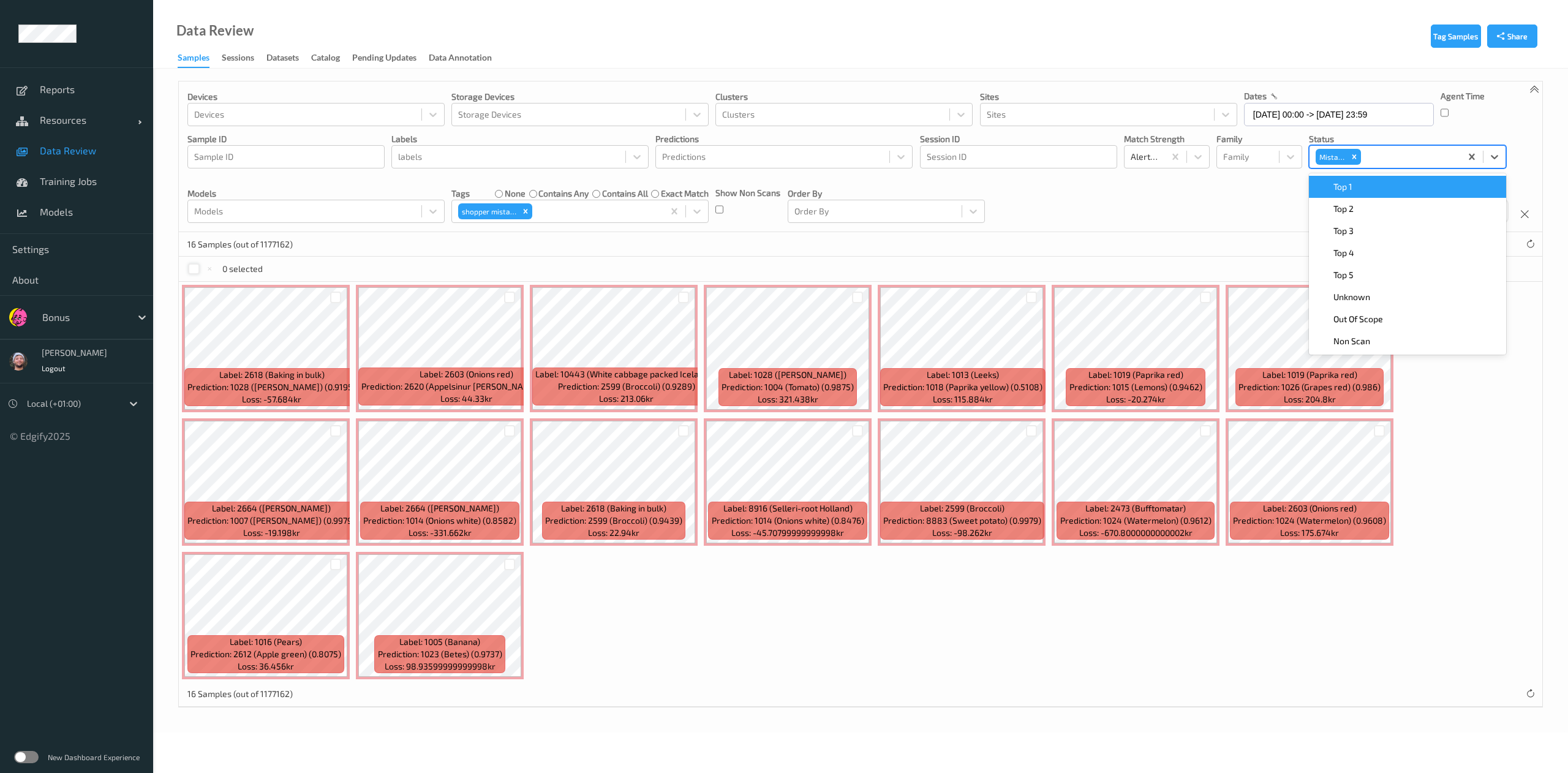
click at [192, 272] on div at bounding box center [194, 269] width 11 height 11
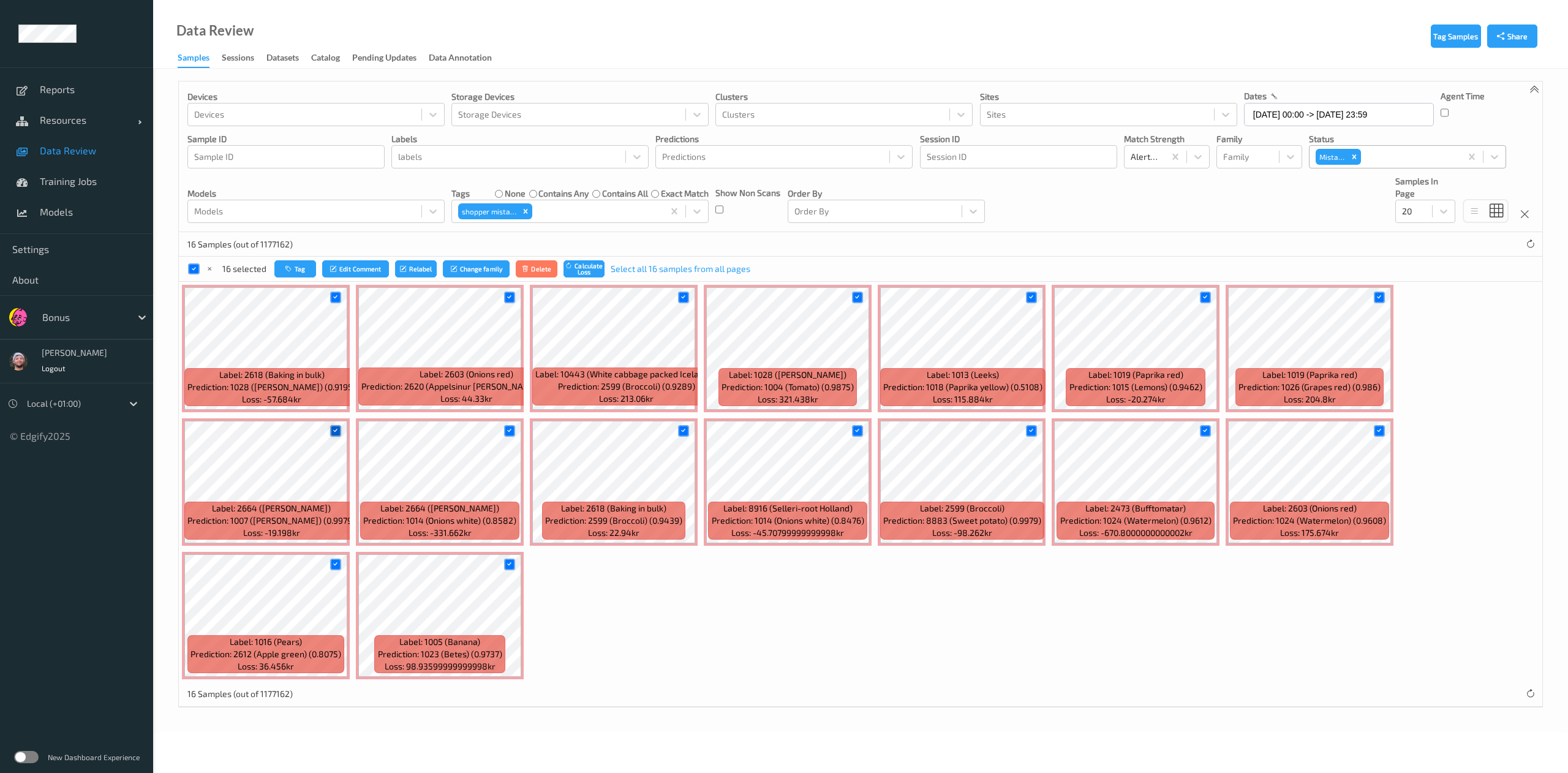
click at [337, 434] on icon at bounding box center [335, 431] width 8 height 8
click at [334, 568] on icon at bounding box center [335, 564] width 8 height 8
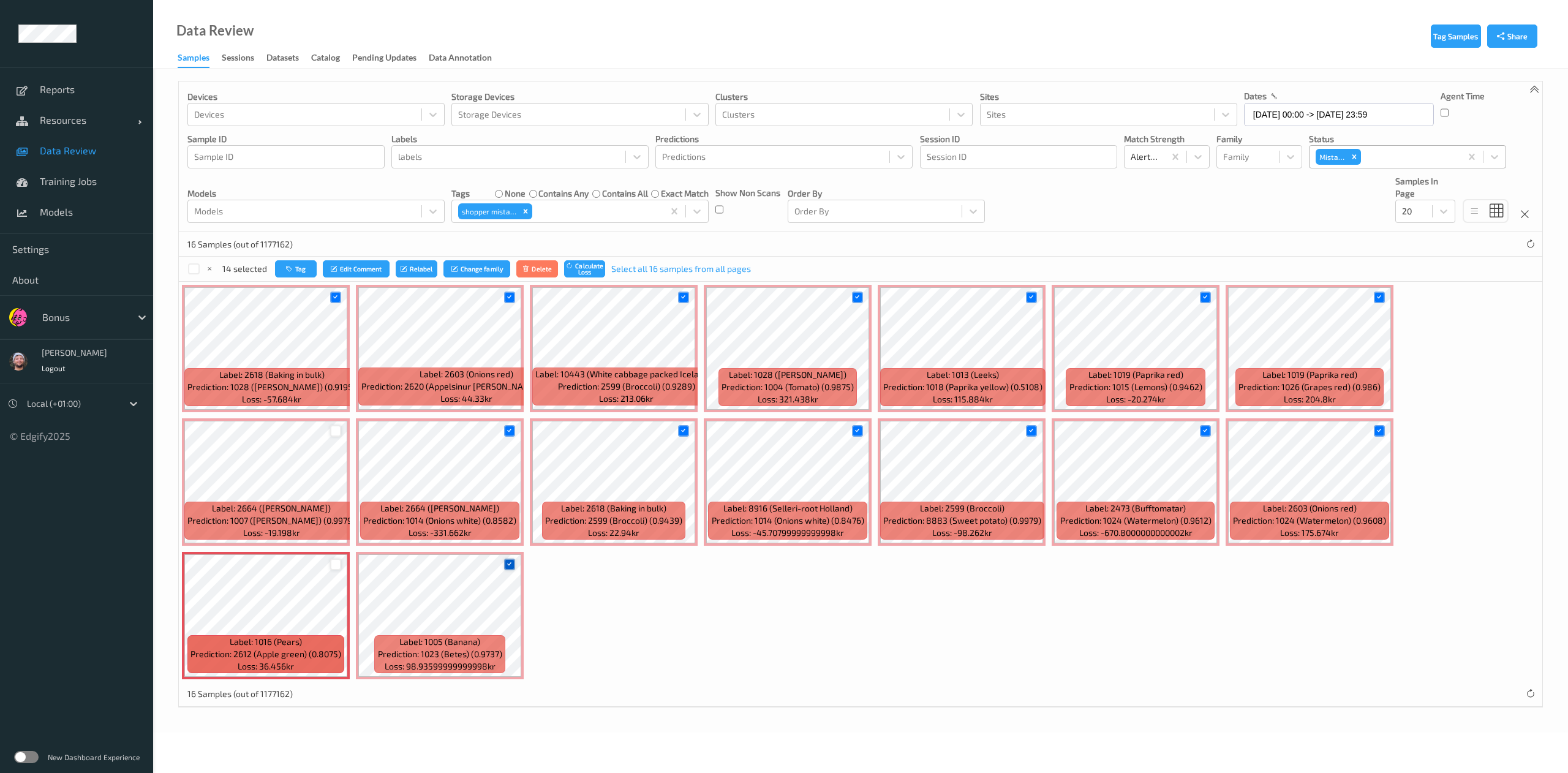
click at [511, 568] on icon at bounding box center [509, 564] width 8 height 8
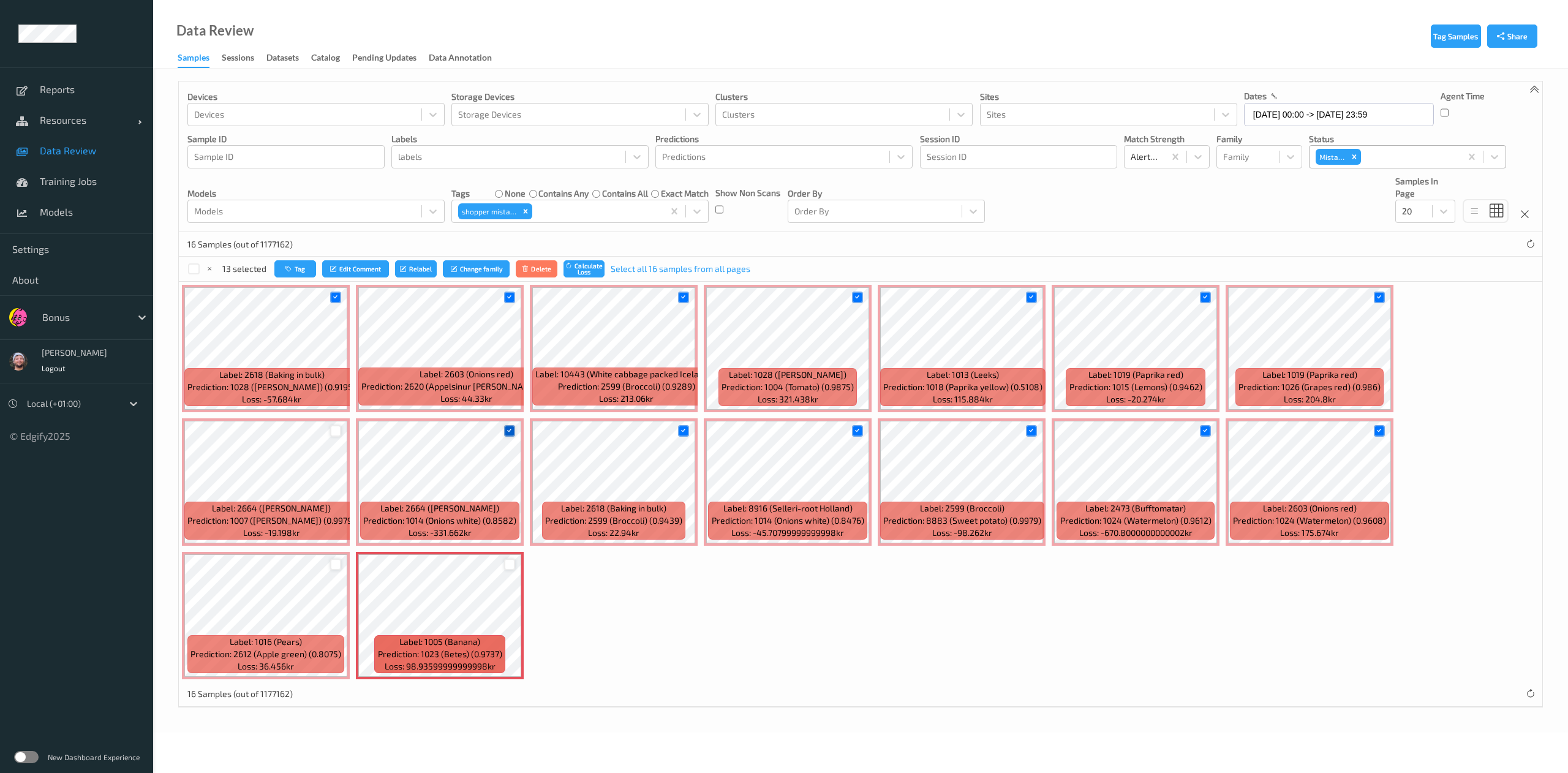
click at [508, 428] on icon at bounding box center [509, 431] width 8 height 8
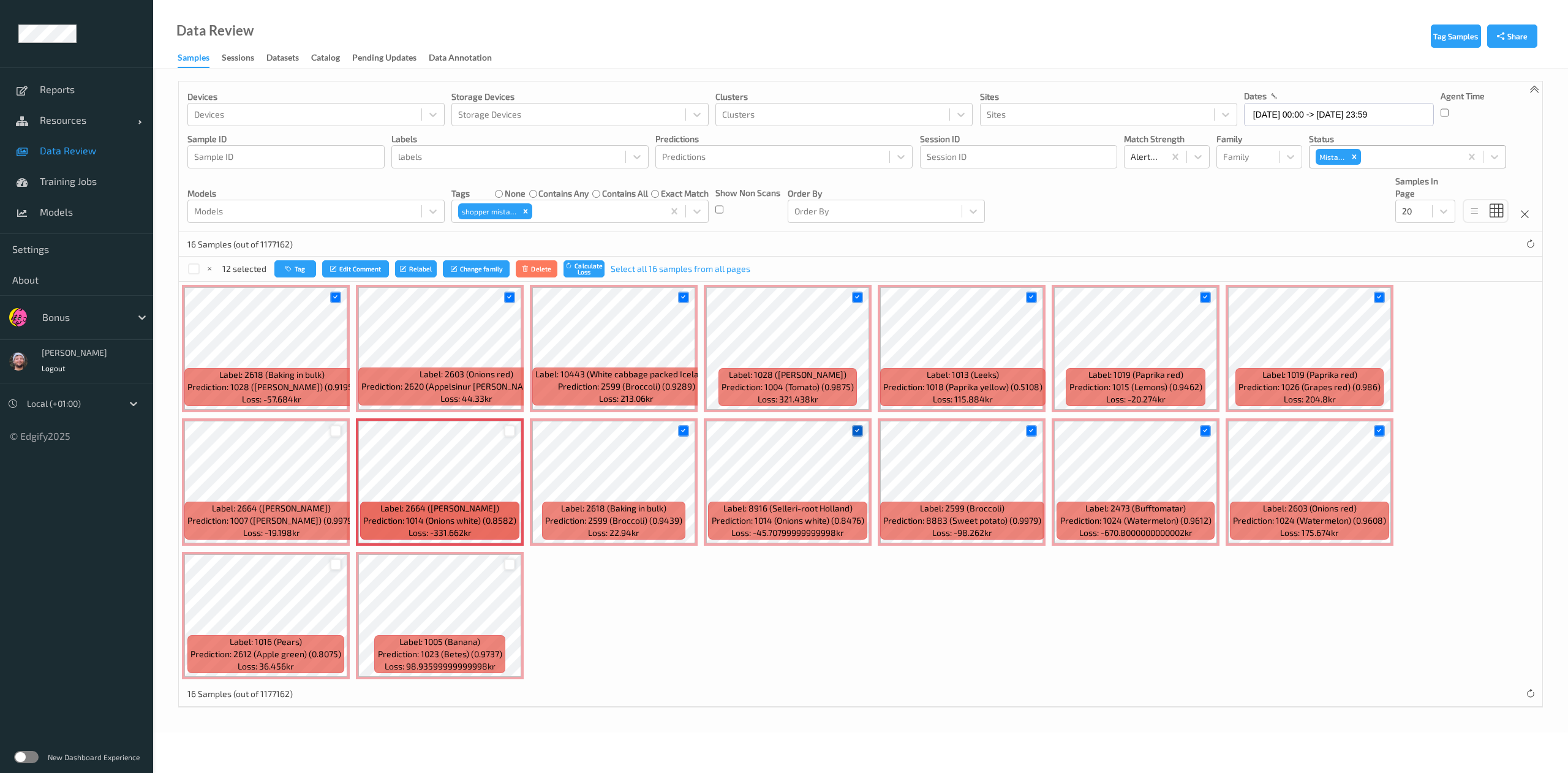
click at [855, 430] on icon at bounding box center [857, 431] width 8 height 8
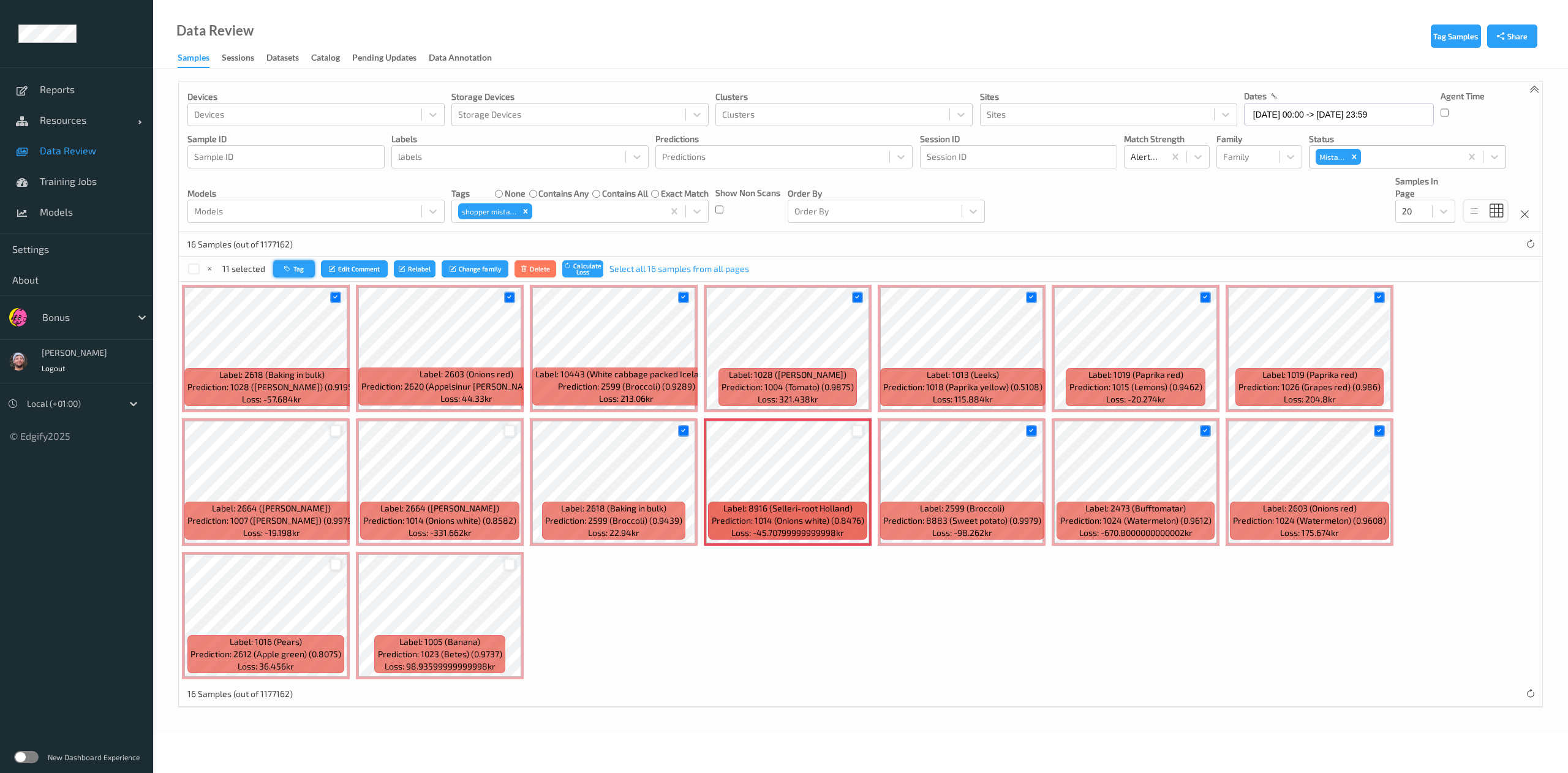
click at [283, 268] on button "Tag" at bounding box center [294, 269] width 42 height 17
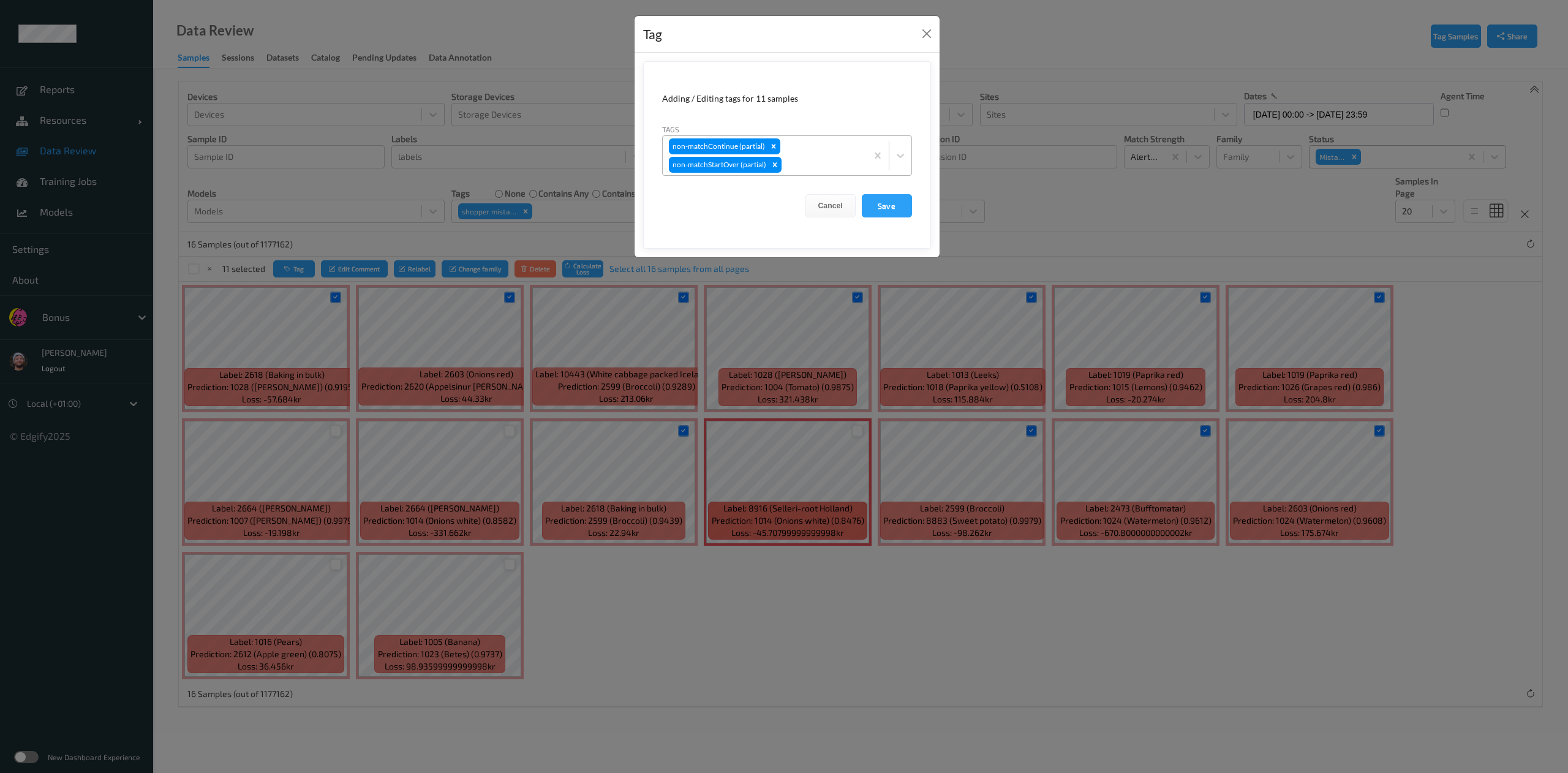
click at [824, 166] on div at bounding box center [822, 164] width 77 height 14
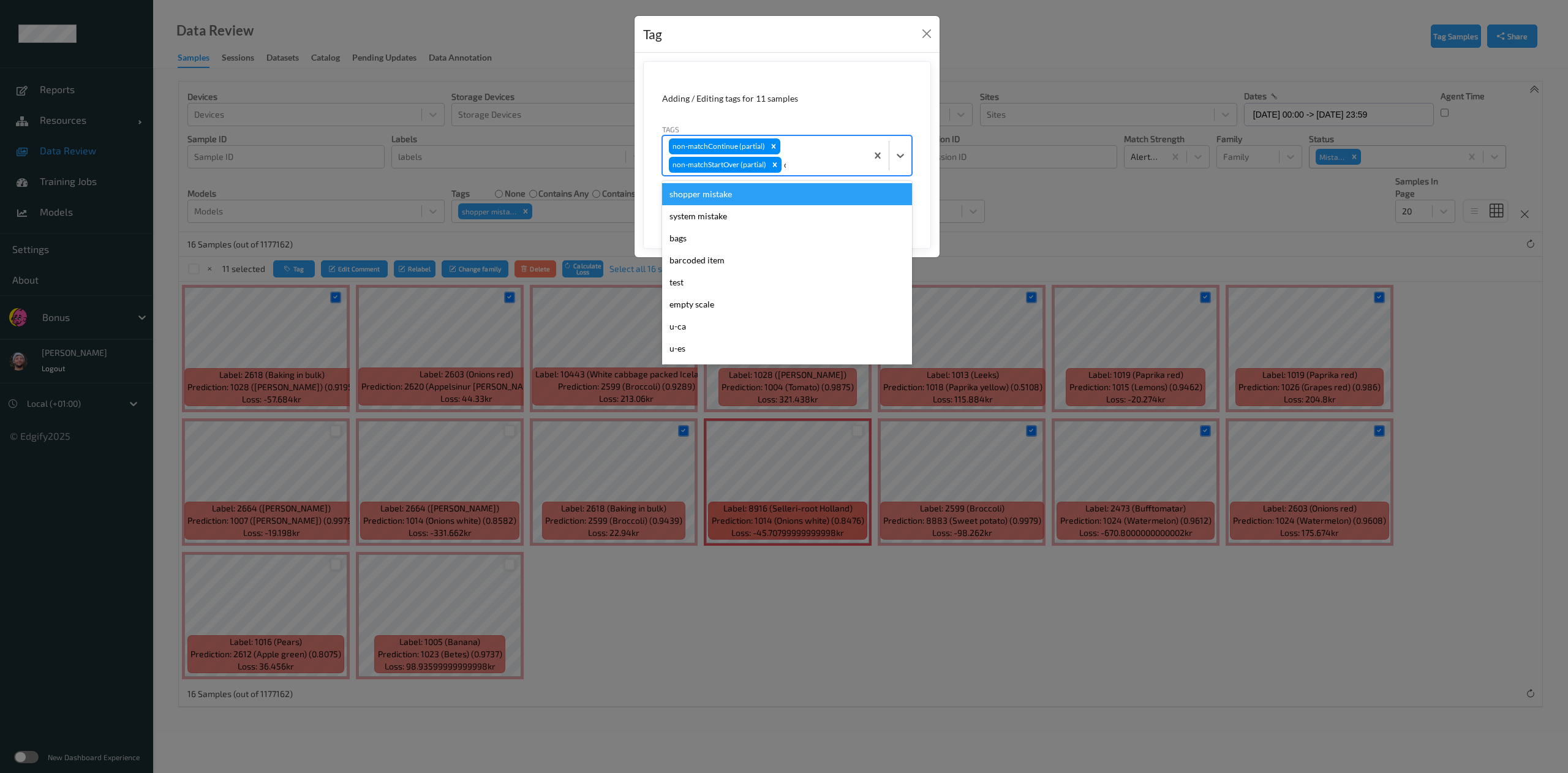
type input "ca"
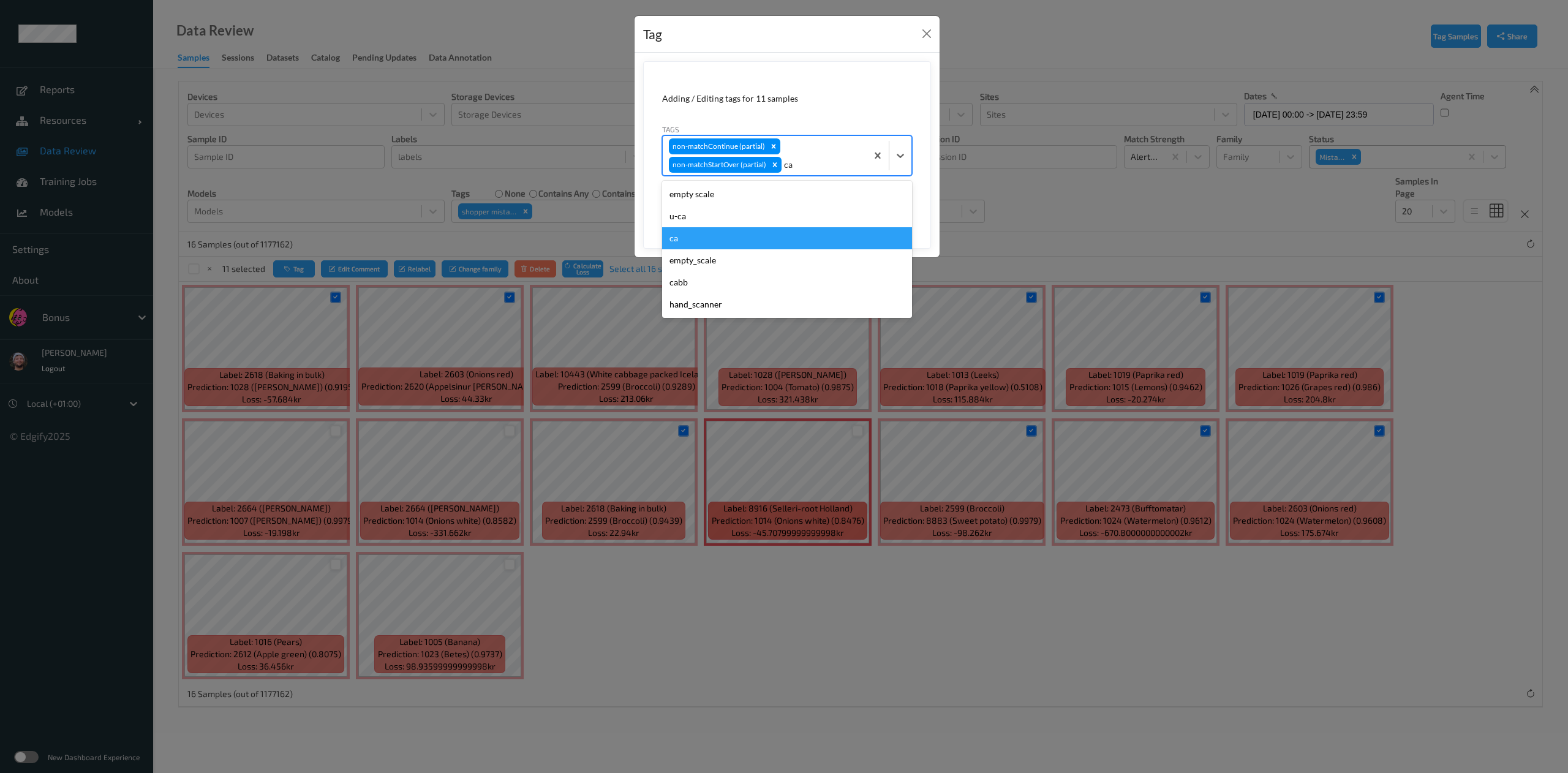
click at [728, 232] on div "ca" at bounding box center [787, 238] width 250 height 22
type input "s"
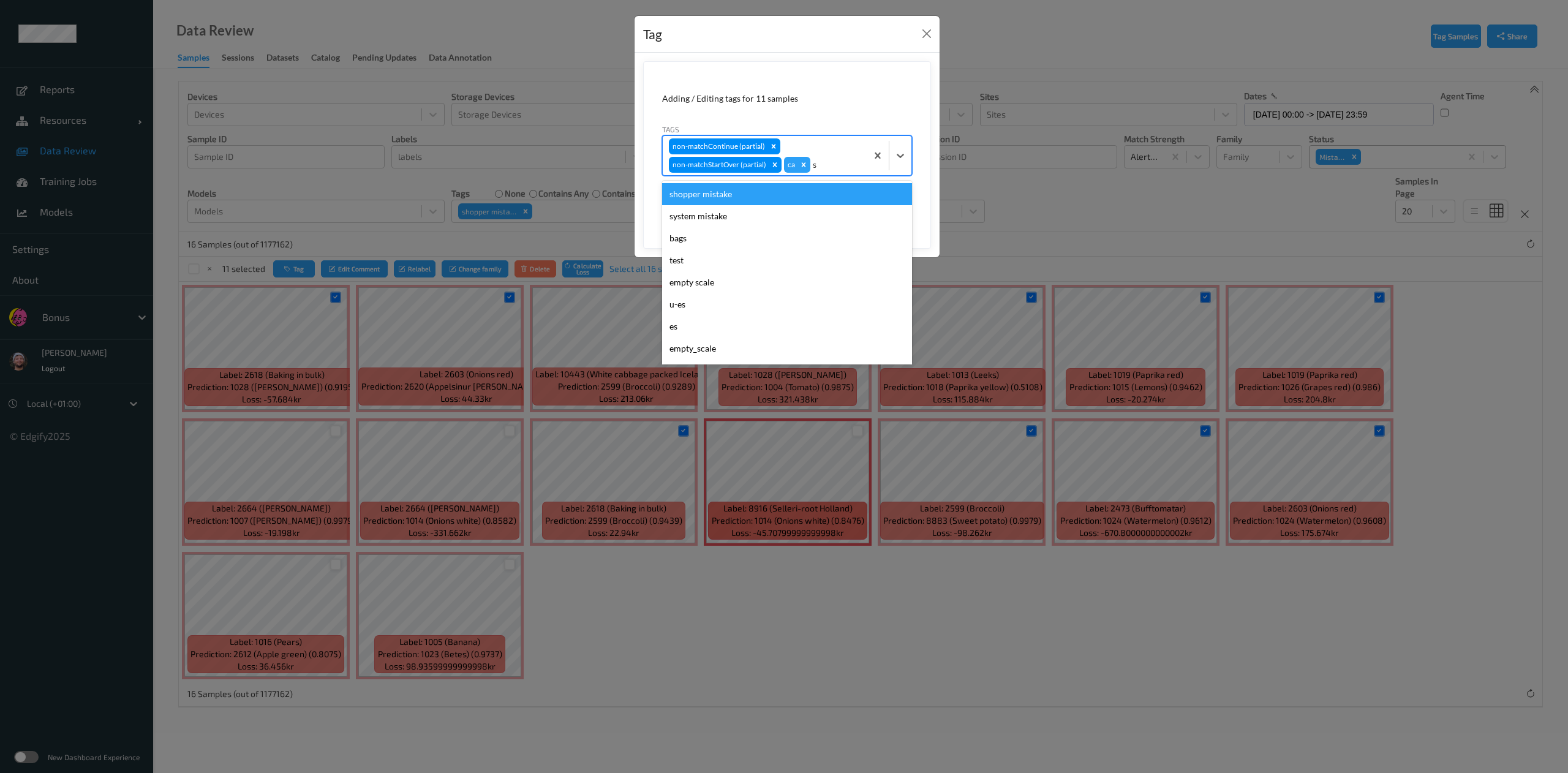
click at [776, 194] on div "shopper mistake" at bounding box center [787, 194] width 250 height 22
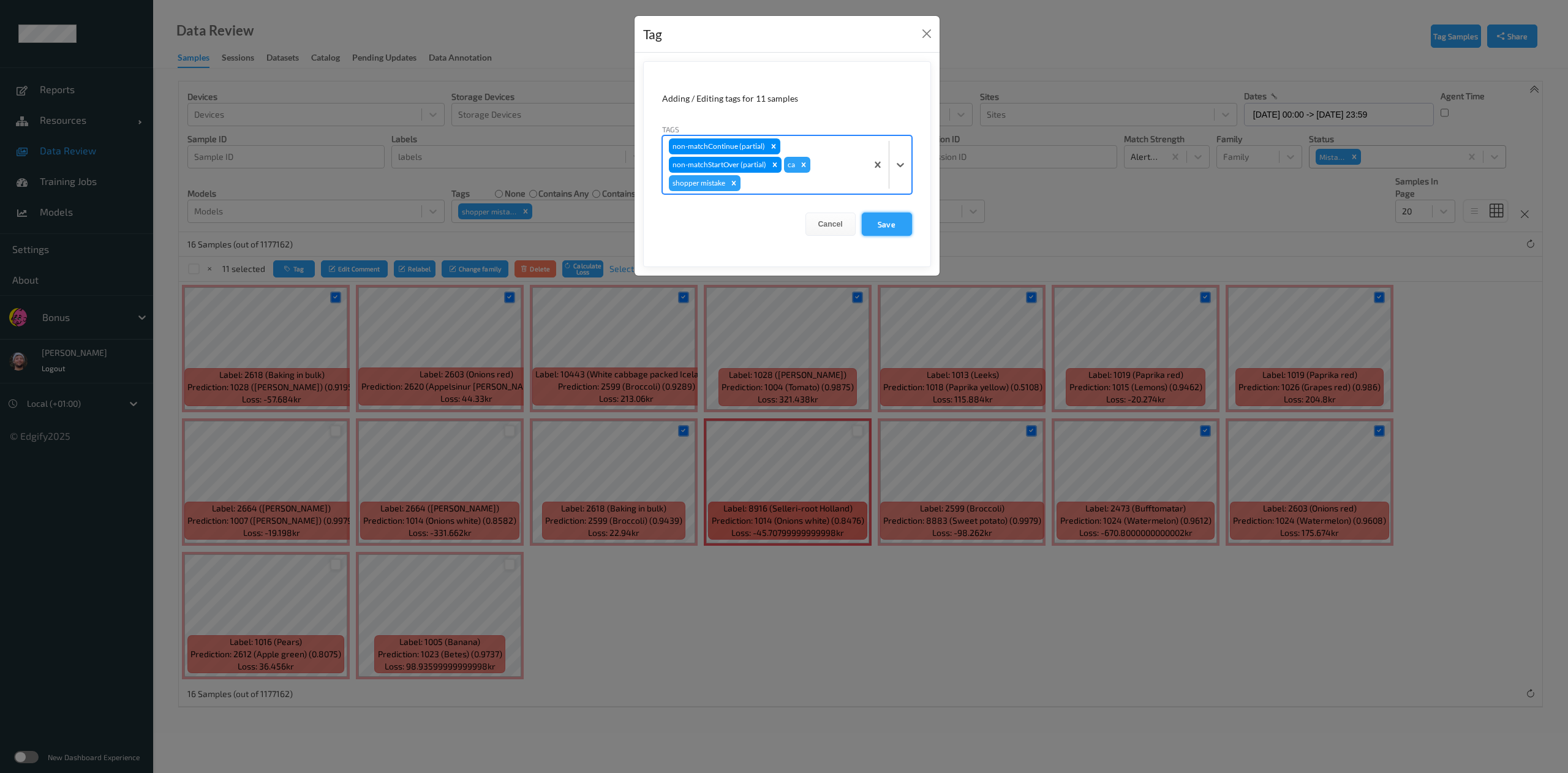
click at [877, 232] on button "Save" at bounding box center [887, 224] width 50 height 24
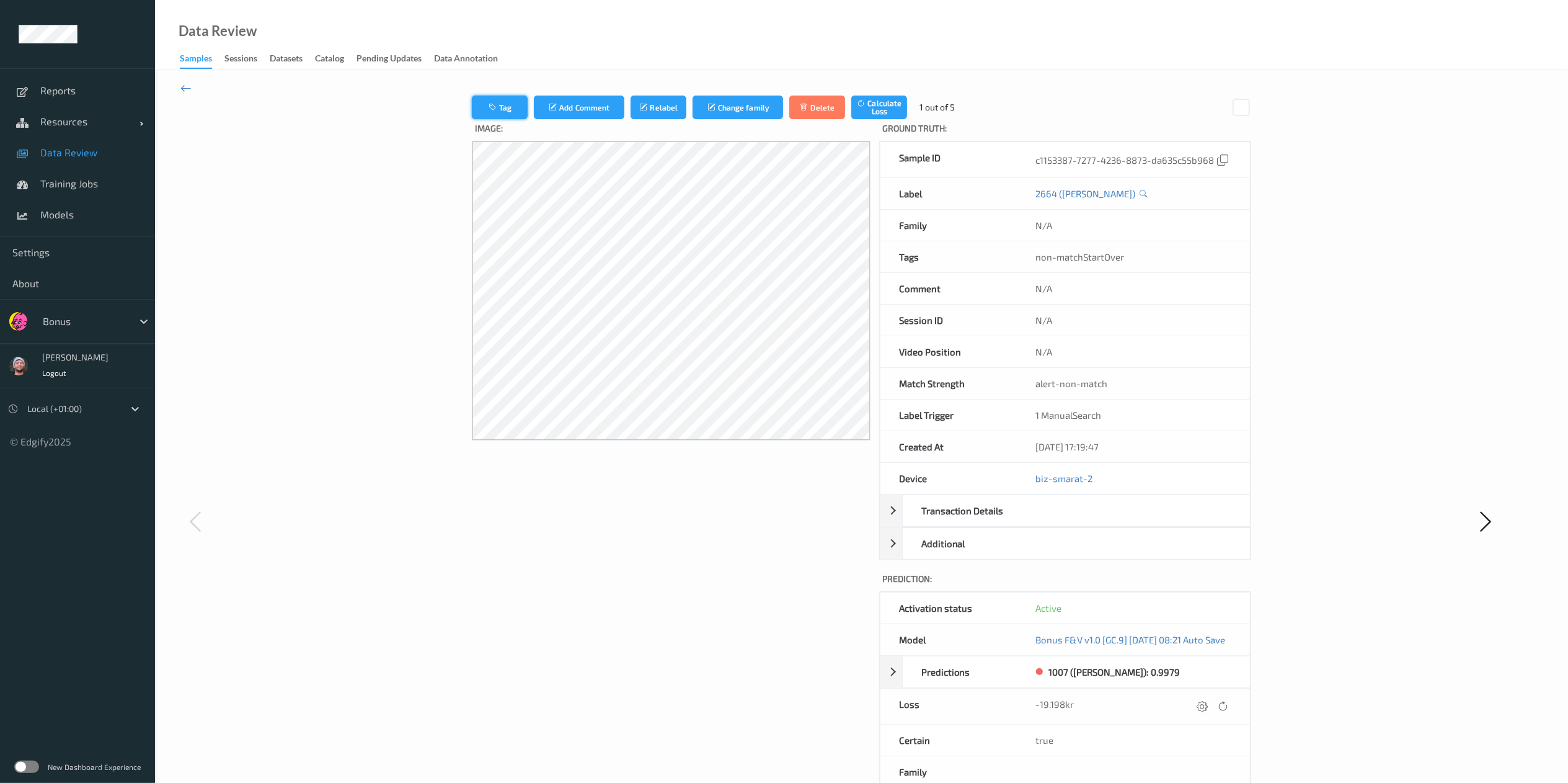
click at [488, 111] on icon "button" at bounding box center [494, 107] width 11 height 8
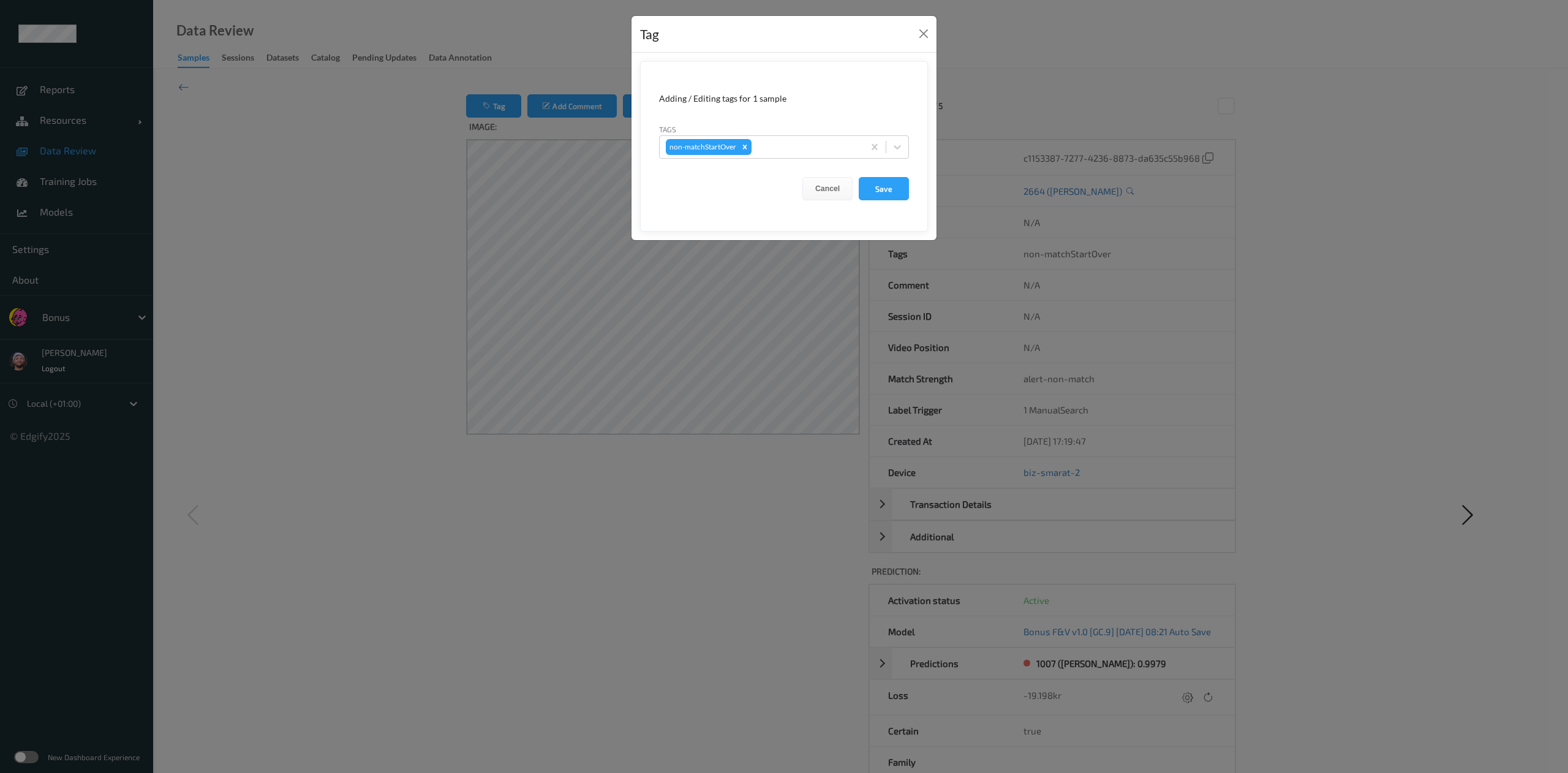
click at [1191, 107] on div "Tag Adding / Editing tags for 1 sample Tags non-matchStartOver Cancel Save" at bounding box center [784, 386] width 1568 height 773
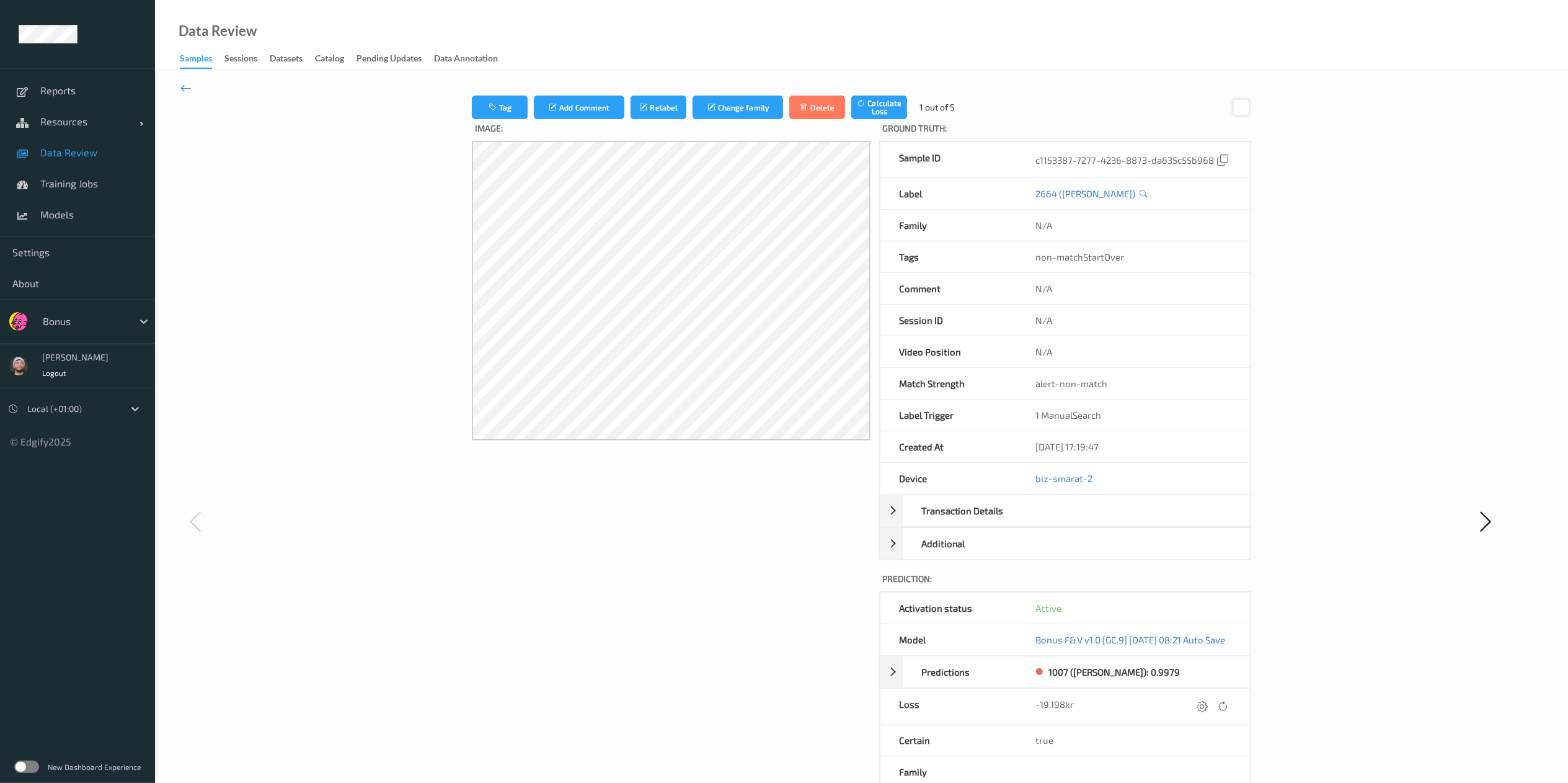
click at [1250, 111] on div at bounding box center [1241, 107] width 17 height 17
click at [508, 103] on button "Tag" at bounding box center [500, 107] width 56 height 24
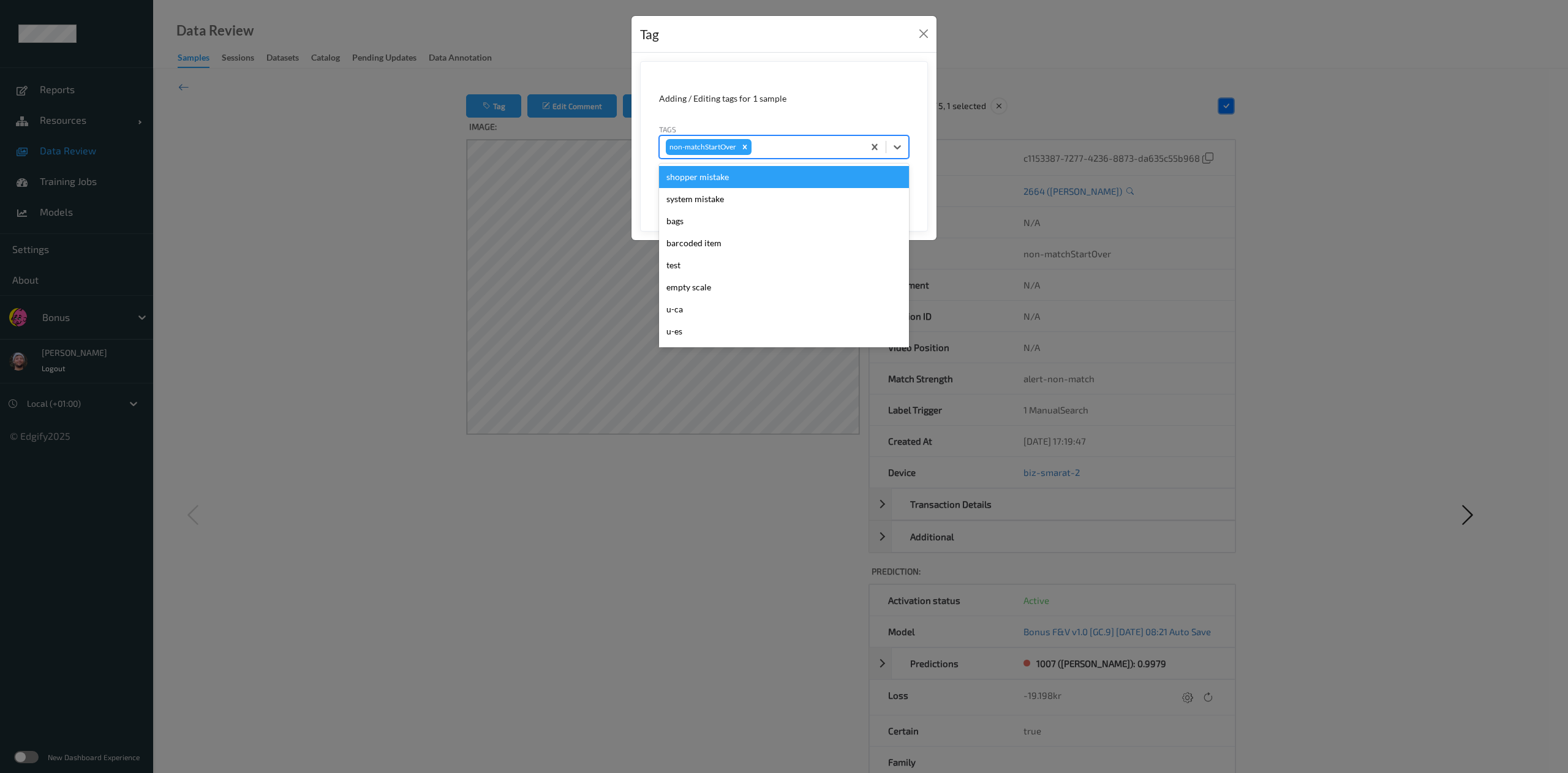
click at [765, 147] on div at bounding box center [806, 147] width 103 height 14
type input "pi"
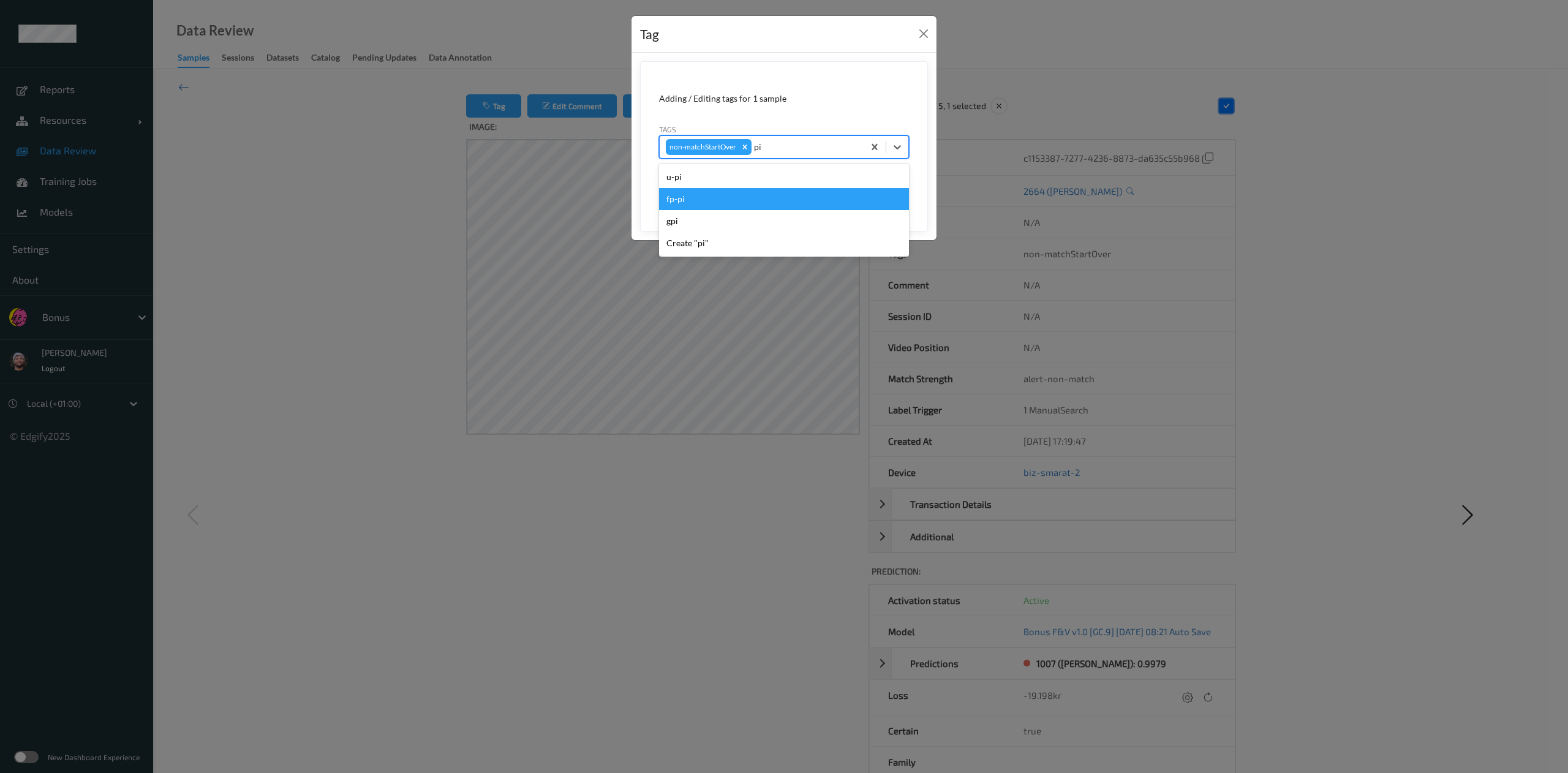
click at [797, 197] on div "fp-pi" at bounding box center [784, 199] width 250 height 22
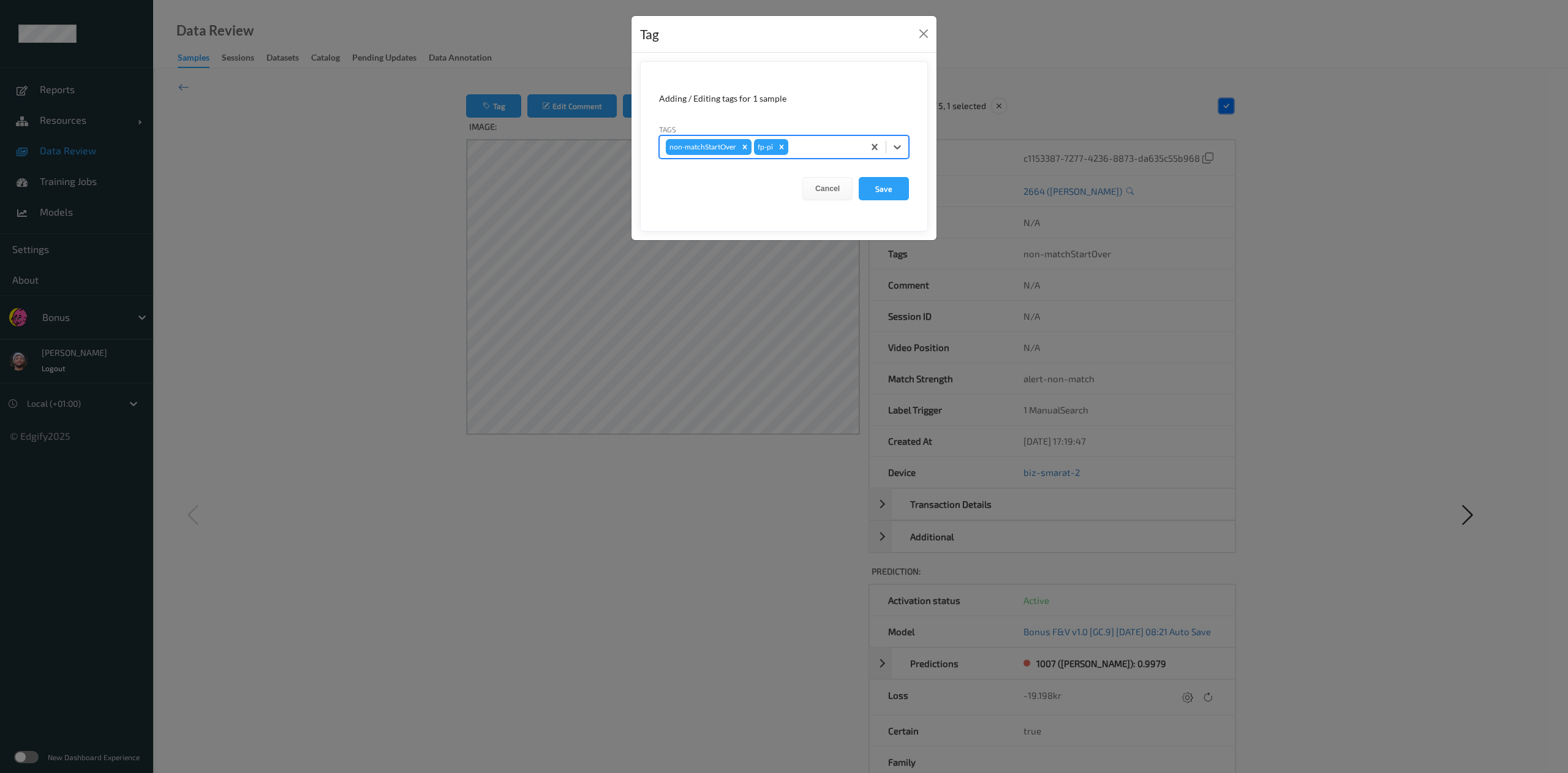
click at [859, 177] on button "Save" at bounding box center [884, 188] width 50 height 24
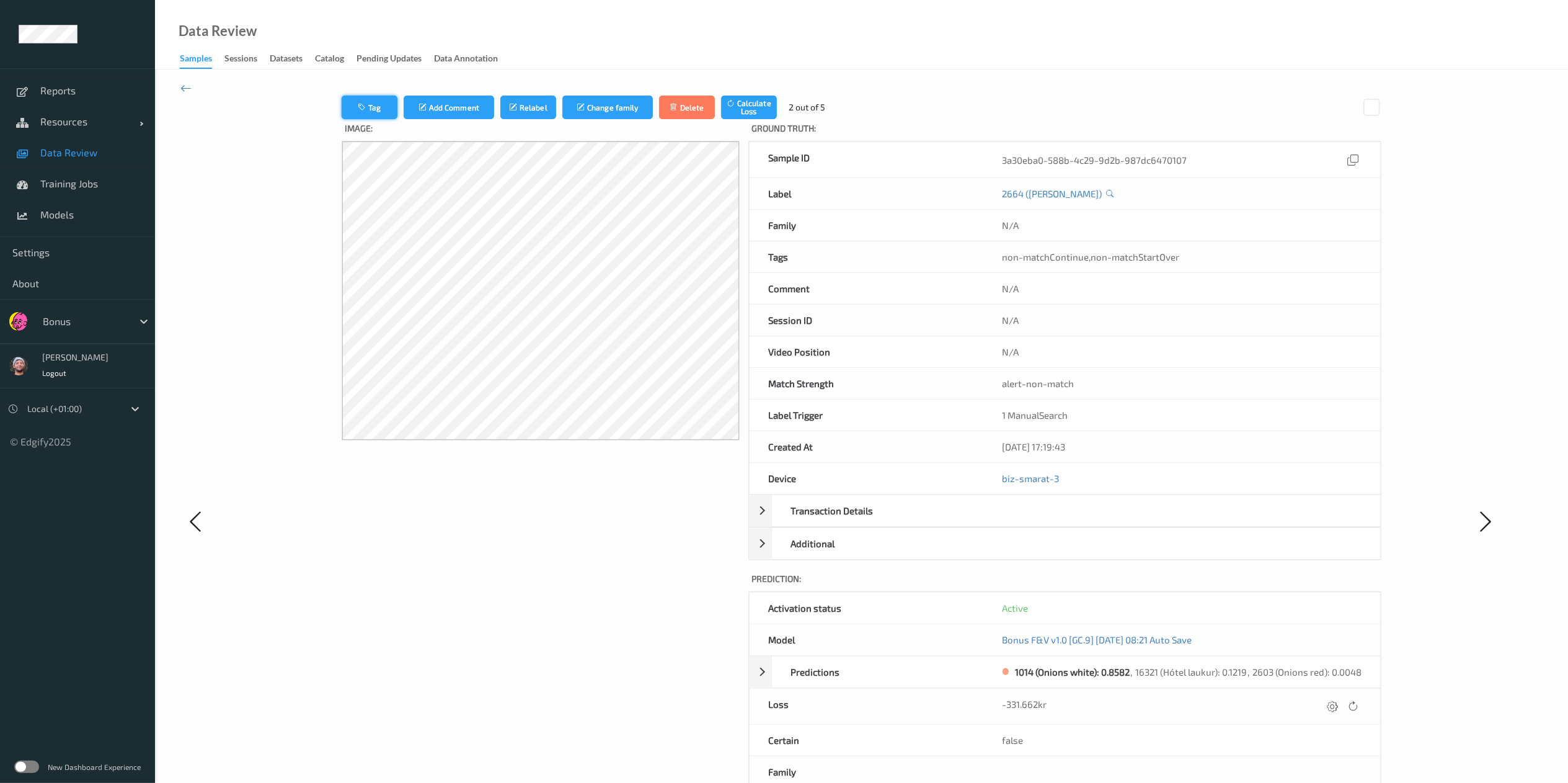
click at [371, 98] on button "Tag" at bounding box center [369, 107] width 56 height 24
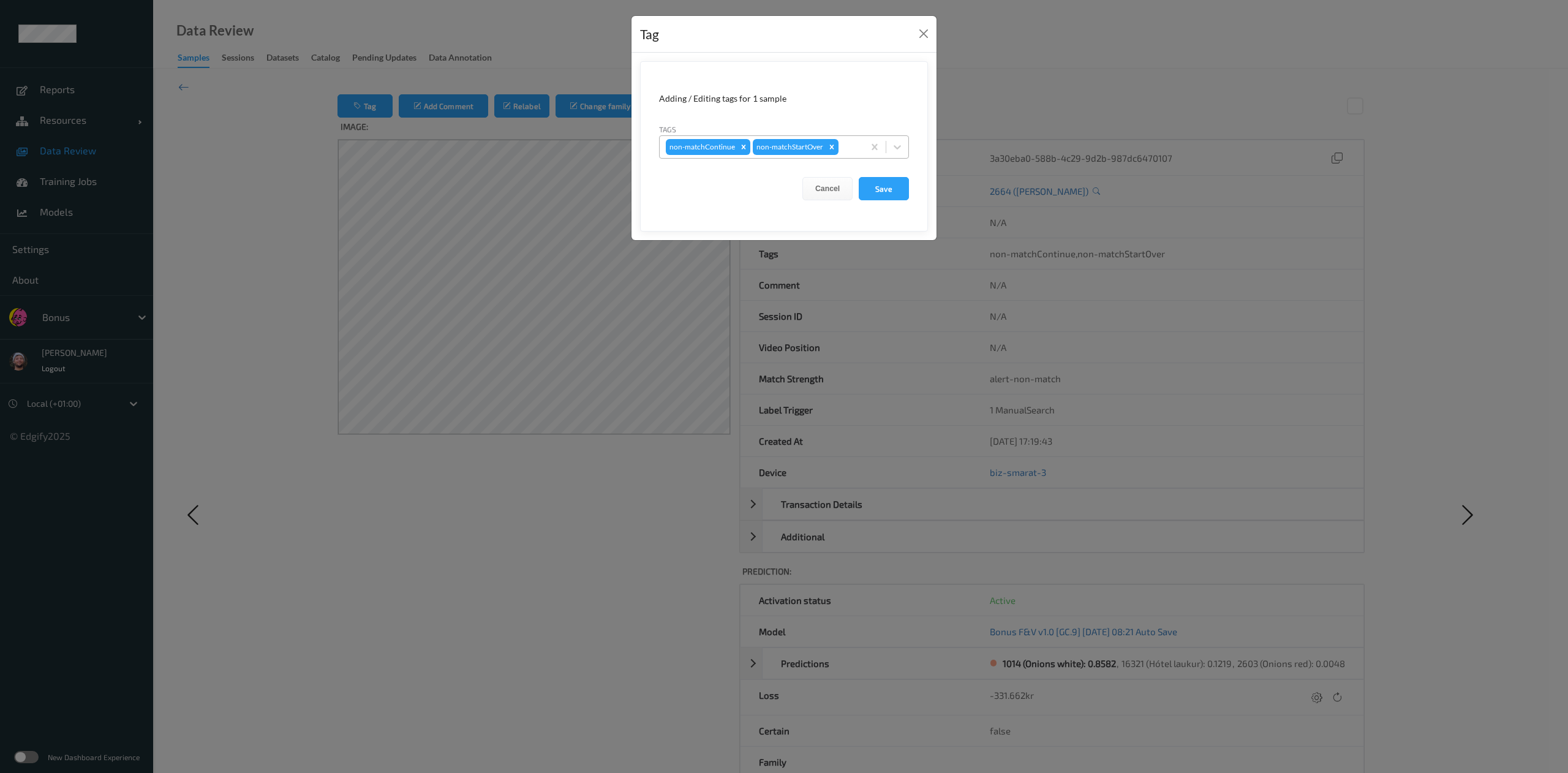
click at [853, 153] on div at bounding box center [849, 147] width 17 height 14
type input "ca"
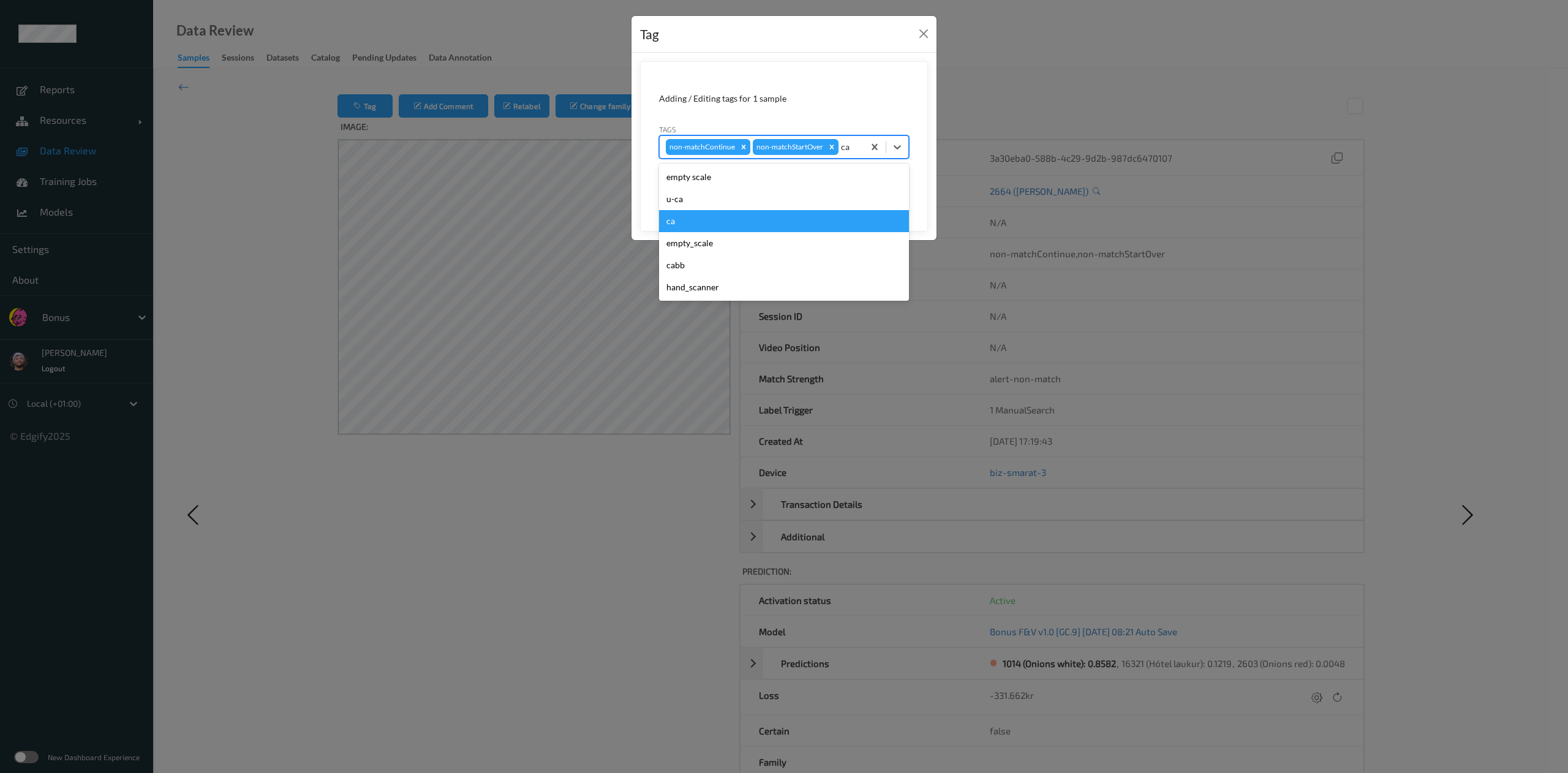
click at [764, 222] on div "ca" at bounding box center [784, 221] width 250 height 22
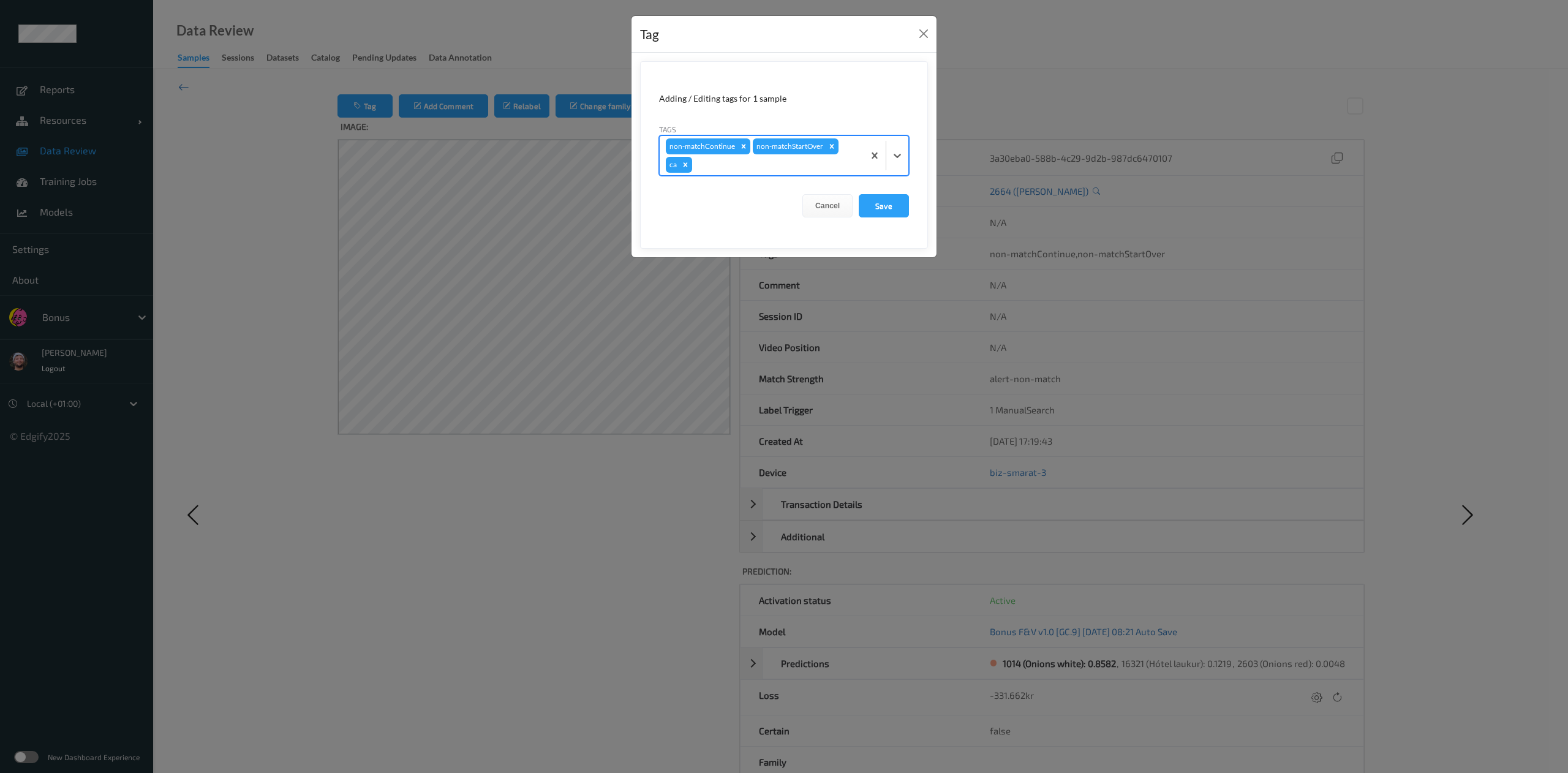
type input "s"
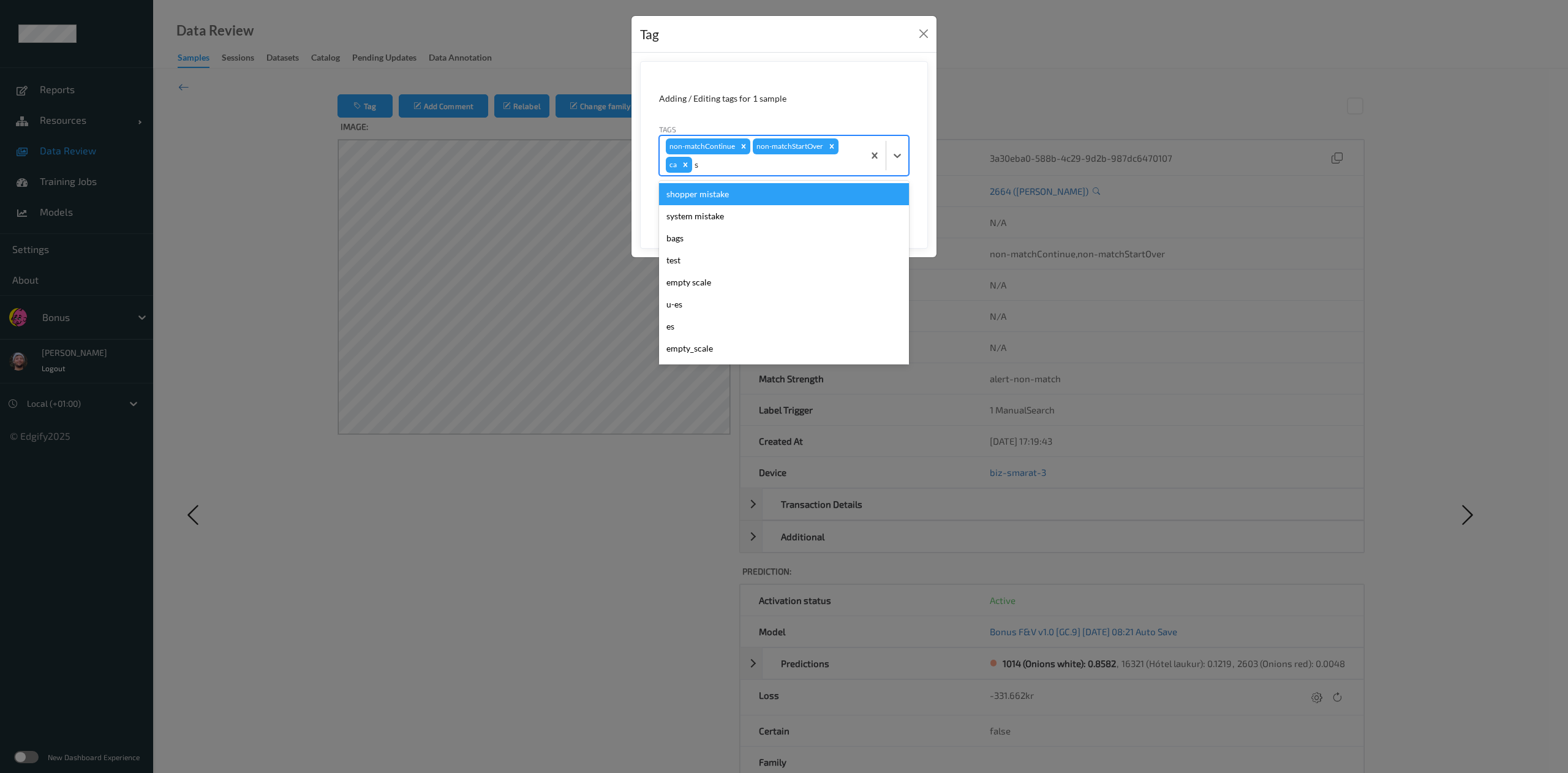
click at [754, 197] on div "shopper mistake" at bounding box center [784, 194] width 250 height 22
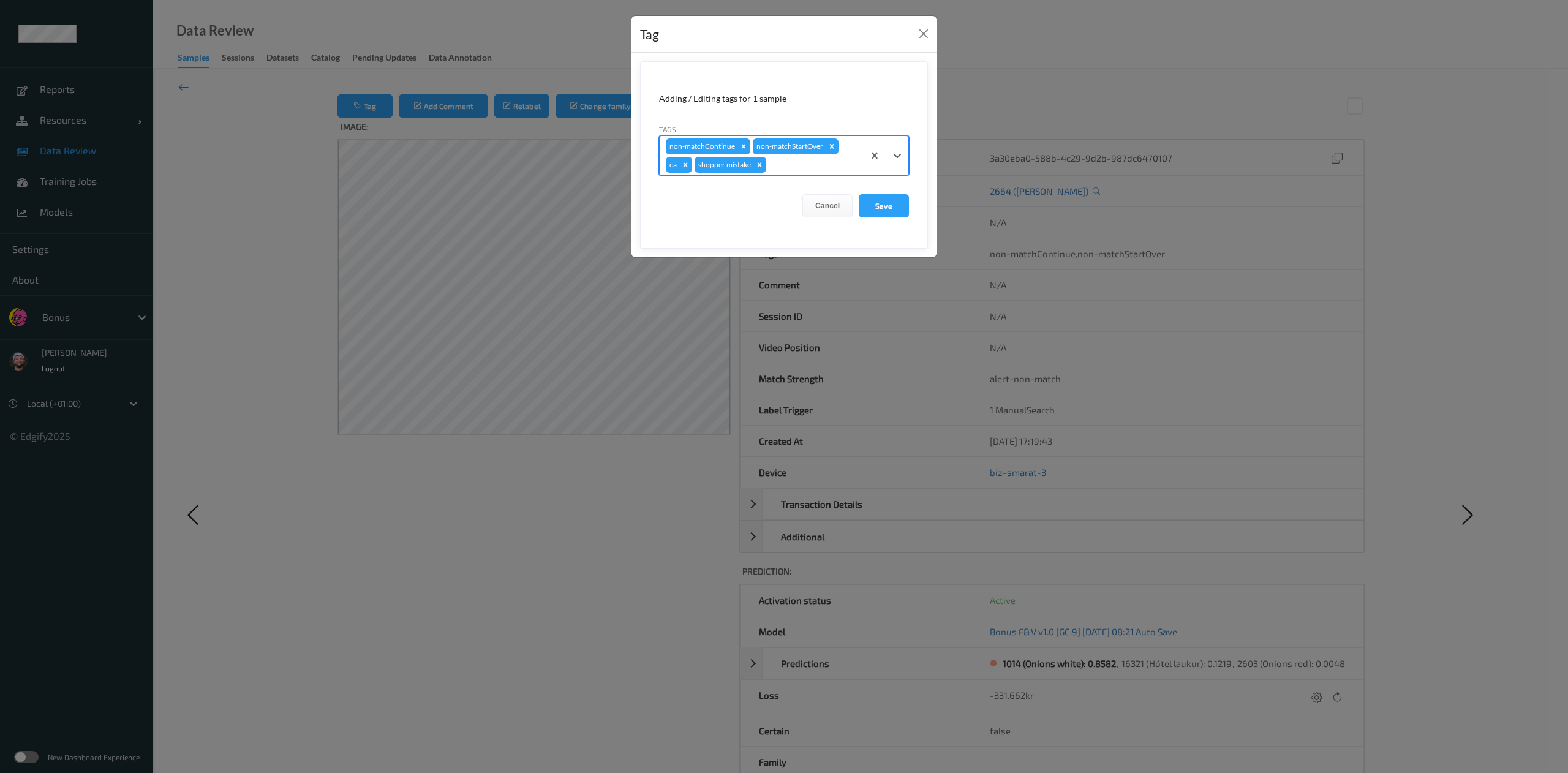
click at [859, 194] on button "Save" at bounding box center [884, 206] width 50 height 24
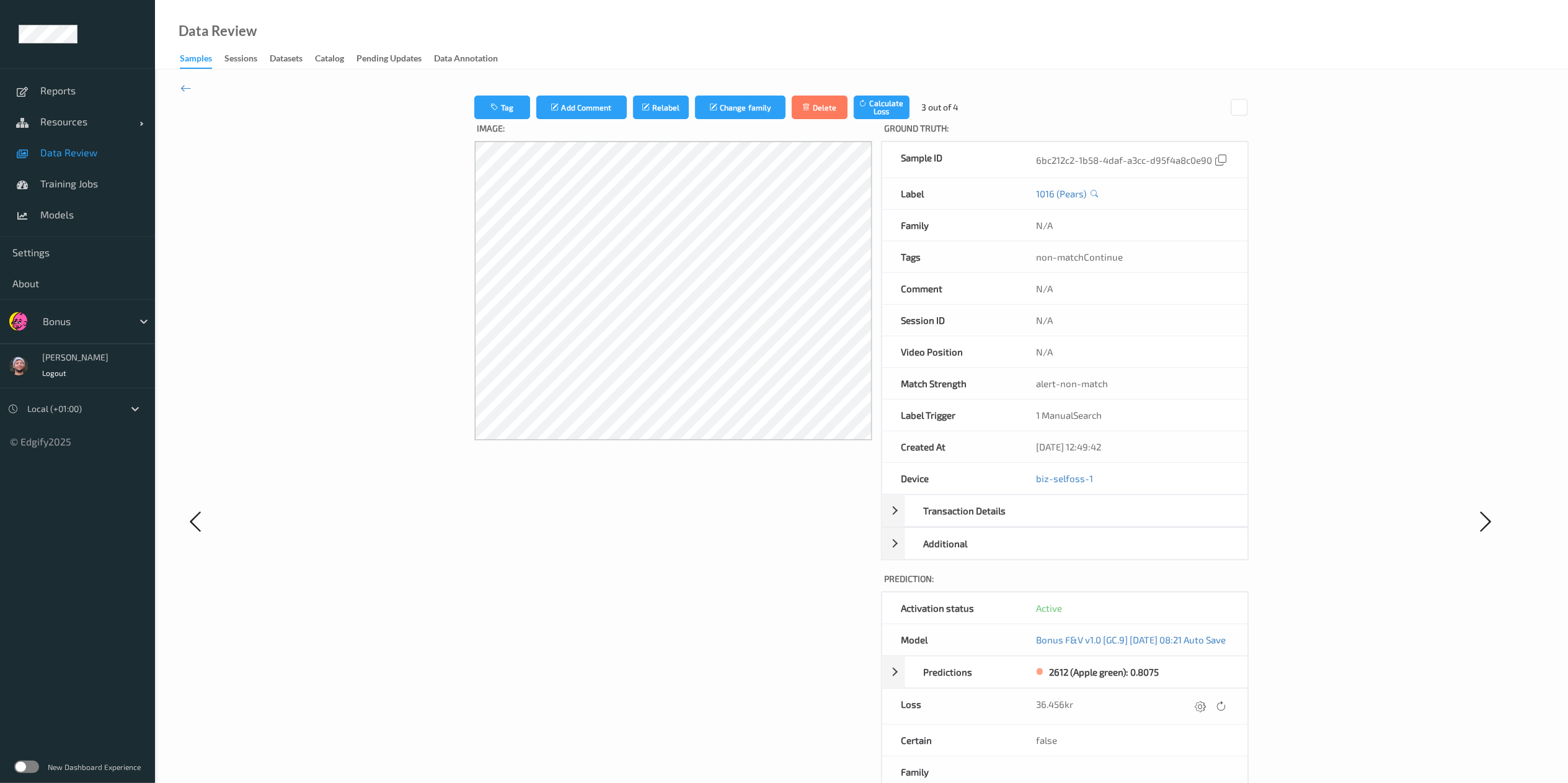
click at [501, 123] on label "Image:" at bounding box center [674, 130] width 398 height 22
click at [494, 104] on button "Tag" at bounding box center [502, 107] width 56 height 24
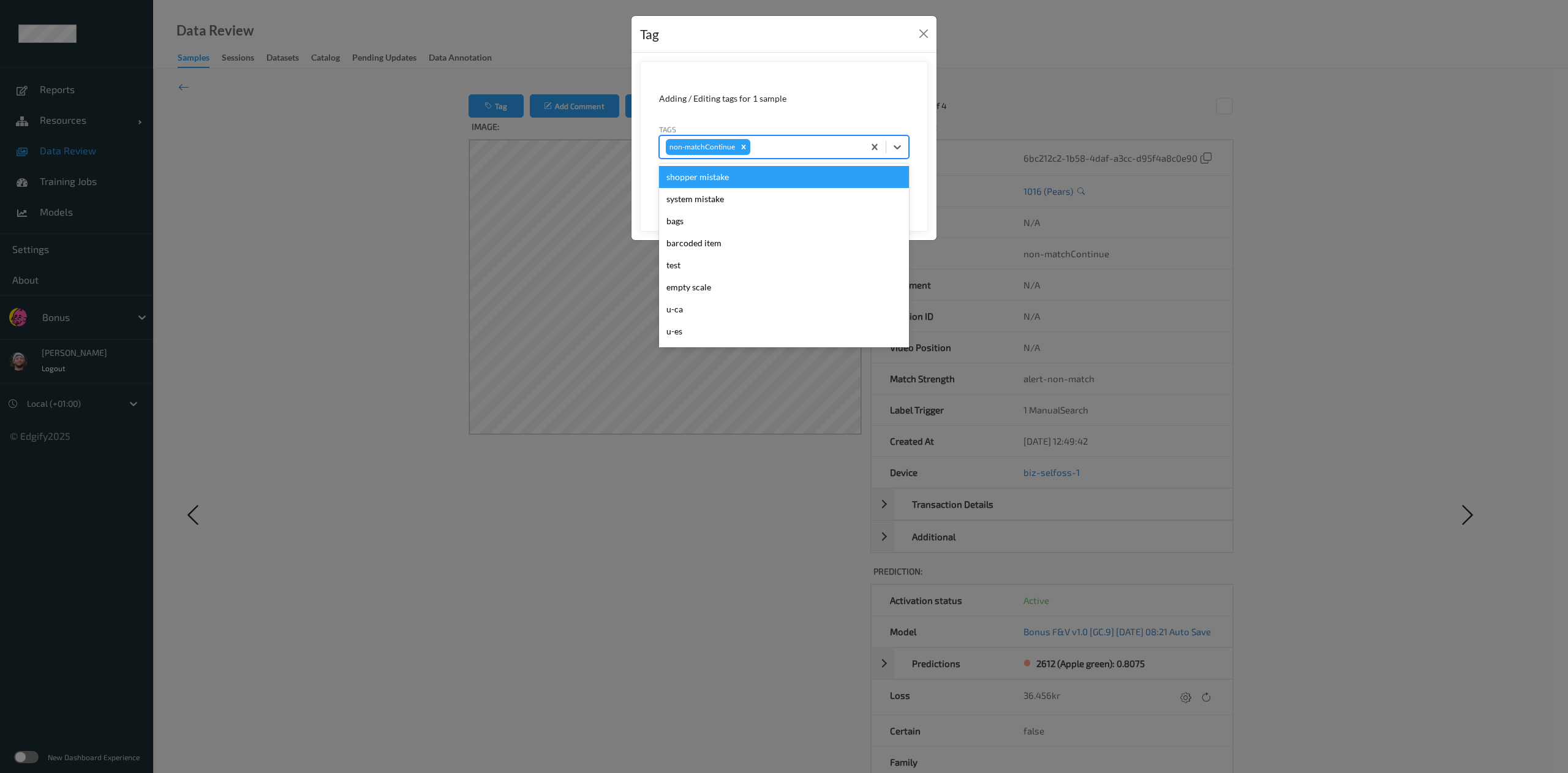
click at [761, 150] on div at bounding box center [805, 147] width 105 height 14
type input "pi"
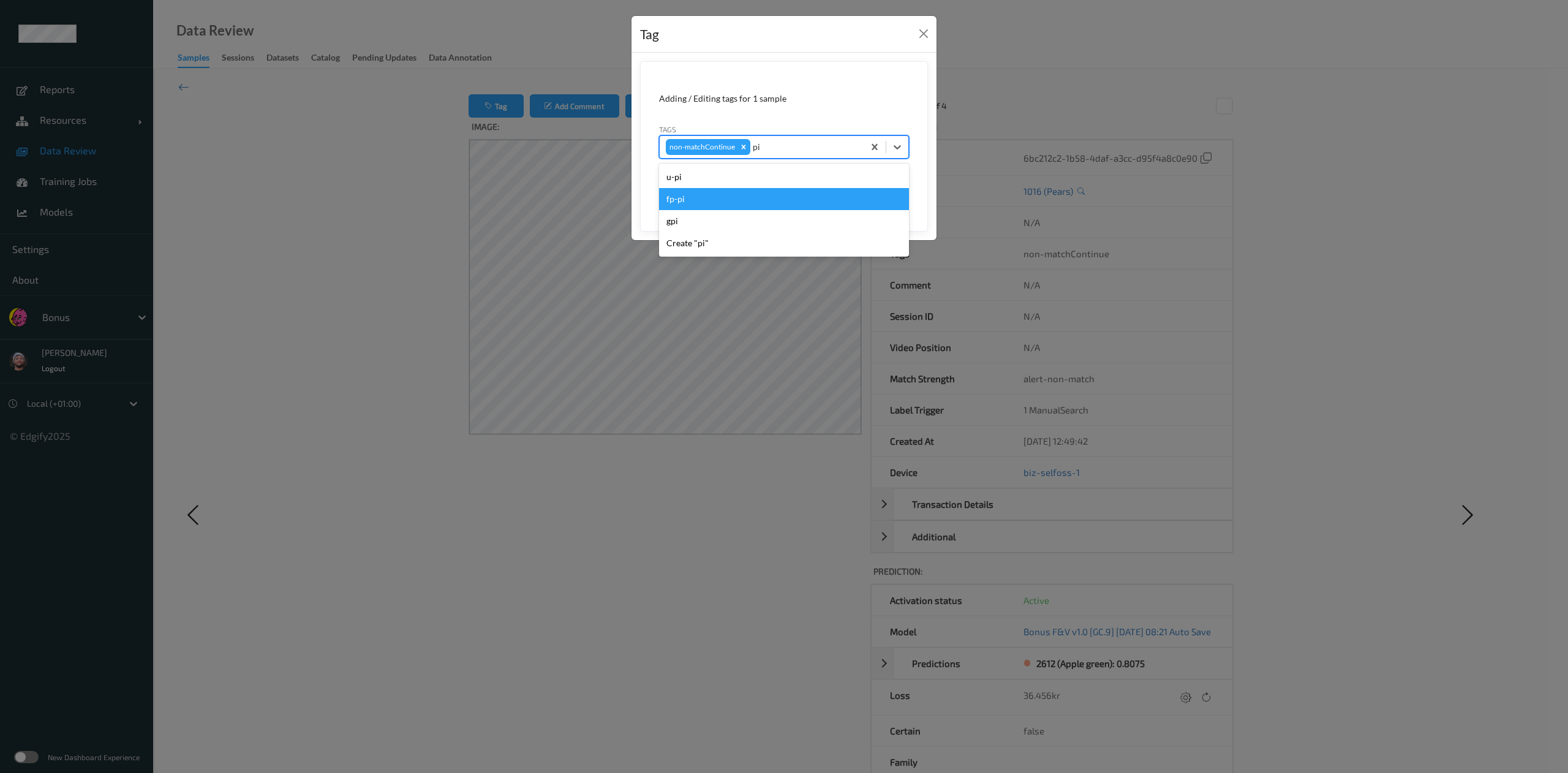
click at [752, 197] on div "fp-pi" at bounding box center [784, 199] width 250 height 22
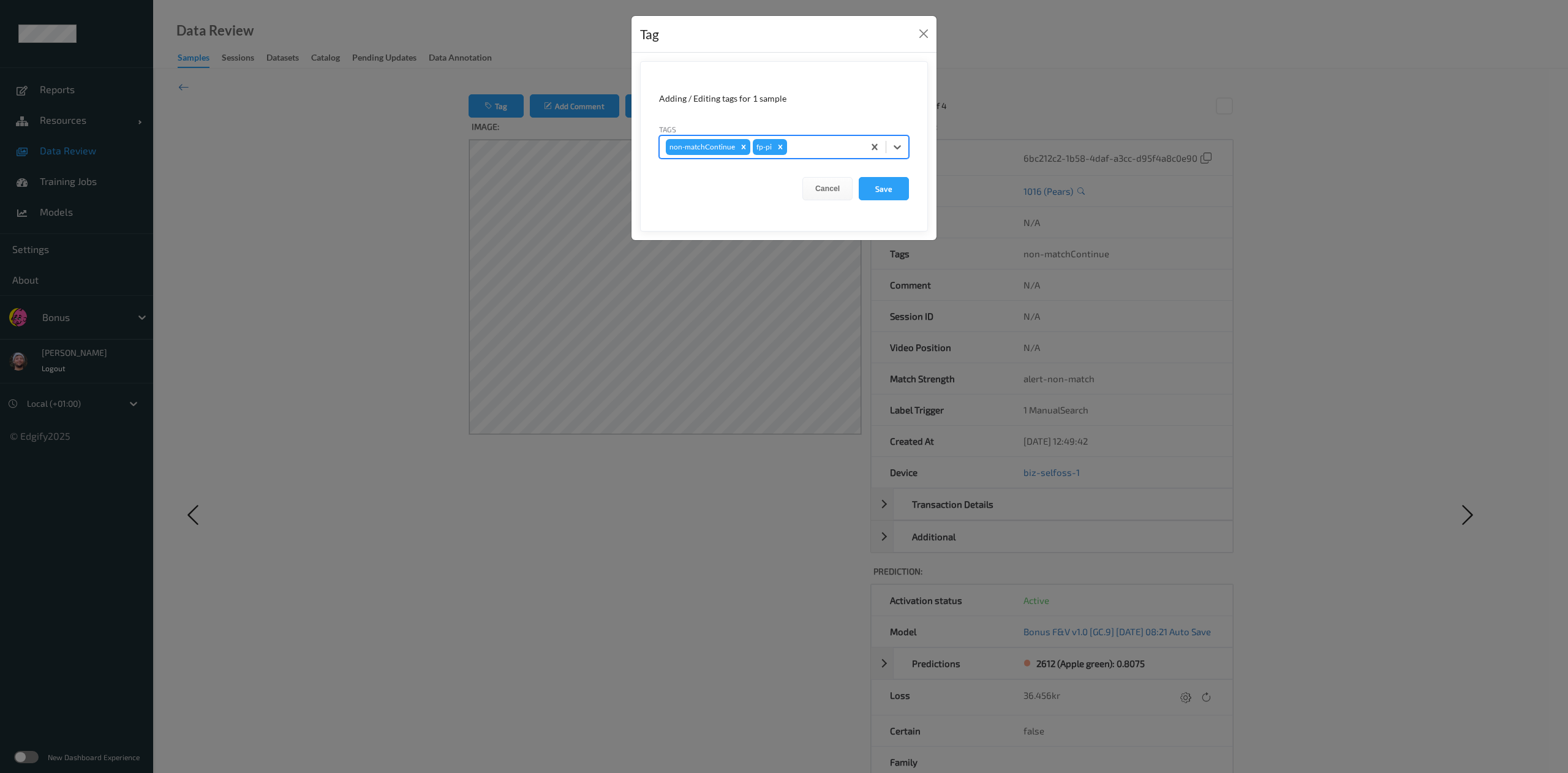
click at [859, 177] on button "Save" at bounding box center [884, 188] width 50 height 24
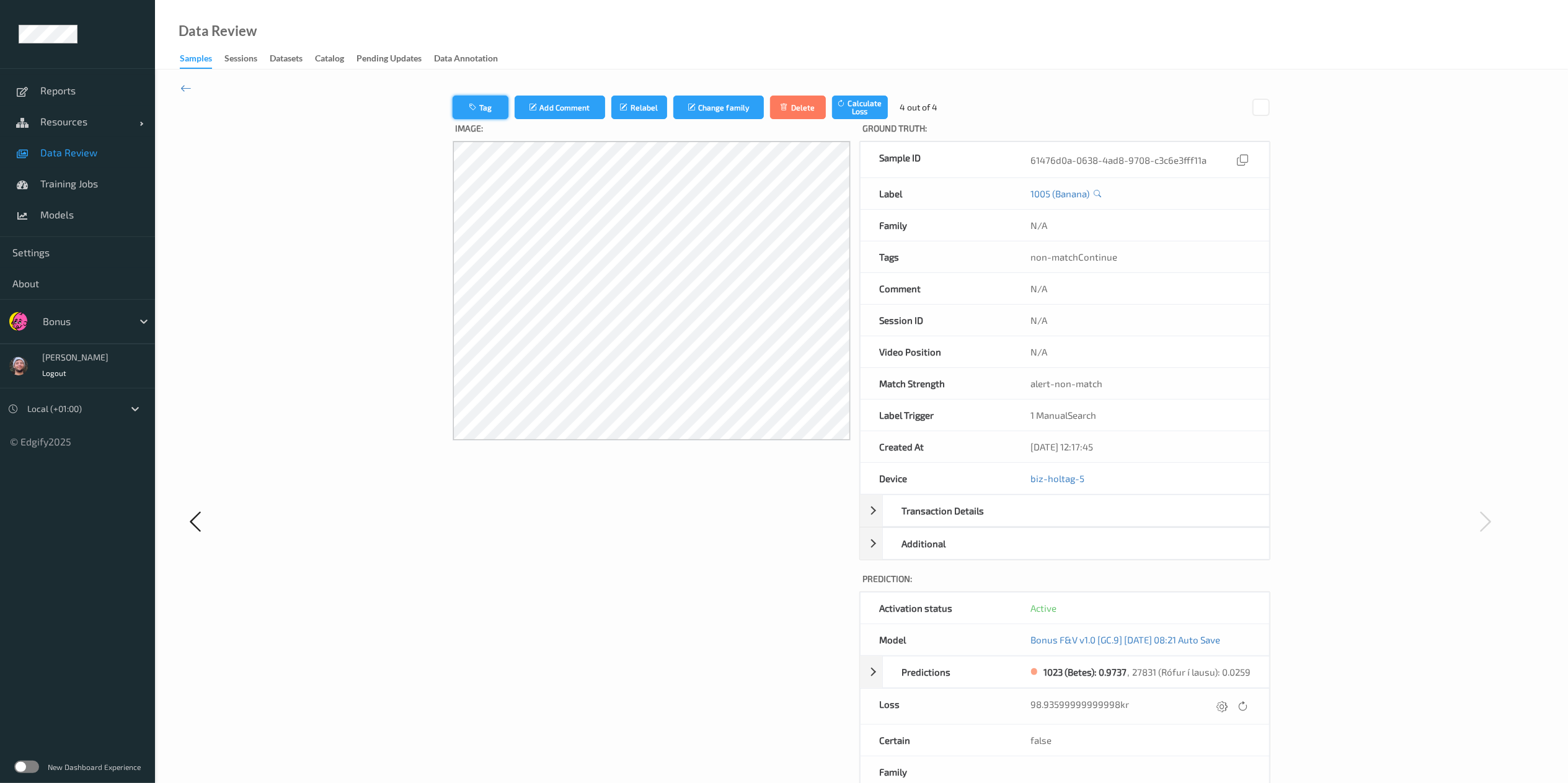
click at [498, 104] on button "Tag" at bounding box center [481, 107] width 56 height 24
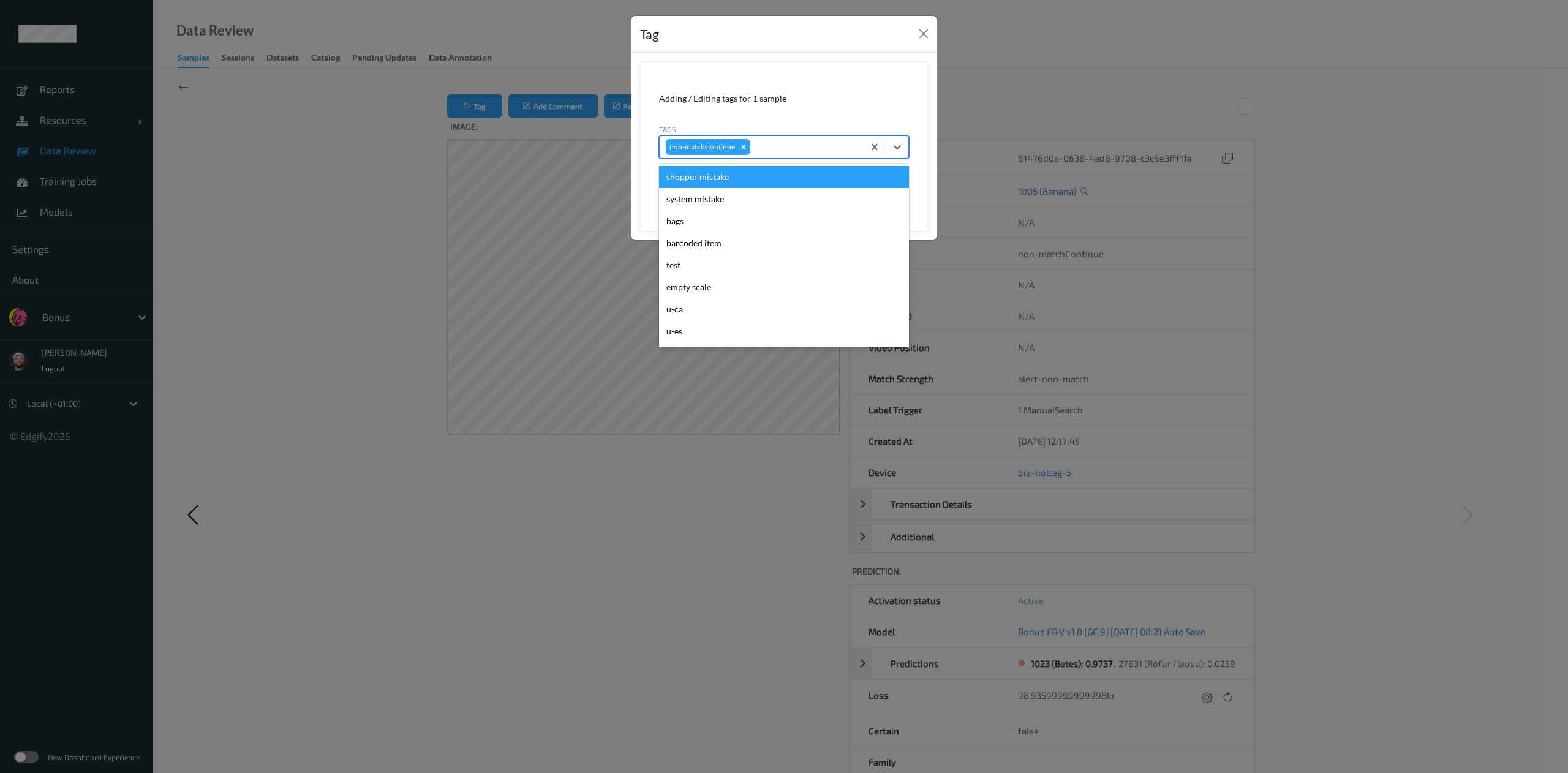
click at [788, 156] on div "non-matchContinue" at bounding box center [761, 147] width 204 height 21
type input "pi"
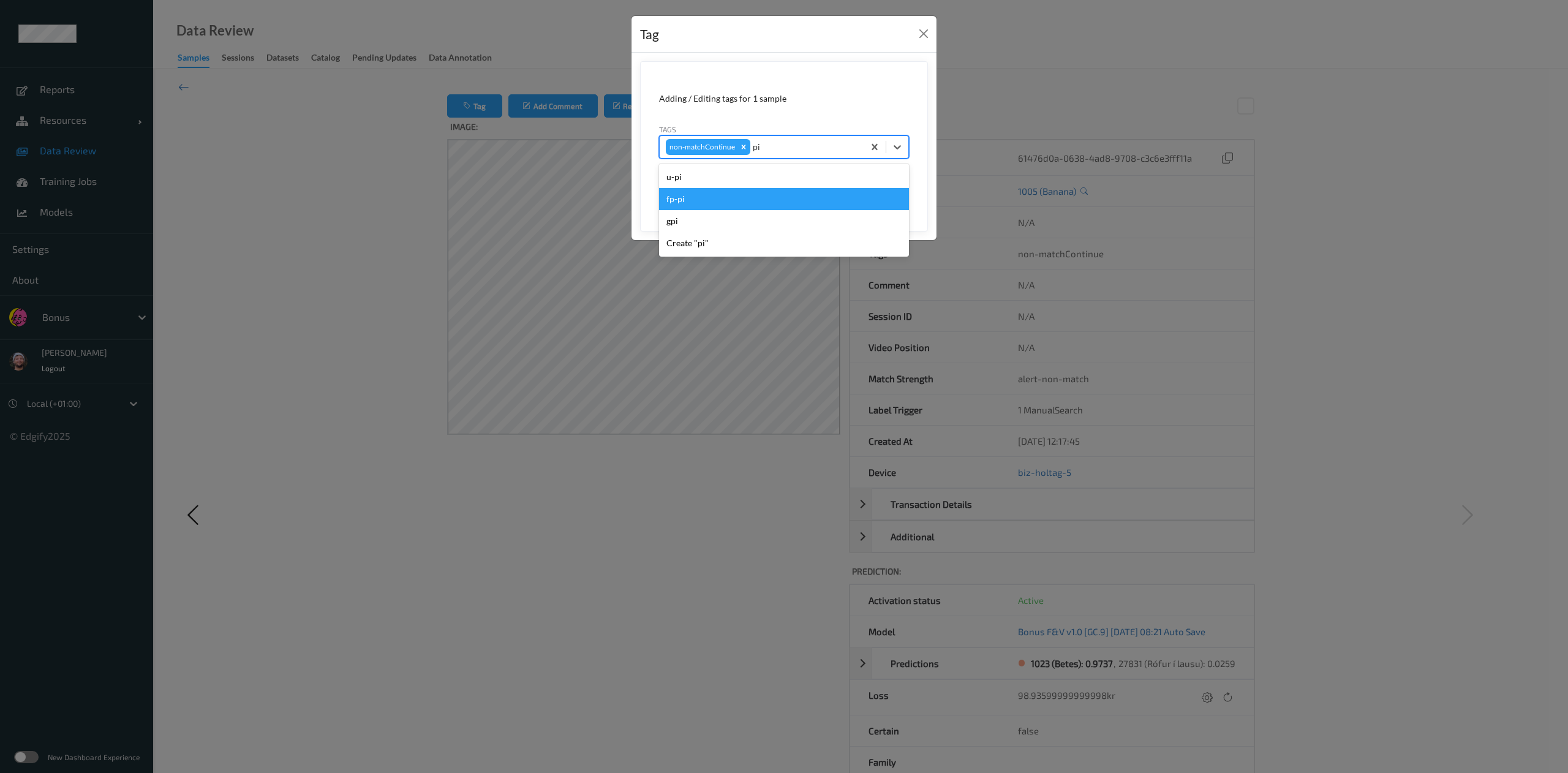
click at [779, 210] on div "fp-pi" at bounding box center [784, 199] width 250 height 22
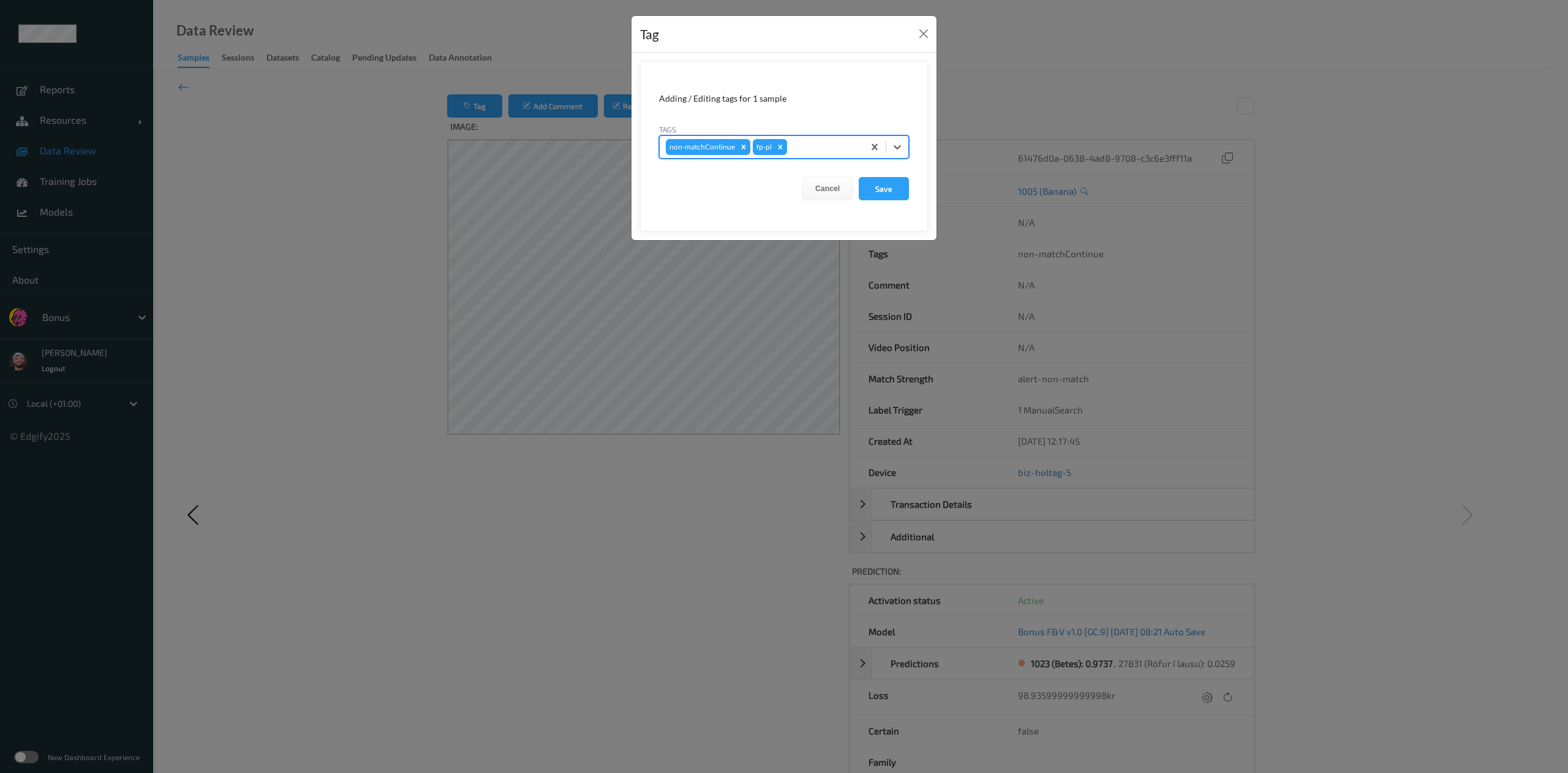
click at [859, 177] on button "Save" at bounding box center [884, 188] width 50 height 24
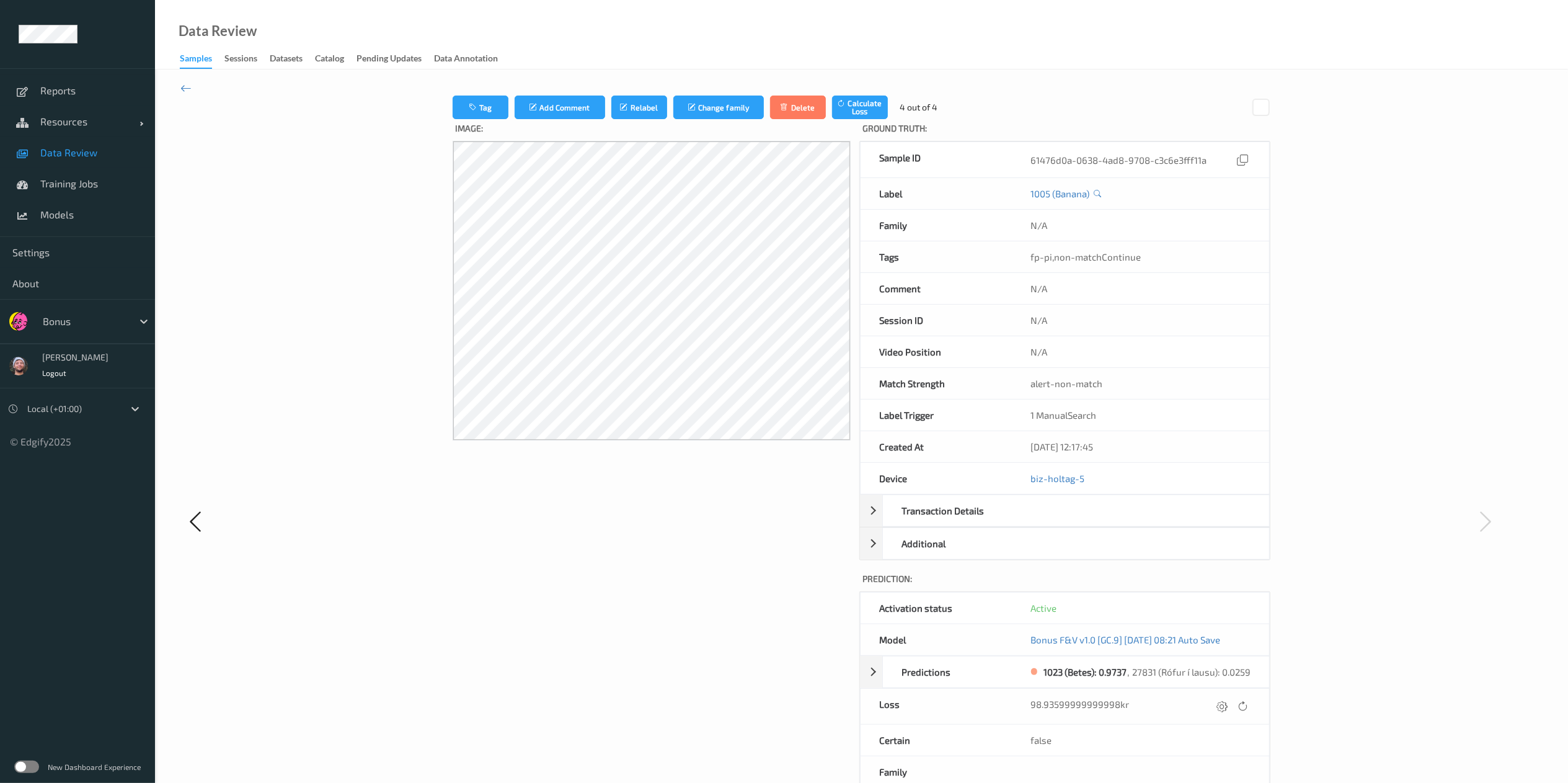
click at [65, 150] on span "Data Review" at bounding box center [91, 152] width 102 height 12
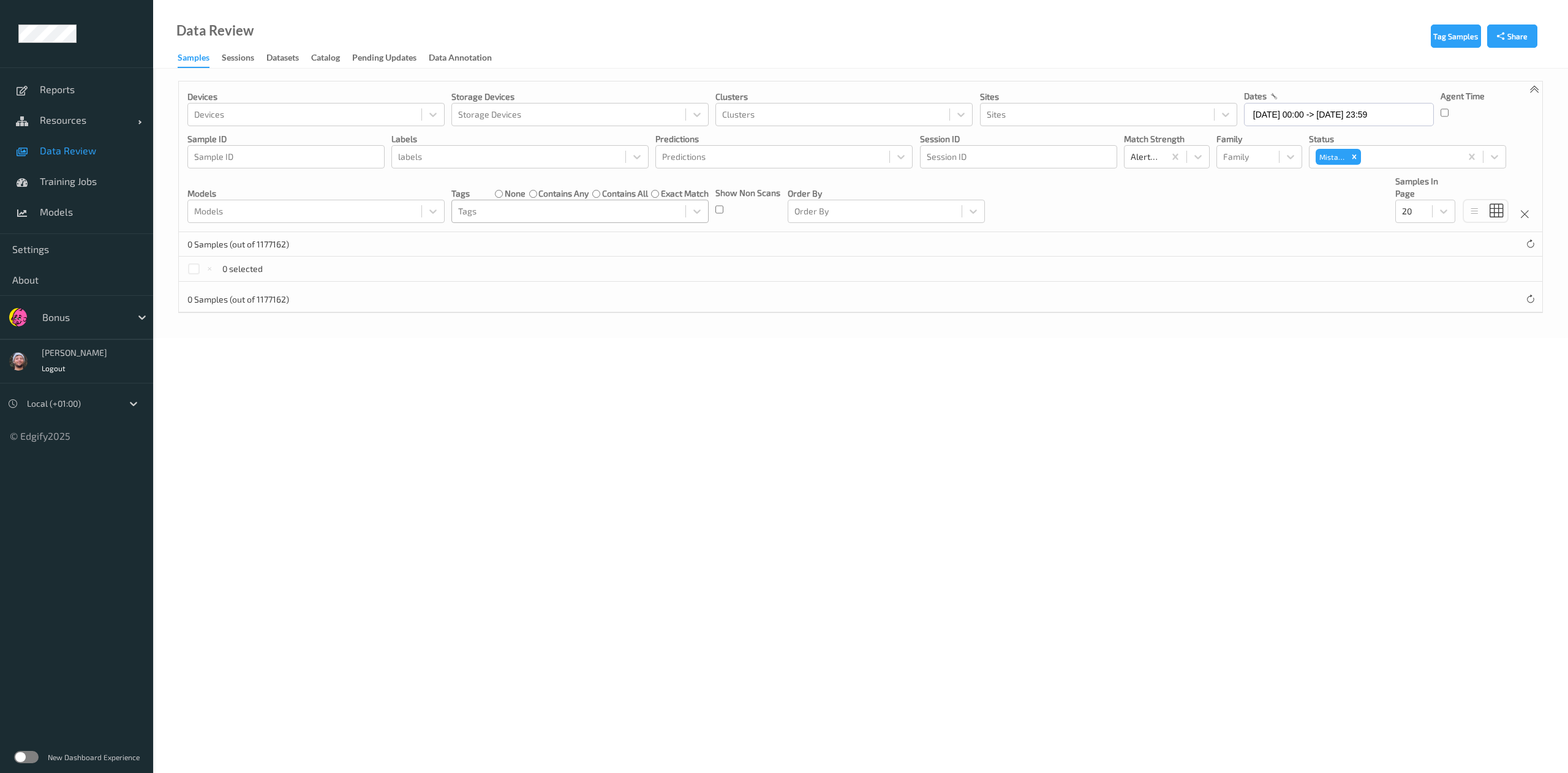
click at [564, 192] on label "contains any" at bounding box center [564, 194] width 50 height 12
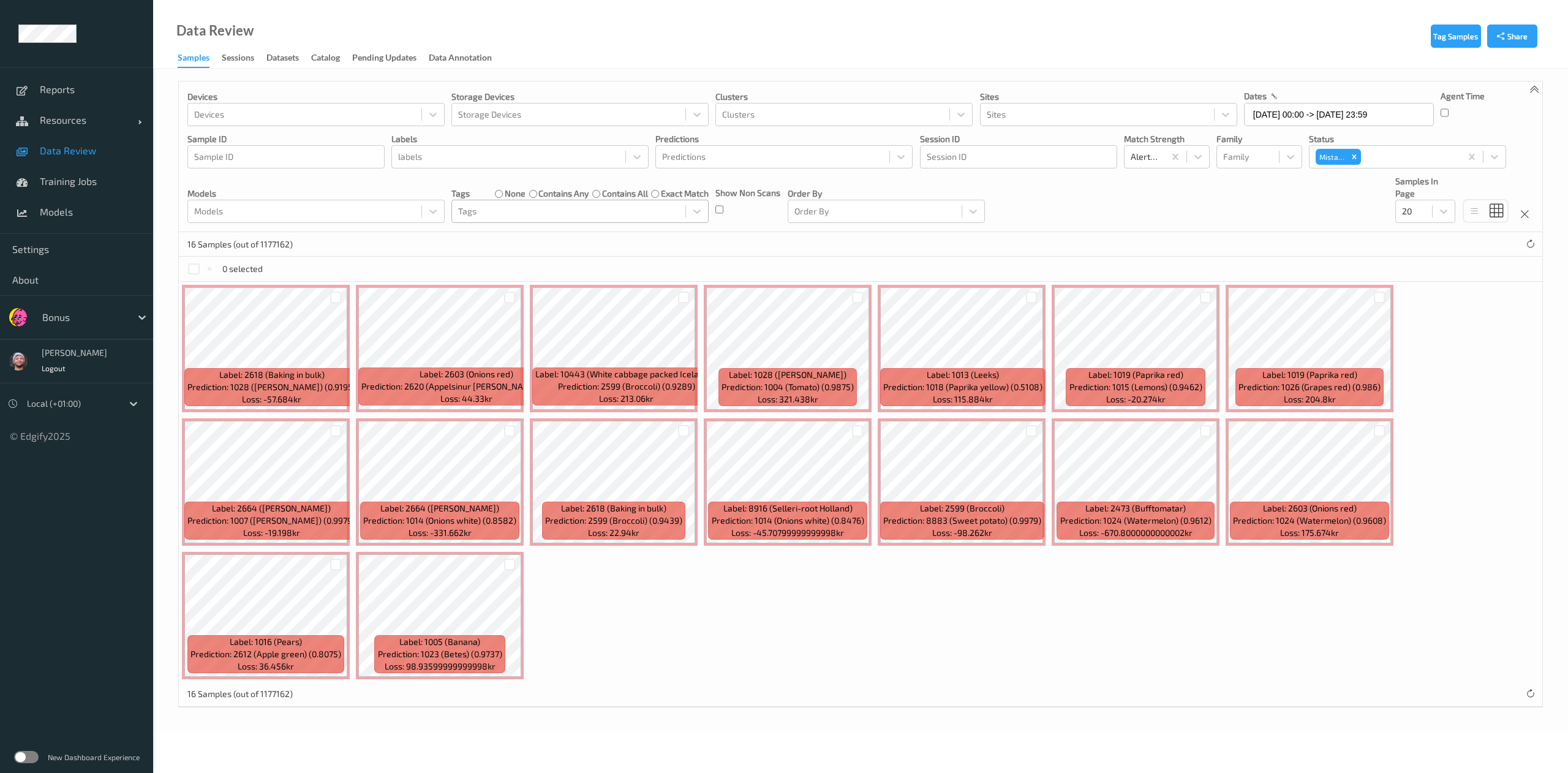
click at [593, 213] on div at bounding box center [568, 211] width 221 height 14
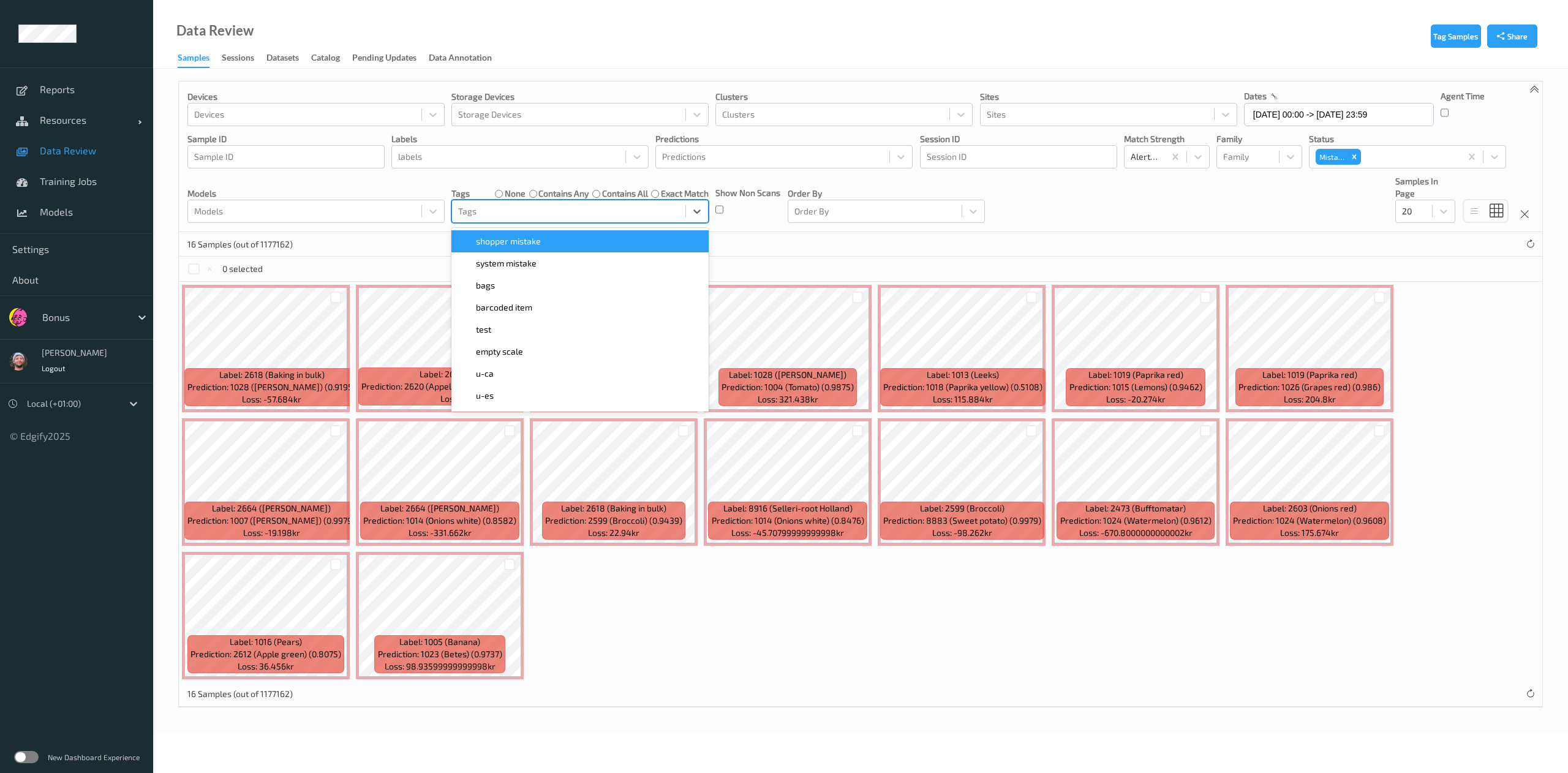
click at [569, 250] on div "shopper mistake" at bounding box center [580, 241] width 258 height 22
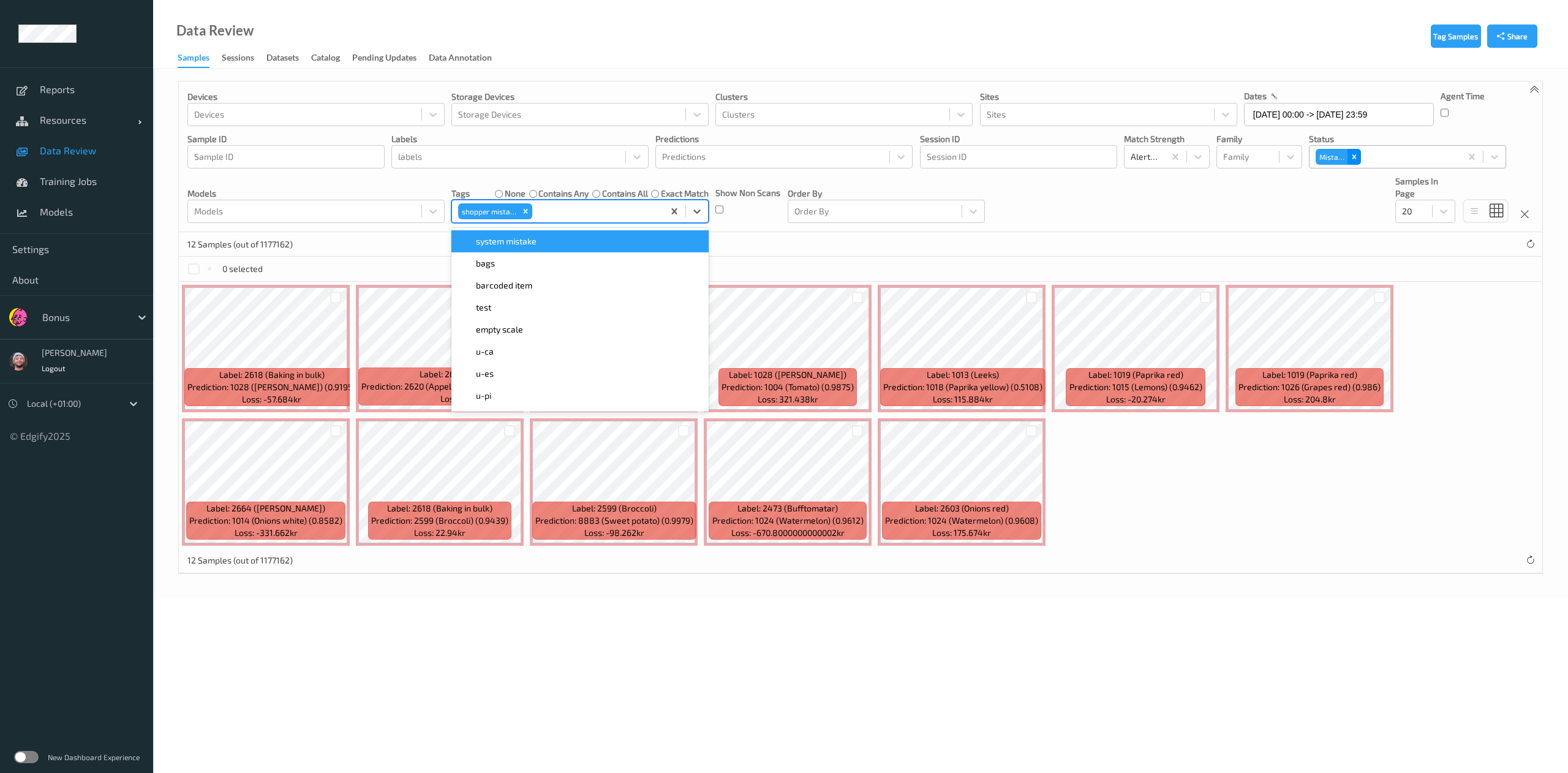
click at [1349, 156] on div "Remove Mistake" at bounding box center [1355, 156] width 14 height 16
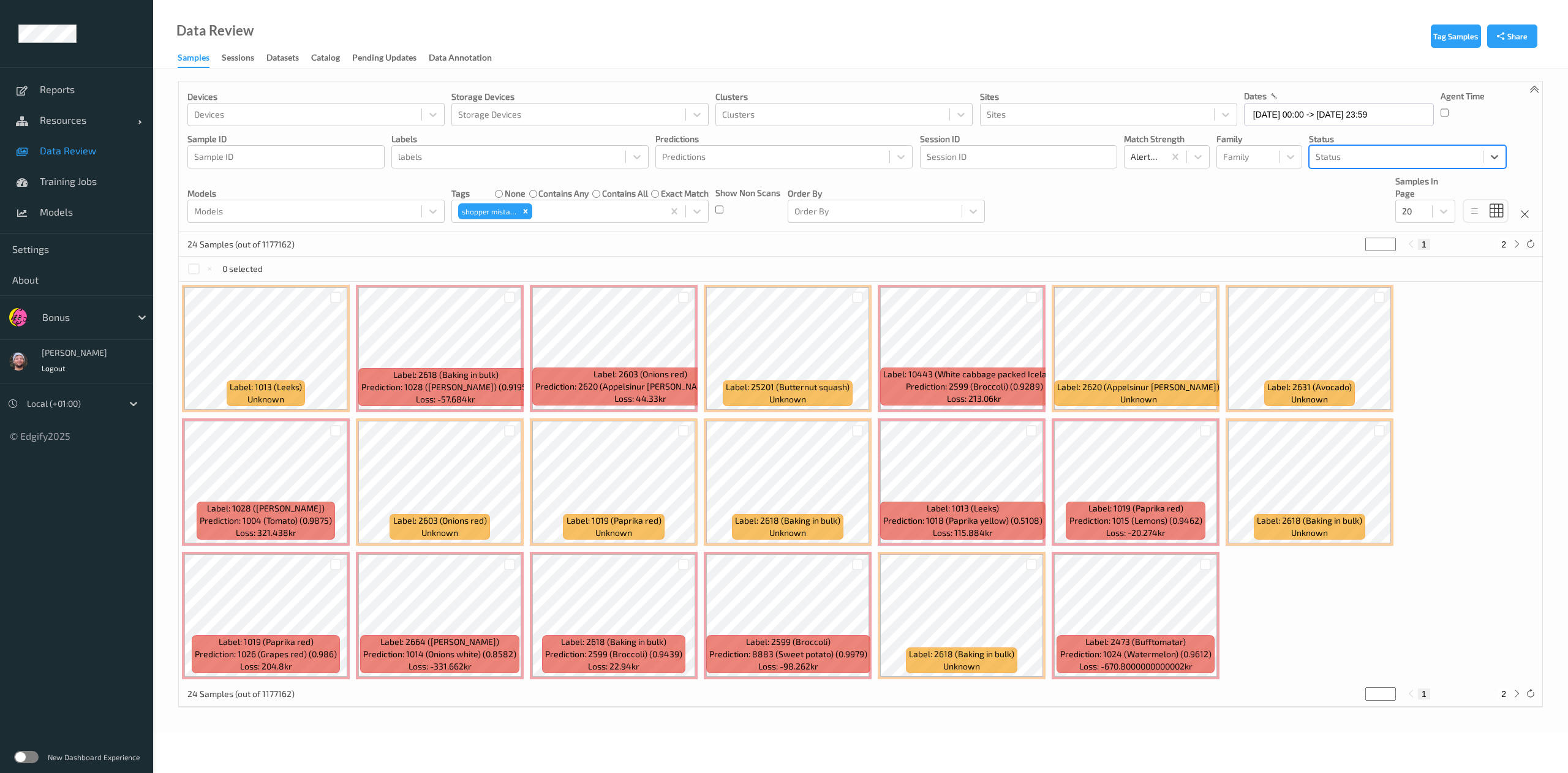
click at [1066, 210] on div "Devices Devices Storage Devices Storage Devices Clusters Clusters Sites Sites d…" at bounding box center [860, 156] width 1364 height 150
click at [519, 213] on div "Remove shopper mistake" at bounding box center [526, 211] width 14 height 16
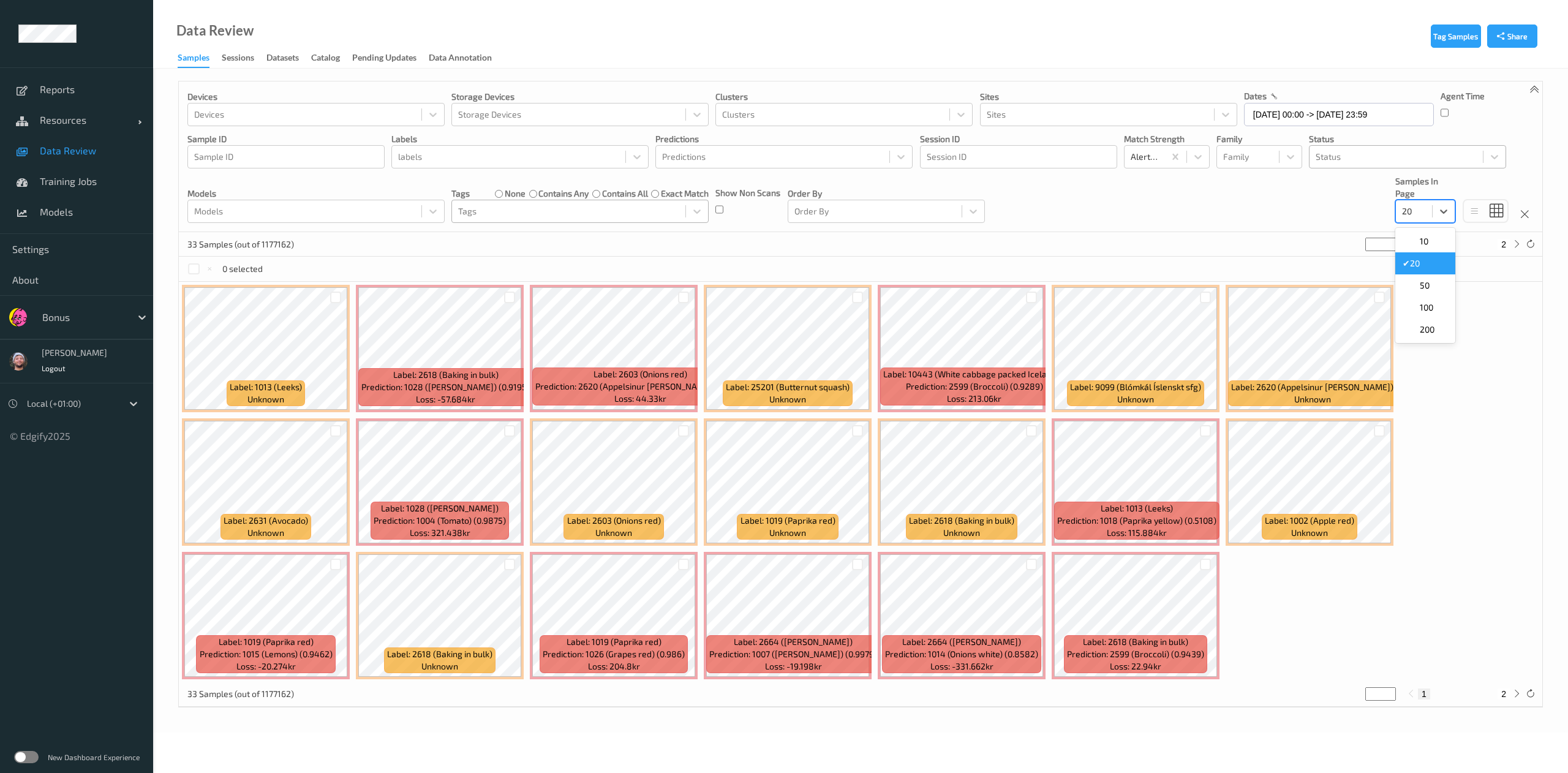
click at [1412, 213] on div at bounding box center [1414, 211] width 24 height 14
click at [1422, 326] on span "200" at bounding box center [1427, 330] width 14 height 12
